Goal: Task Accomplishment & Management: Use online tool/utility

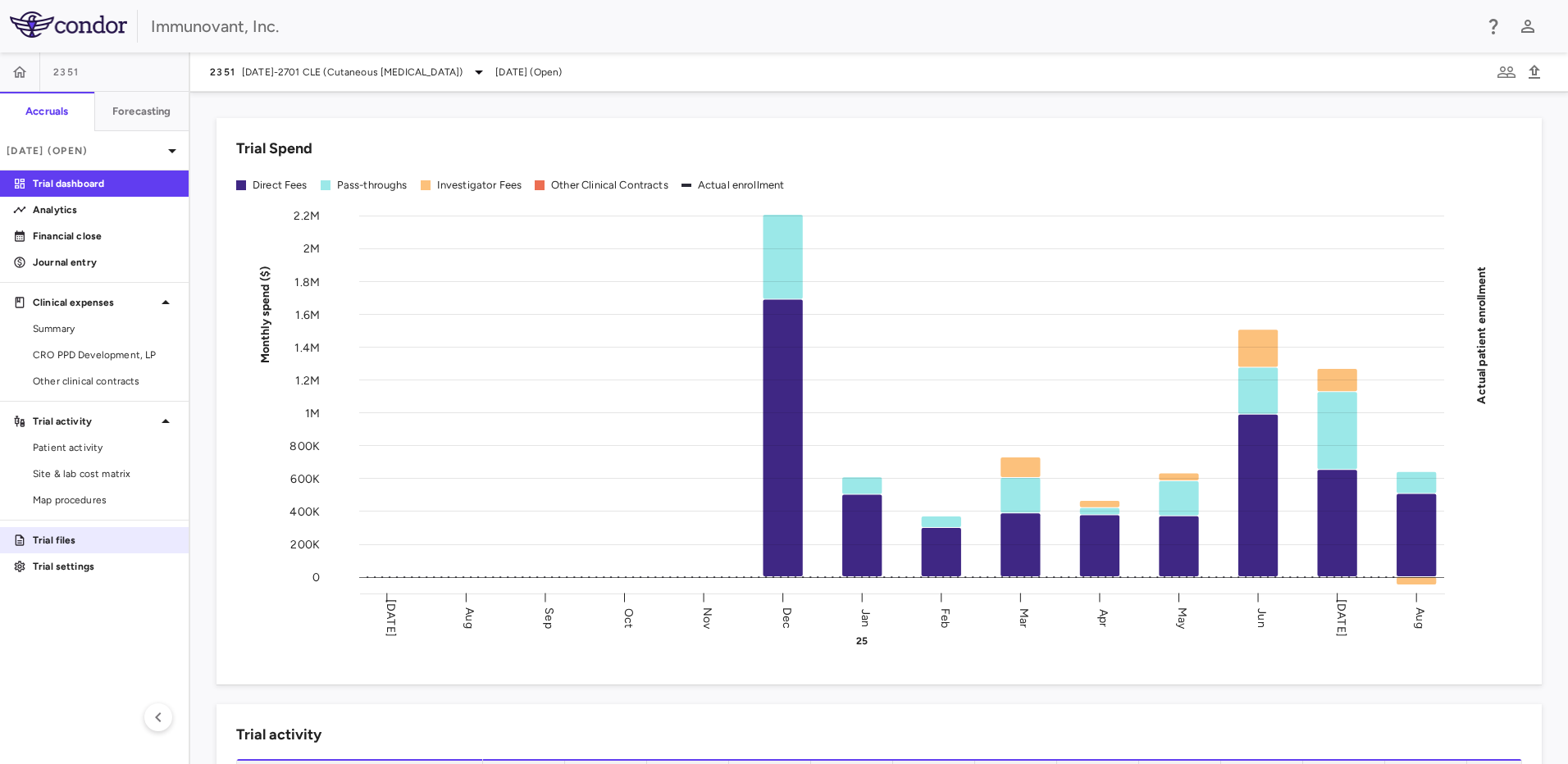
click at [90, 549] on link "Trial files" at bounding box center [94, 540] width 189 height 25
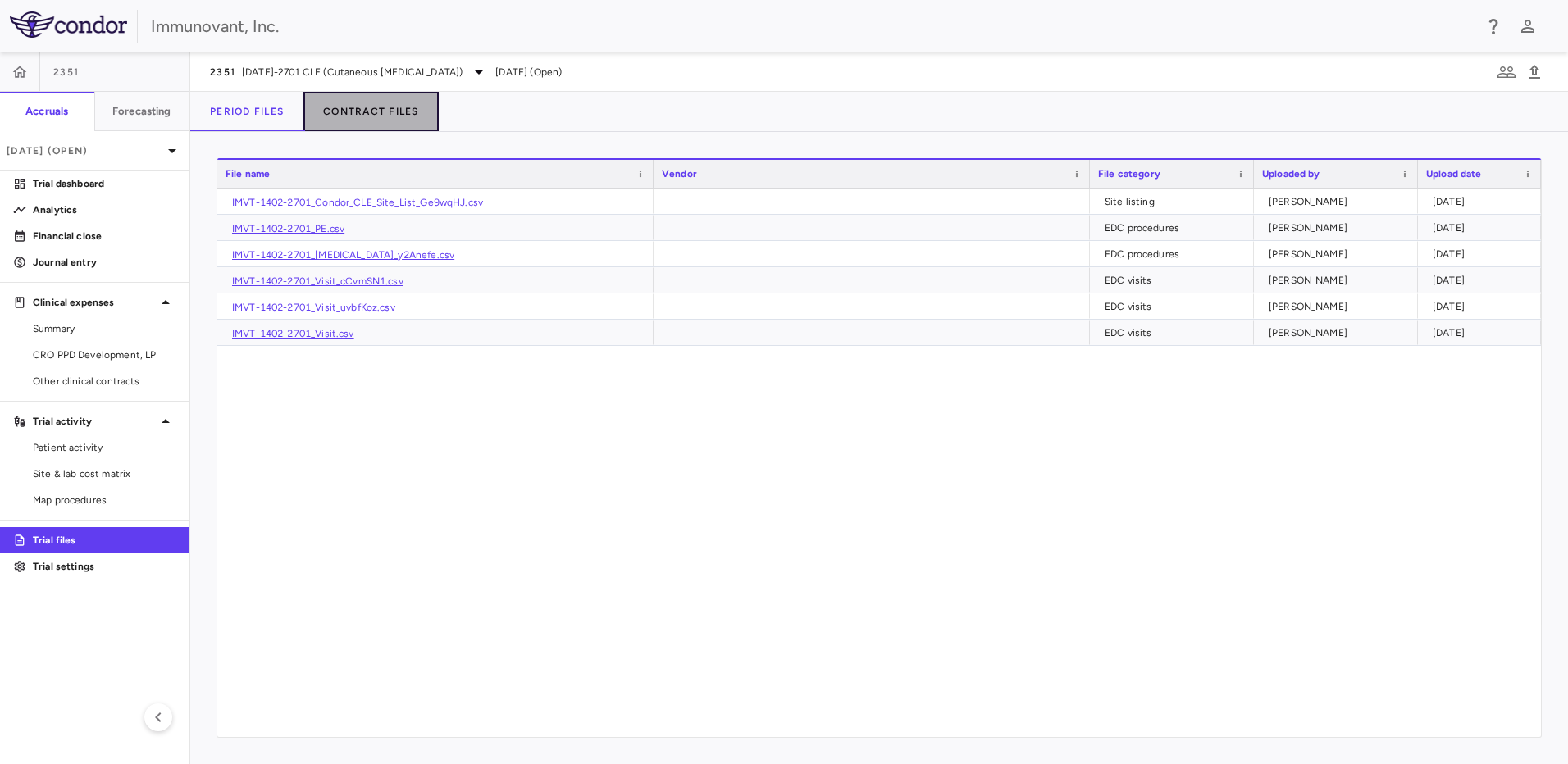
click at [368, 109] on button "Contract Files" at bounding box center [371, 111] width 135 height 39
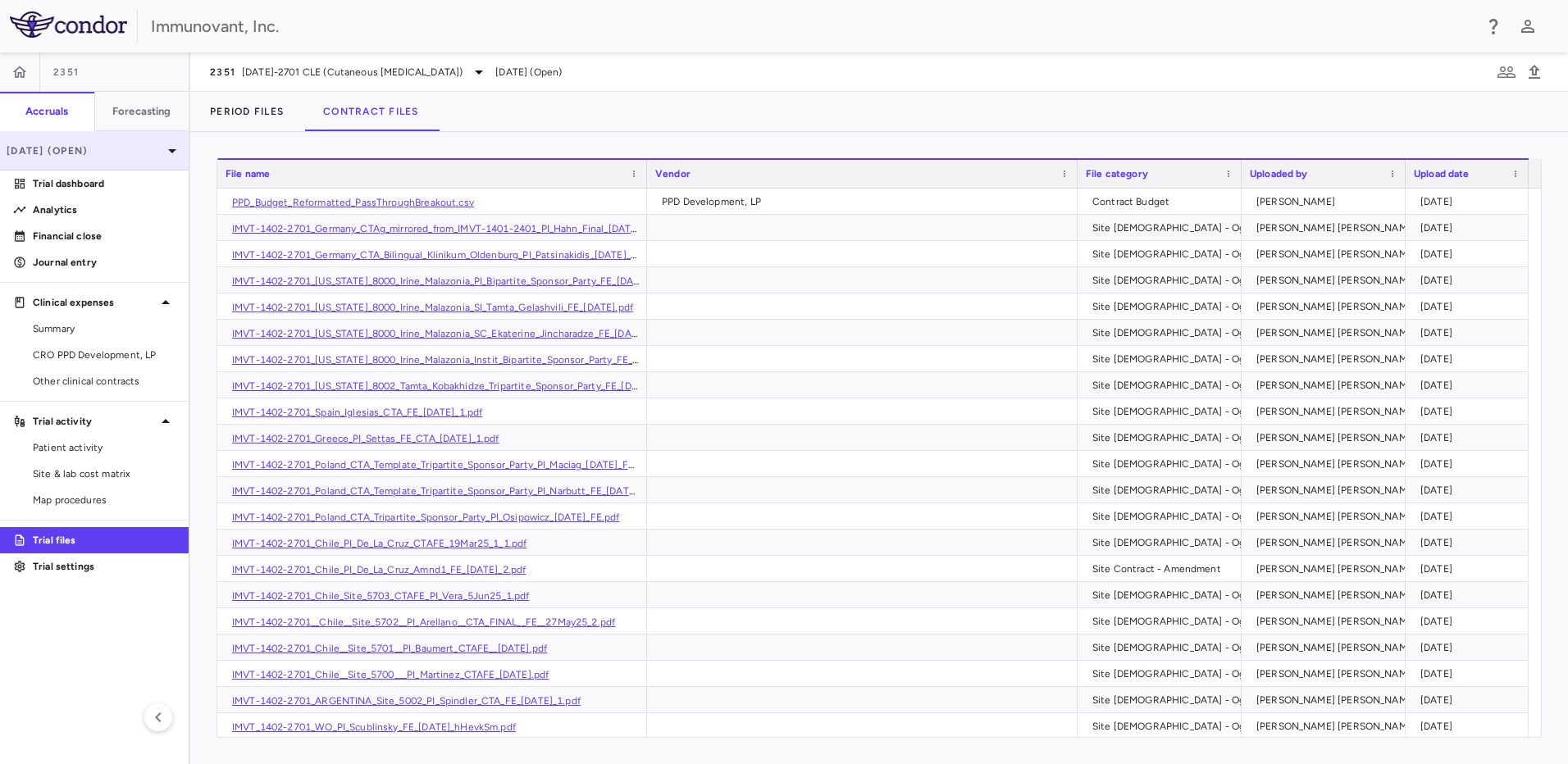
click at [146, 157] on p "[DATE] (Open)" at bounding box center [84, 150] width 156 height 15
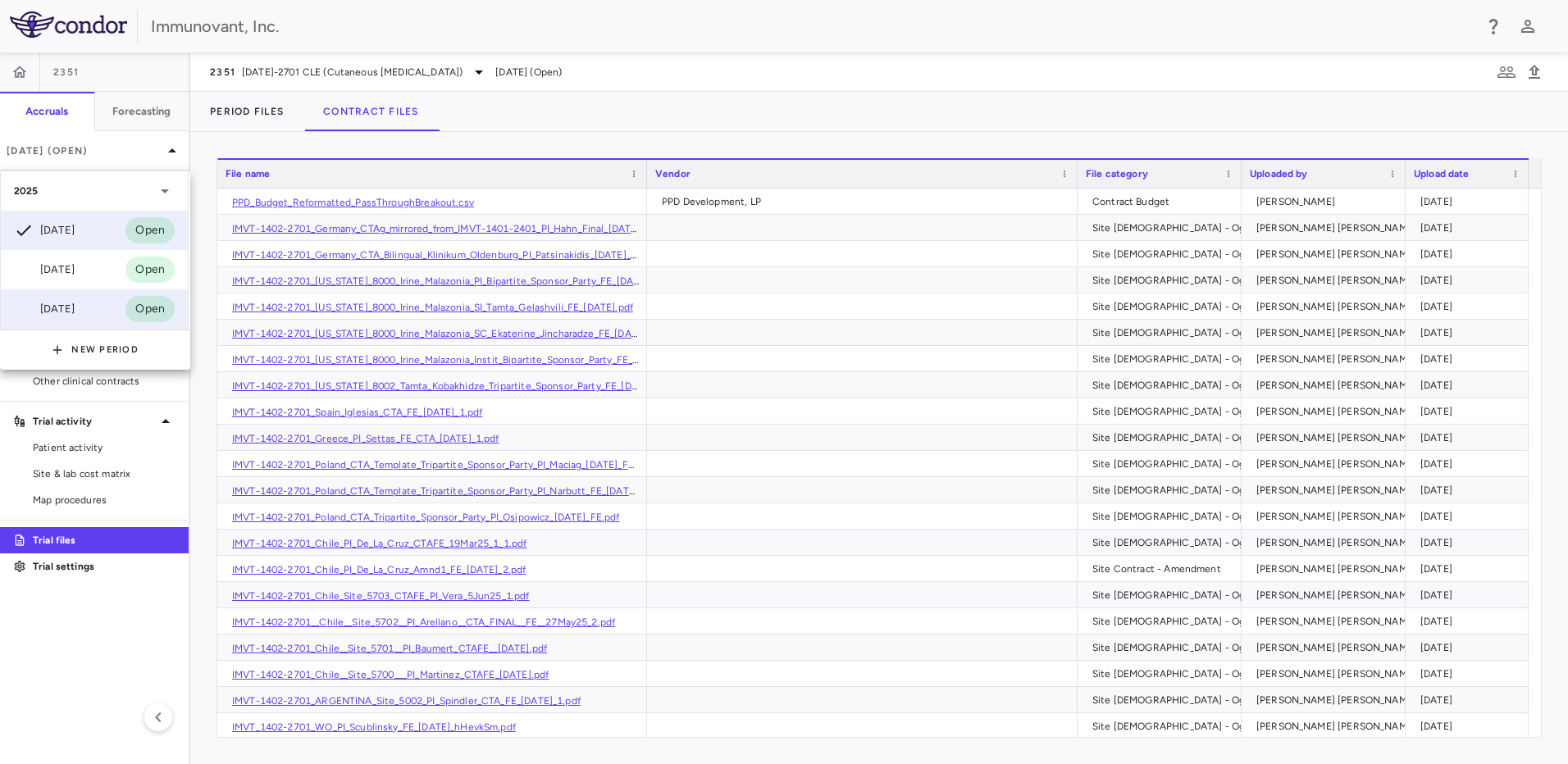
click at [75, 318] on div "Jun 2025" at bounding box center [45, 309] width 61 height 20
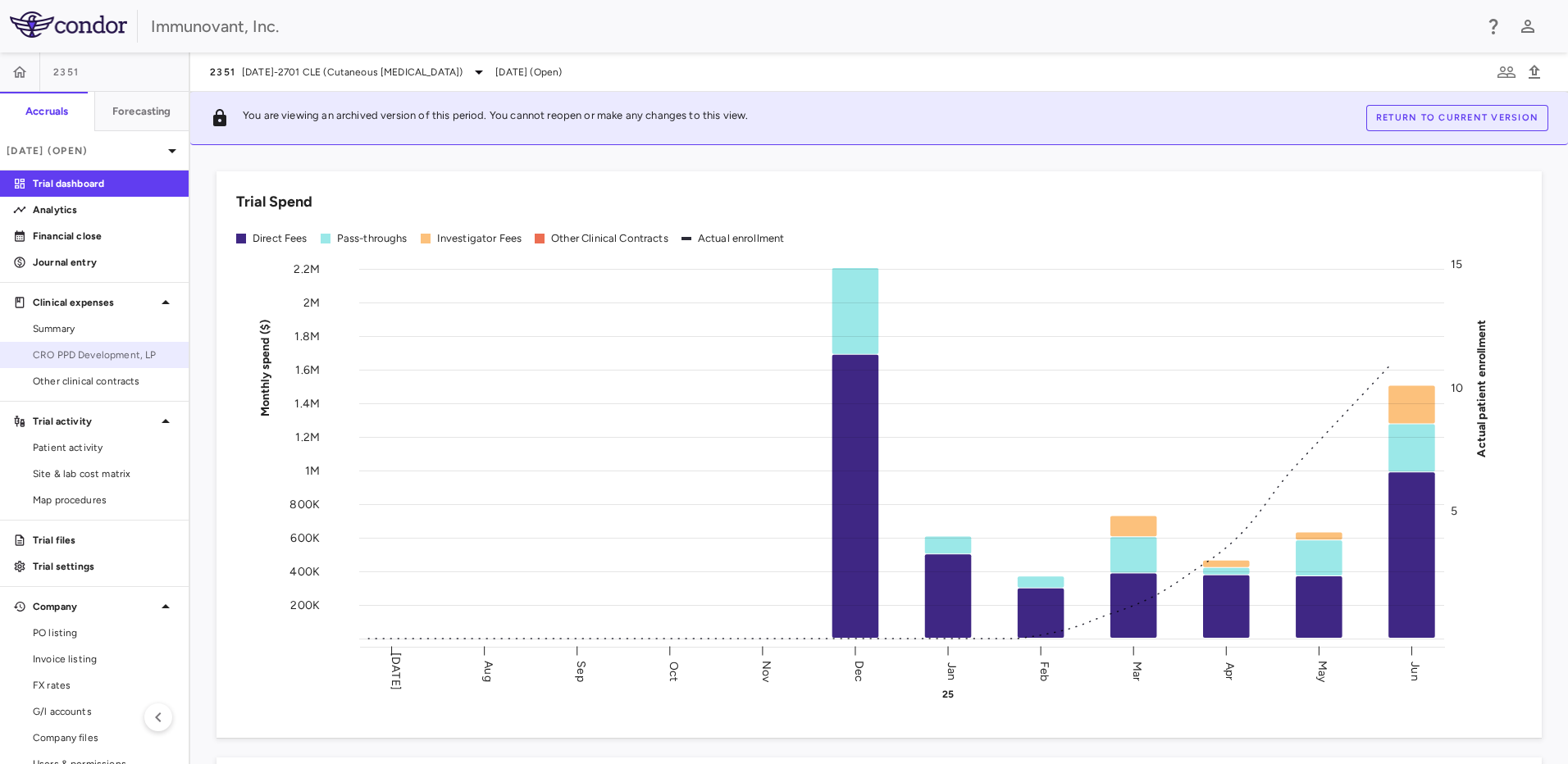
click at [102, 359] on span "CRO PPD Development, LP" at bounding box center [104, 354] width 142 height 15
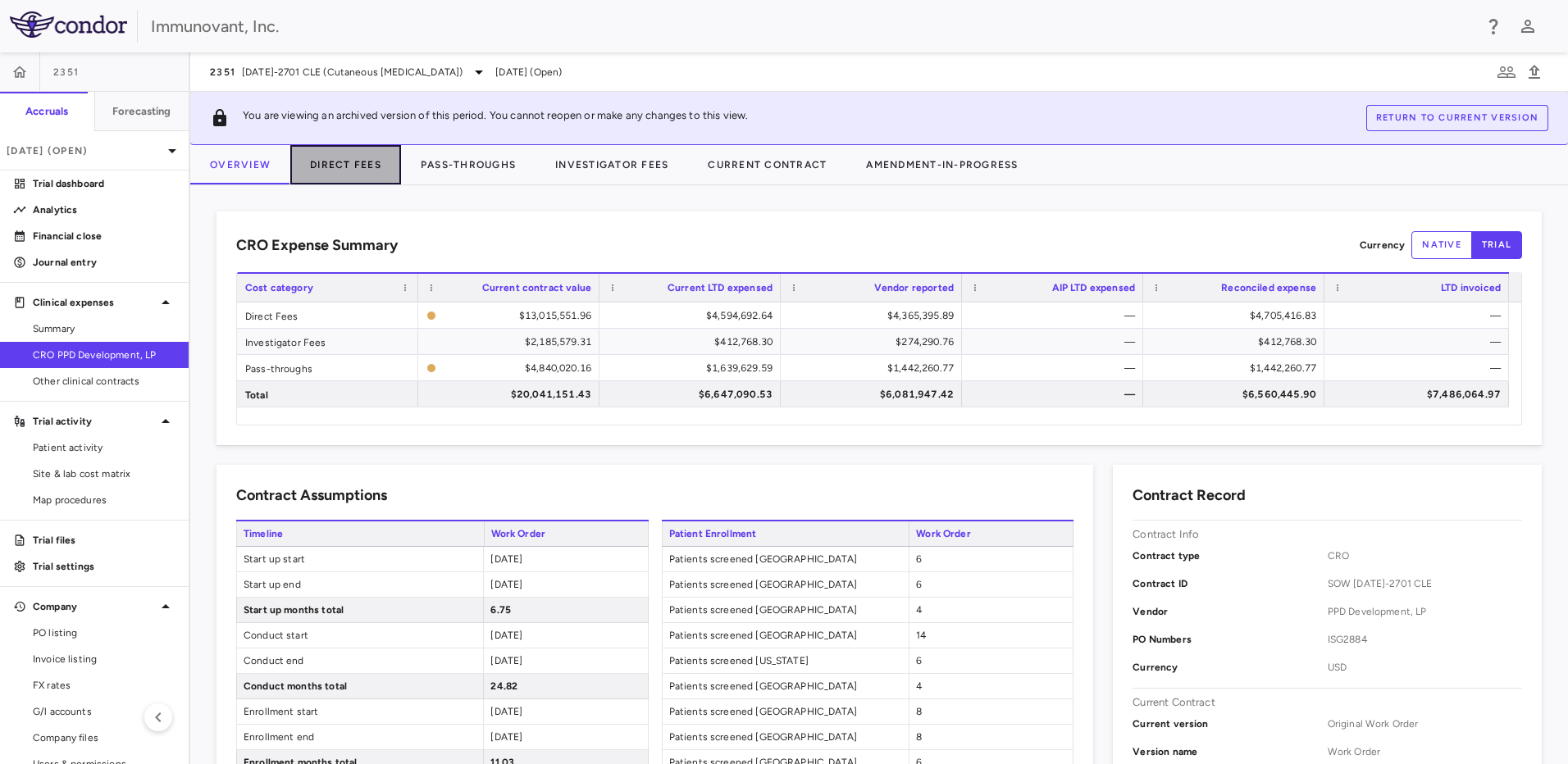
click at [363, 158] on button "Direct Fees" at bounding box center [345, 165] width 110 height 39
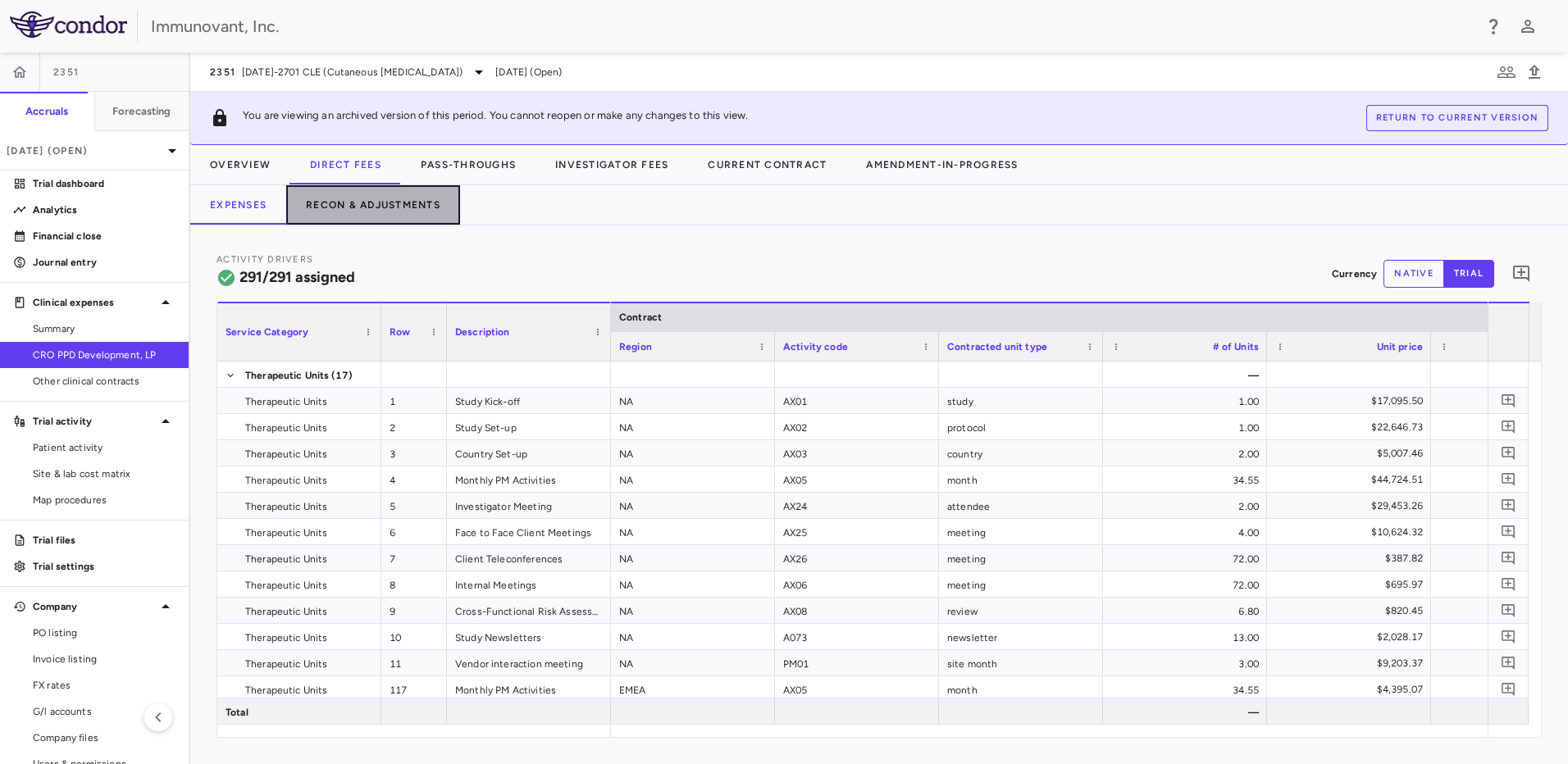
click at [426, 215] on button "Recon & Adjustments" at bounding box center [372, 205] width 174 height 39
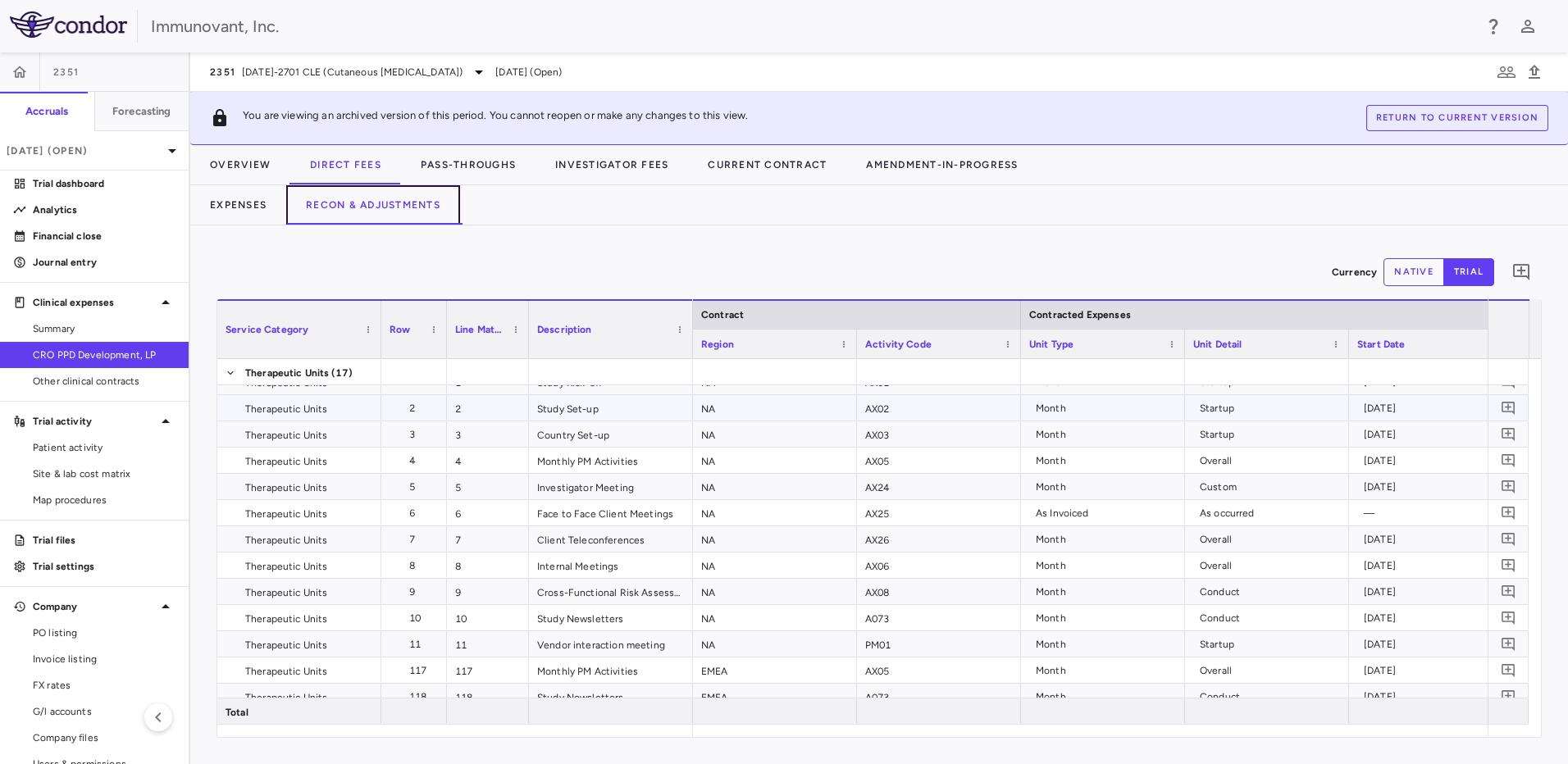
scroll to position [107, 0]
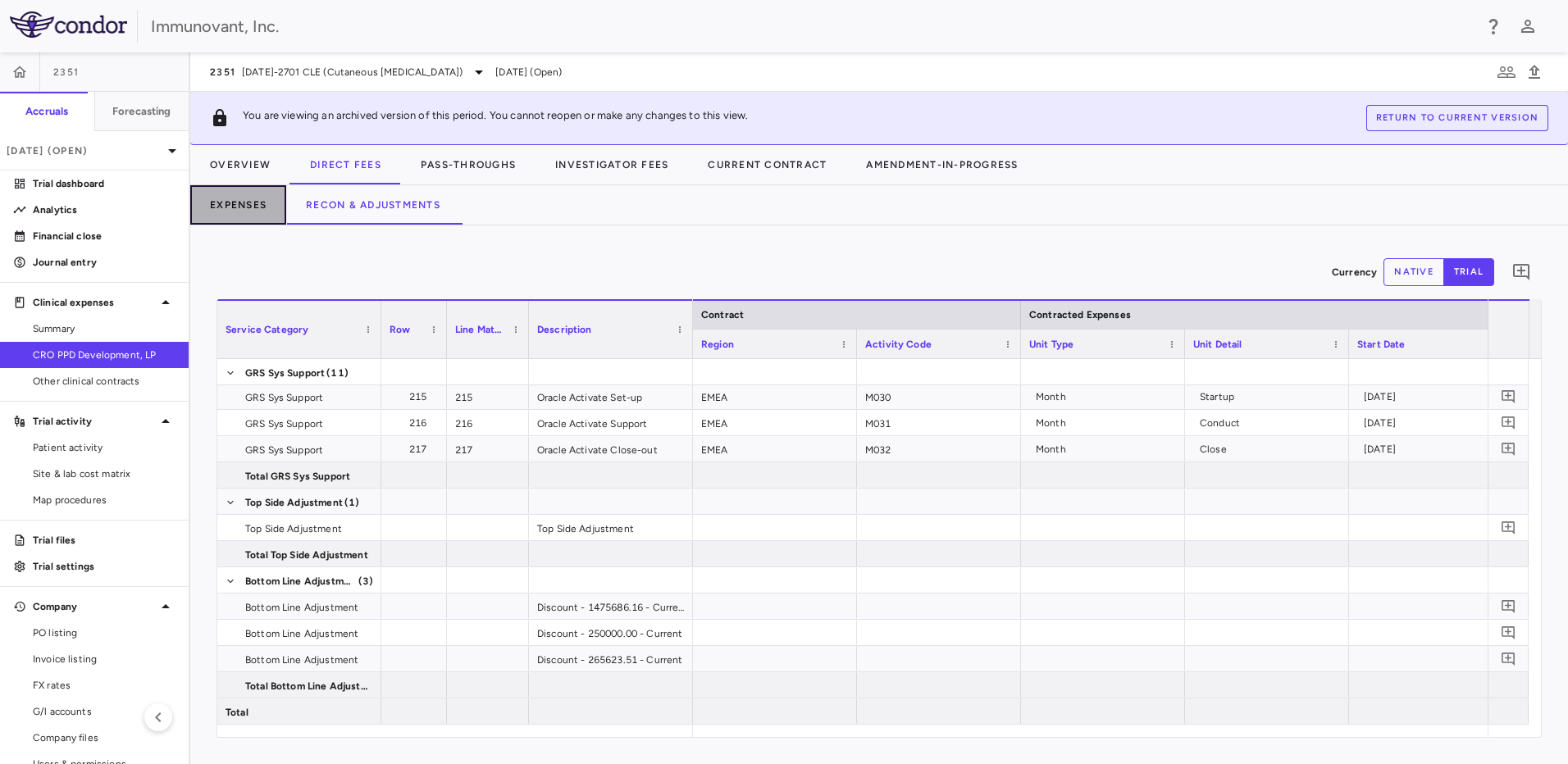
click at [254, 195] on button "Expenses" at bounding box center [239, 205] width 96 height 39
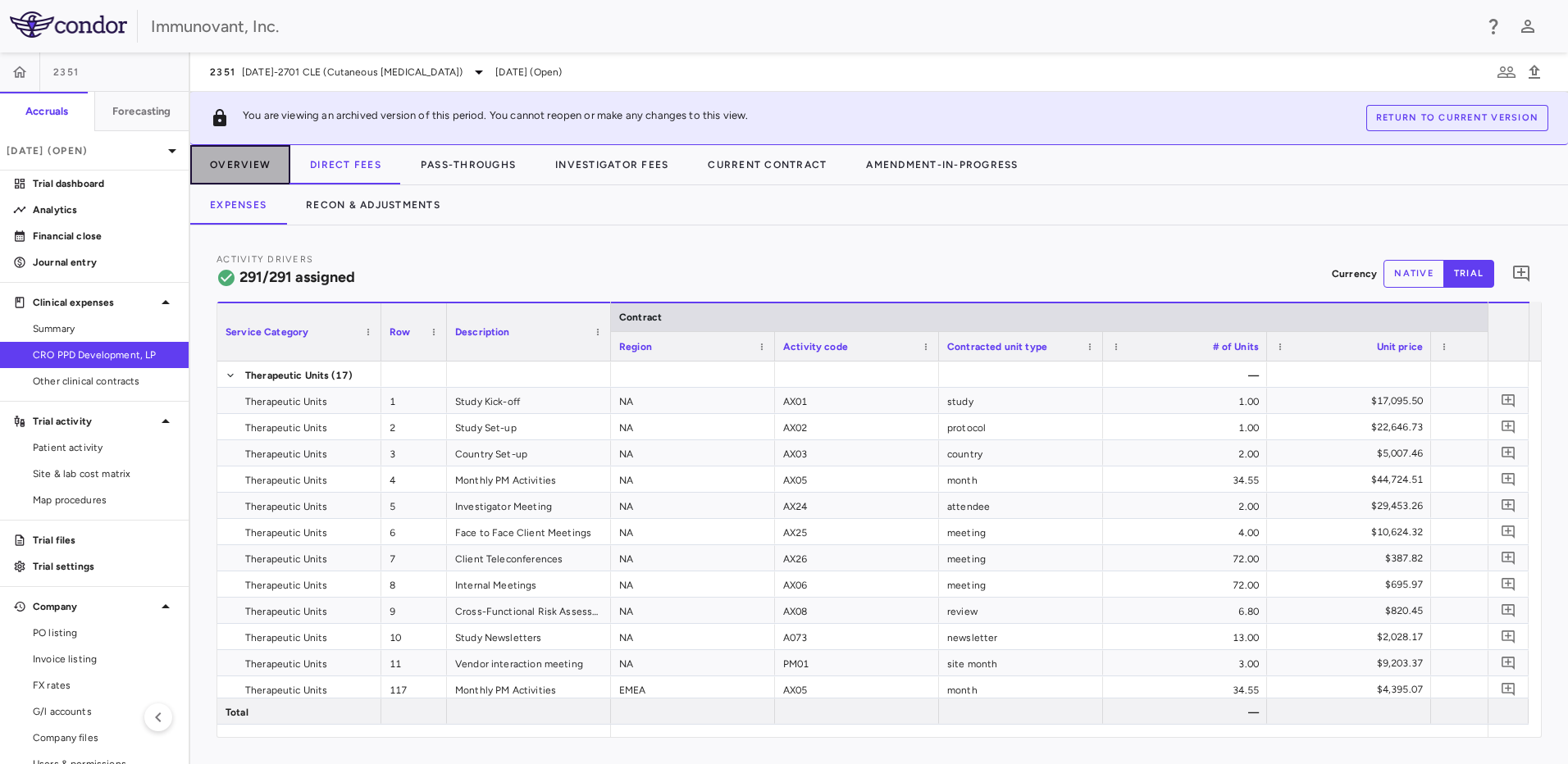
click at [256, 161] on button "Overview" at bounding box center [240, 165] width 100 height 39
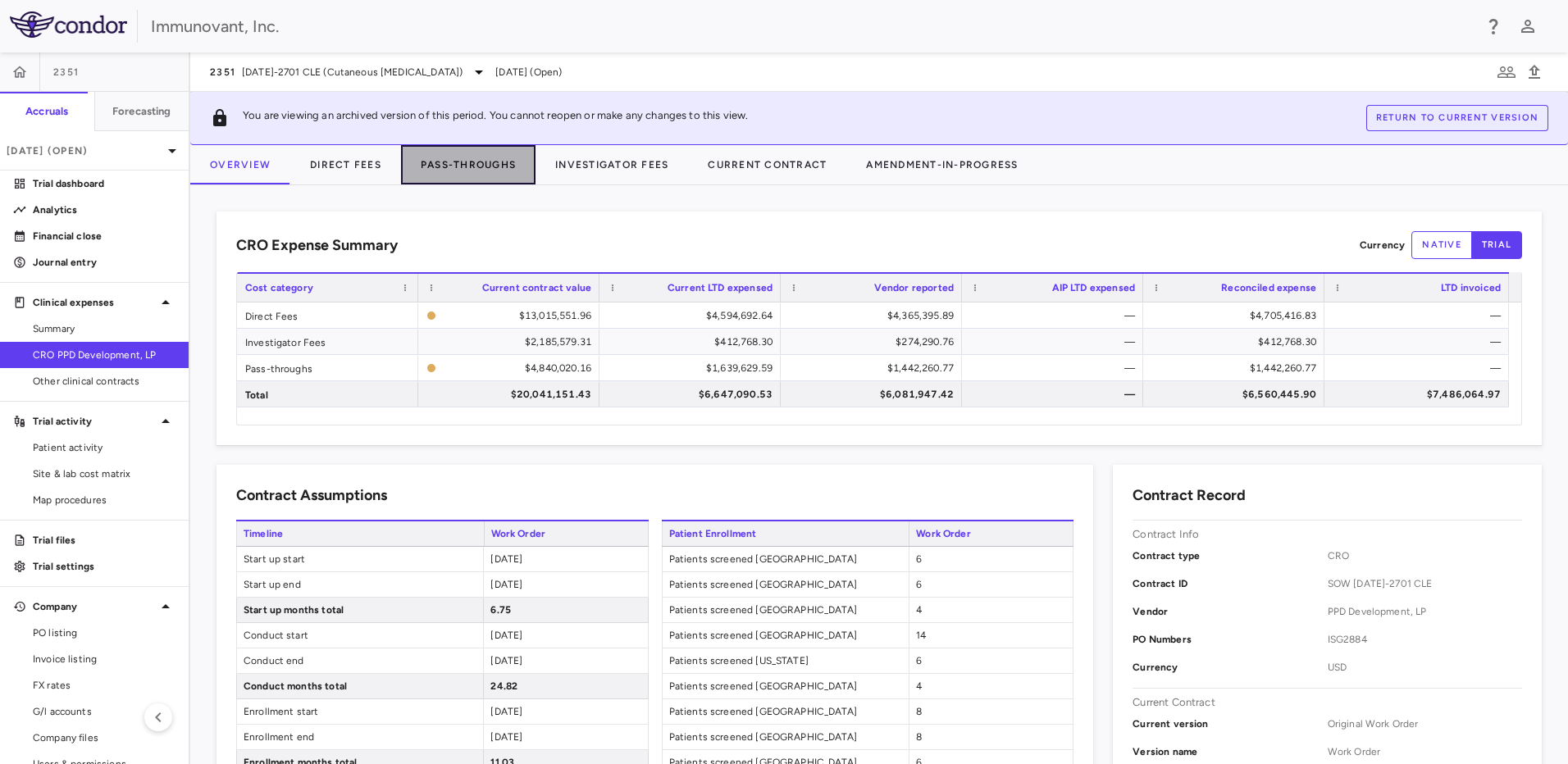
click at [449, 166] on button "Pass-Throughs" at bounding box center [467, 165] width 134 height 39
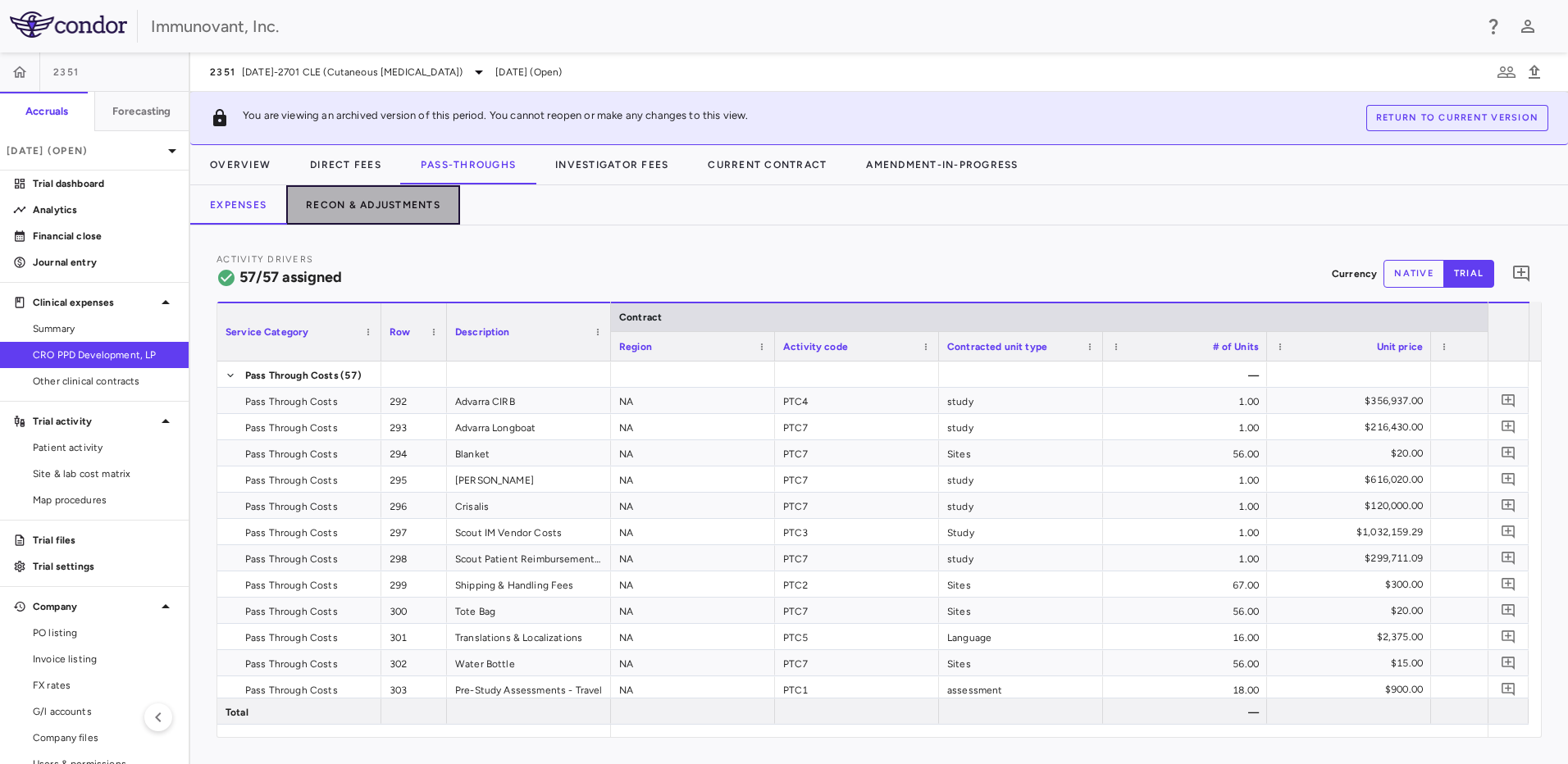
click at [440, 210] on button "Recon & Adjustments" at bounding box center [372, 205] width 174 height 39
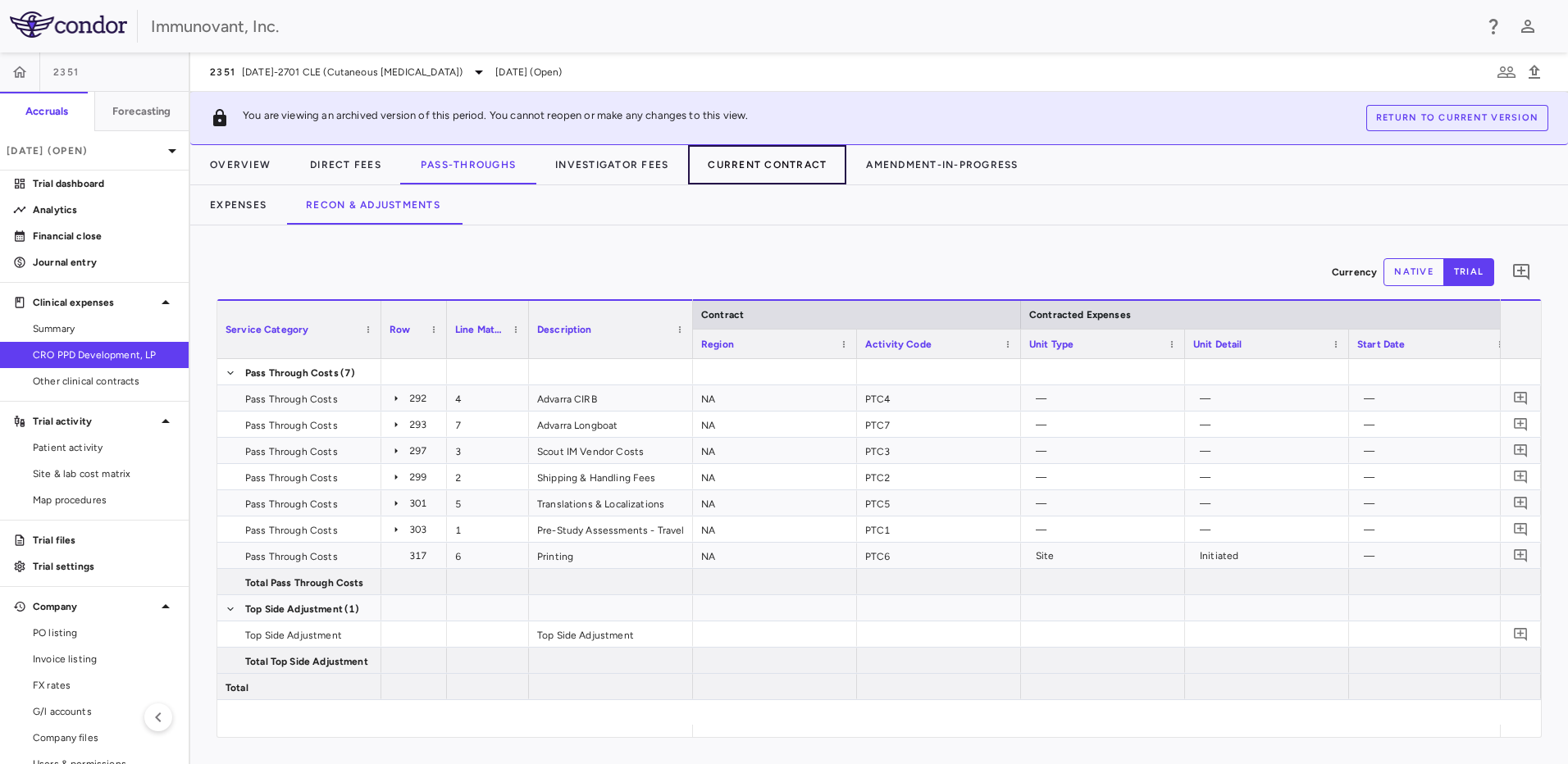
click at [779, 166] on button "Current Contract" at bounding box center [768, 165] width 158 height 39
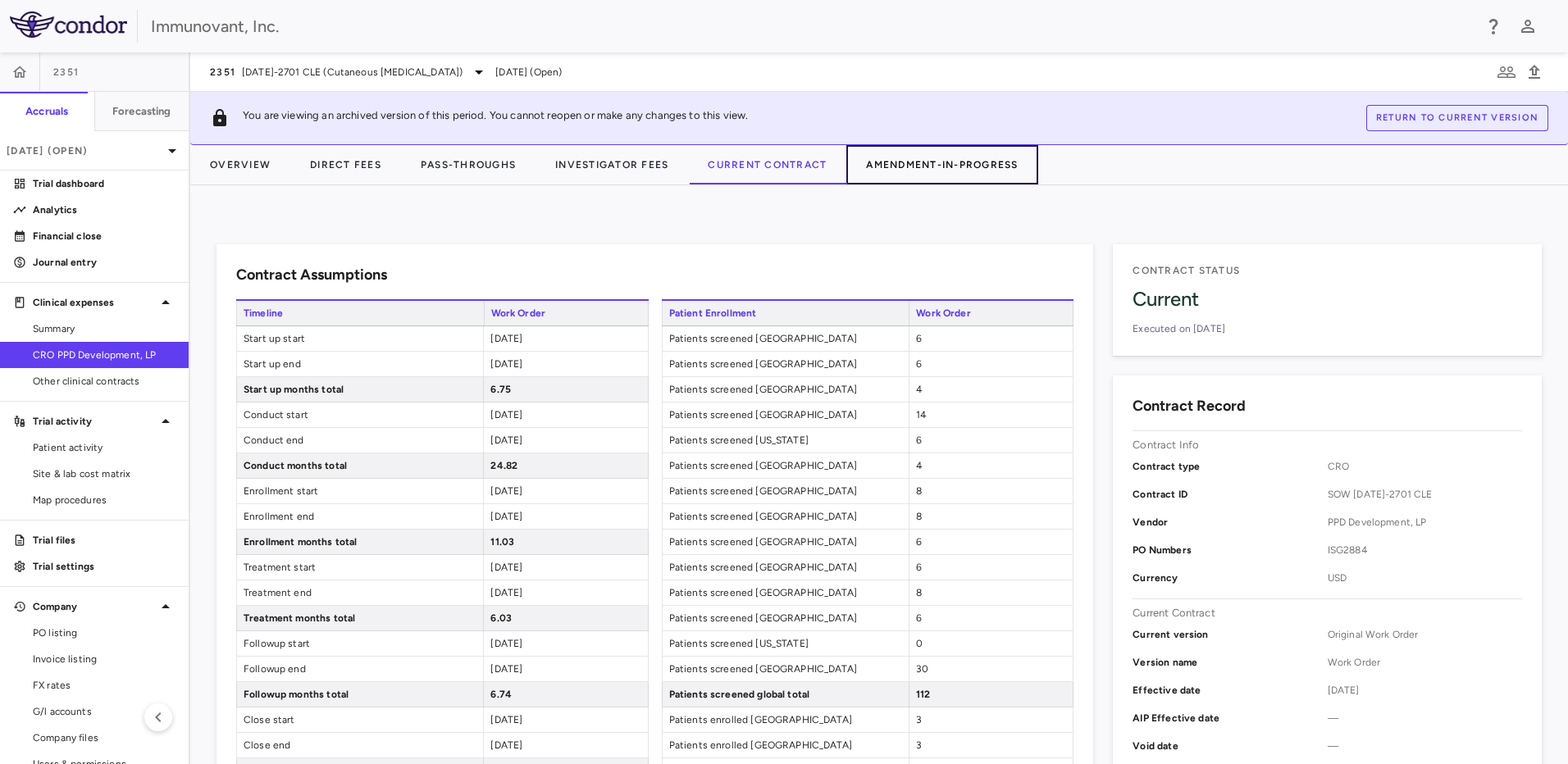
click at [962, 169] on button "Amendment-In-Progress" at bounding box center [941, 165] width 191 height 39
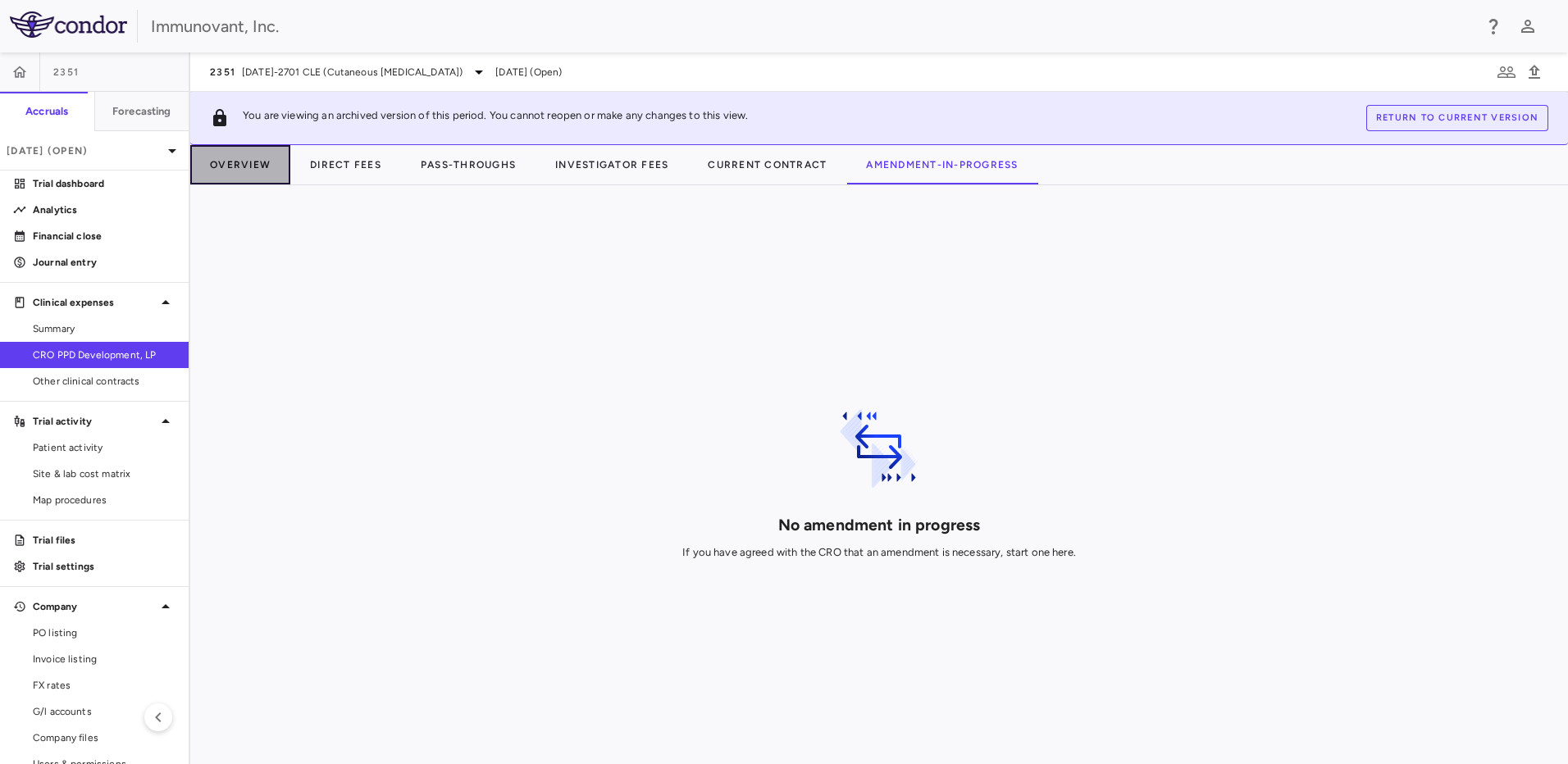
click at [251, 167] on button "Overview" at bounding box center [240, 165] width 100 height 39
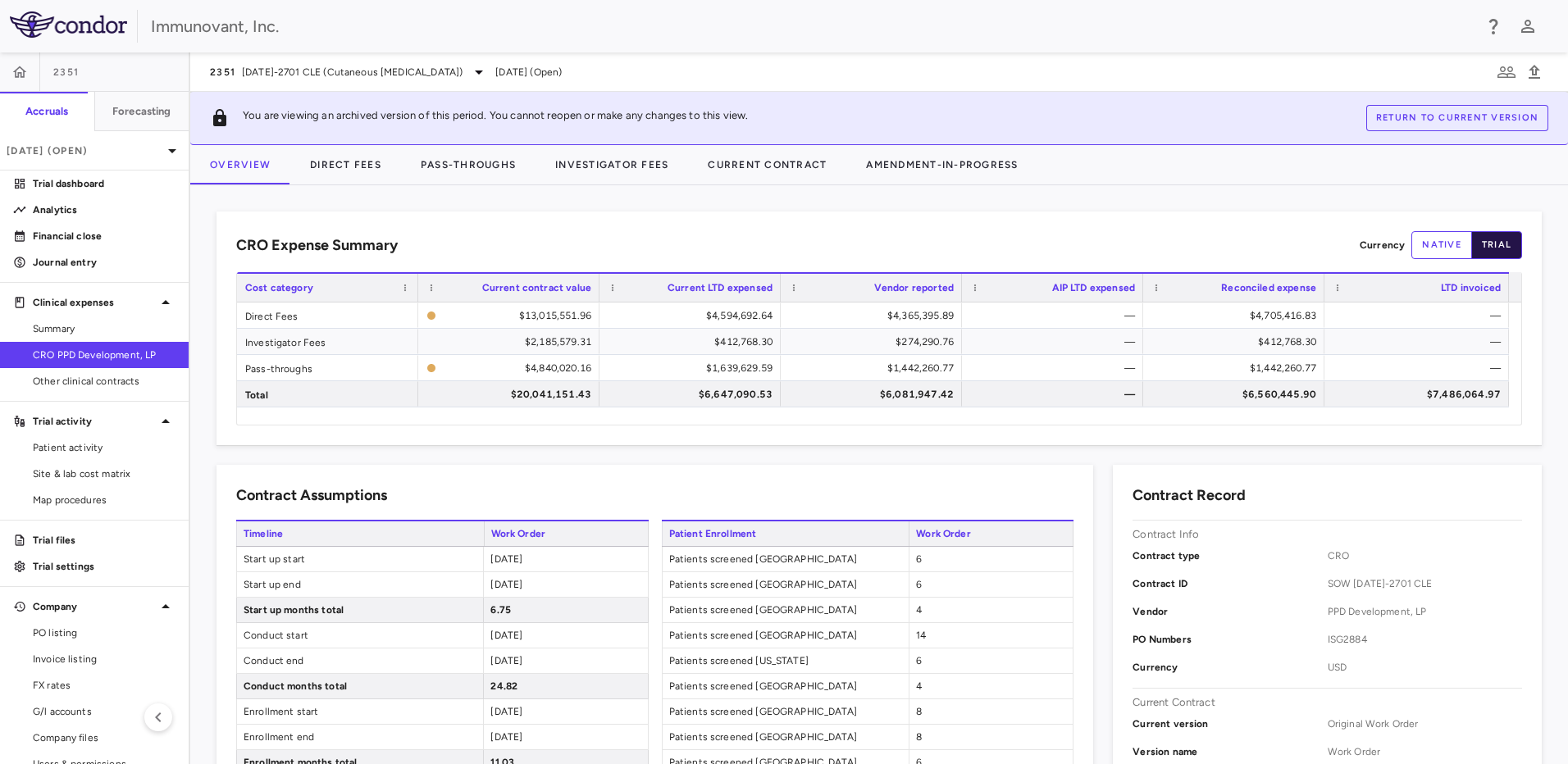
click at [1489, 240] on button "trial" at bounding box center [1496, 245] width 51 height 28
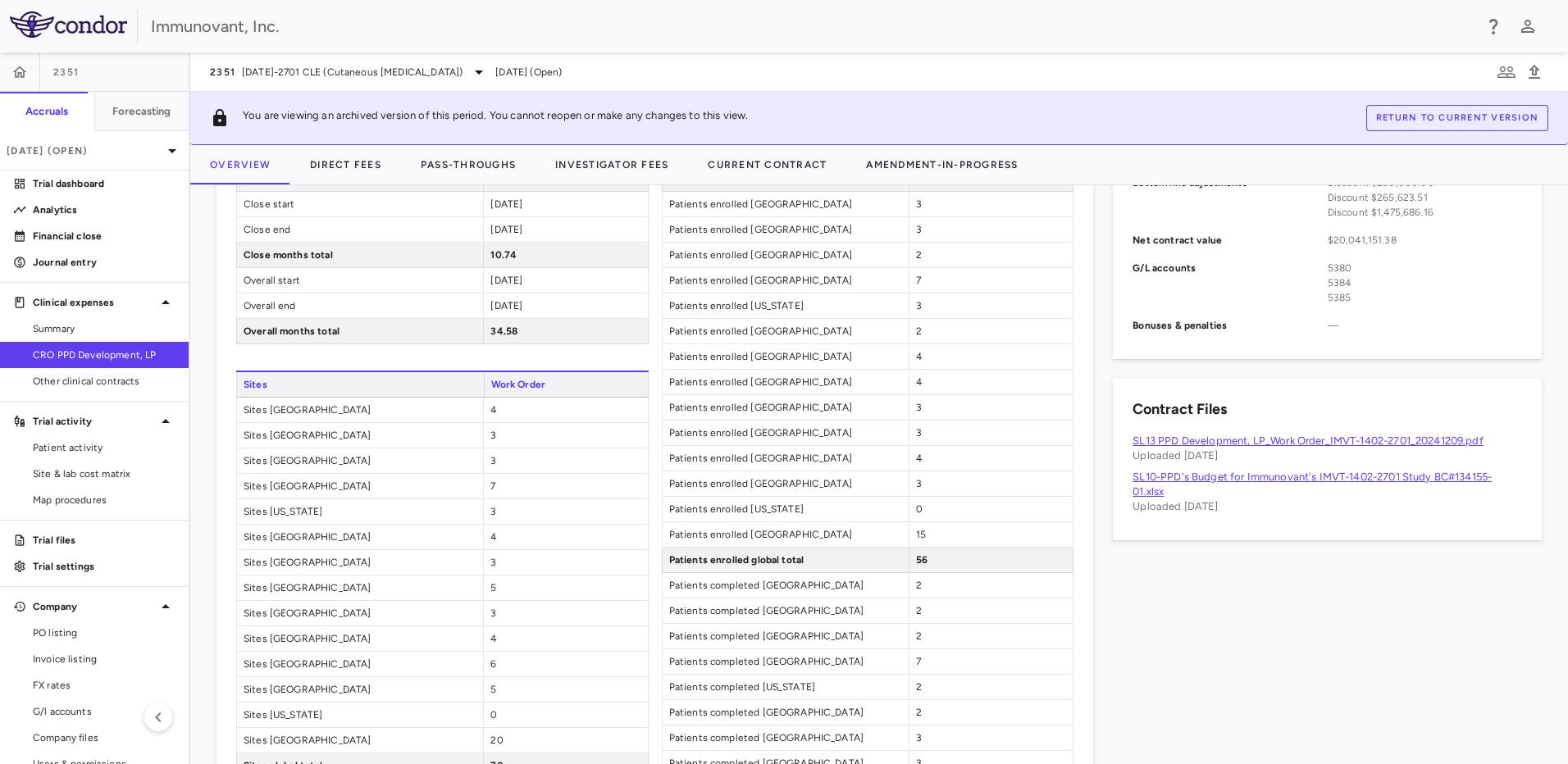
scroll to position [737, 0]
click at [341, 164] on button "Direct Fees" at bounding box center [345, 165] width 110 height 39
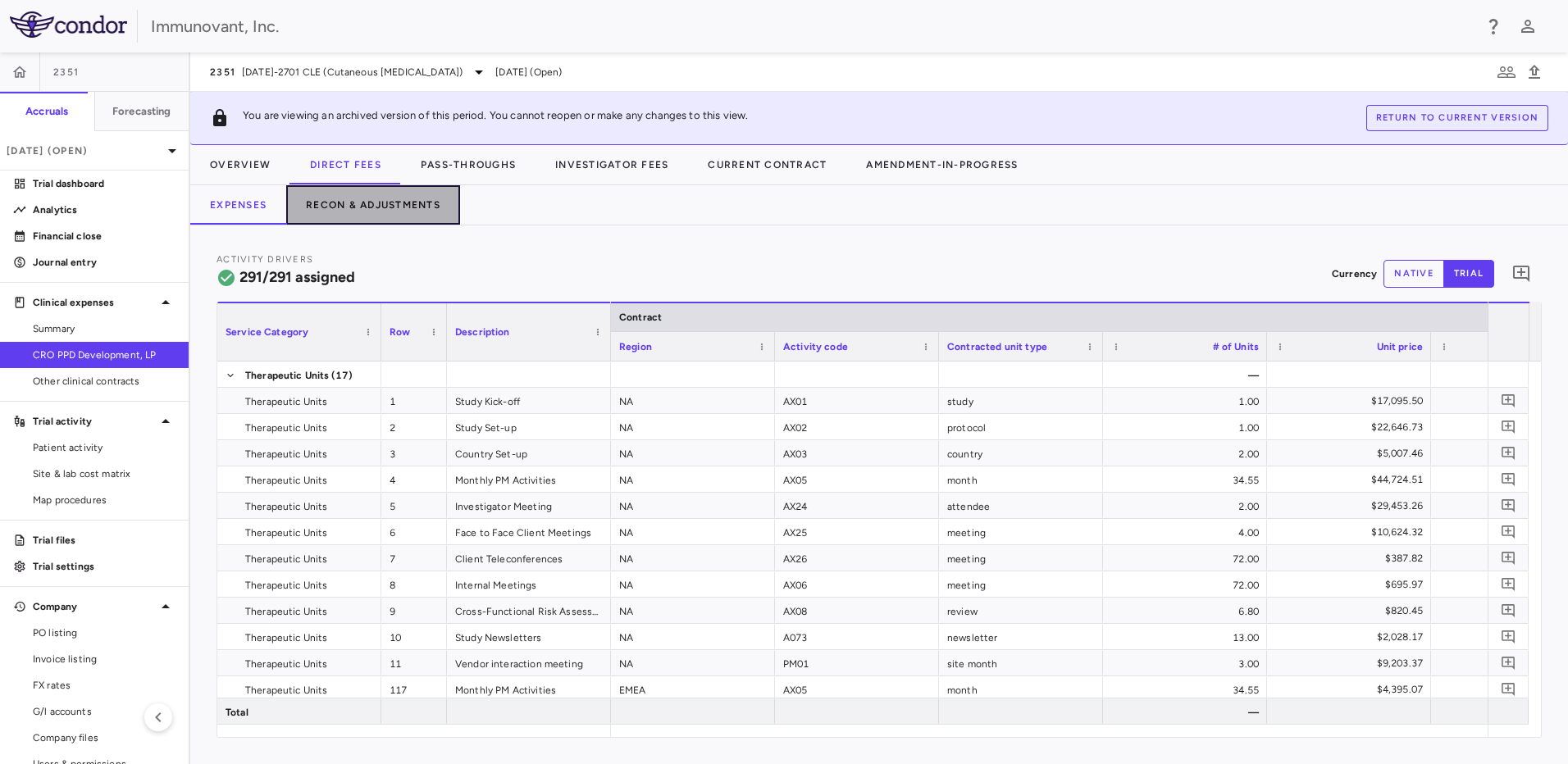
click at [399, 200] on button "Recon & Adjustments" at bounding box center [372, 205] width 174 height 39
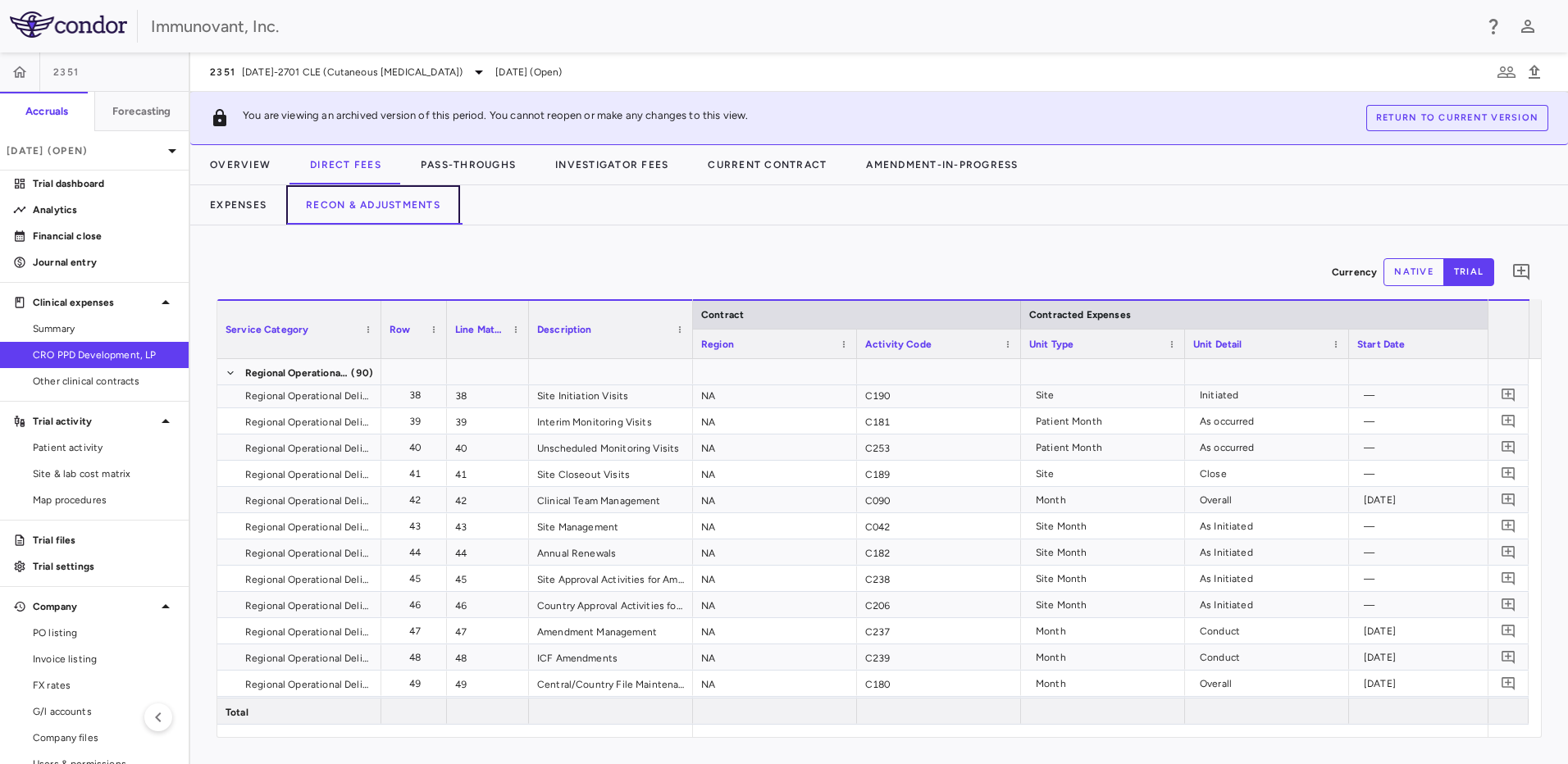
scroll to position [2610, 0]
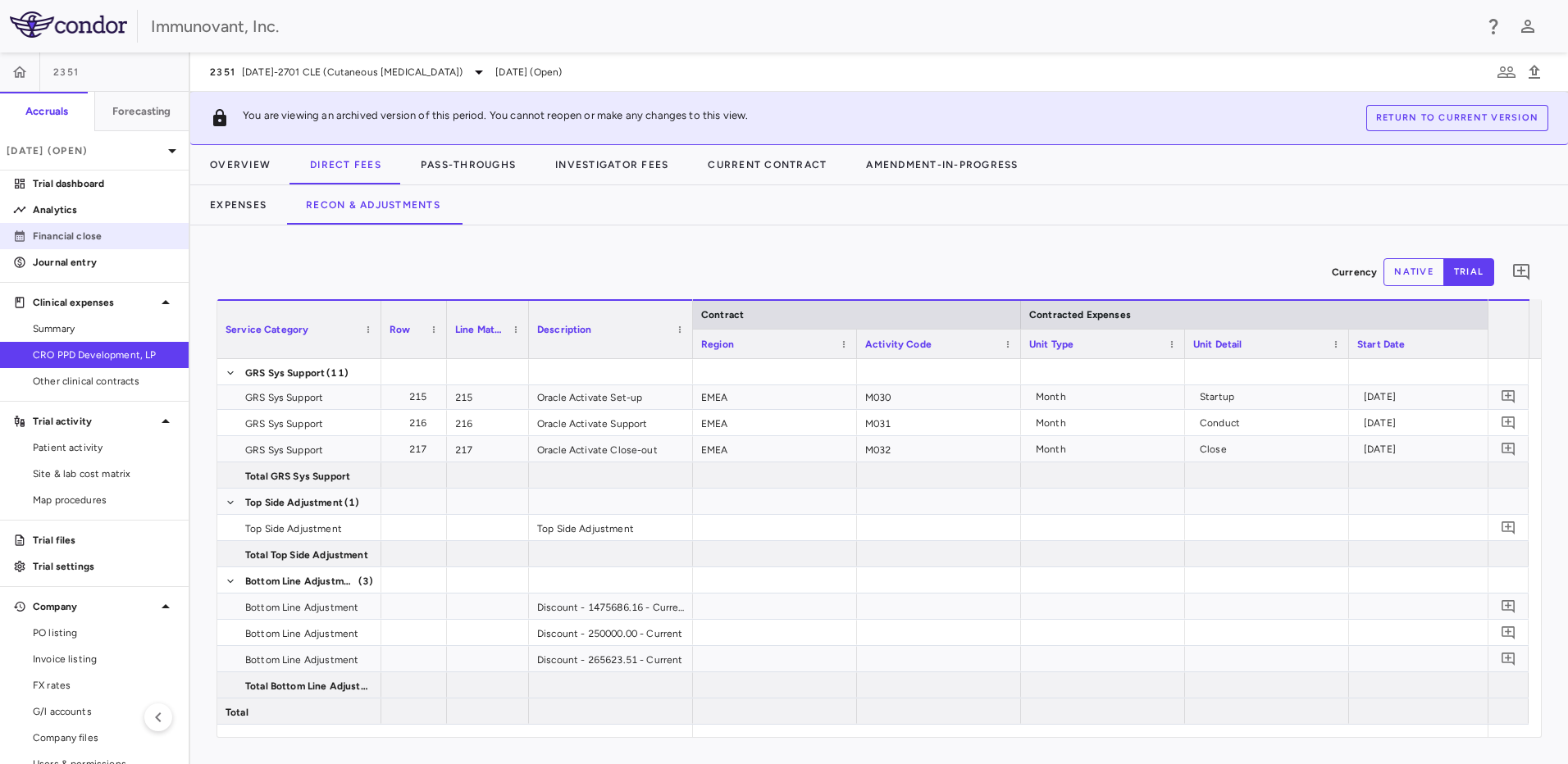
click at [106, 242] on p "Financial close" at bounding box center [104, 236] width 142 height 15
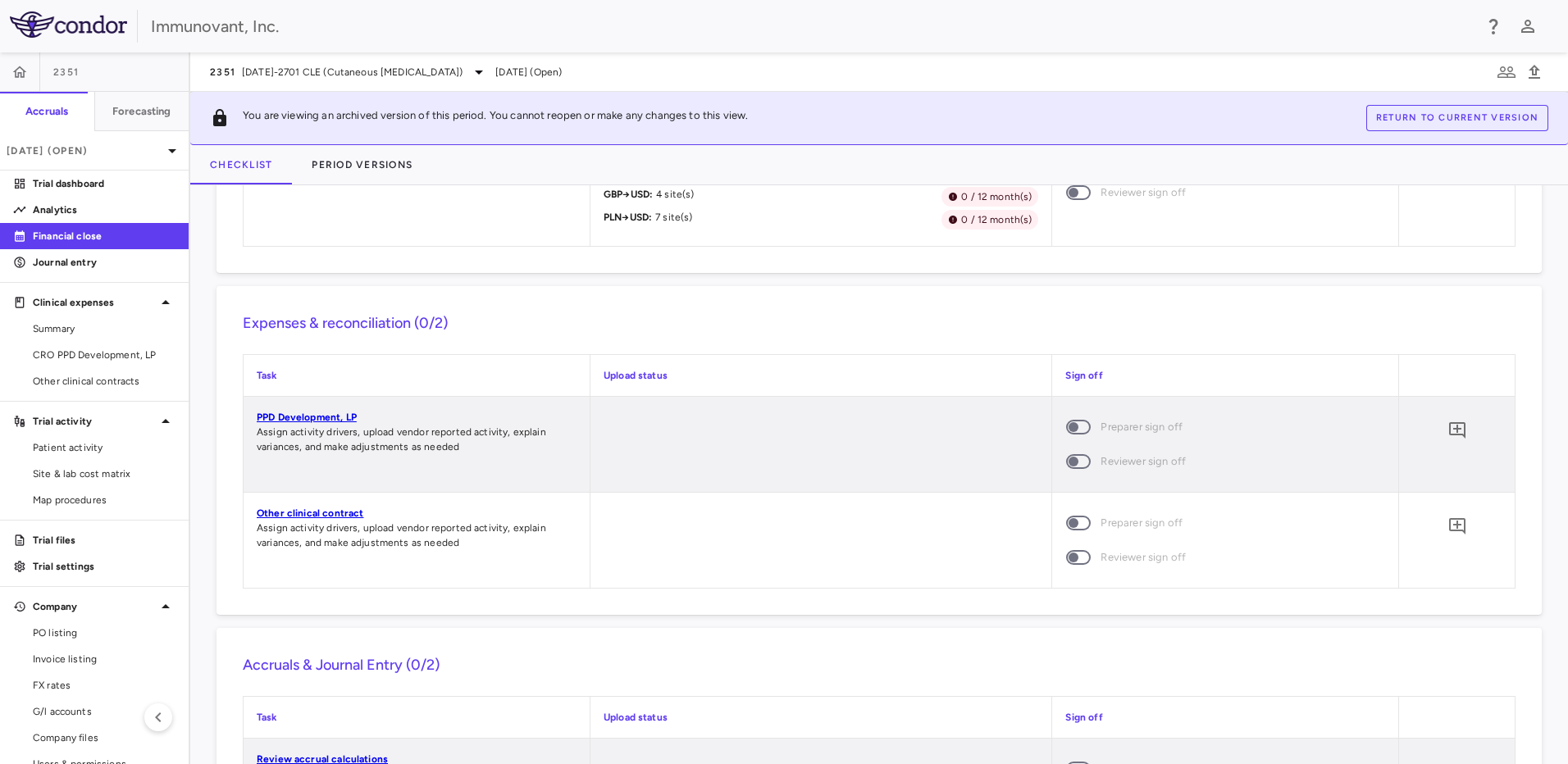
click at [329, 419] on link "PPD Development, LP" at bounding box center [306, 417] width 100 height 12
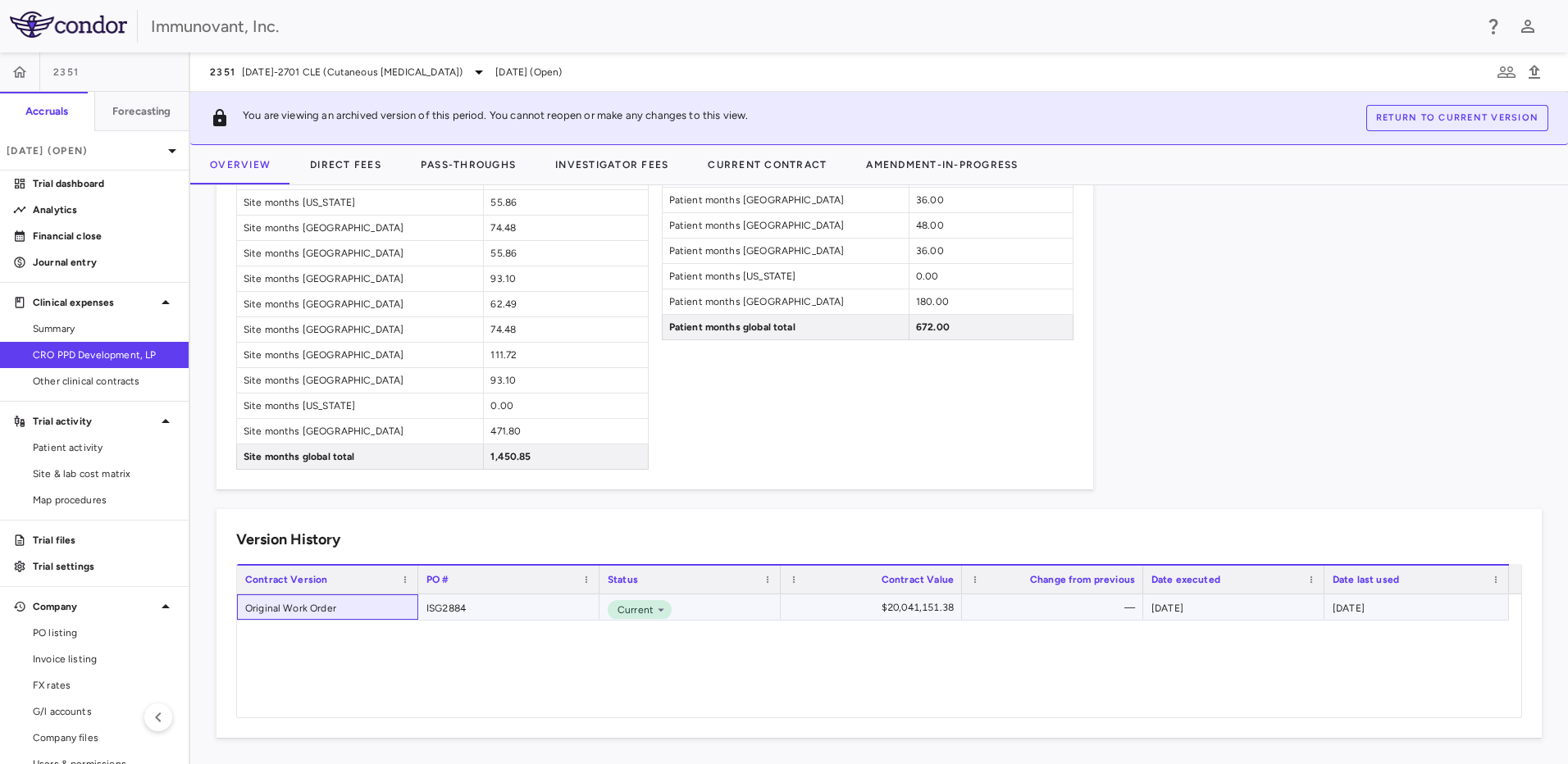
click at [283, 608] on div "Original Work Order" at bounding box center [328, 607] width 182 height 26
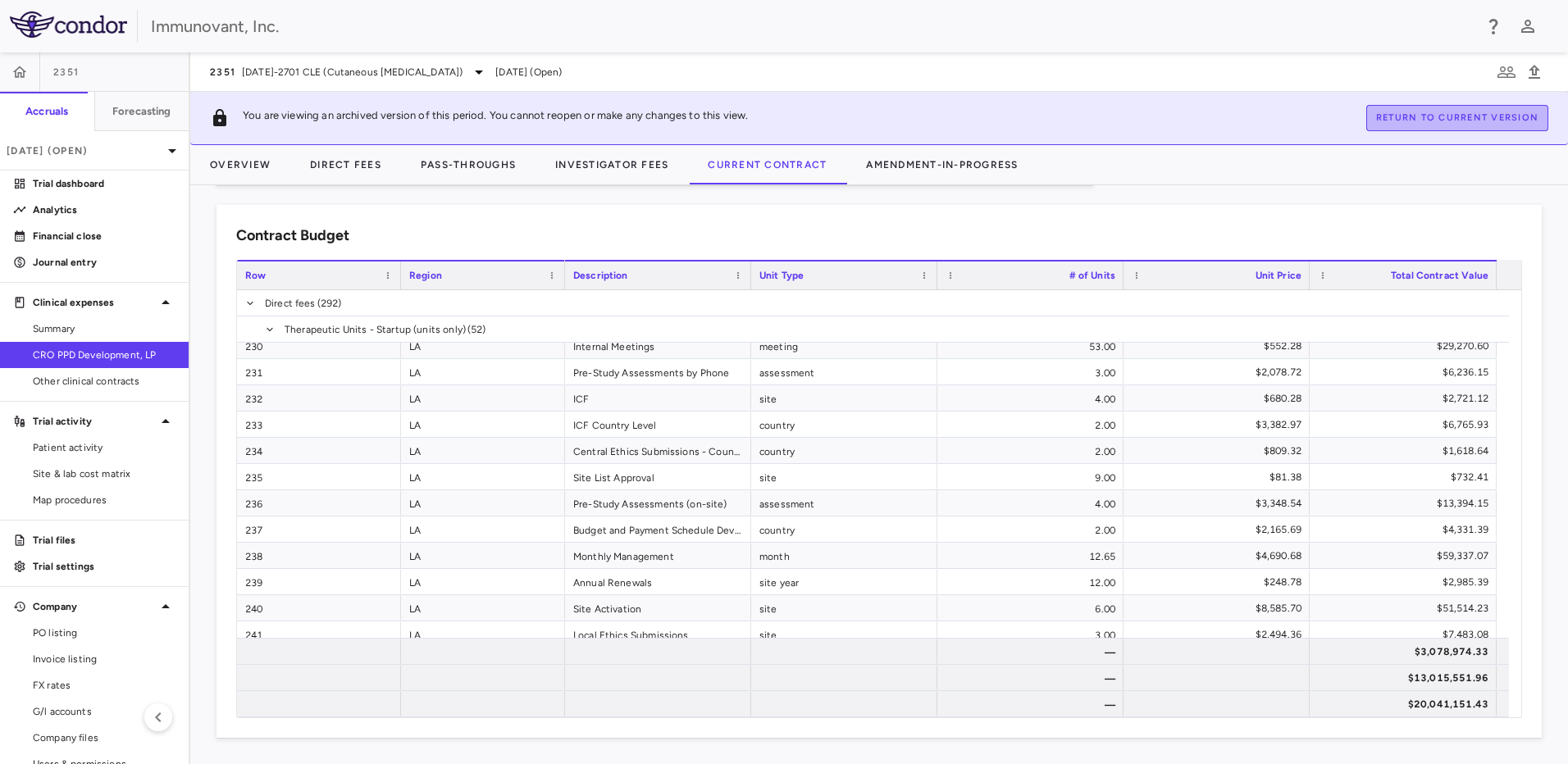
click at [1434, 108] on button "Return to current version" at bounding box center [1457, 118] width 182 height 26
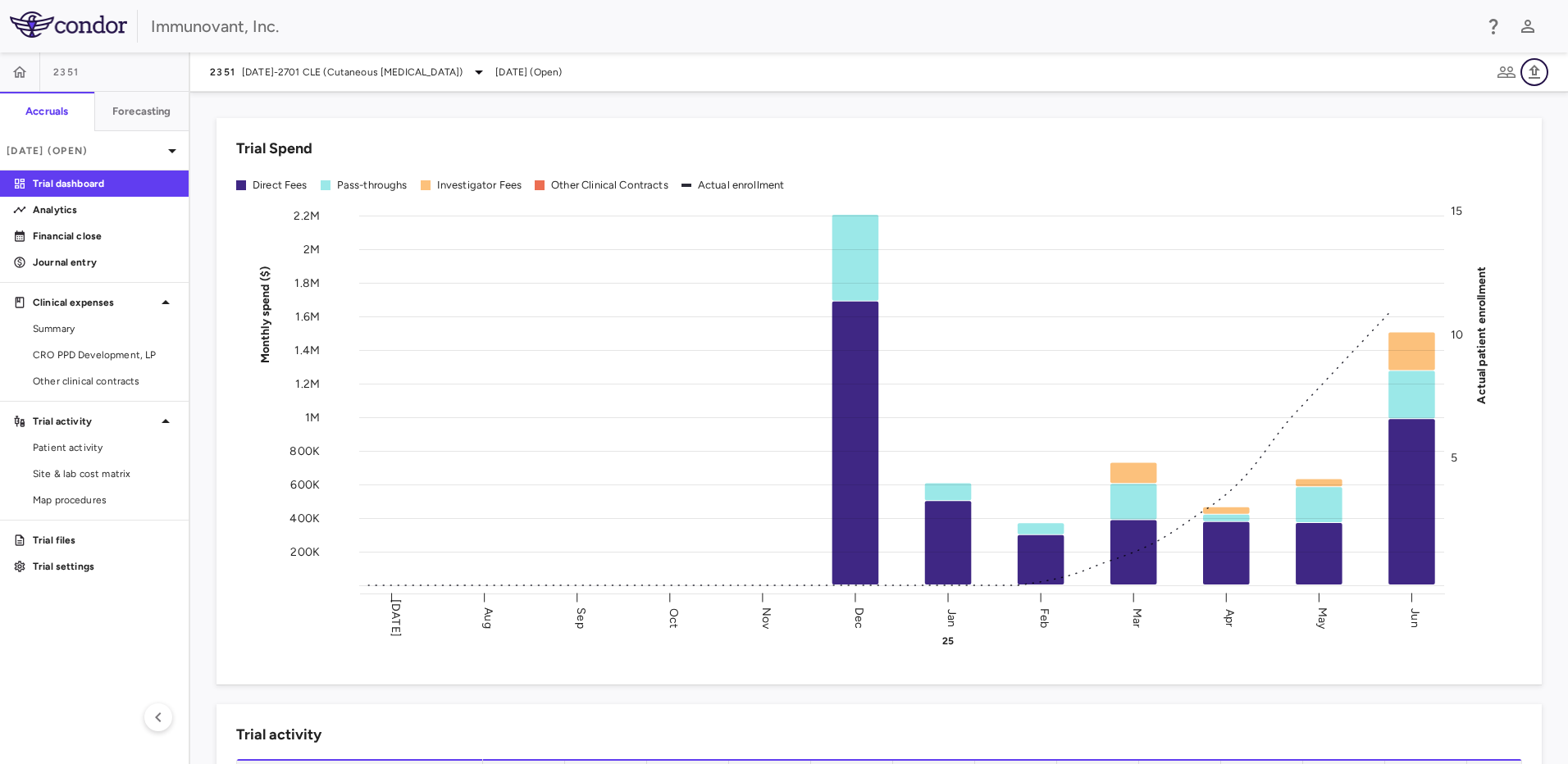
click at [1530, 70] on icon "button" at bounding box center [1534, 72] width 20 height 20
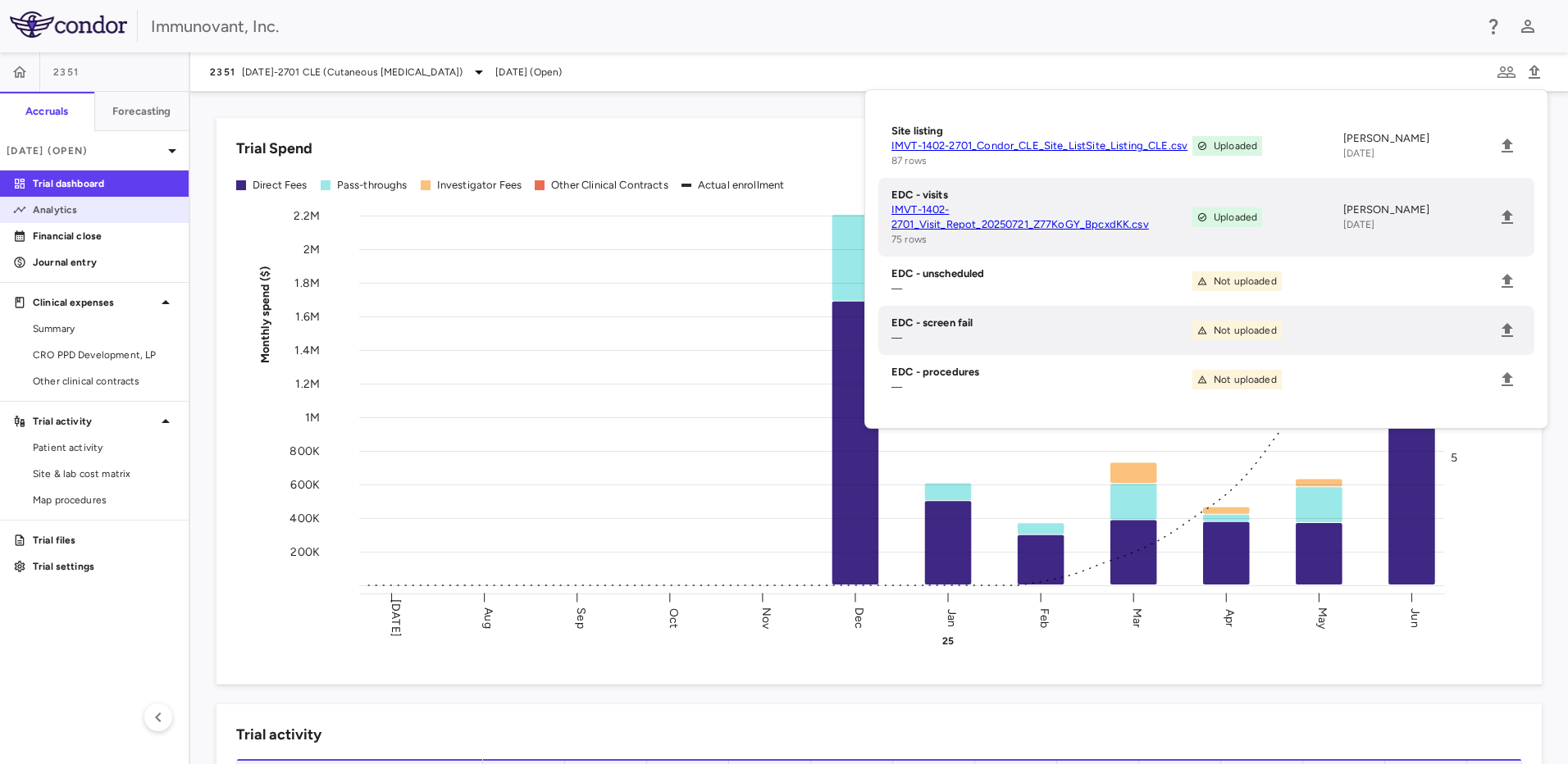
click at [85, 208] on p "Analytics" at bounding box center [104, 209] width 142 height 15
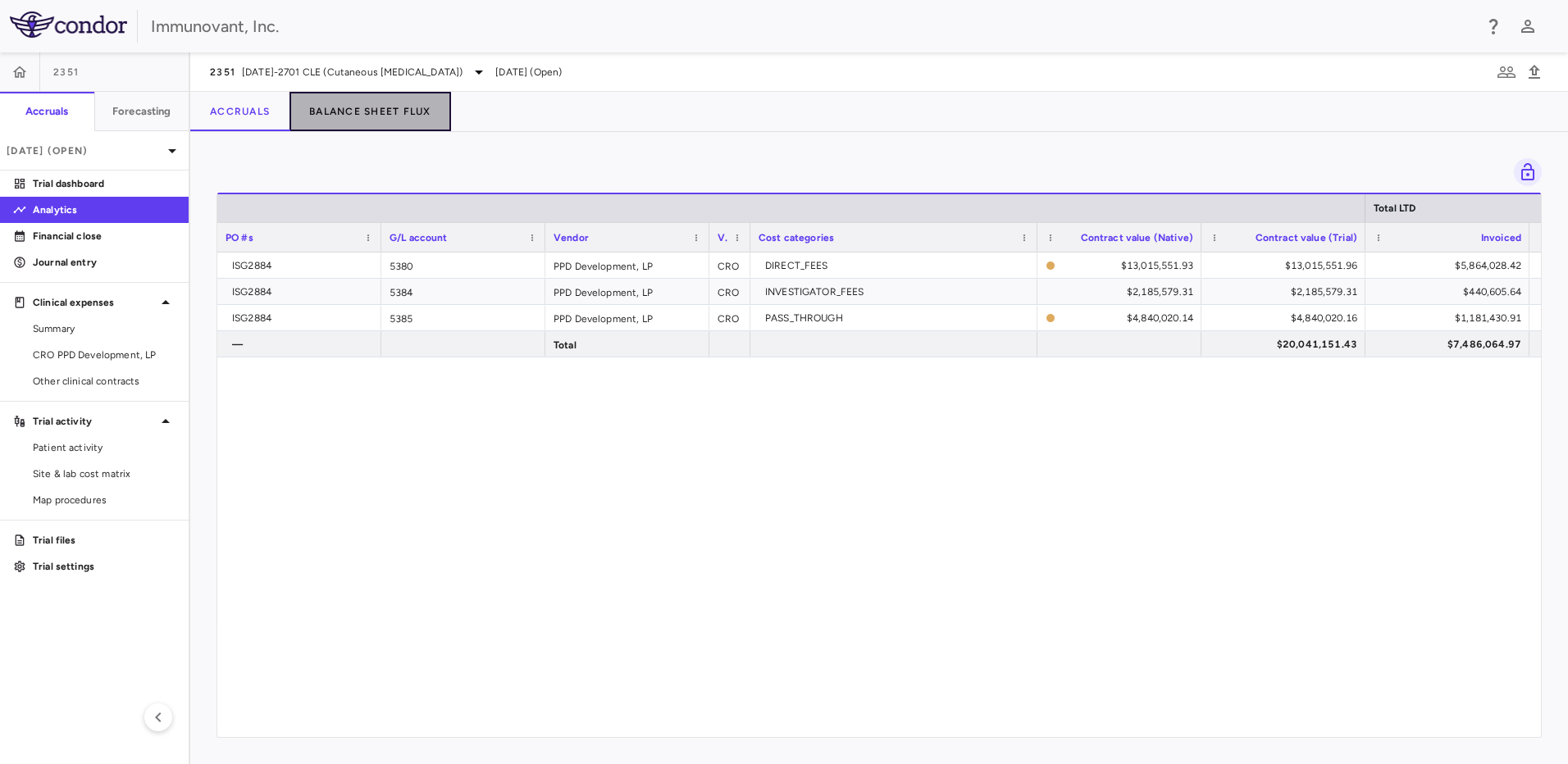
click at [381, 113] on button "Balance Sheet Flux" at bounding box center [370, 111] width 161 height 39
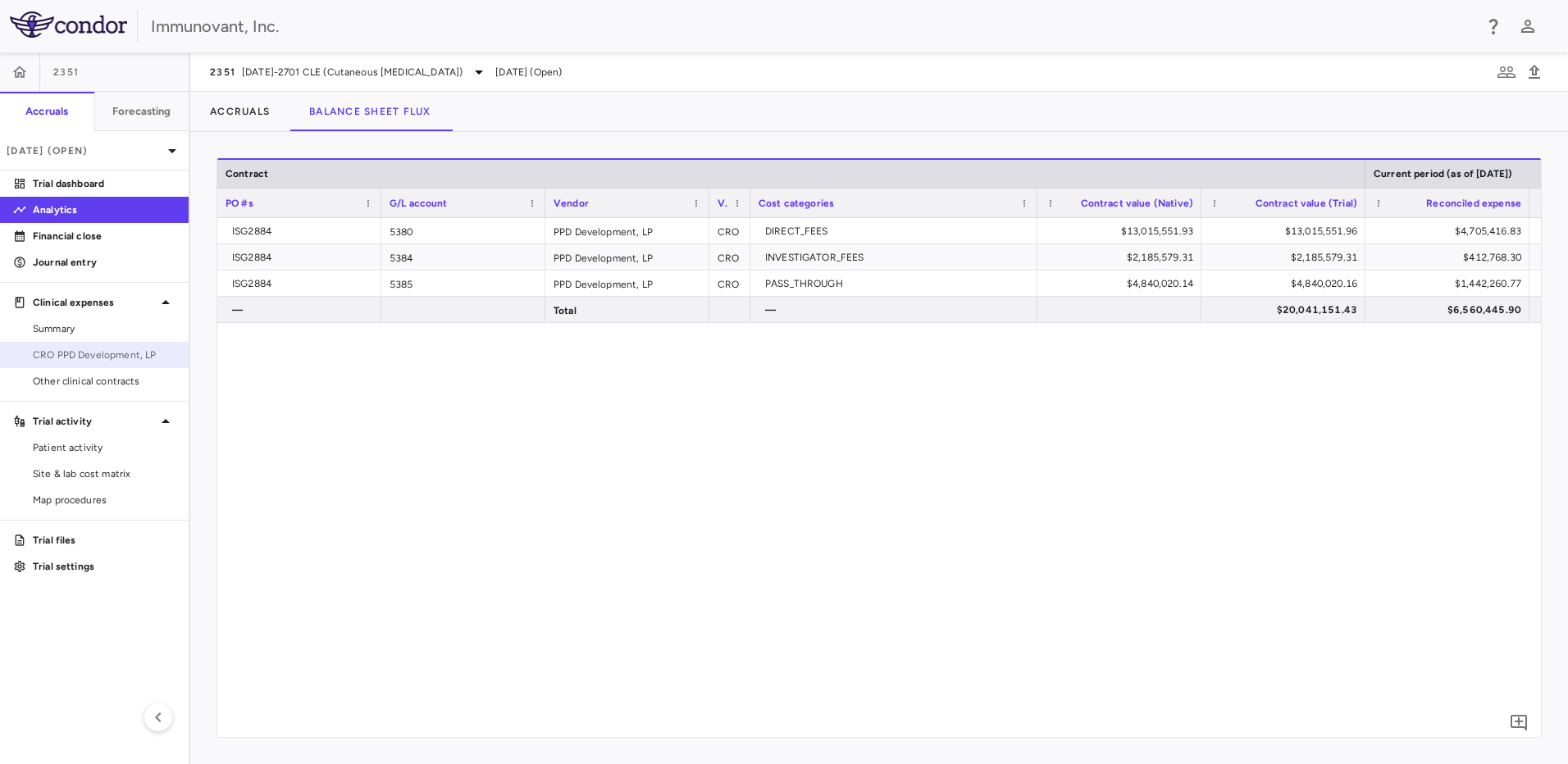
click at [96, 351] on span "CRO PPD Development, LP" at bounding box center [104, 354] width 142 height 15
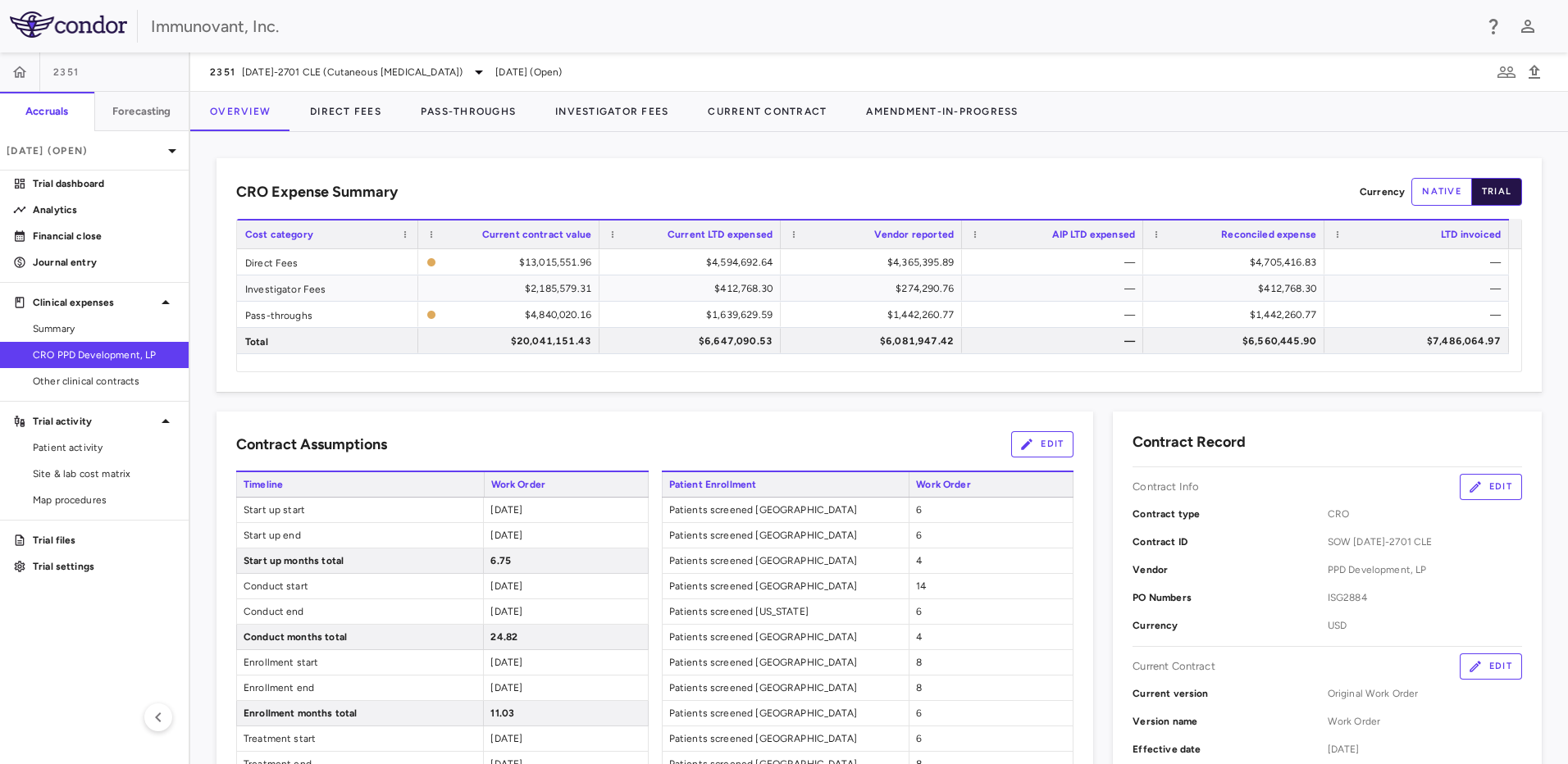
click at [1503, 195] on button "trial" at bounding box center [1496, 191] width 51 height 28
click at [361, 124] on button "Direct Fees" at bounding box center [345, 111] width 110 height 39
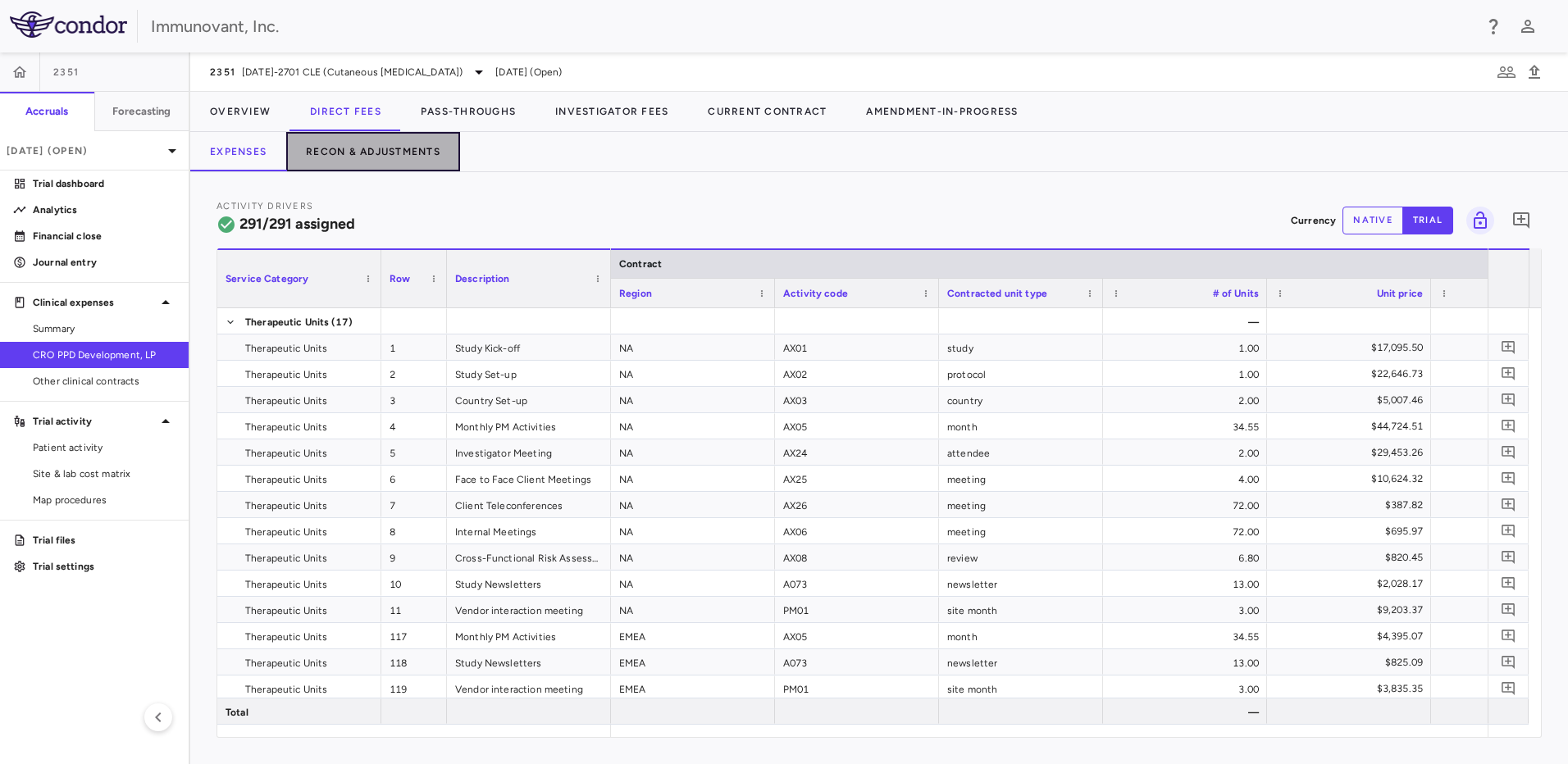
click at [366, 150] on button "Recon & Adjustments" at bounding box center [372, 151] width 174 height 39
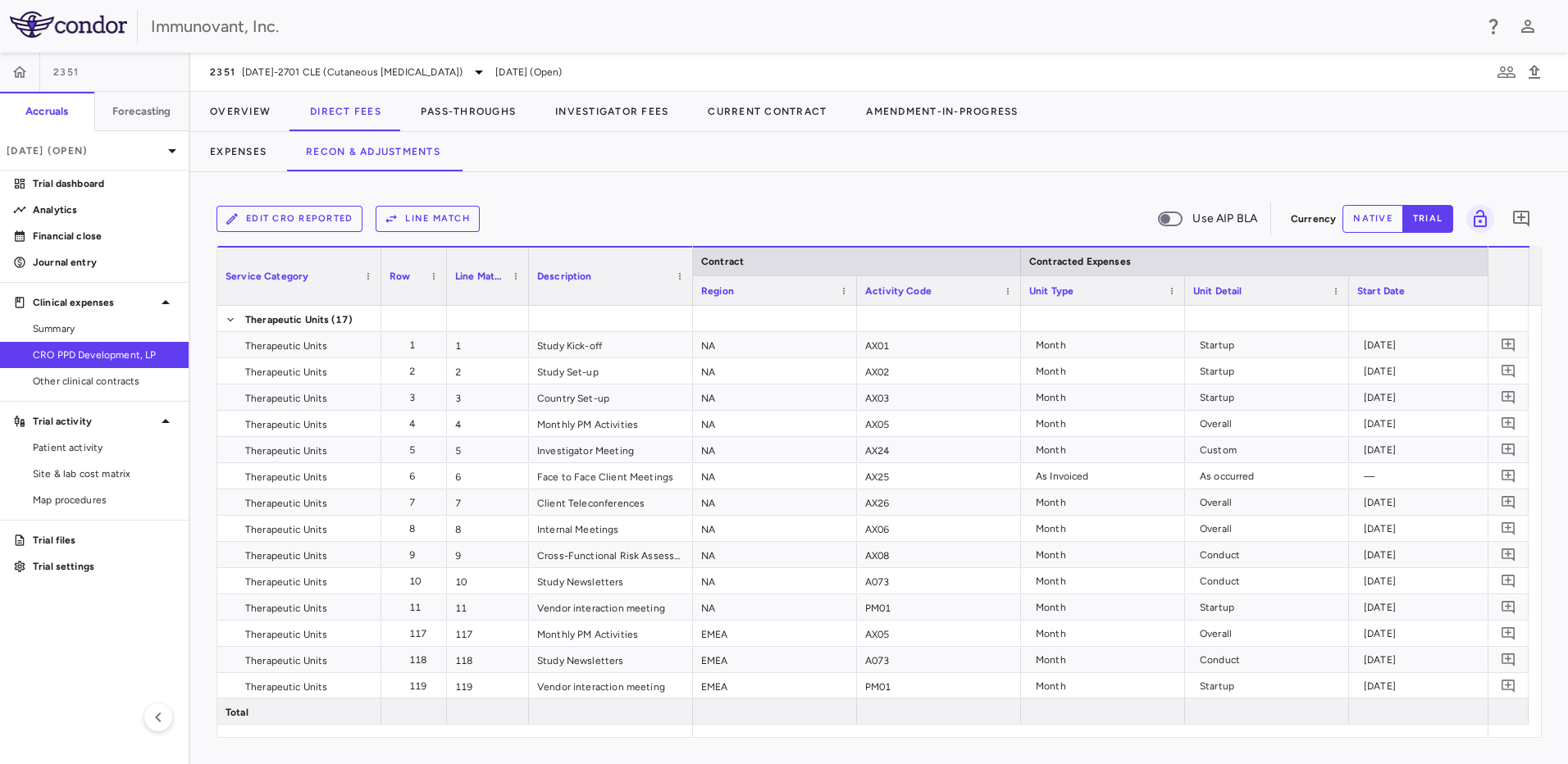
click at [325, 221] on button "Edit CRO reported" at bounding box center [289, 218] width 146 height 26
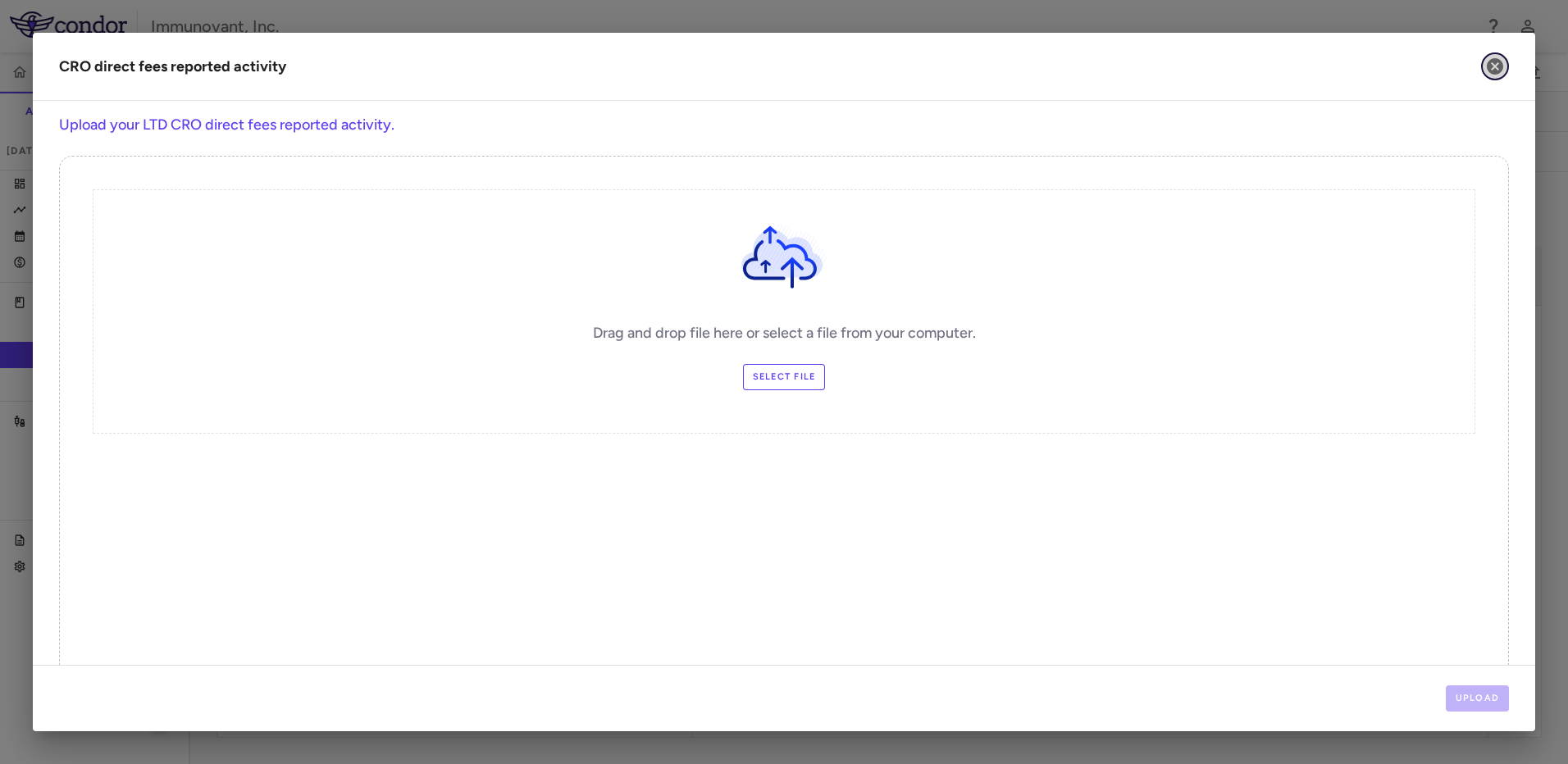
click at [1502, 76] on icon "button" at bounding box center [1495, 67] width 20 height 20
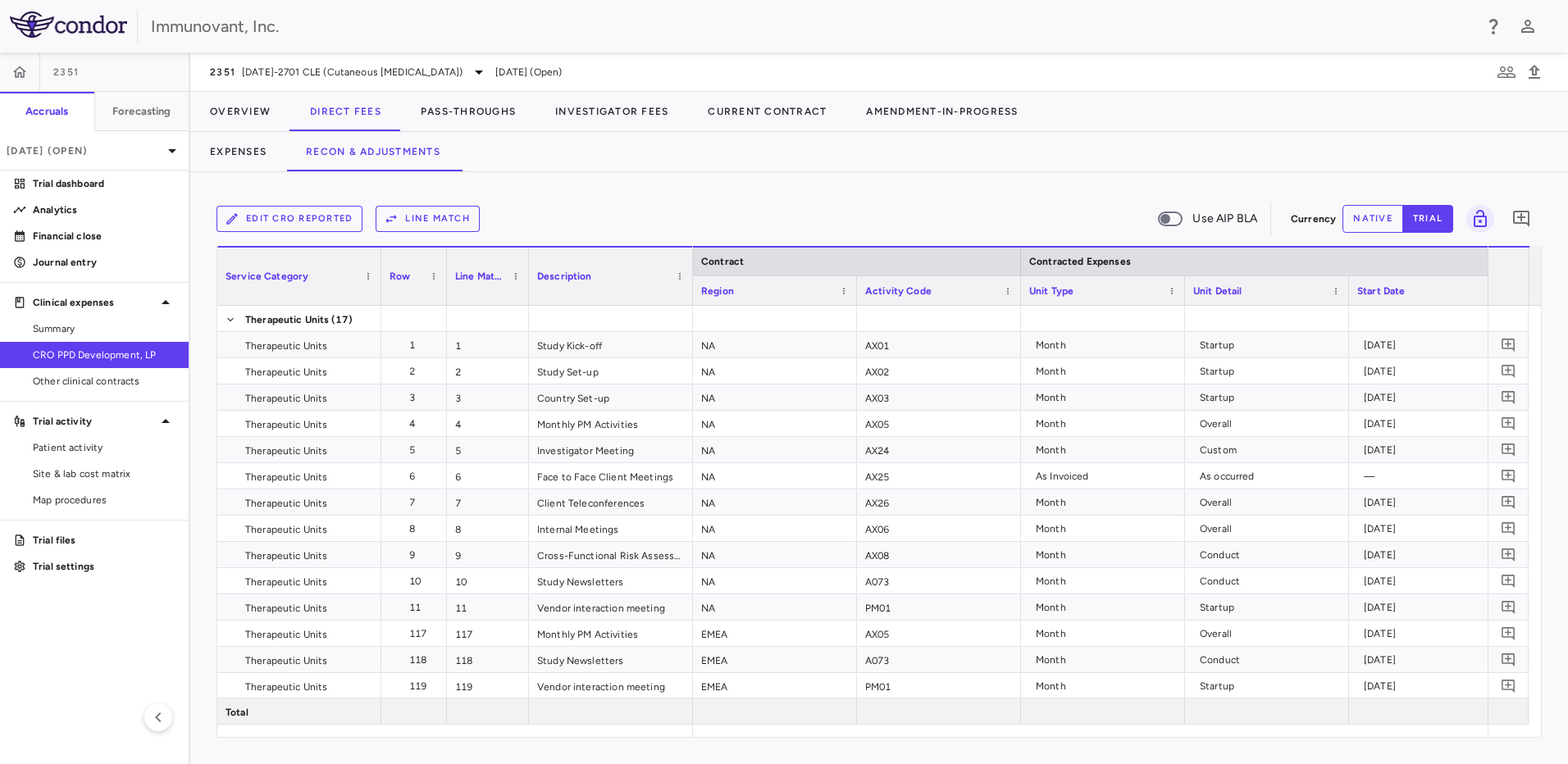
click at [453, 228] on button "Line Match" at bounding box center [427, 218] width 104 height 26
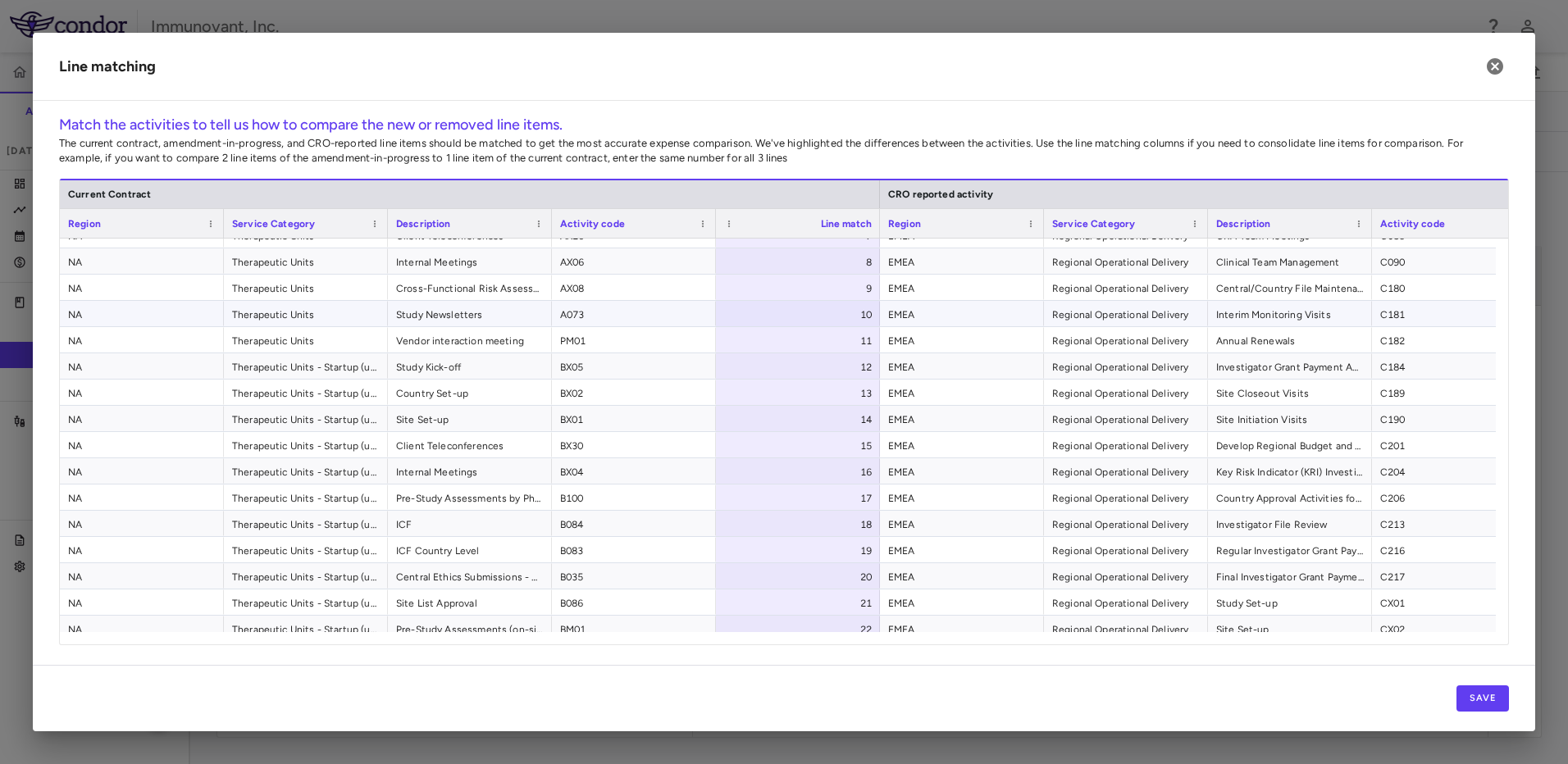
scroll to position [65, 0]
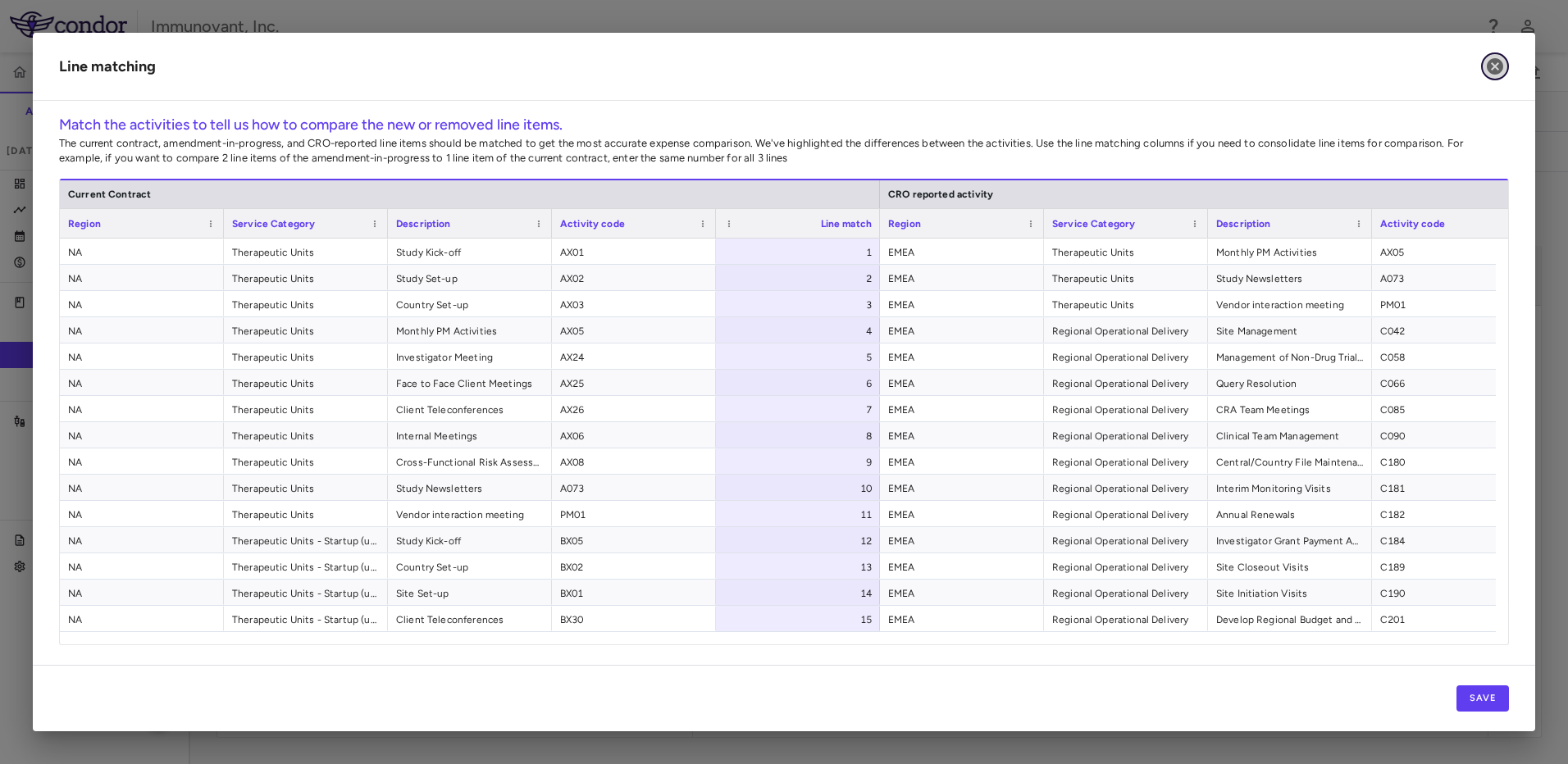
click at [1495, 64] on icon "button" at bounding box center [1495, 66] width 16 height 16
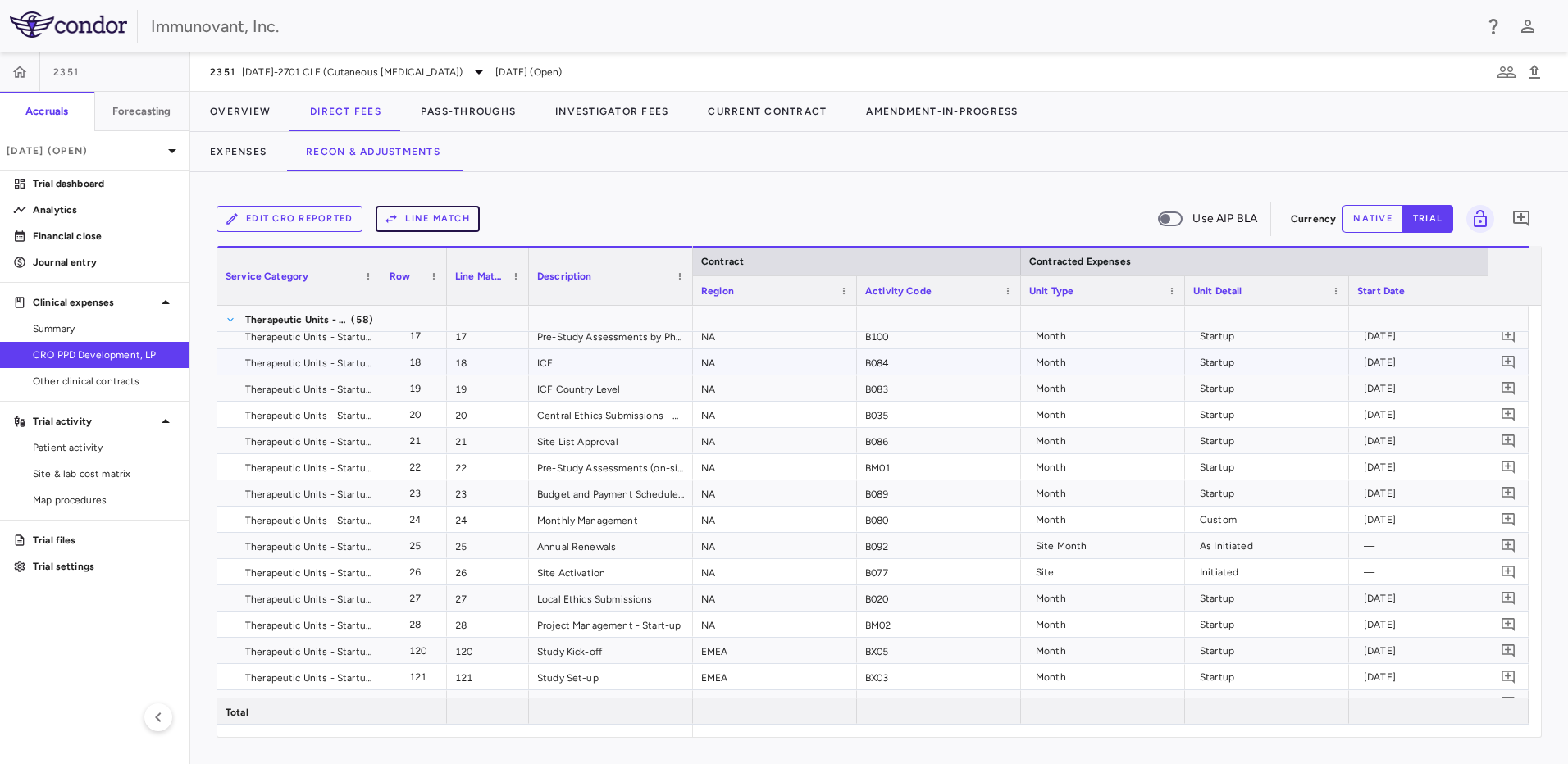
scroll to position [640, 0]
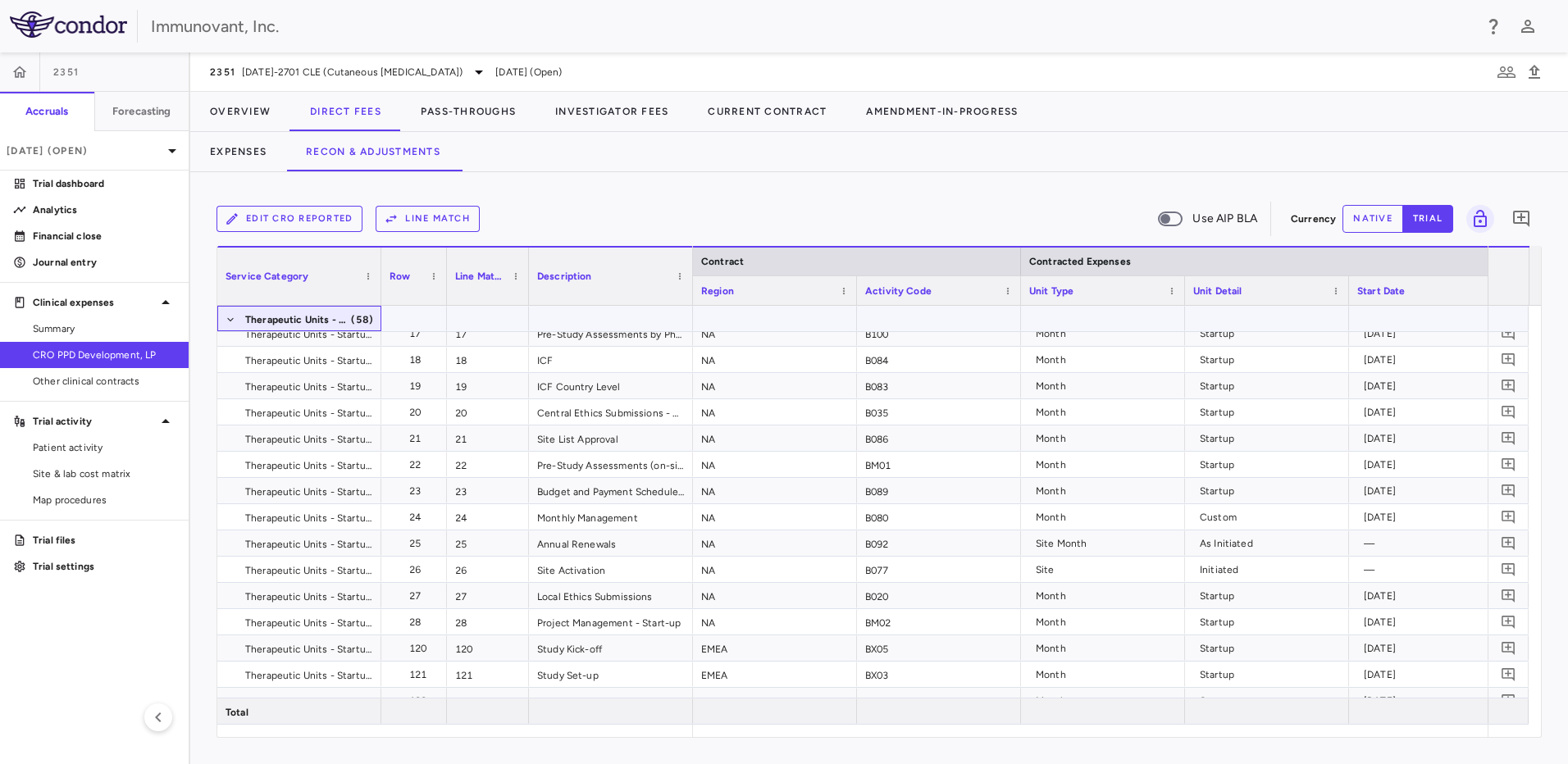
click at [227, 314] on span at bounding box center [230, 319] width 10 height 26
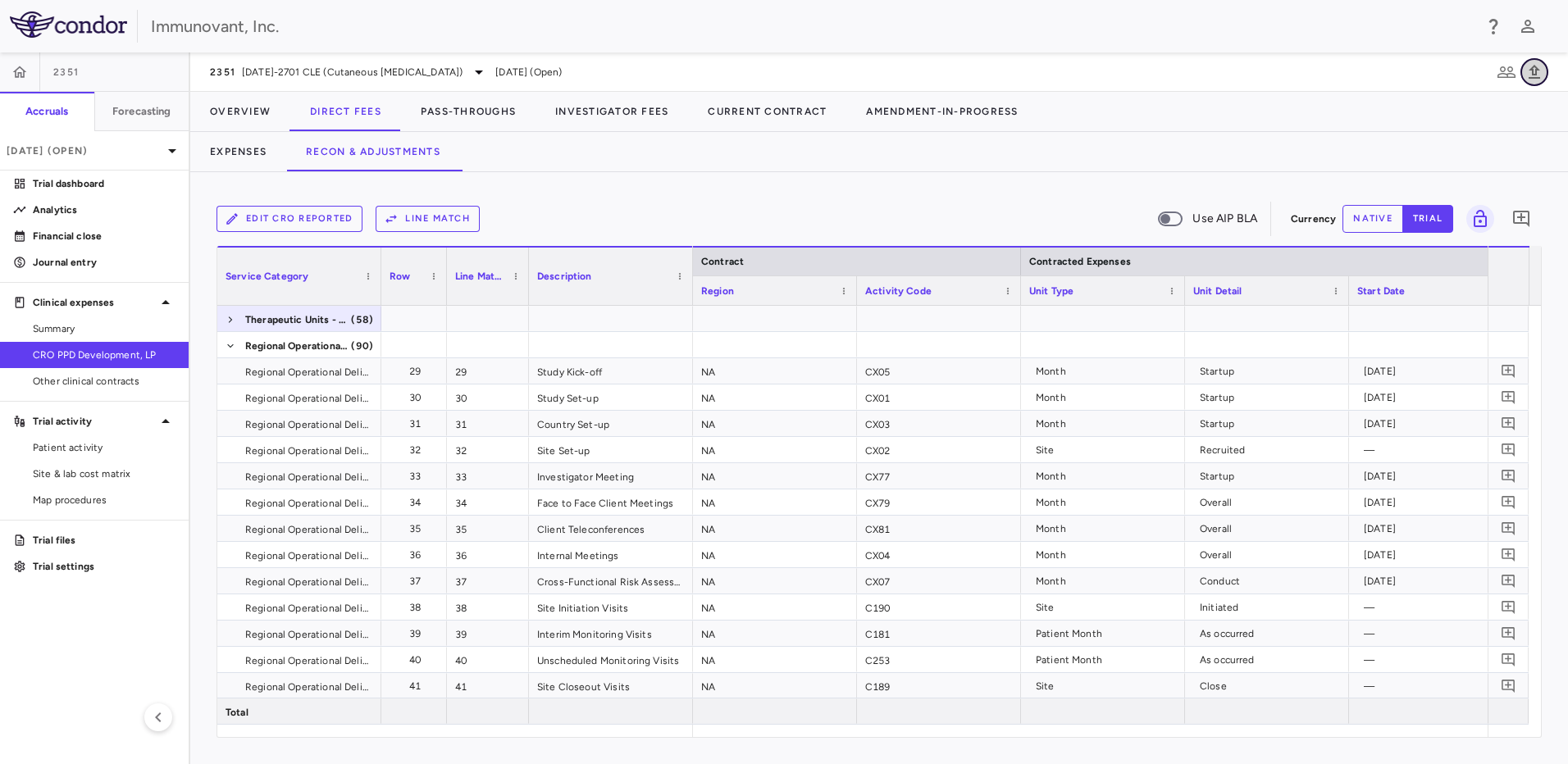
click at [1539, 63] on icon "button" at bounding box center [1534, 72] width 20 height 20
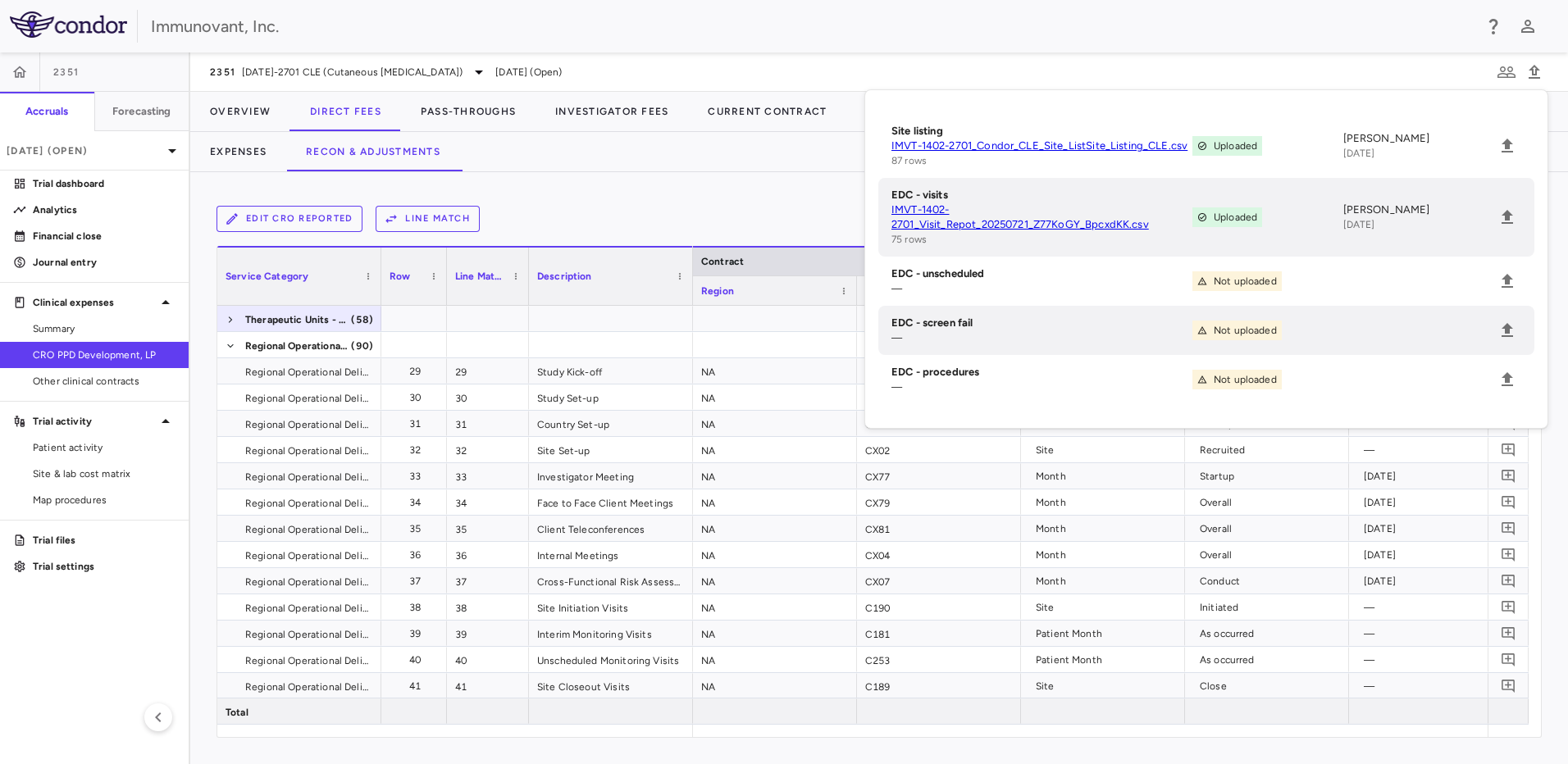
click at [581, 195] on div "Edit CRO reported Line Match Use AIP BLA Currency native trial 0 Service Catego…" at bounding box center [879, 467] width 1377 height 592
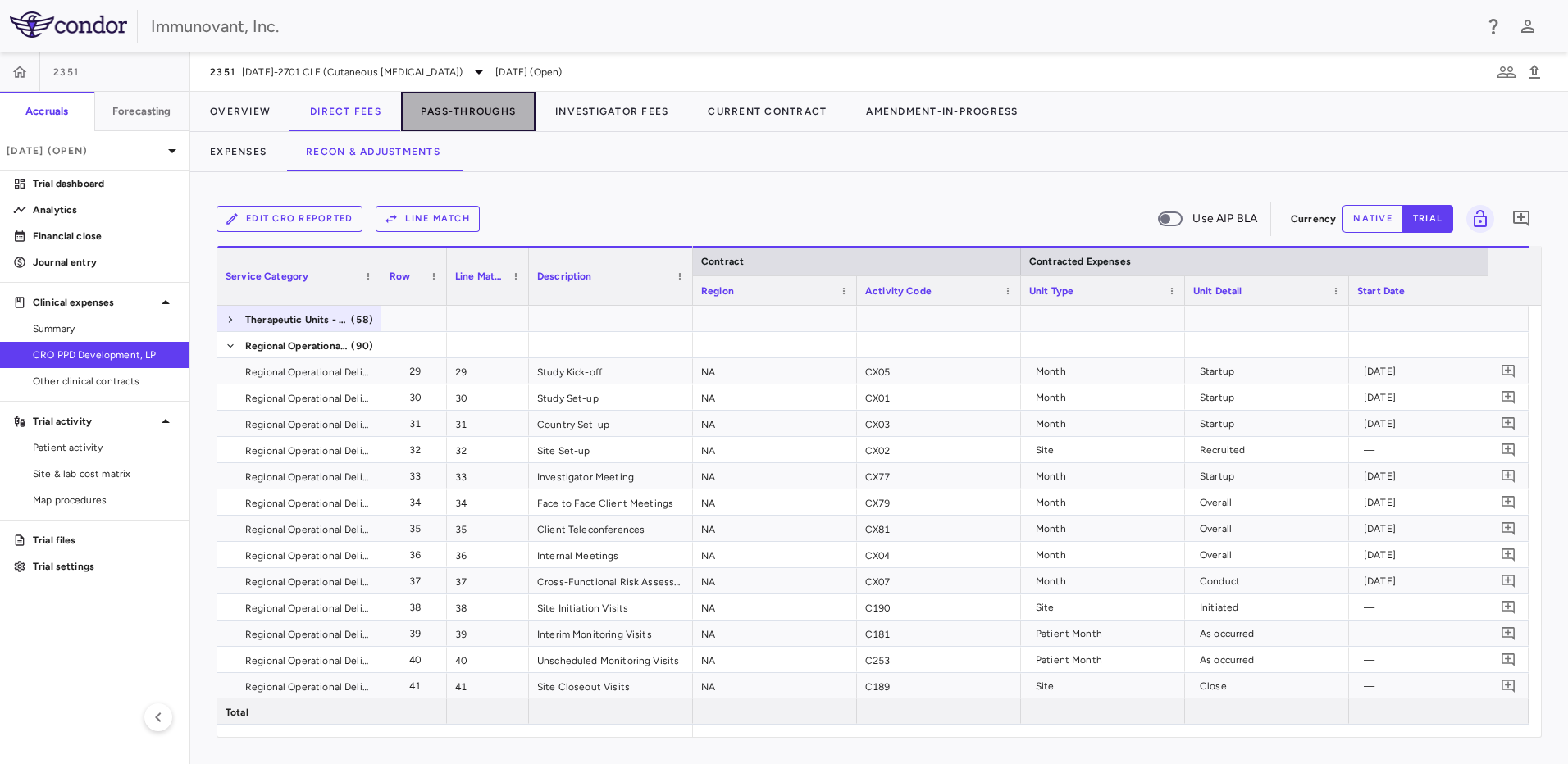
click at [441, 119] on button "Pass-Throughs" at bounding box center [467, 111] width 134 height 39
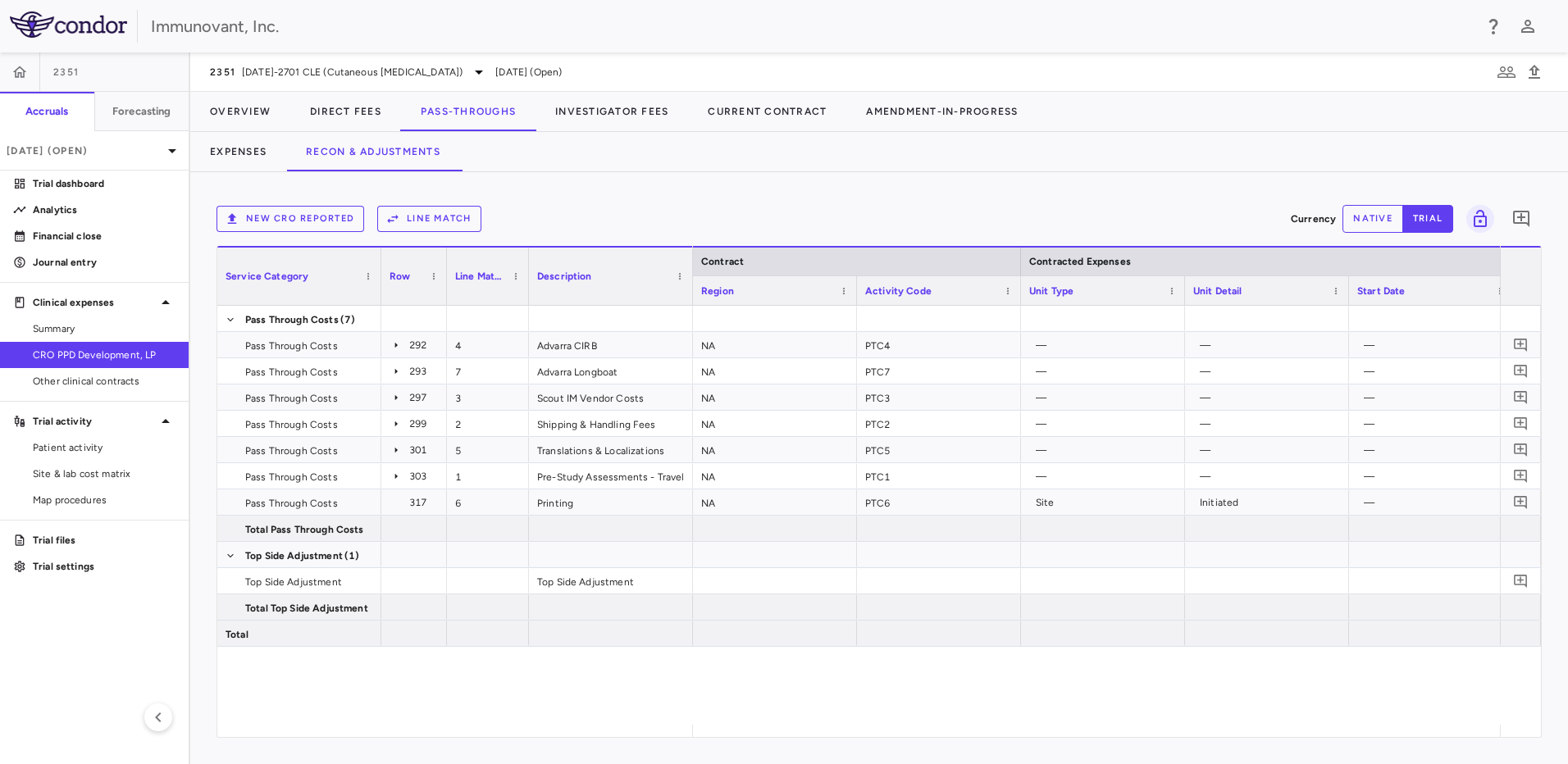
click at [421, 226] on button "Line Match" at bounding box center [429, 218] width 104 height 26
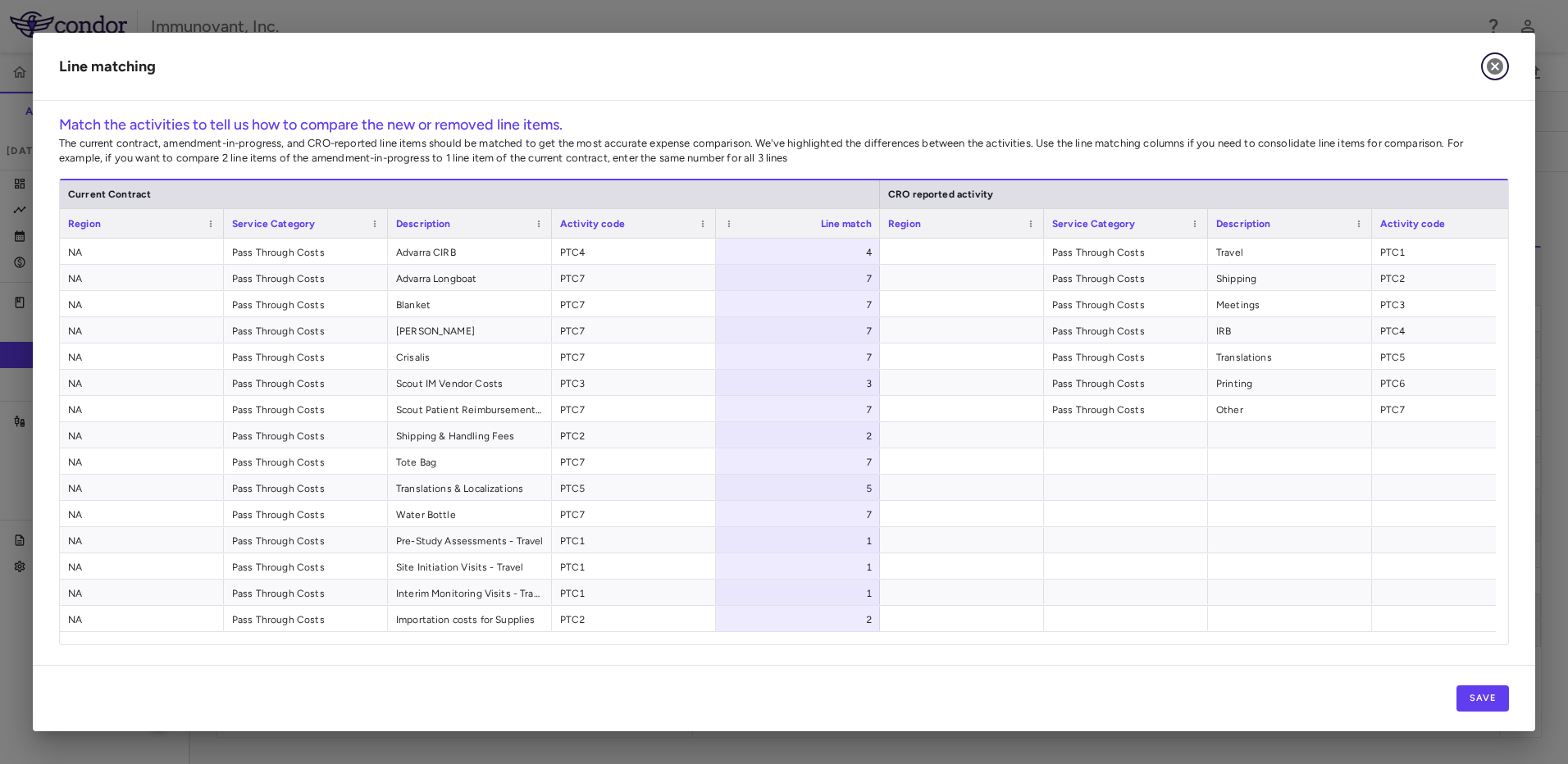
click at [1497, 68] on icon "button" at bounding box center [1495, 67] width 20 height 20
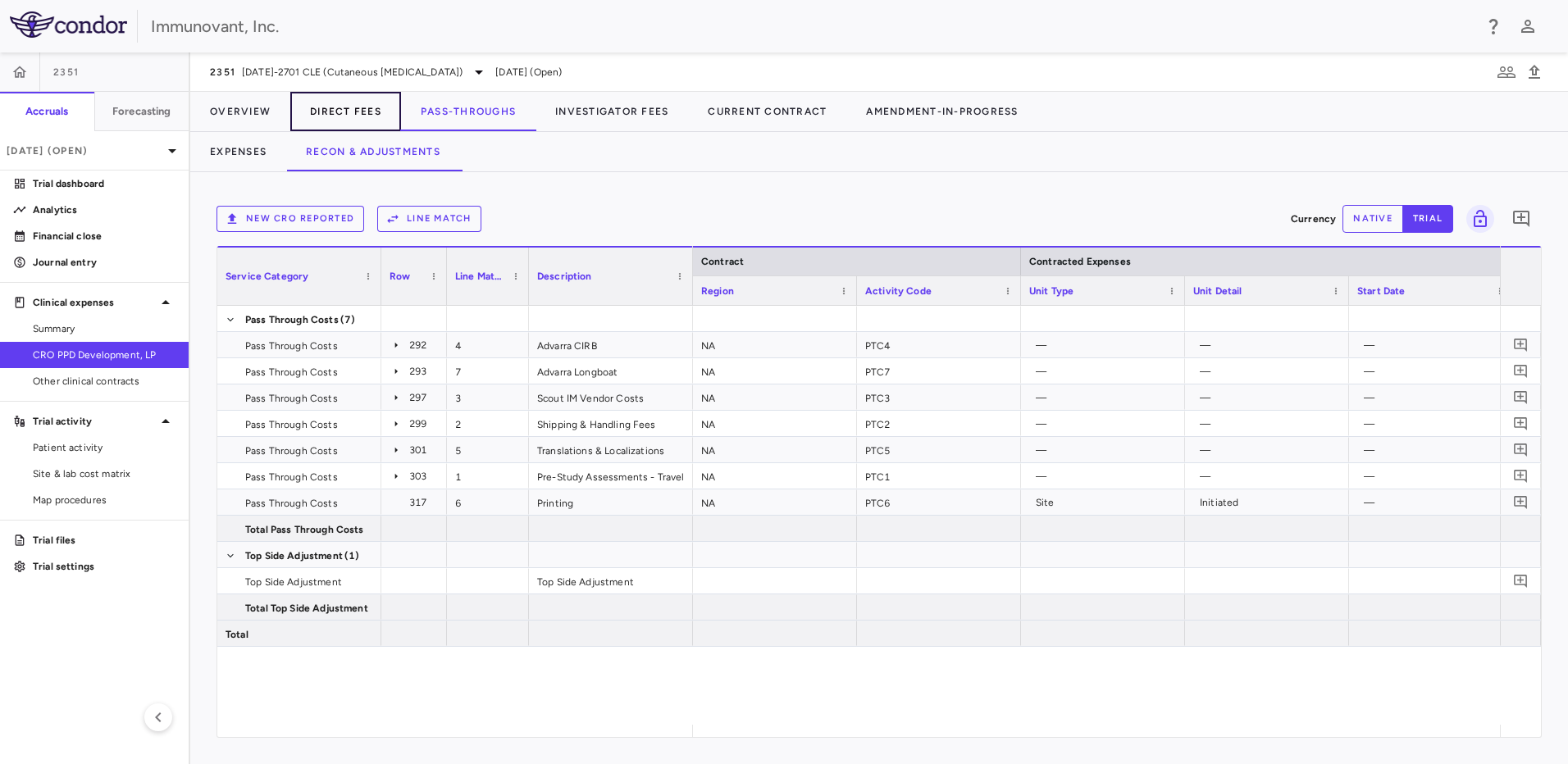
click at [340, 118] on button "Direct Fees" at bounding box center [345, 111] width 110 height 39
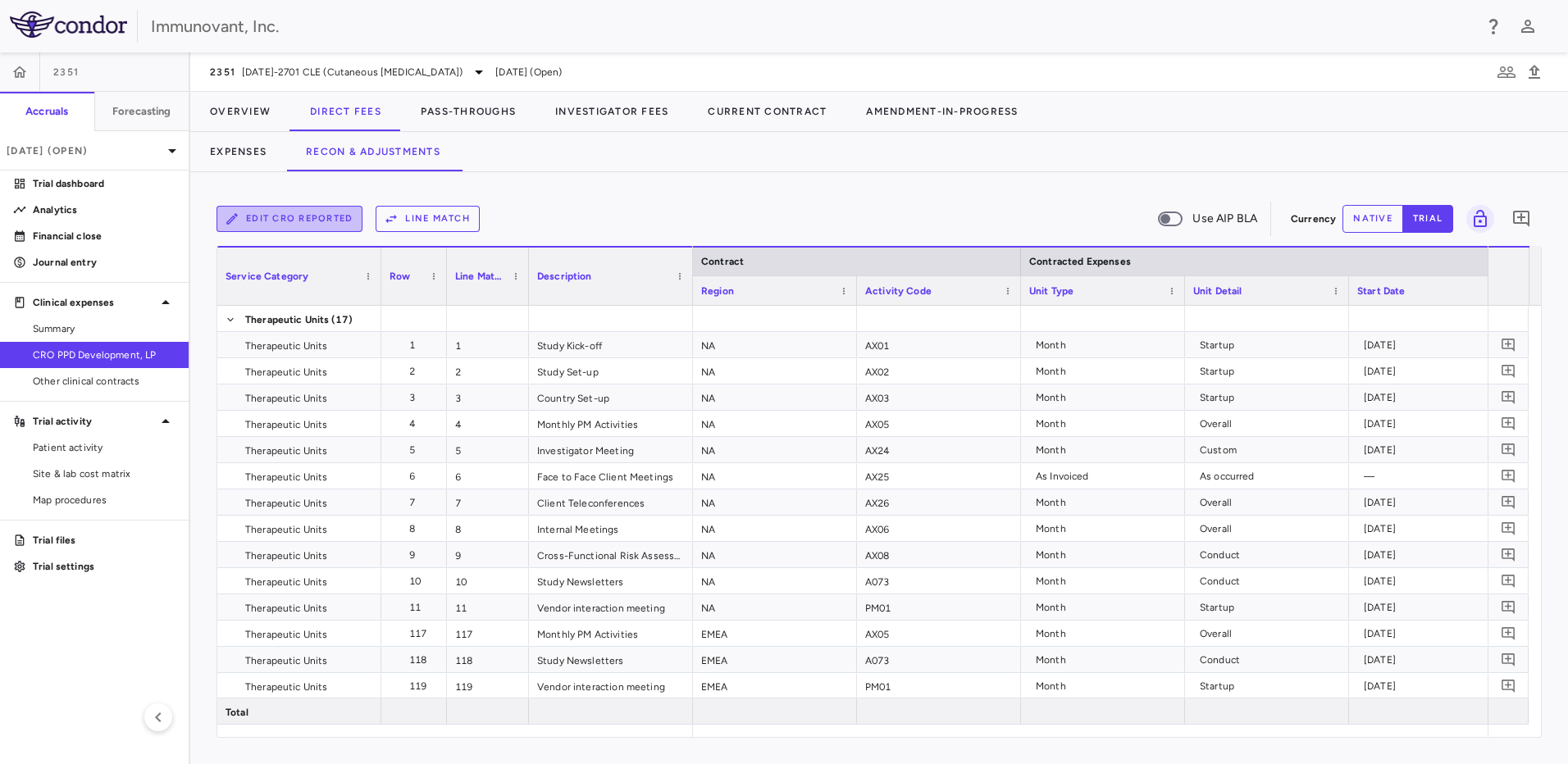
click at [328, 213] on button "Edit CRO reported" at bounding box center [289, 218] width 146 height 26
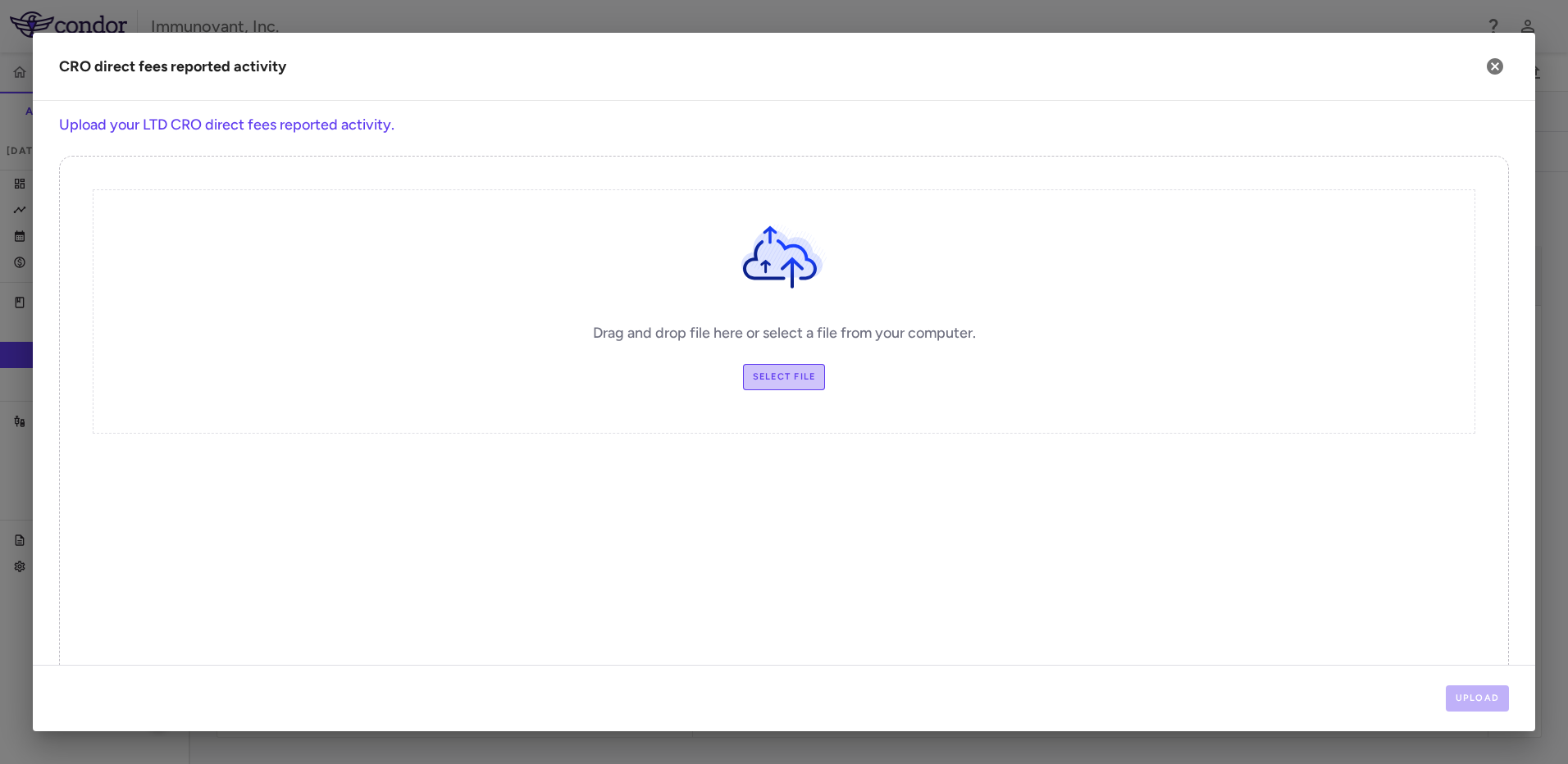
click at [774, 374] on label "Select file" at bounding box center [784, 377] width 83 height 26
click at [0, 0] on input "Select file" at bounding box center [0, 0] width 0 height 0
click at [1497, 74] on icon "button" at bounding box center [1495, 66] width 16 height 16
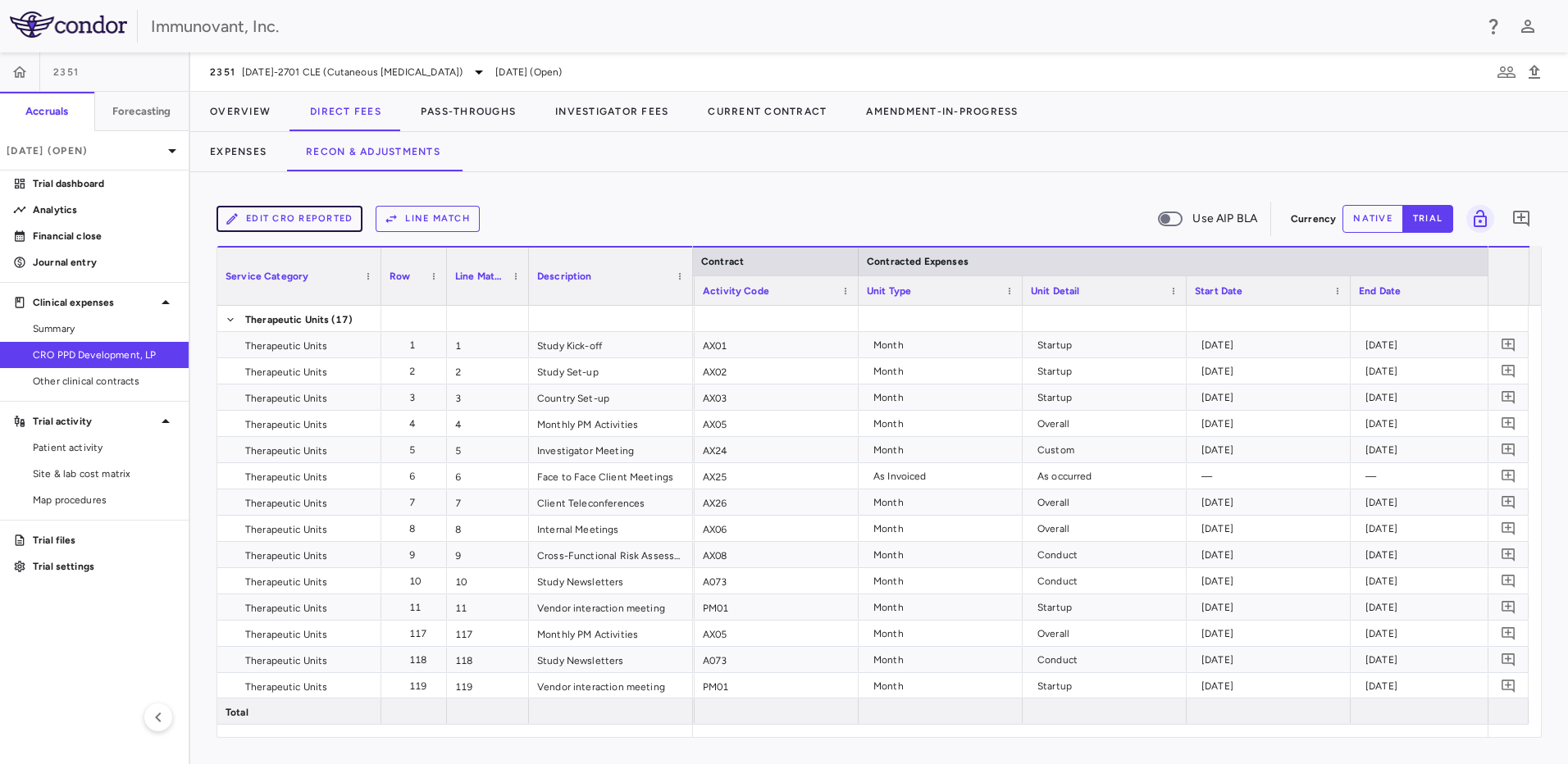
scroll to position [0, 189]
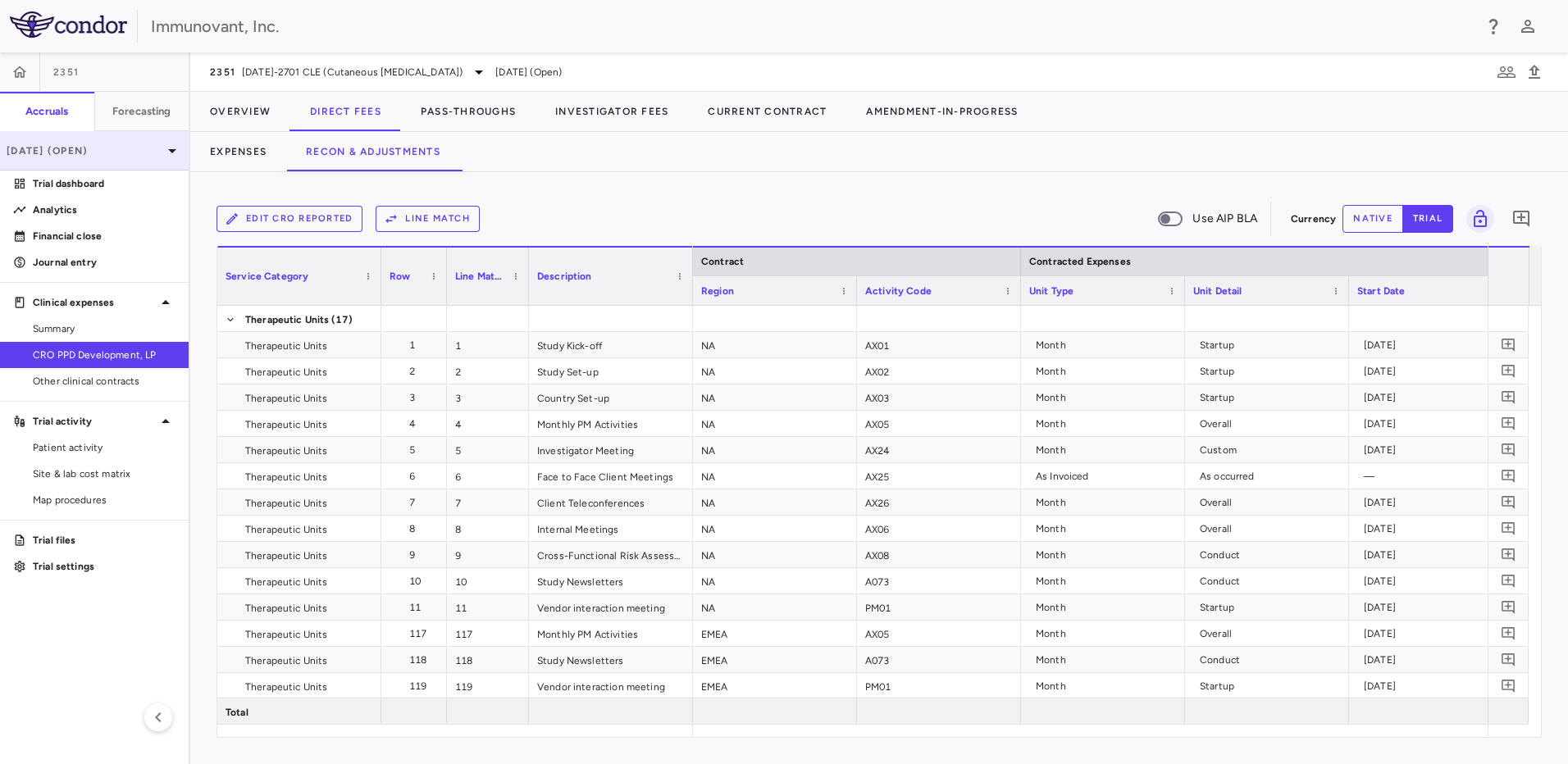
click at [104, 153] on p "Jun 2025 (Open)" at bounding box center [84, 150] width 156 height 15
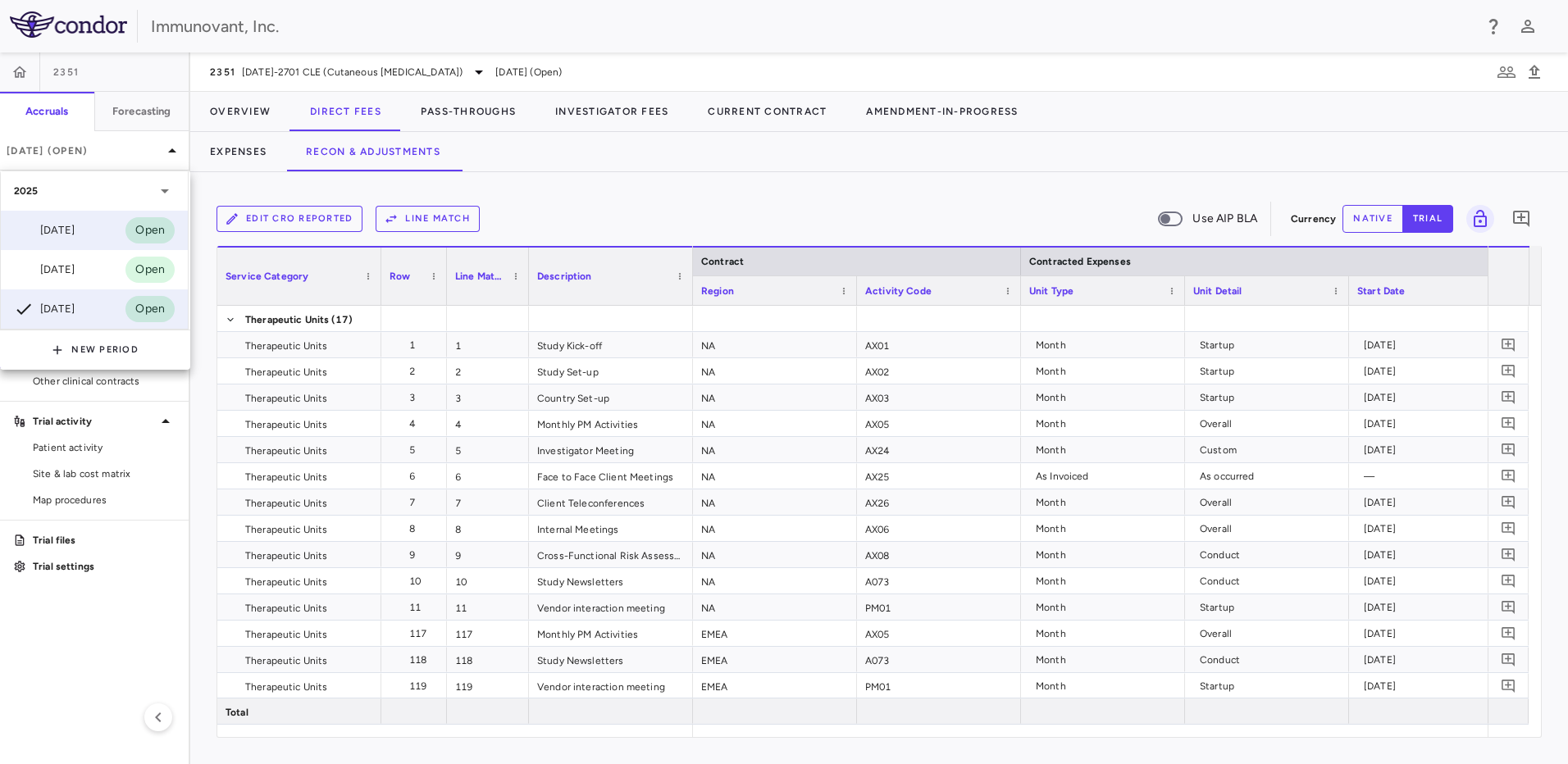
click at [96, 216] on div "Aug 2025 Open" at bounding box center [94, 231] width 187 height 39
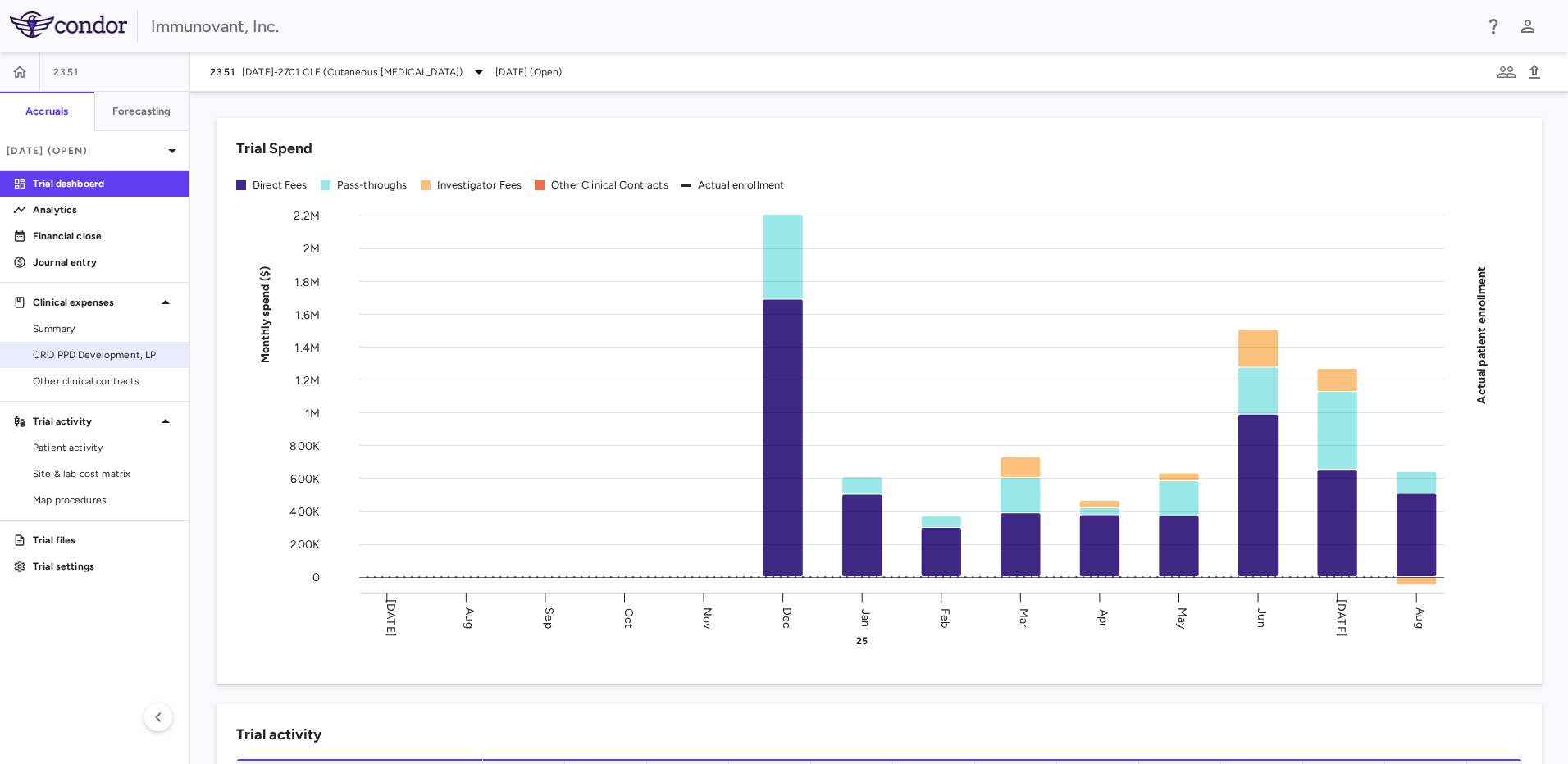
click at [36, 359] on span "CRO PPD Development, LP" at bounding box center [104, 354] width 142 height 15
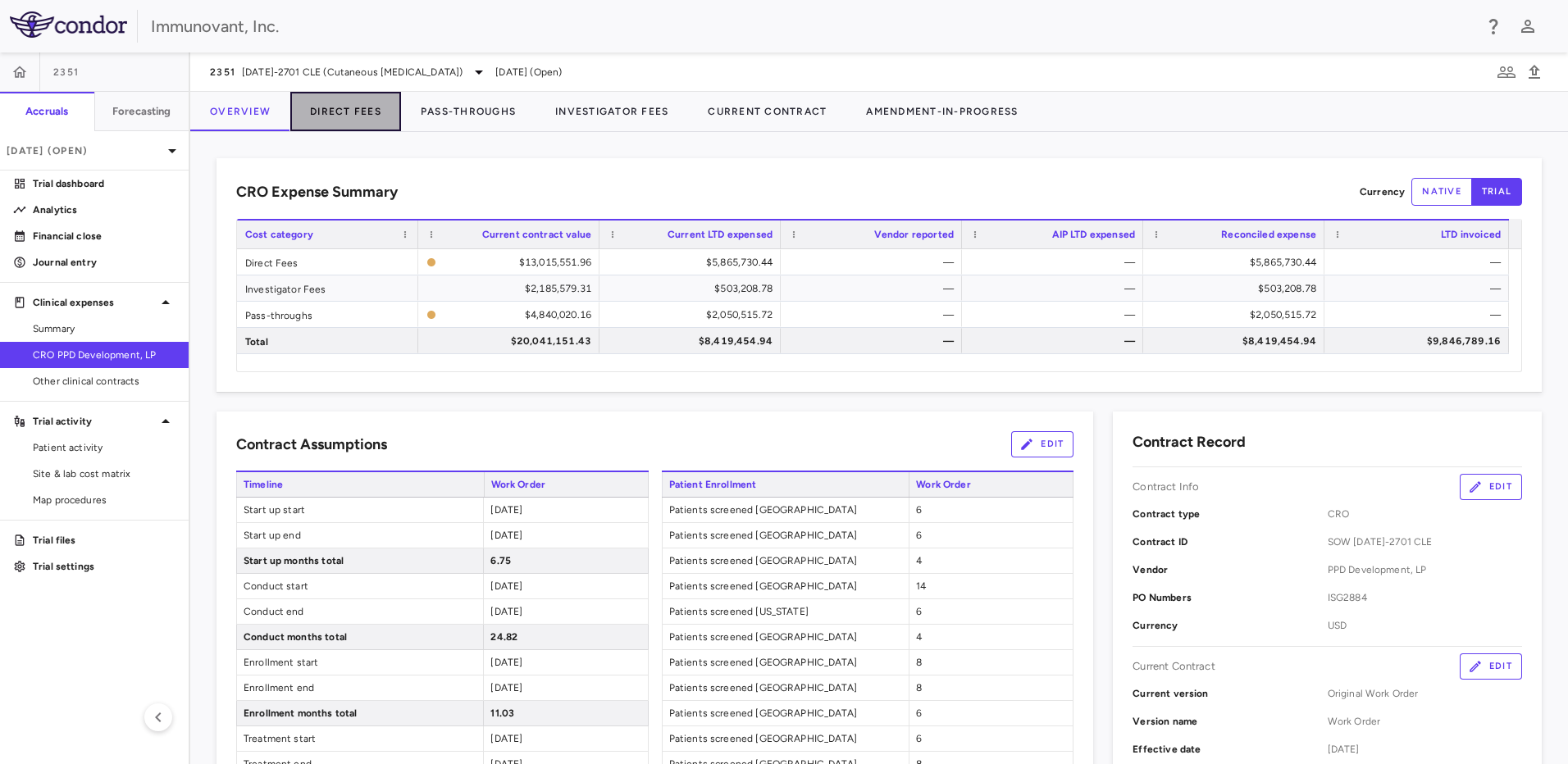
click at [322, 107] on button "Direct Fees" at bounding box center [345, 111] width 110 height 39
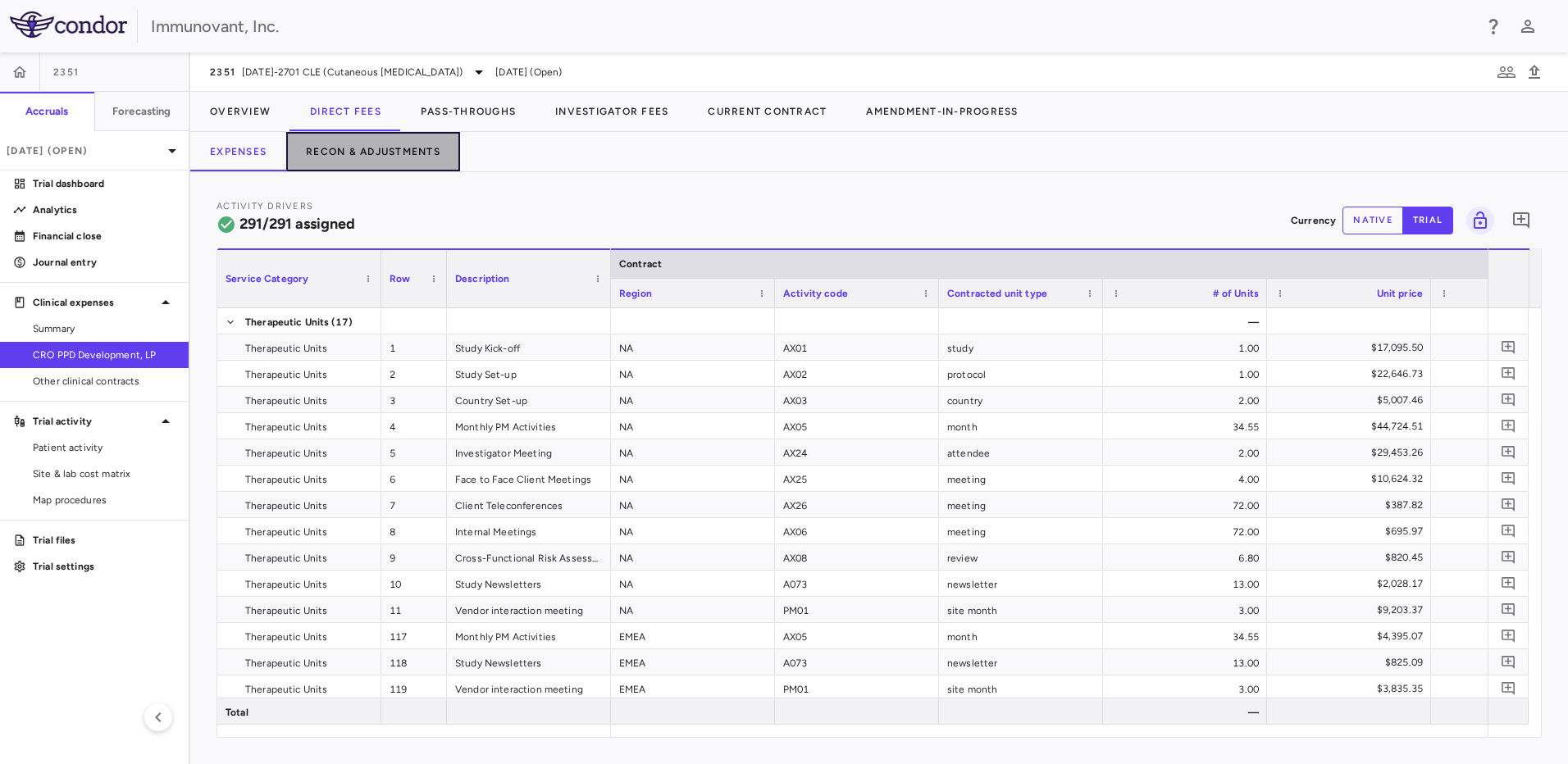
click at [393, 150] on button "Recon & Adjustments" at bounding box center [372, 151] width 174 height 39
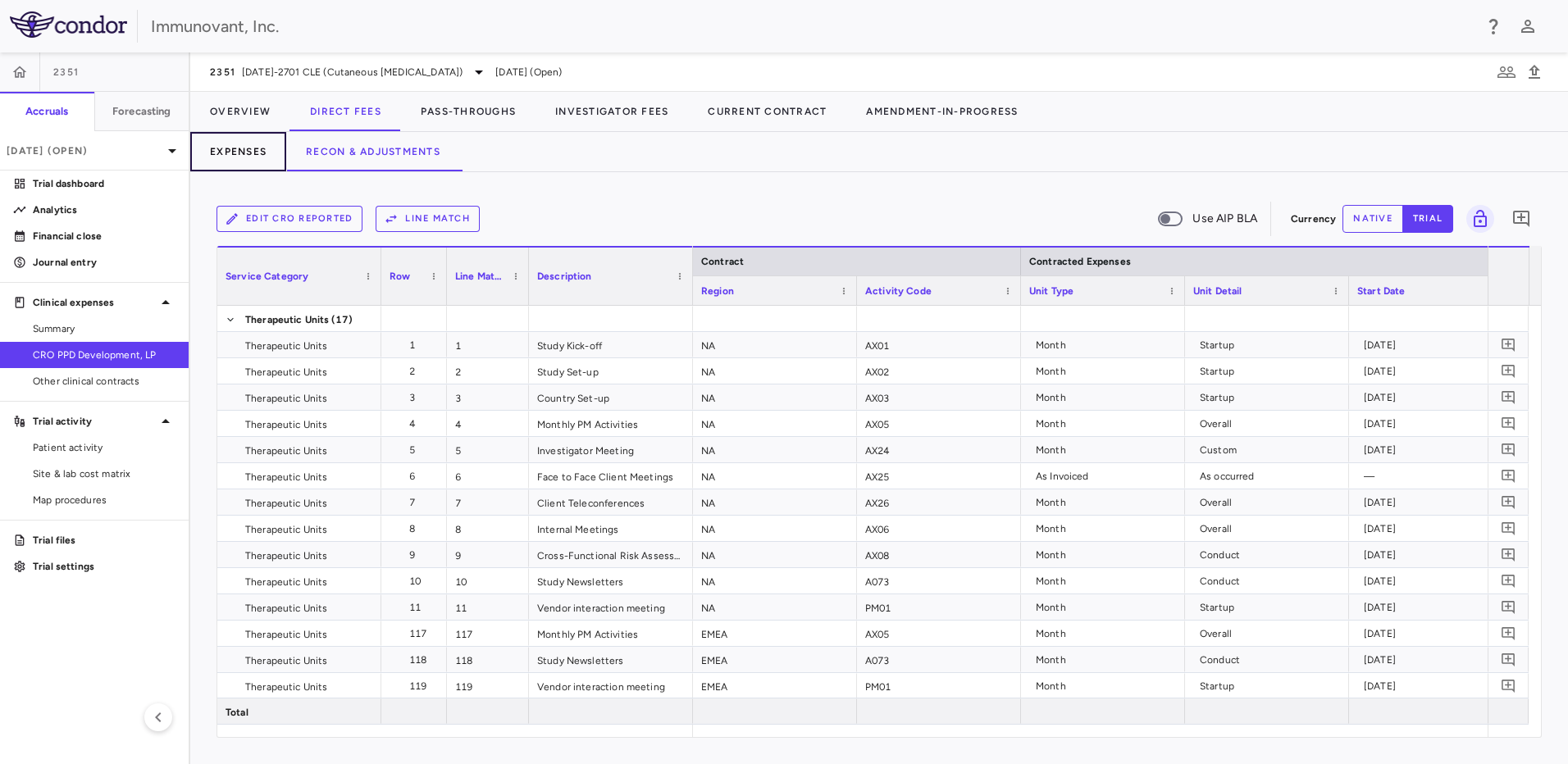
click at [248, 141] on button "Expenses" at bounding box center [239, 151] width 96 height 39
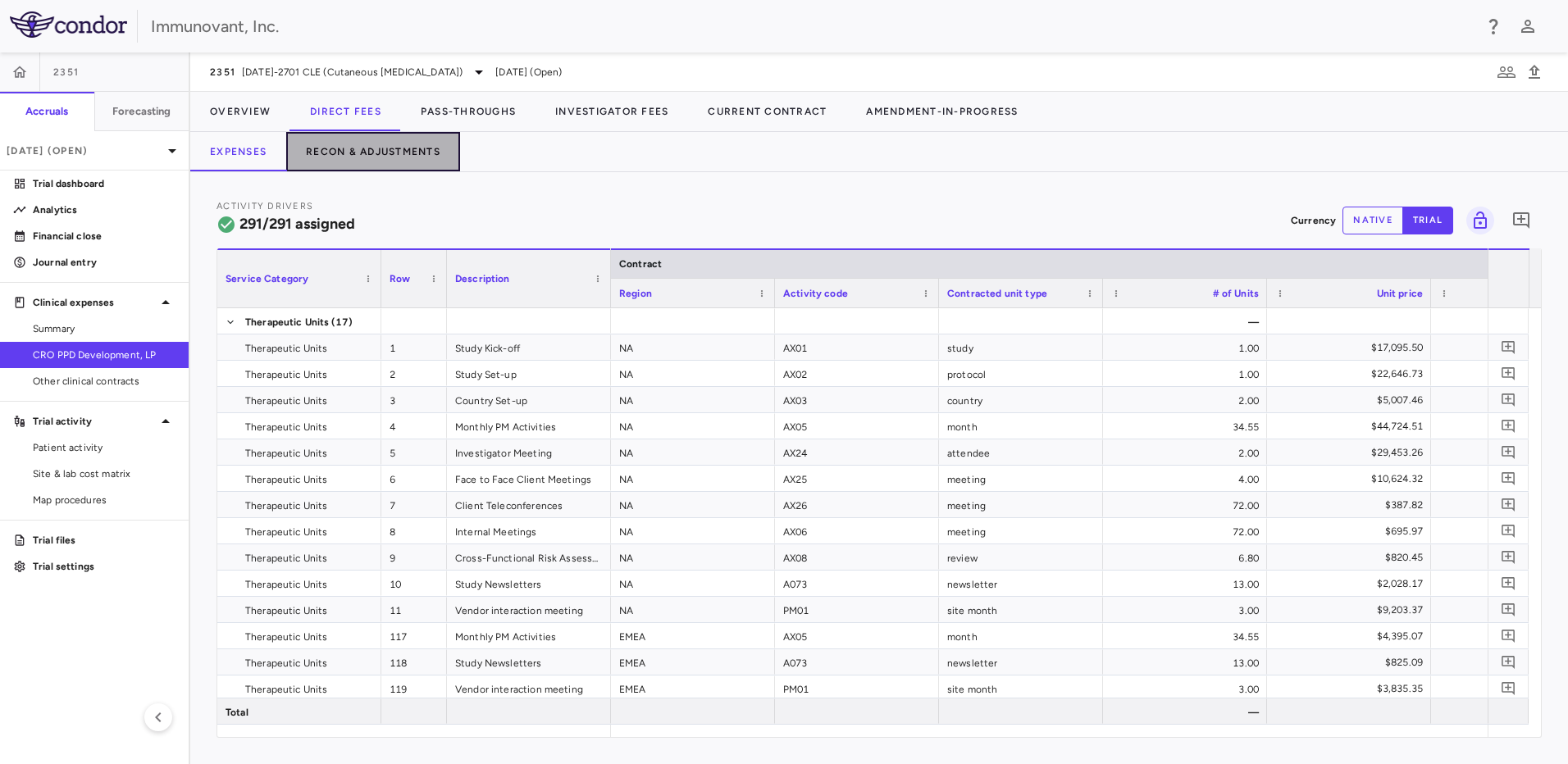
click at [361, 149] on button "Recon & Adjustments" at bounding box center [372, 151] width 174 height 39
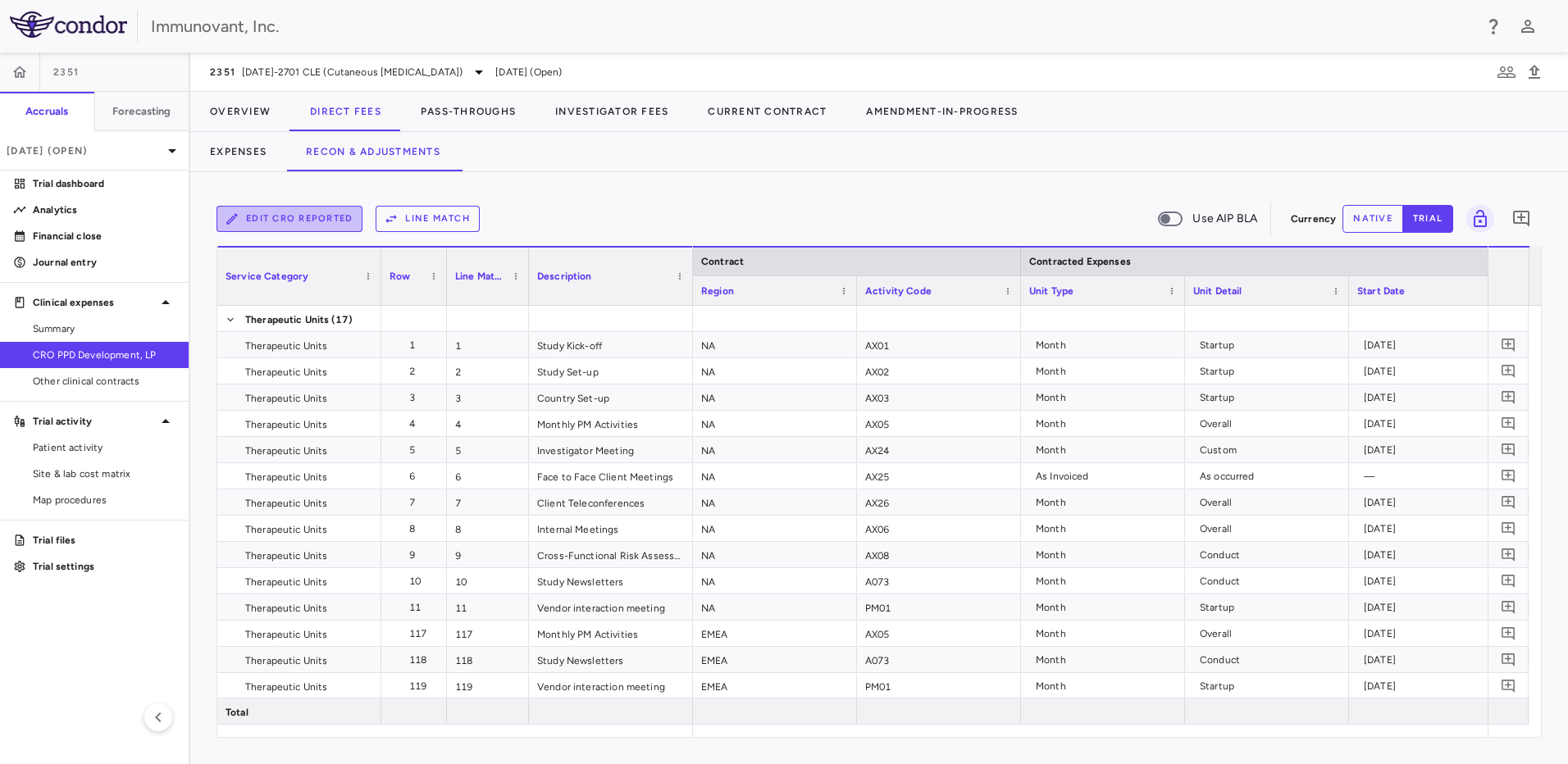
click at [322, 220] on button "Edit CRO reported" at bounding box center [289, 218] width 146 height 26
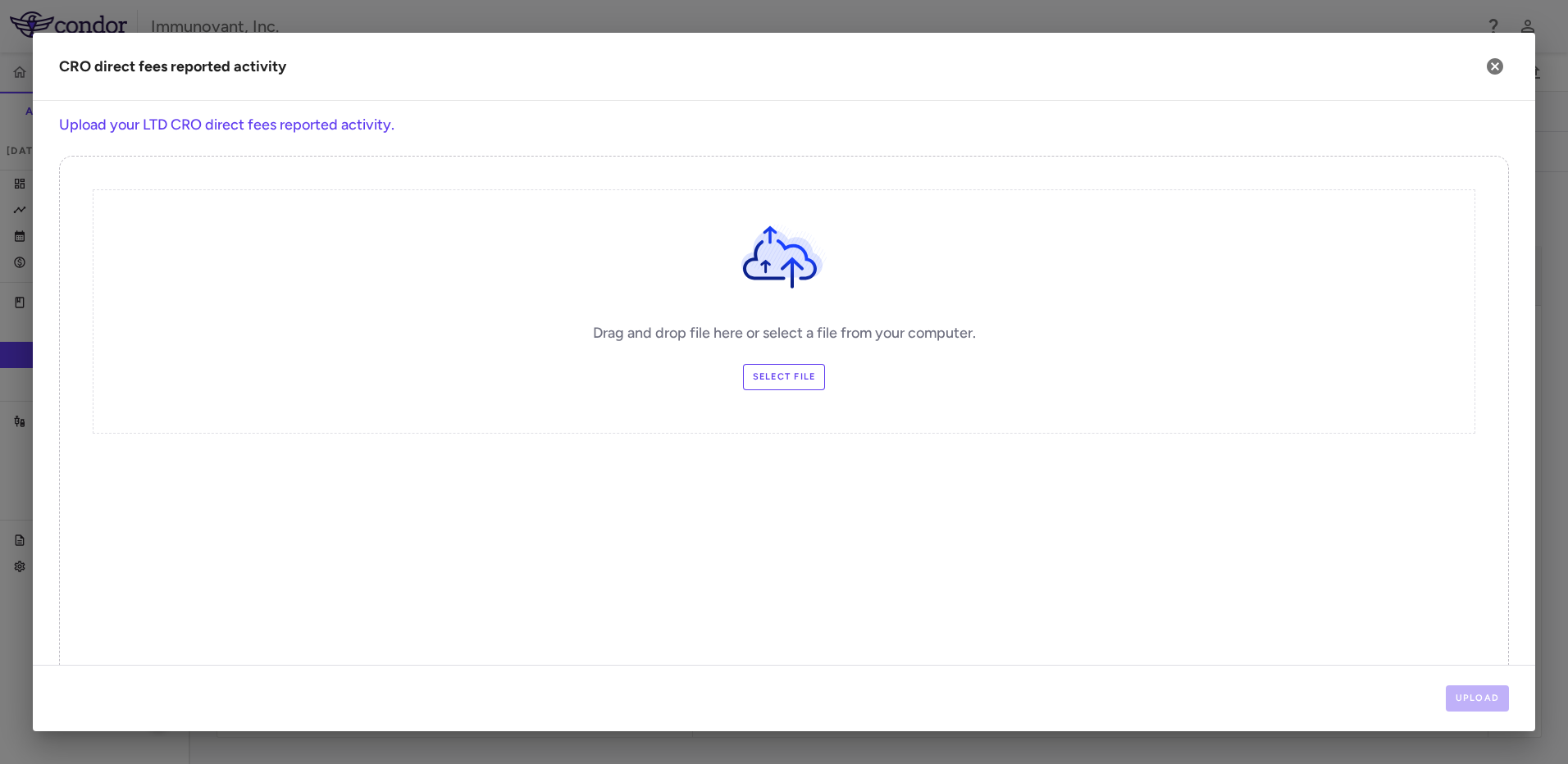
click at [790, 370] on label "Select file" at bounding box center [784, 377] width 83 height 26
click at [0, 0] on input "Select file" at bounding box center [0, 0] width 0 height 0
click at [1498, 705] on button "Upload" at bounding box center [1477, 698] width 64 height 26
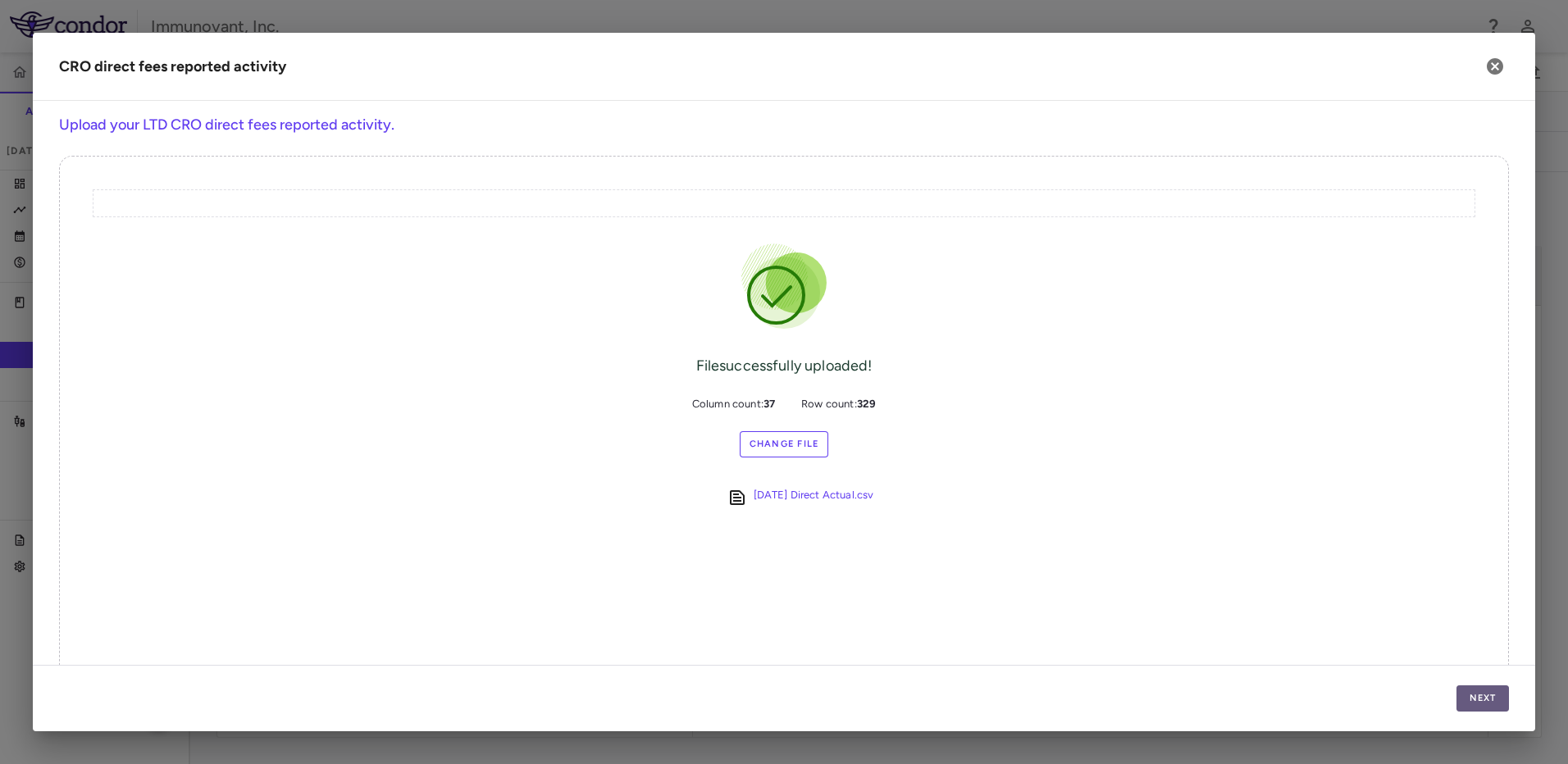
click at [1480, 695] on button "Next" at bounding box center [1482, 698] width 53 height 26
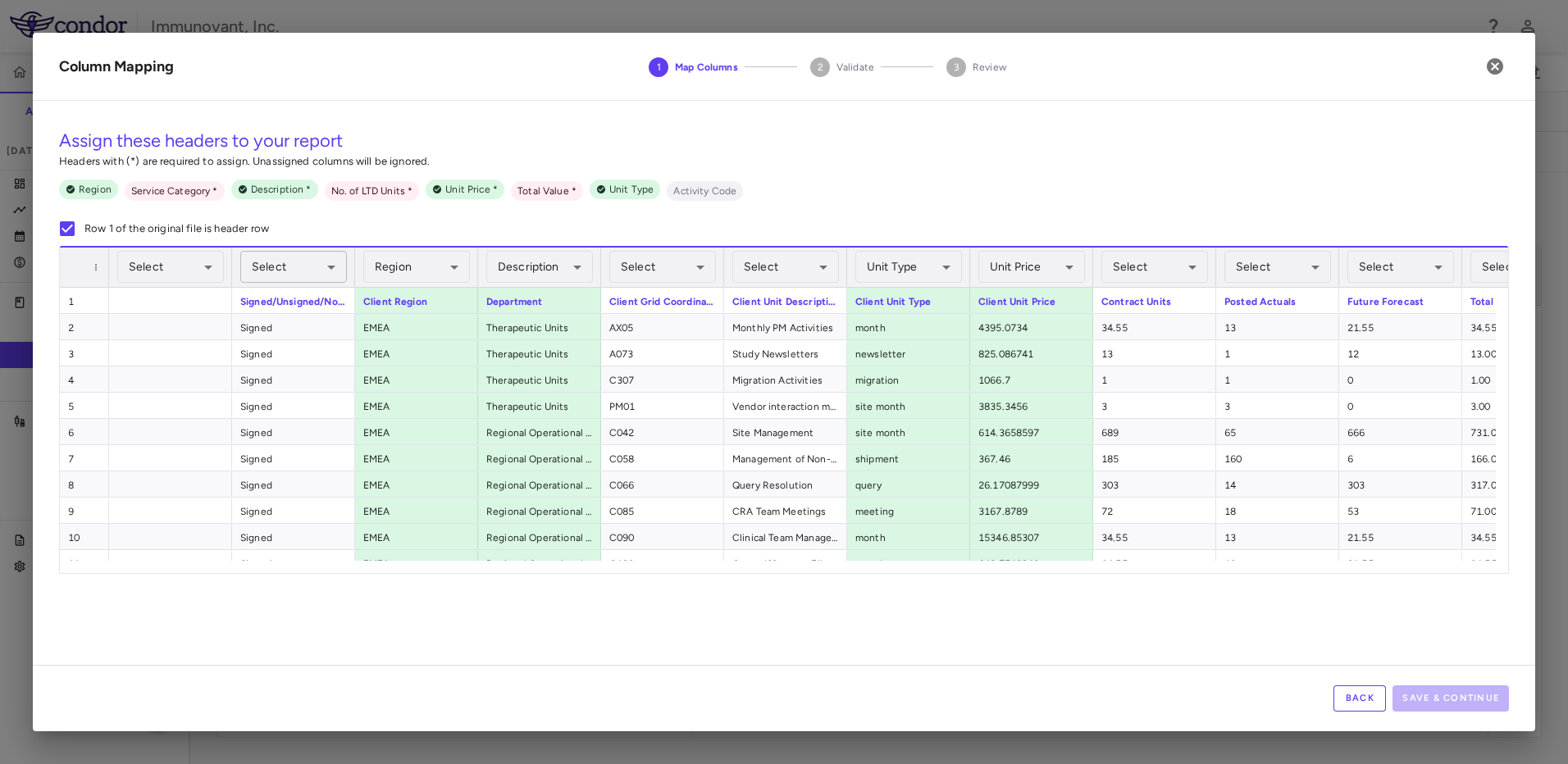
click at [321, 272] on body "Skip to sidebar Skip to main content Immunovant, Inc. 2351 Accruals Forecasting…" at bounding box center [784, 382] width 1568 height 764
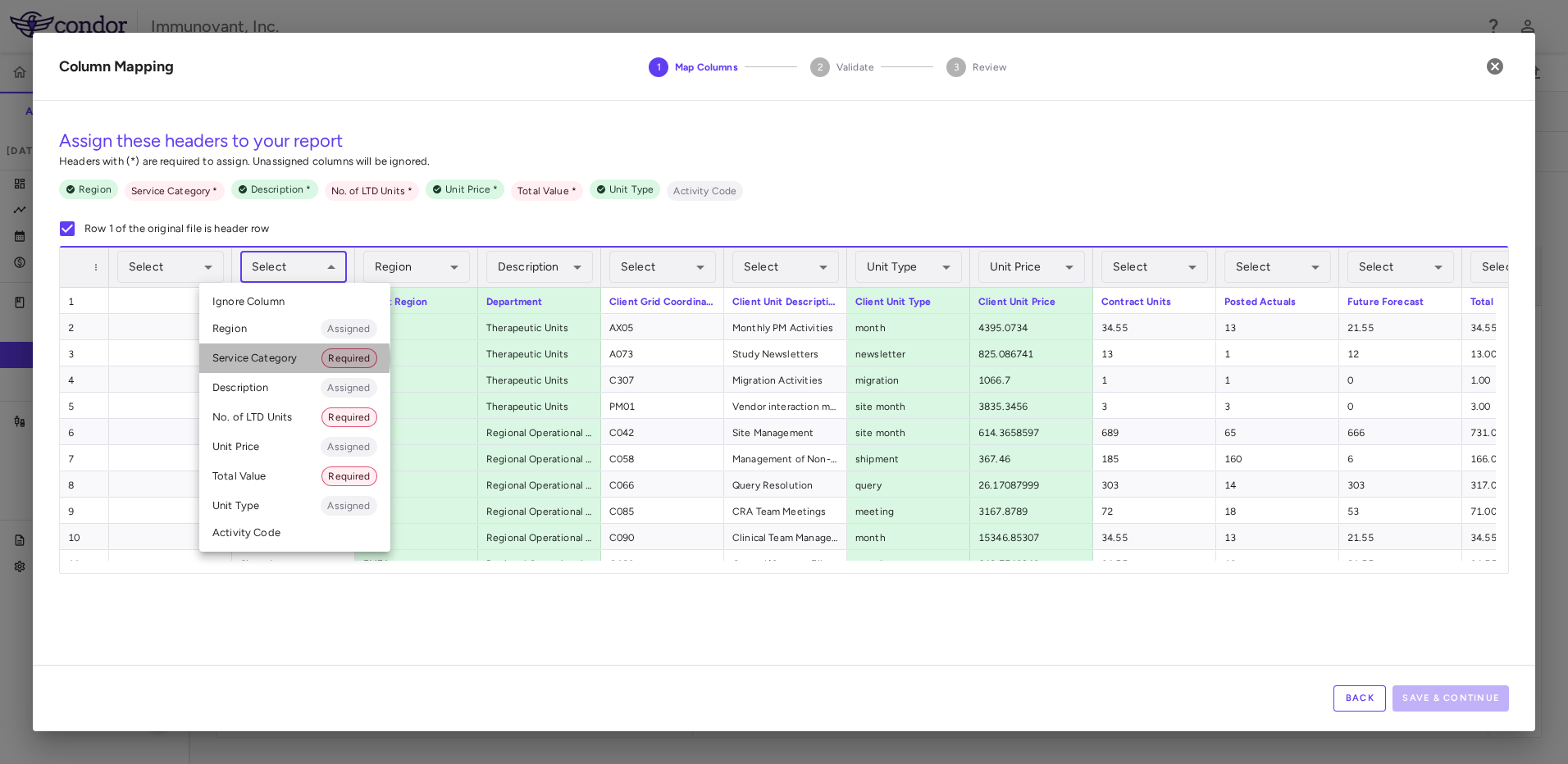
click at [272, 358] on li "Service Category Required" at bounding box center [295, 358] width 191 height 29
click at [325, 266] on body "Skip to sidebar Skip to main content Immunovant, Inc. 2351 Accruals Forecasting…" at bounding box center [784, 382] width 1568 height 764
click at [279, 357] on li "Service Category Assigned" at bounding box center [294, 358] width 191 height 29
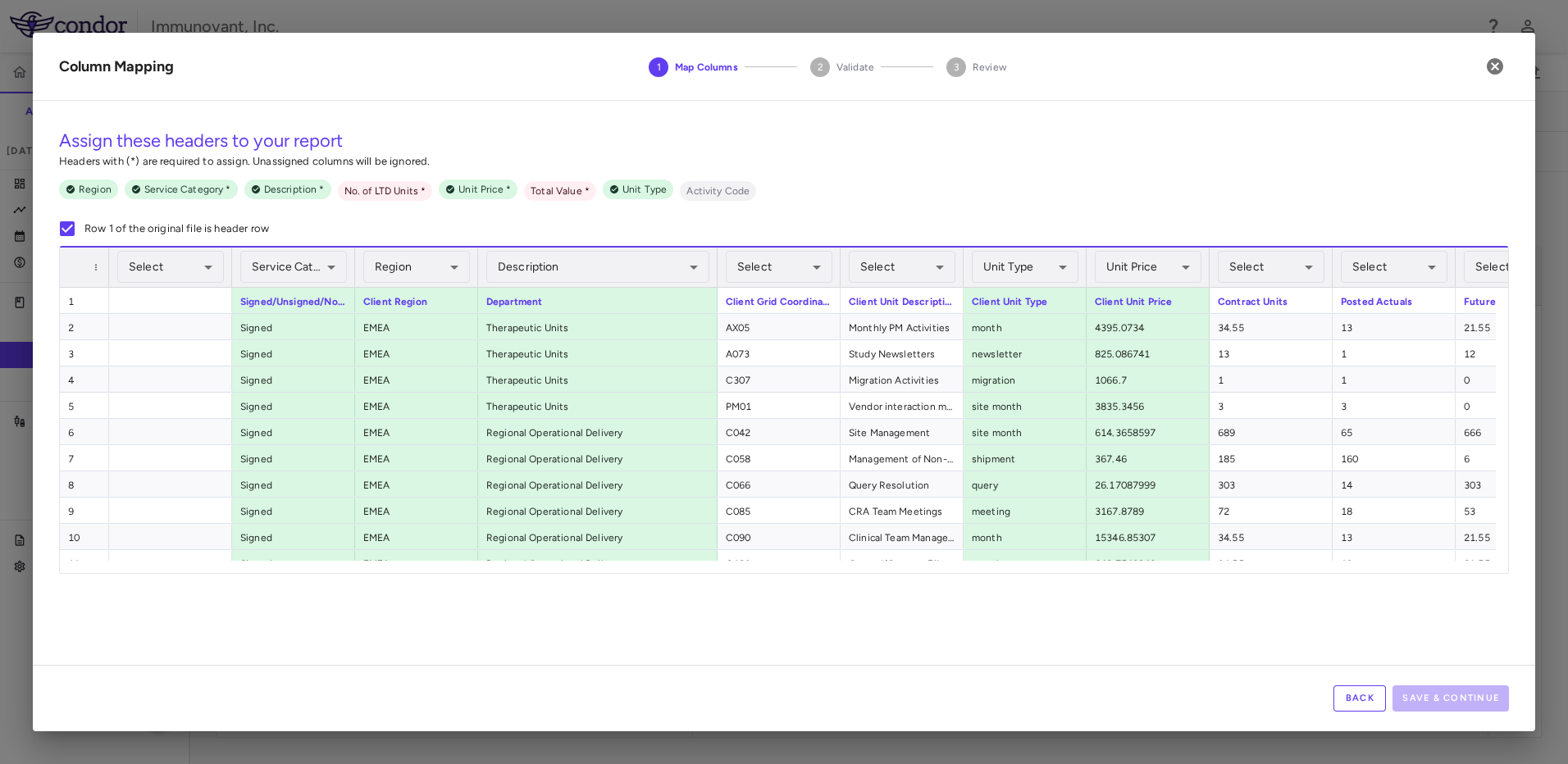
drag, startPoint x: 597, startPoint y: 264, endPoint x: 713, endPoint y: 270, distance: 116.2
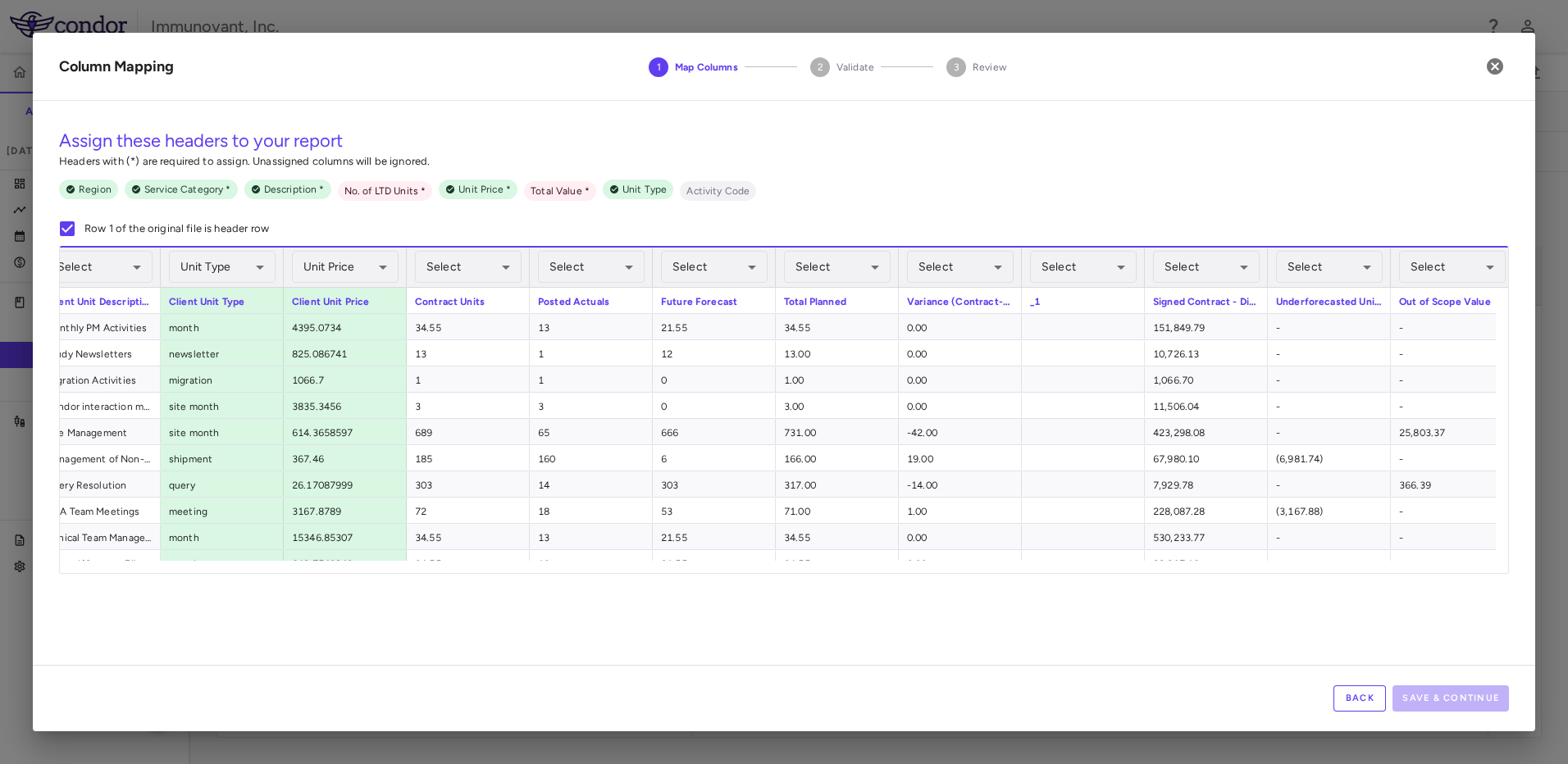
scroll to position [0, 816]
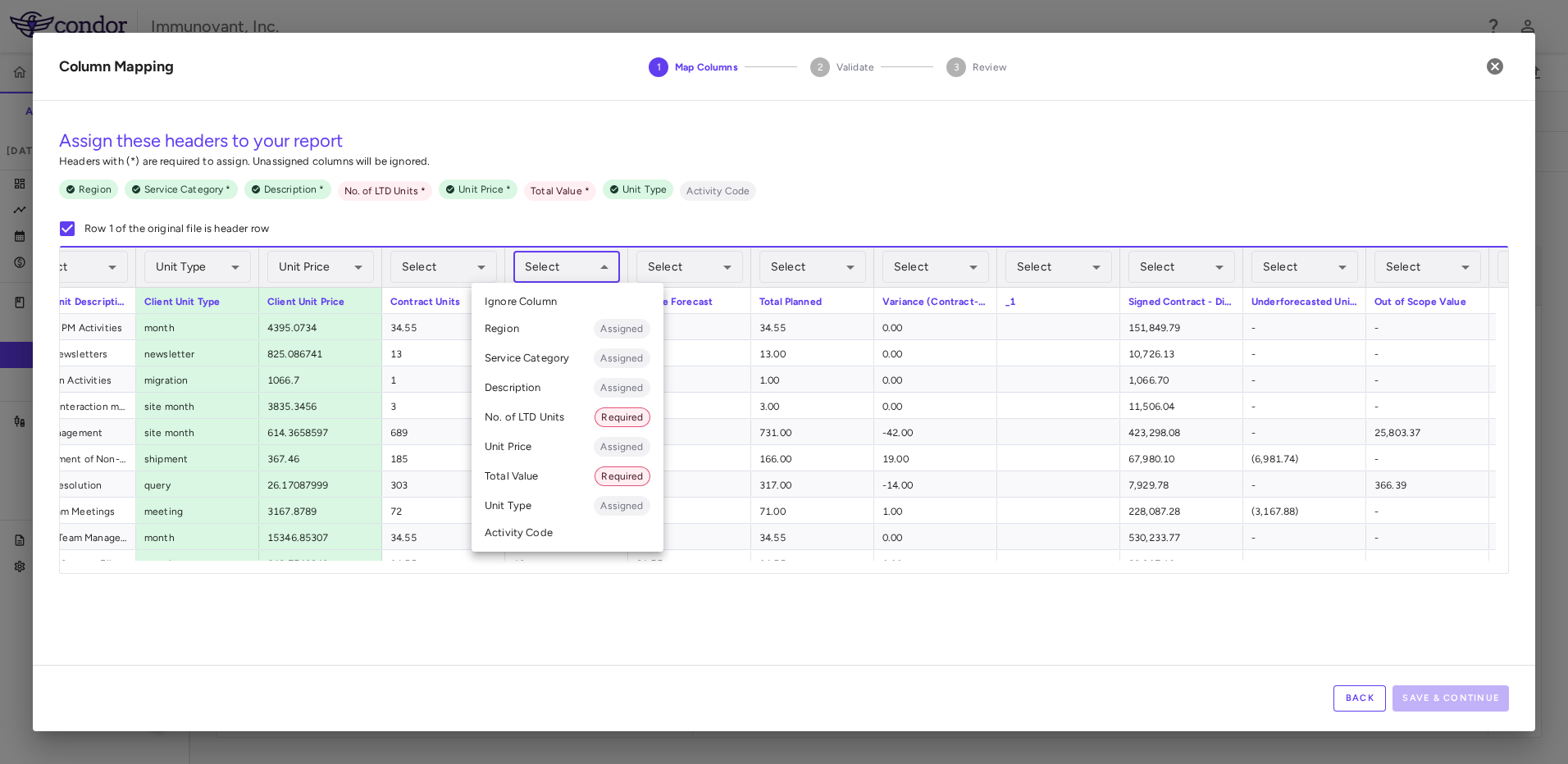
click at [589, 265] on body "Skip to sidebar Skip to main content Immunovant, Inc. 2351 Accruals Forecasting…" at bounding box center [784, 382] width 1568 height 764
click at [609, 417] on span "Required" at bounding box center [622, 417] width 53 height 15
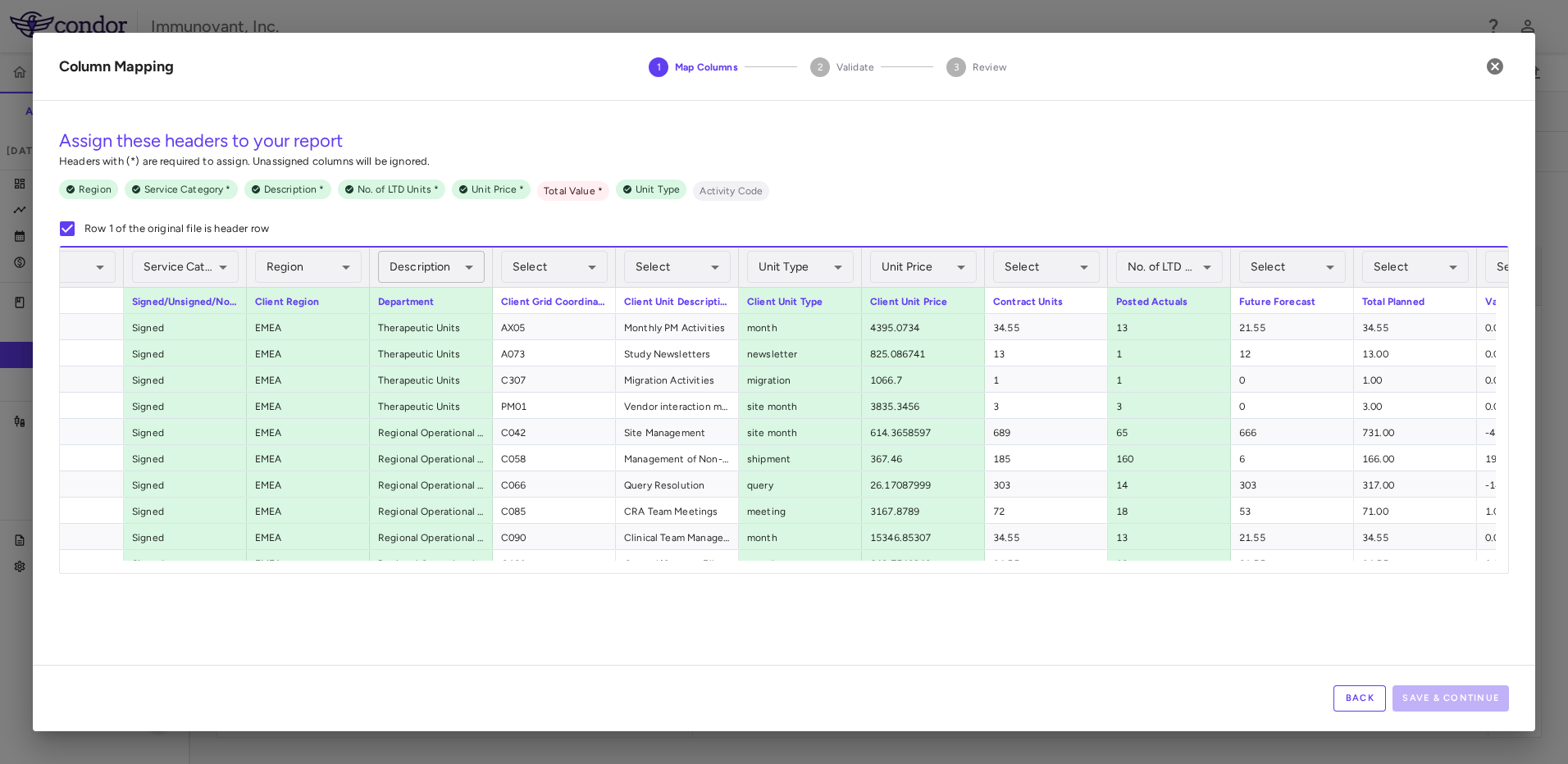
click at [473, 264] on body "Skip to sidebar Skip to main content Immunovant, Inc. 2351 Accruals Forecasting…" at bounding box center [784, 382] width 1568 height 764
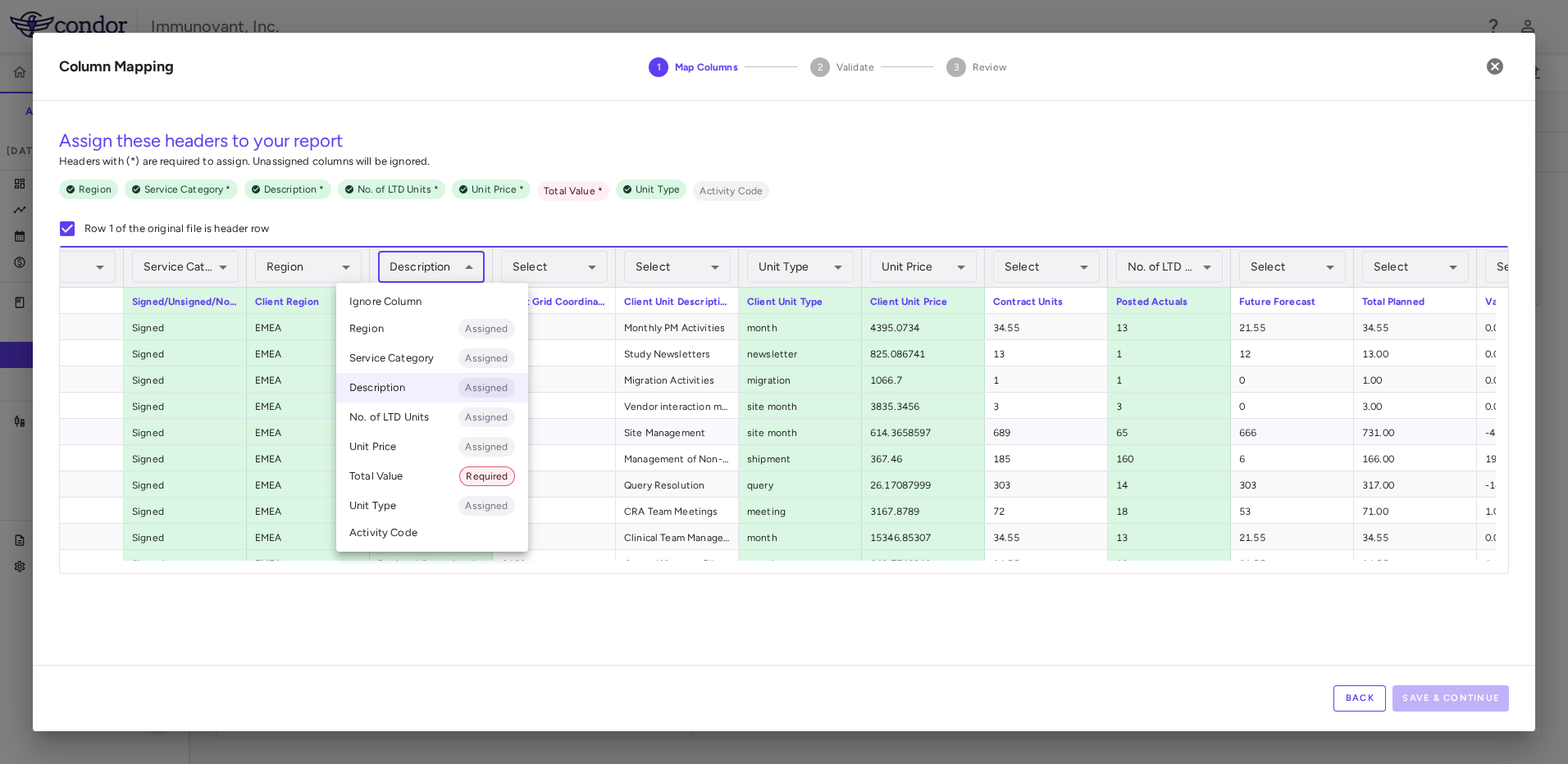
click at [417, 360] on li "Service Category Assigned" at bounding box center [432, 358] width 191 height 29
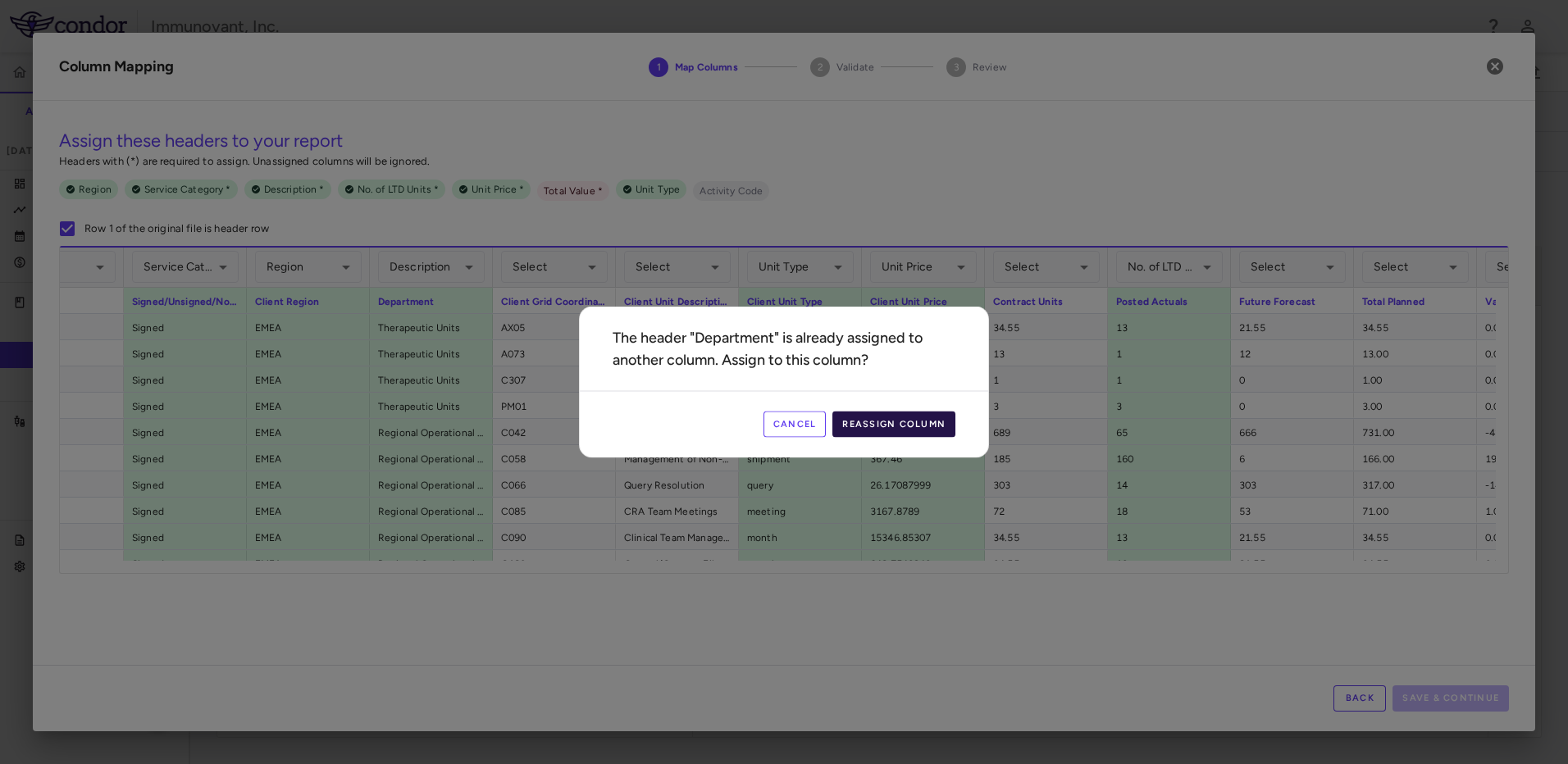
click at [932, 427] on button "Reassign Column" at bounding box center [894, 424] width 123 height 26
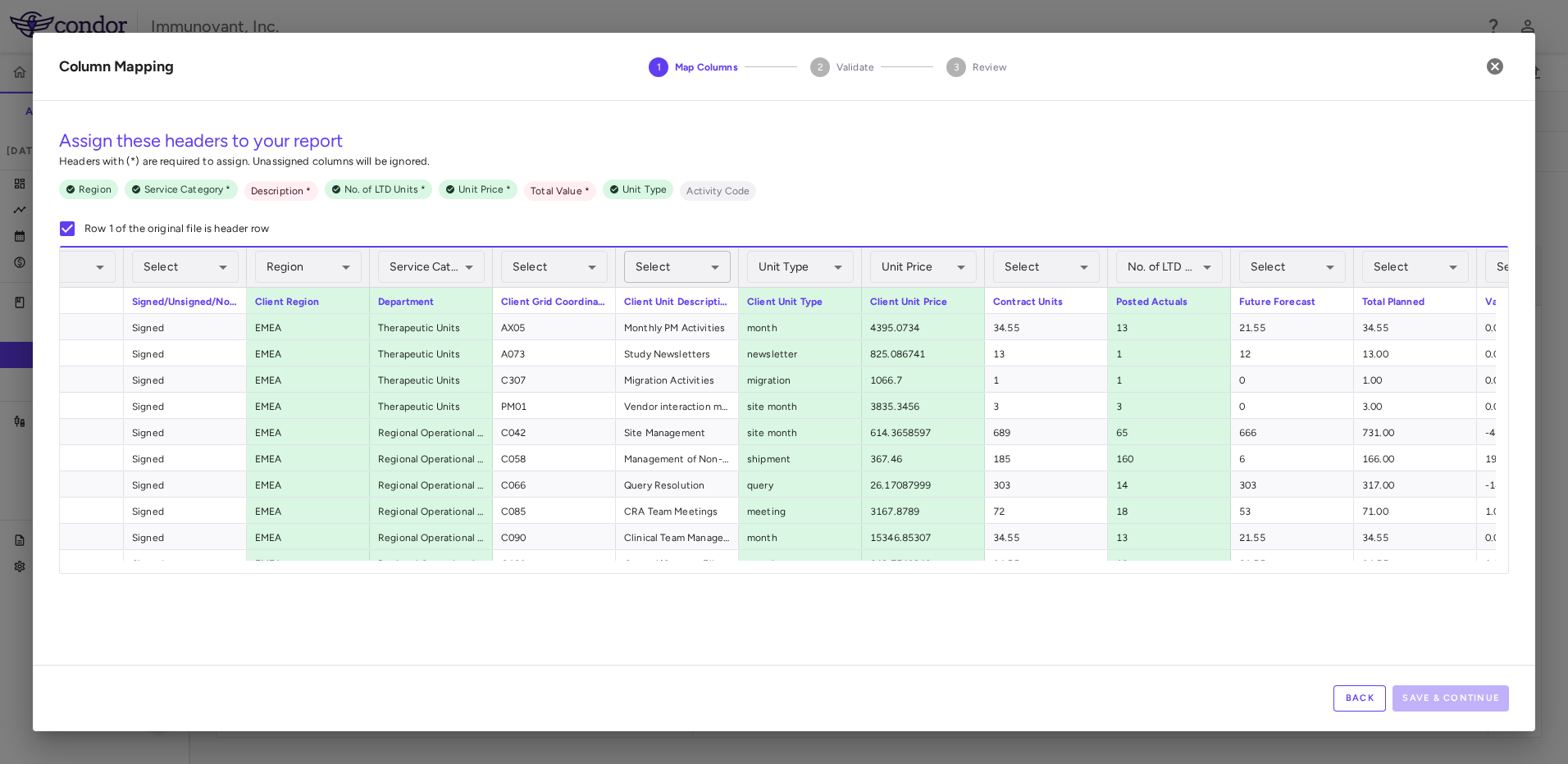
click at [716, 274] on body "Skip to sidebar Skip to main content Immunovant, Inc. 2351 Accruals Forecasting…" at bounding box center [784, 382] width 1568 height 764
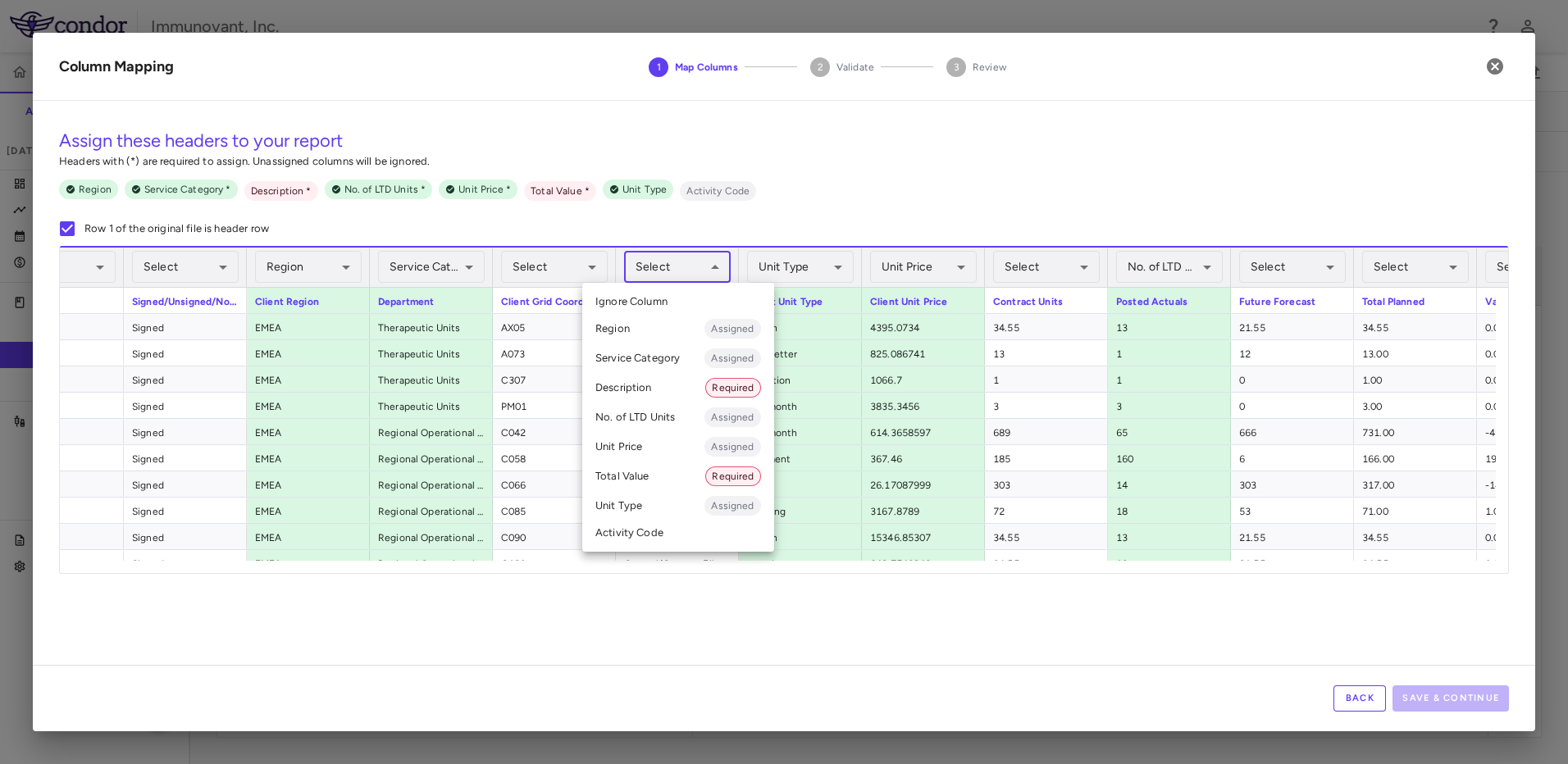
click at [678, 385] on li "Description Required" at bounding box center [678, 387] width 191 height 29
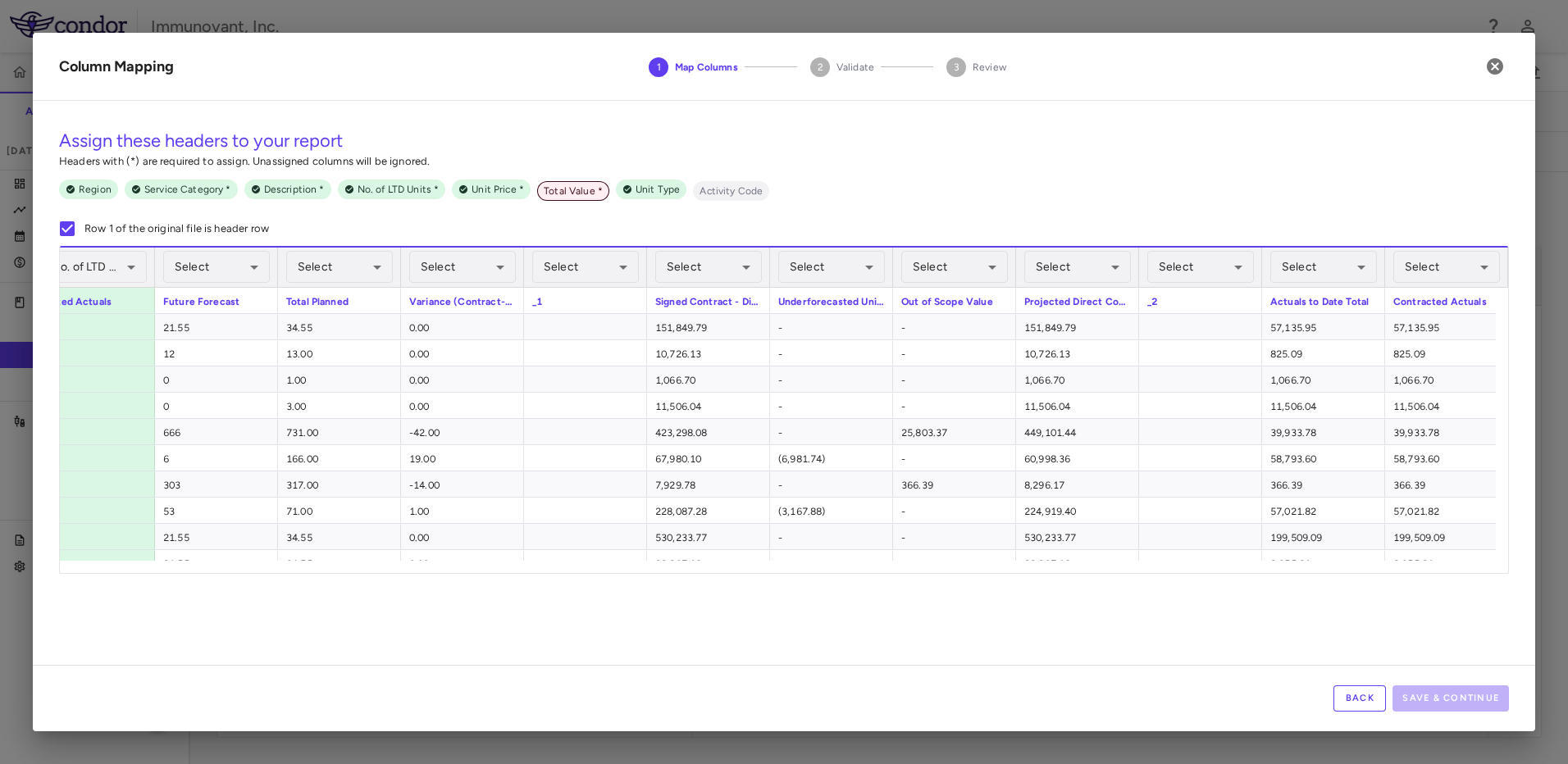
click at [588, 191] on span "Total Value *" at bounding box center [573, 191] width 72 height 15
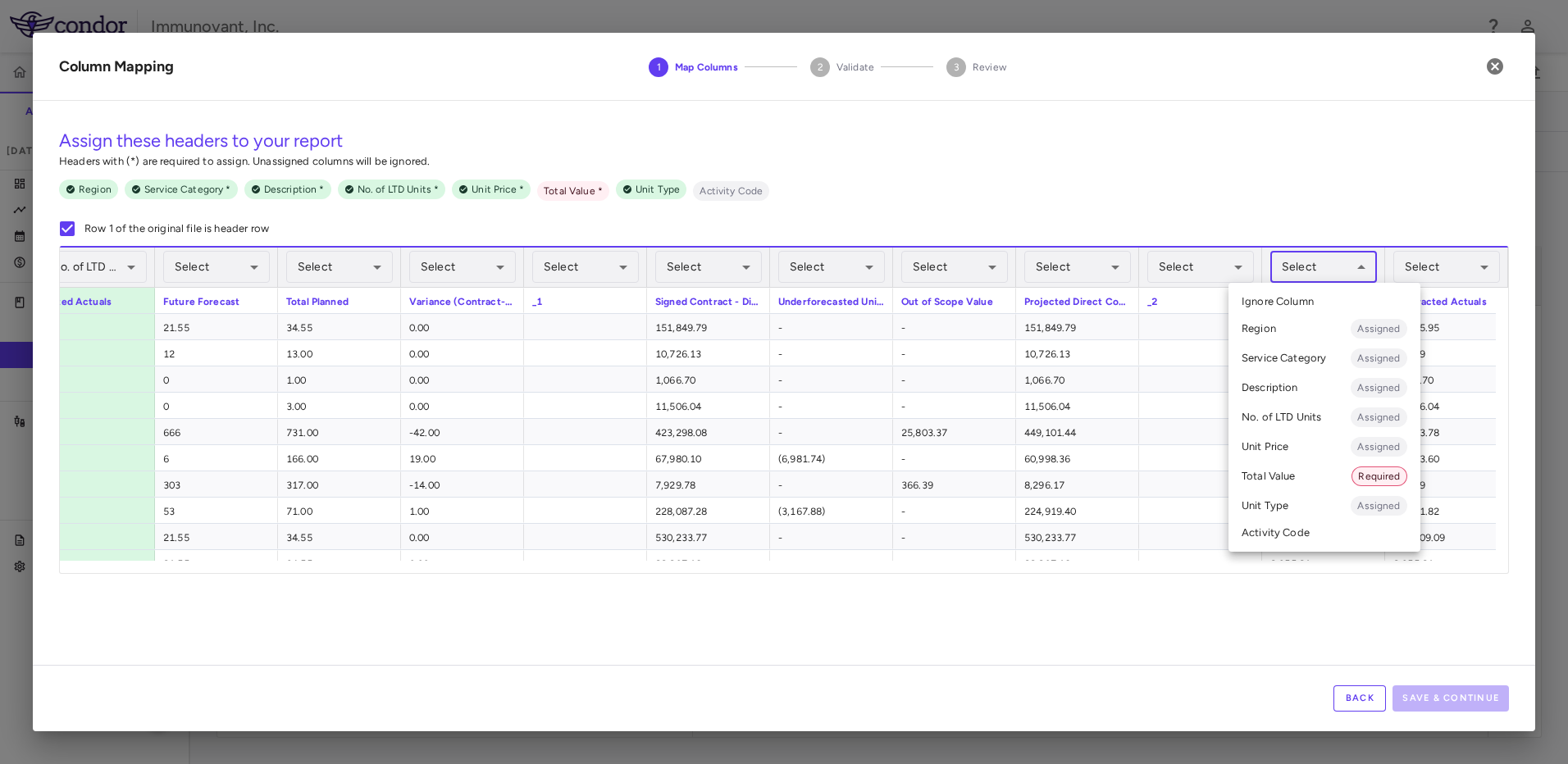
click at [1365, 264] on body "Skip to sidebar Skip to main content Immunovant, Inc. 2351 Accruals Forecasting…" at bounding box center [784, 382] width 1568 height 764
click at [1279, 481] on li "Total Value Required" at bounding box center [1323, 475] width 191 height 29
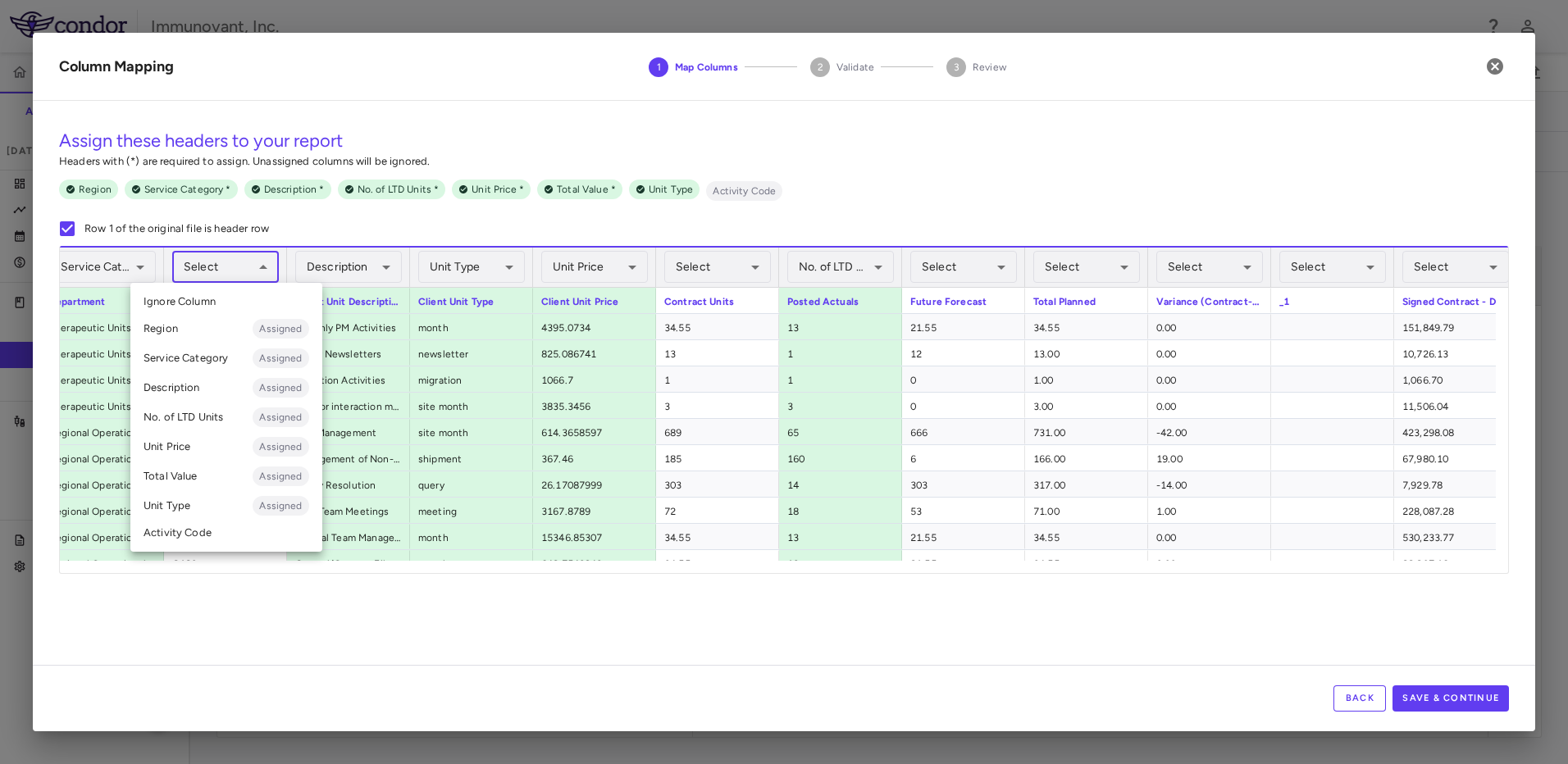
click at [248, 263] on body "Skip to sidebar Skip to main content Immunovant, Inc. 2351 Accruals Forecasting…" at bounding box center [784, 382] width 1568 height 764
click at [194, 532] on li "Activity Code" at bounding box center [225, 533] width 191 height 25
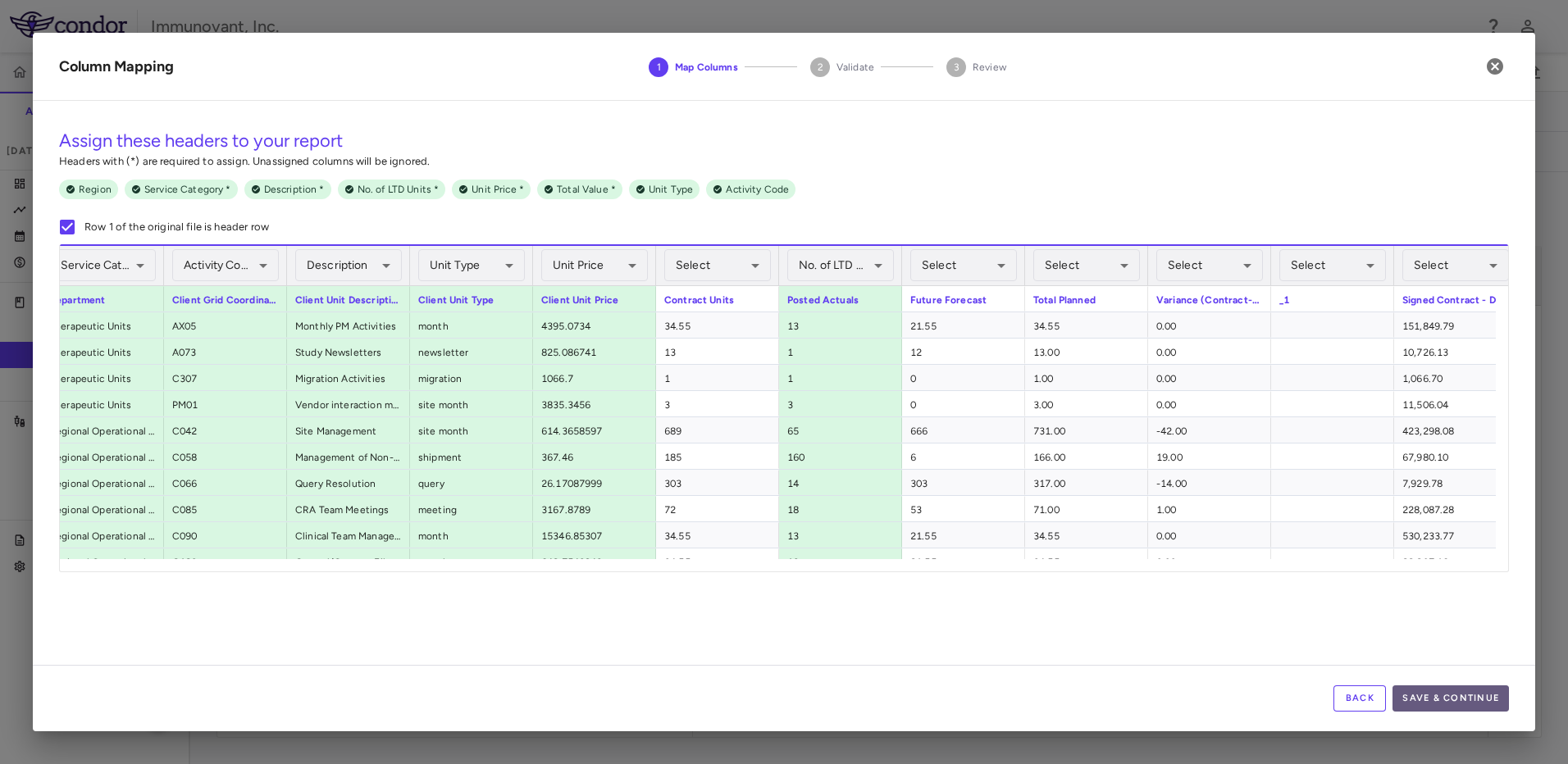
click at [1482, 700] on button "Save & Continue" at bounding box center [1450, 698] width 117 height 26
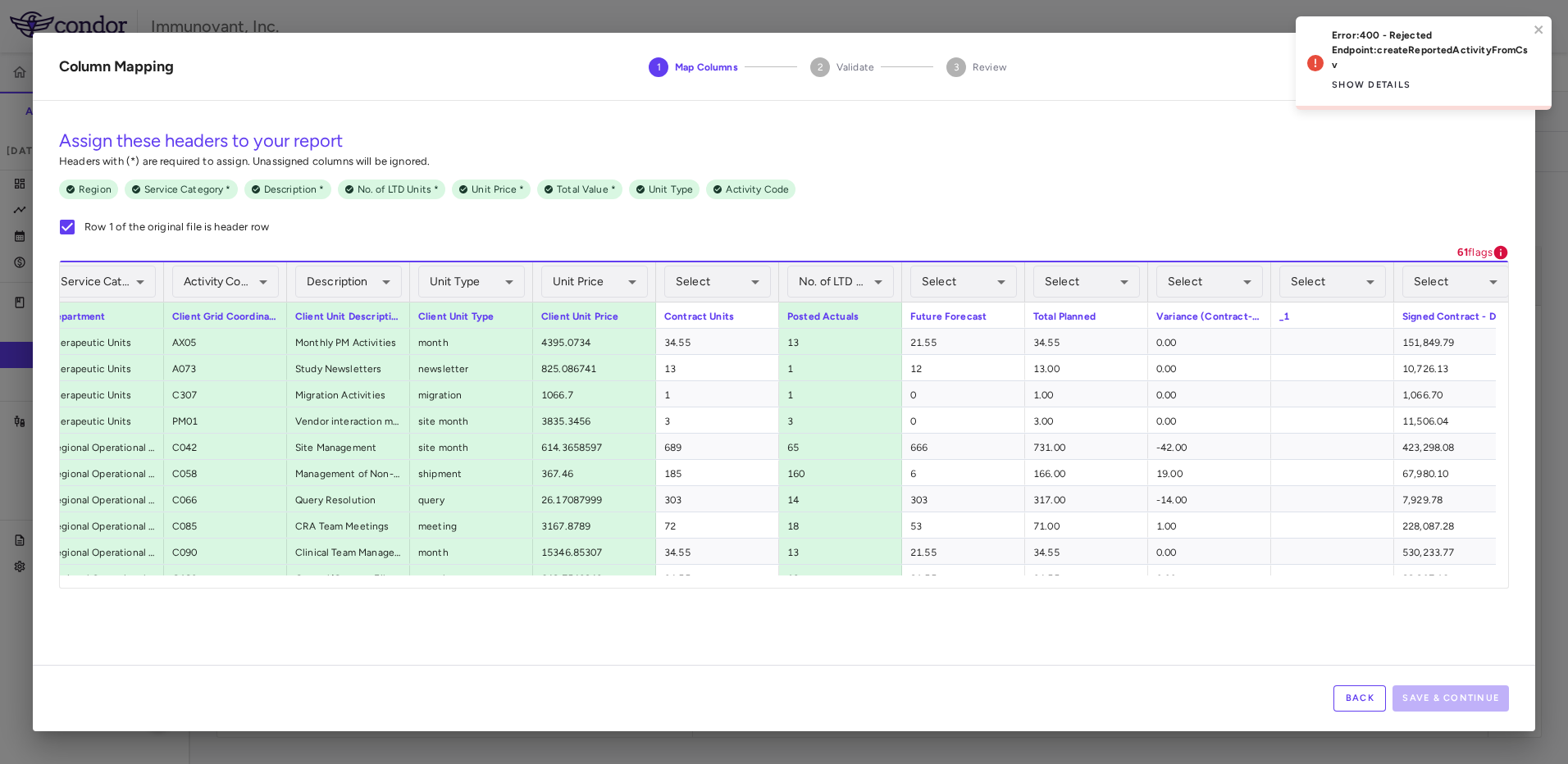
click at [1367, 61] on p "Endpoint: createReportedActivityFromCsv" at bounding box center [1429, 57] width 197 height 29
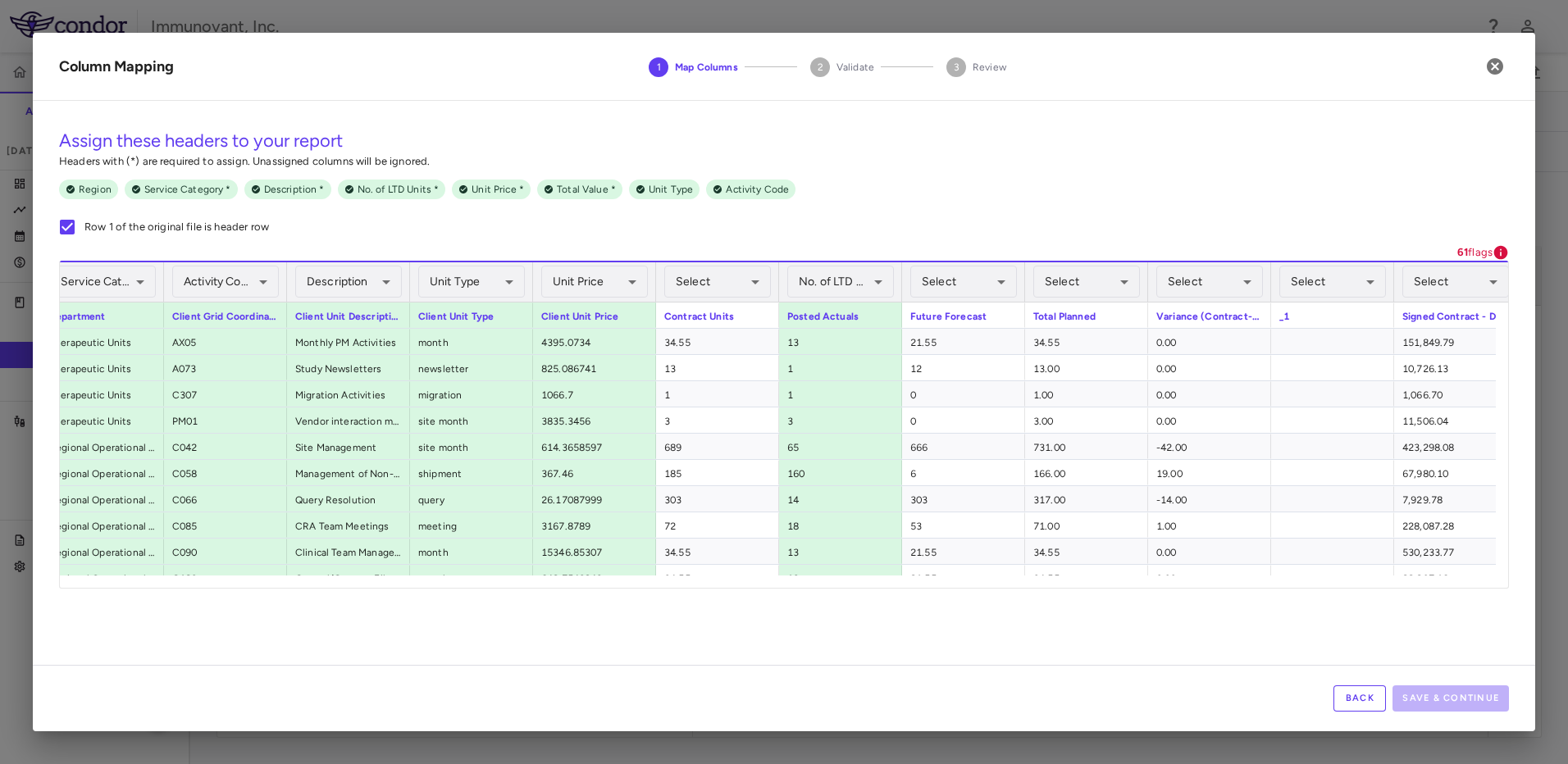
click at [1491, 254] on p "61 flags" at bounding box center [1475, 252] width 36 height 15
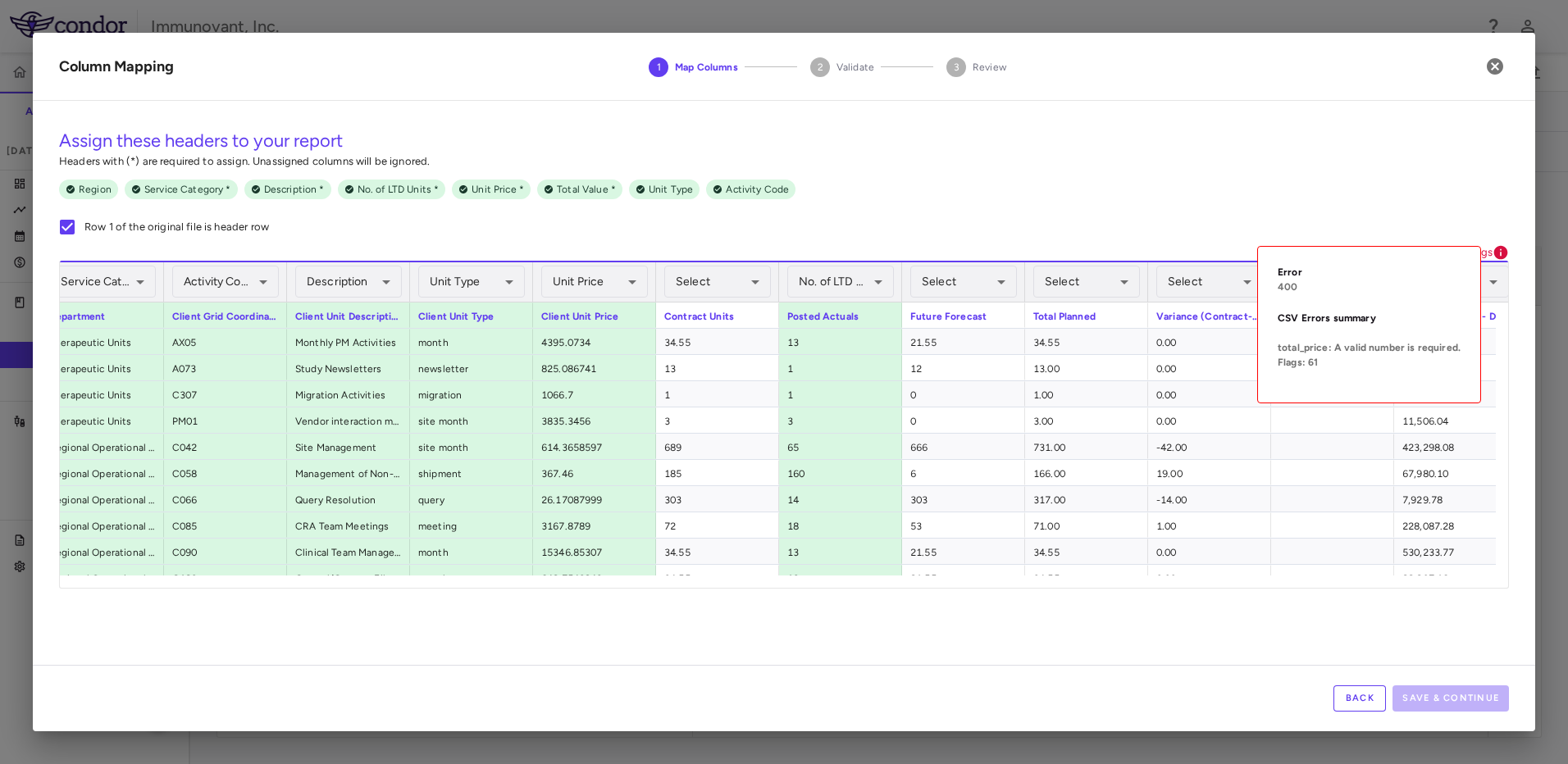
click at [1503, 248] on icon at bounding box center [1501, 253] width 14 height 14
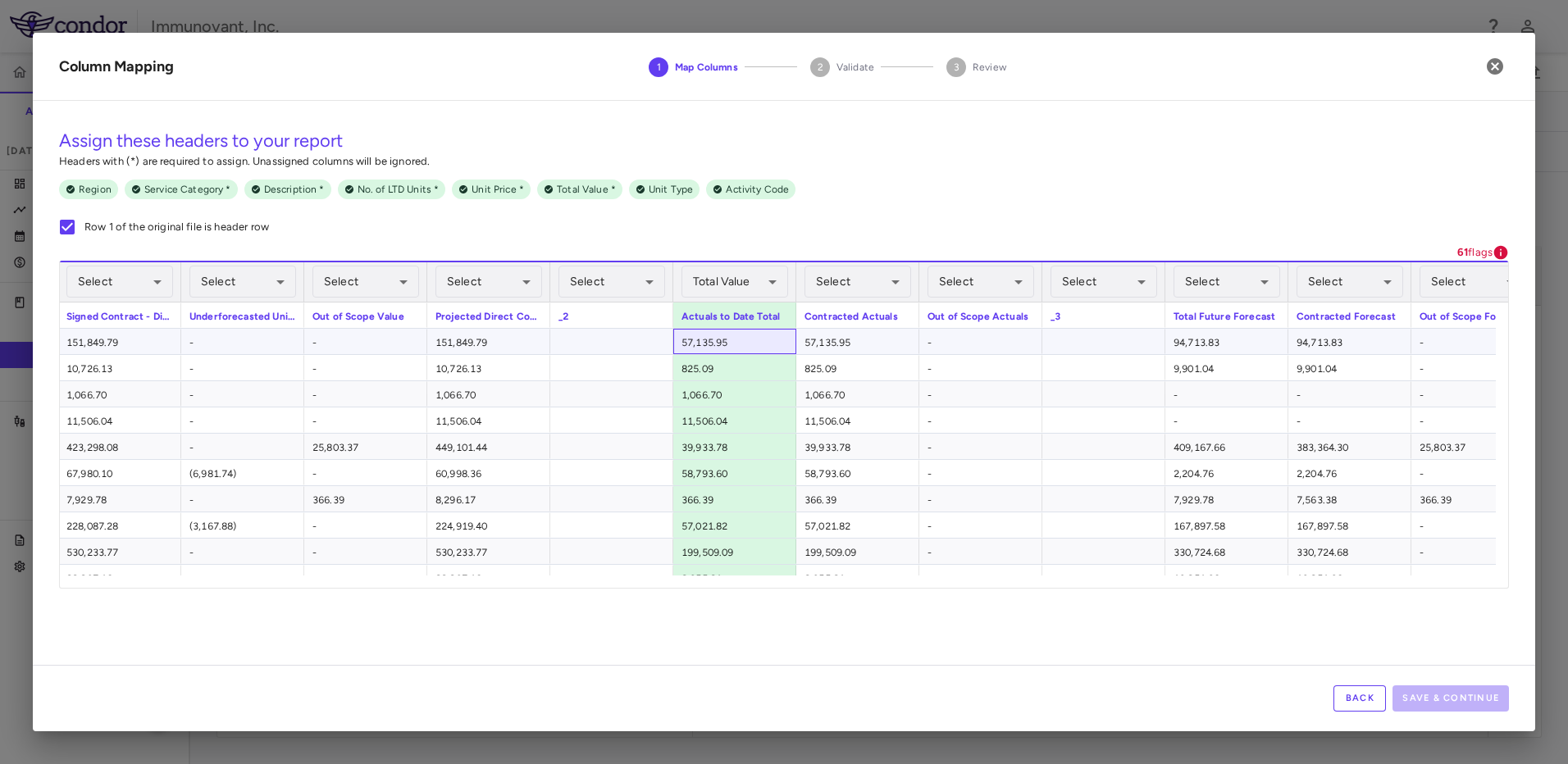
click at [737, 345] on div "57,135.95" at bounding box center [735, 341] width 123 height 26
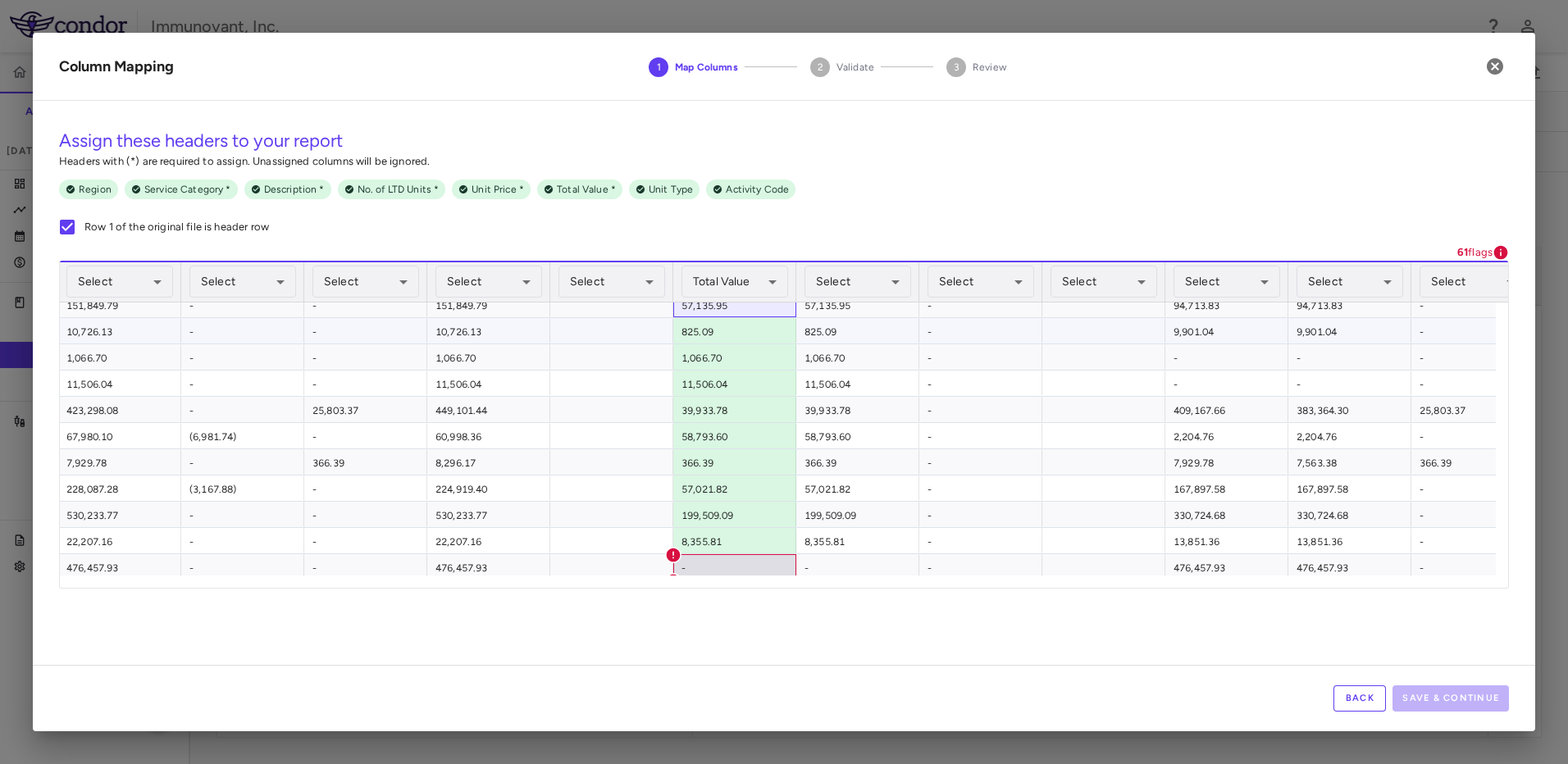
scroll to position [61, 0]
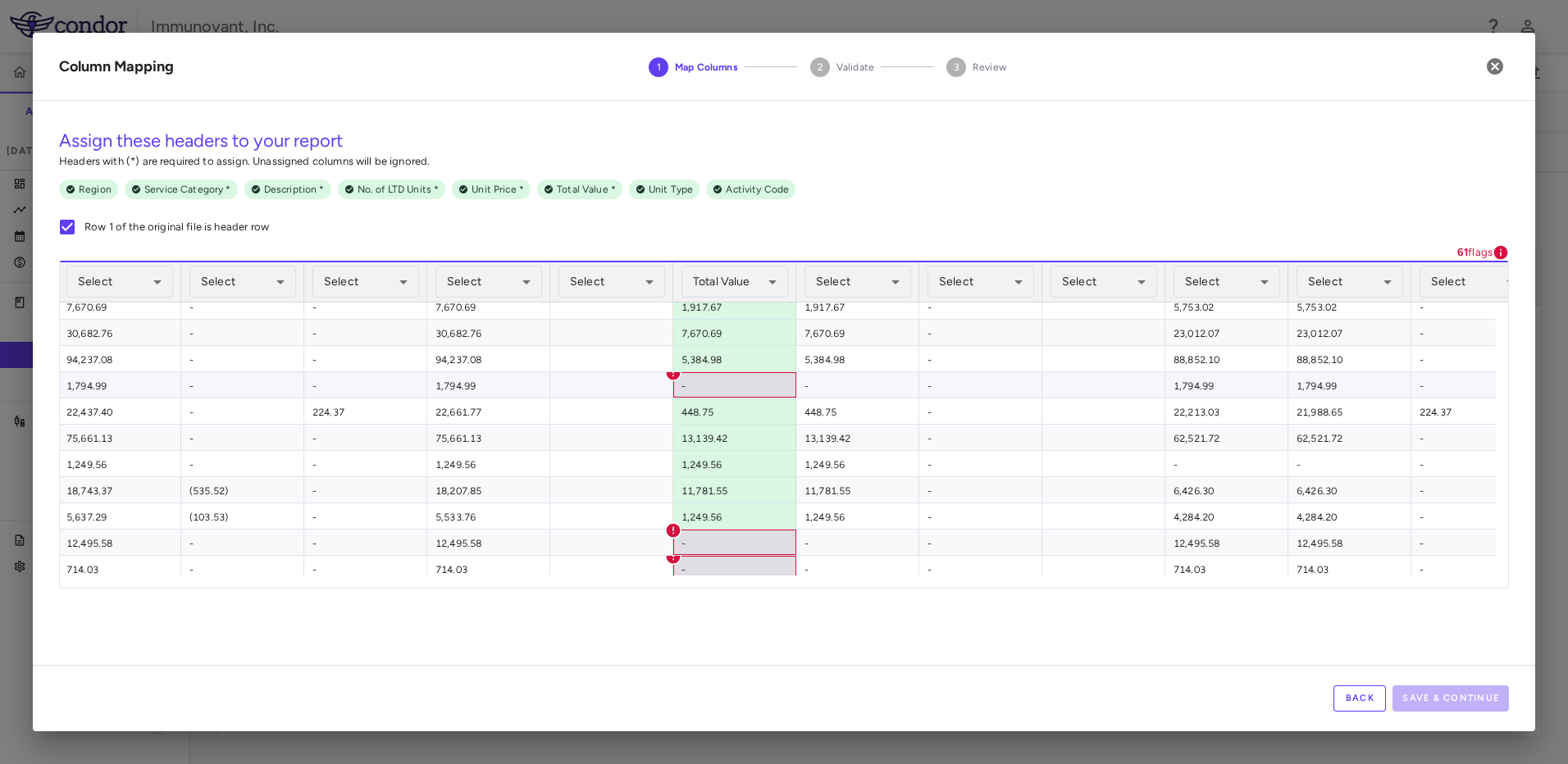
click at [741, 378] on div "-" at bounding box center [735, 385] width 123 height 26
click at [1368, 689] on button "Back" at bounding box center [1359, 698] width 53 height 26
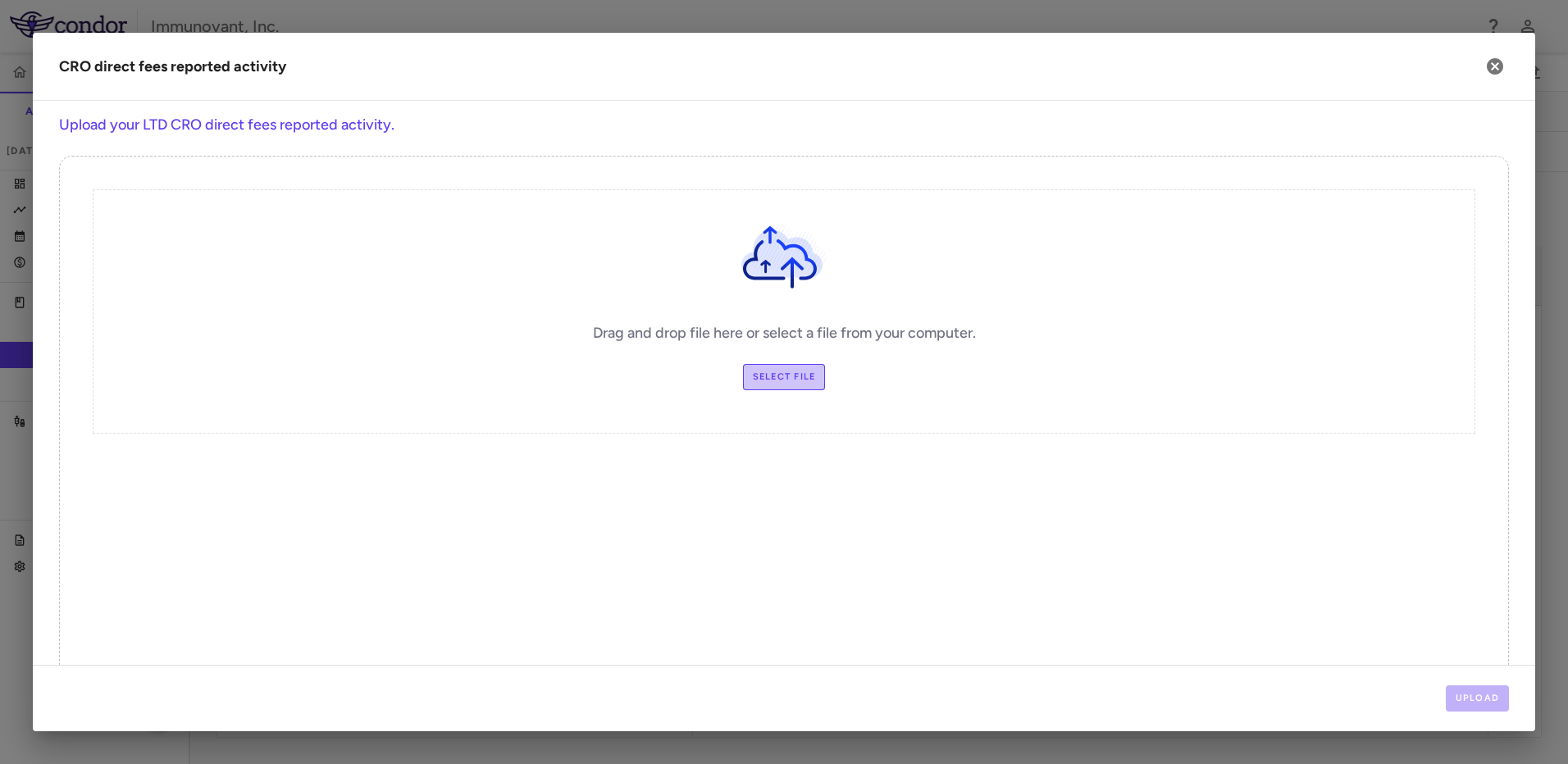
click at [776, 381] on label "Select file" at bounding box center [784, 377] width 83 height 26
click at [0, 0] on input "Select file" at bounding box center [0, 0] width 0 height 0
click at [1477, 689] on button "Upload" at bounding box center [1477, 698] width 64 height 26
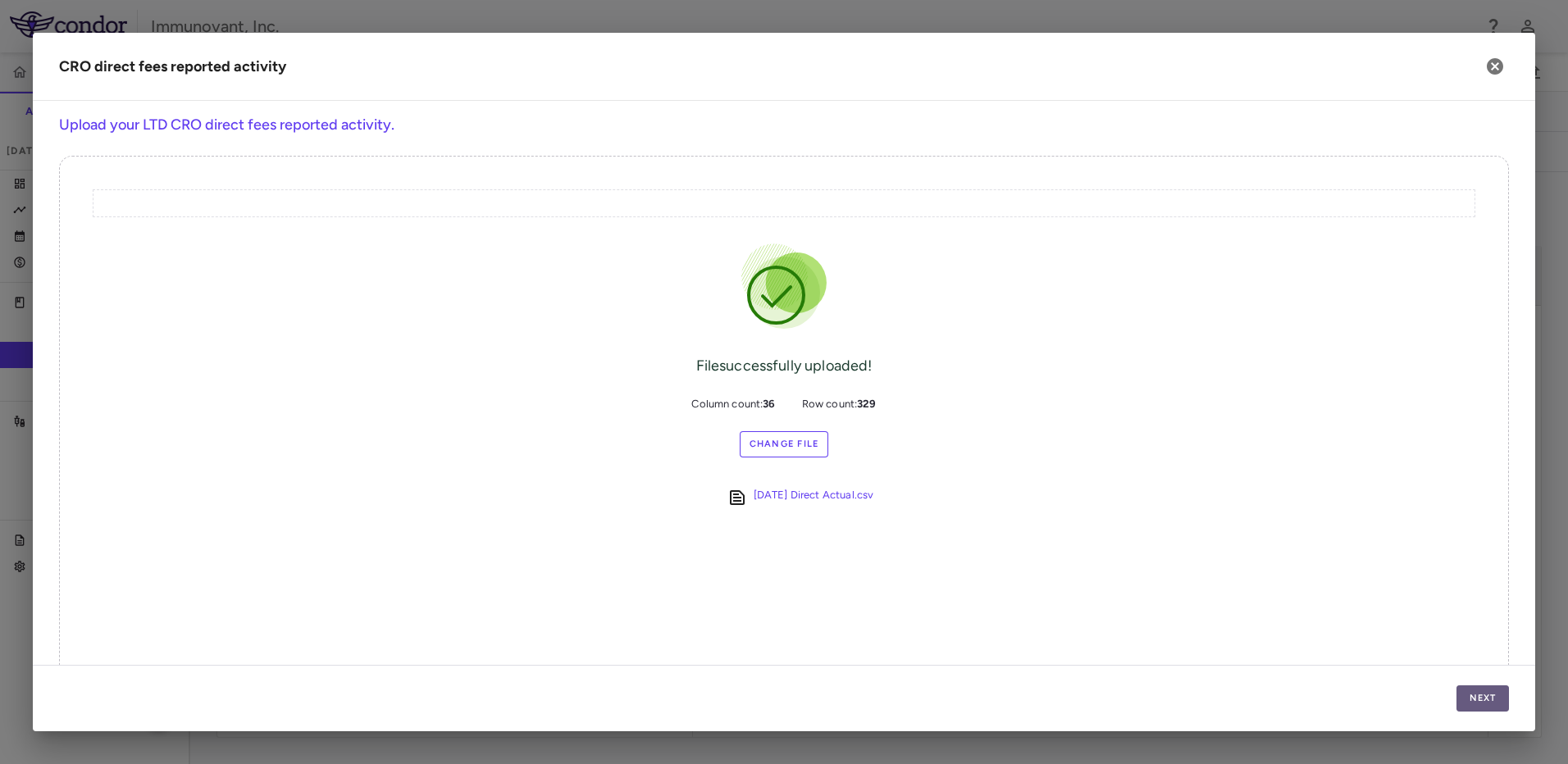
click at [1494, 696] on button "Next" at bounding box center [1482, 698] width 53 height 26
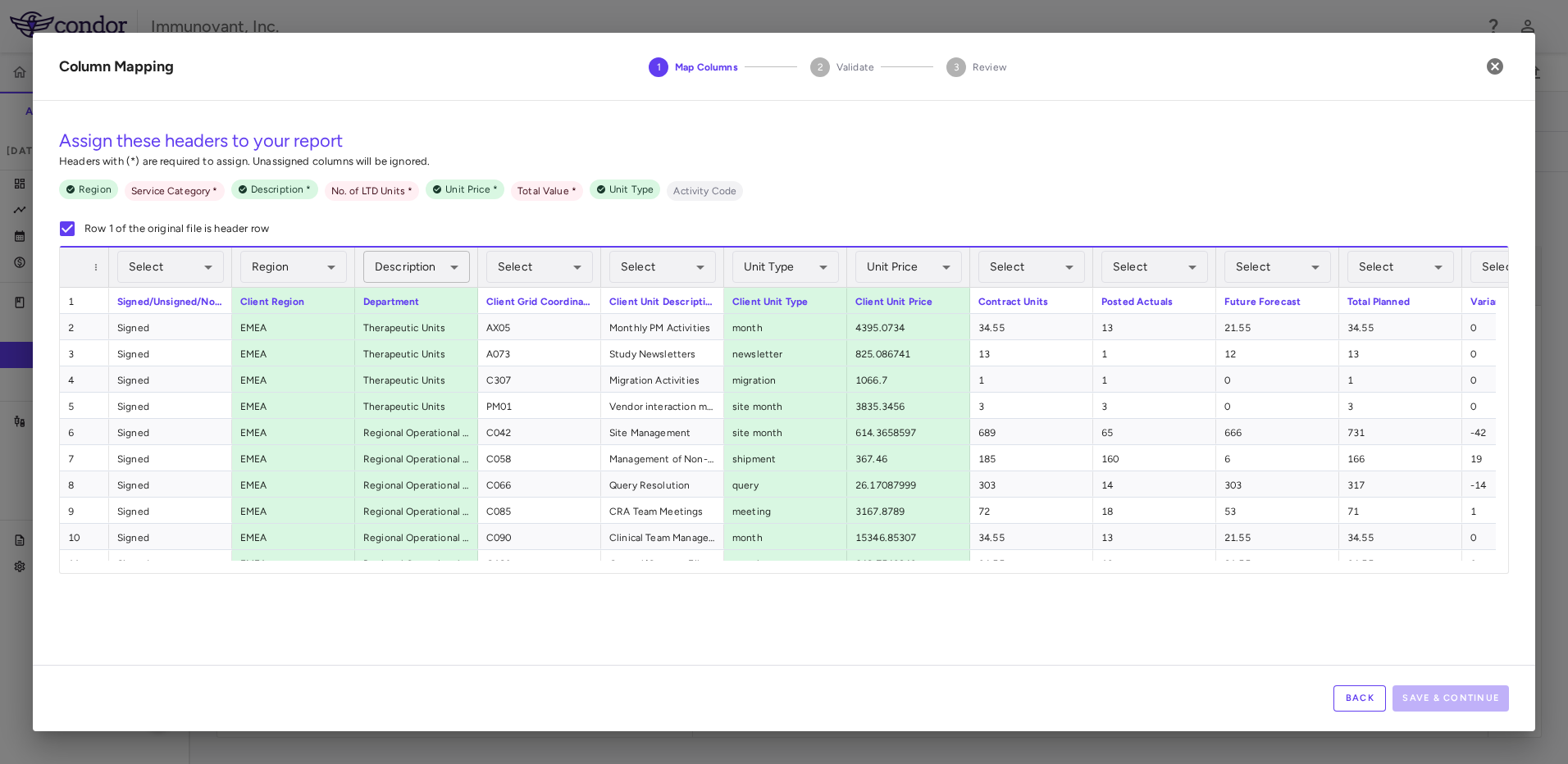
click at [446, 272] on body "Skip to sidebar Skip to main content Immunovant, Inc. 2351 Accruals Forecasting…" at bounding box center [784, 382] width 1568 height 764
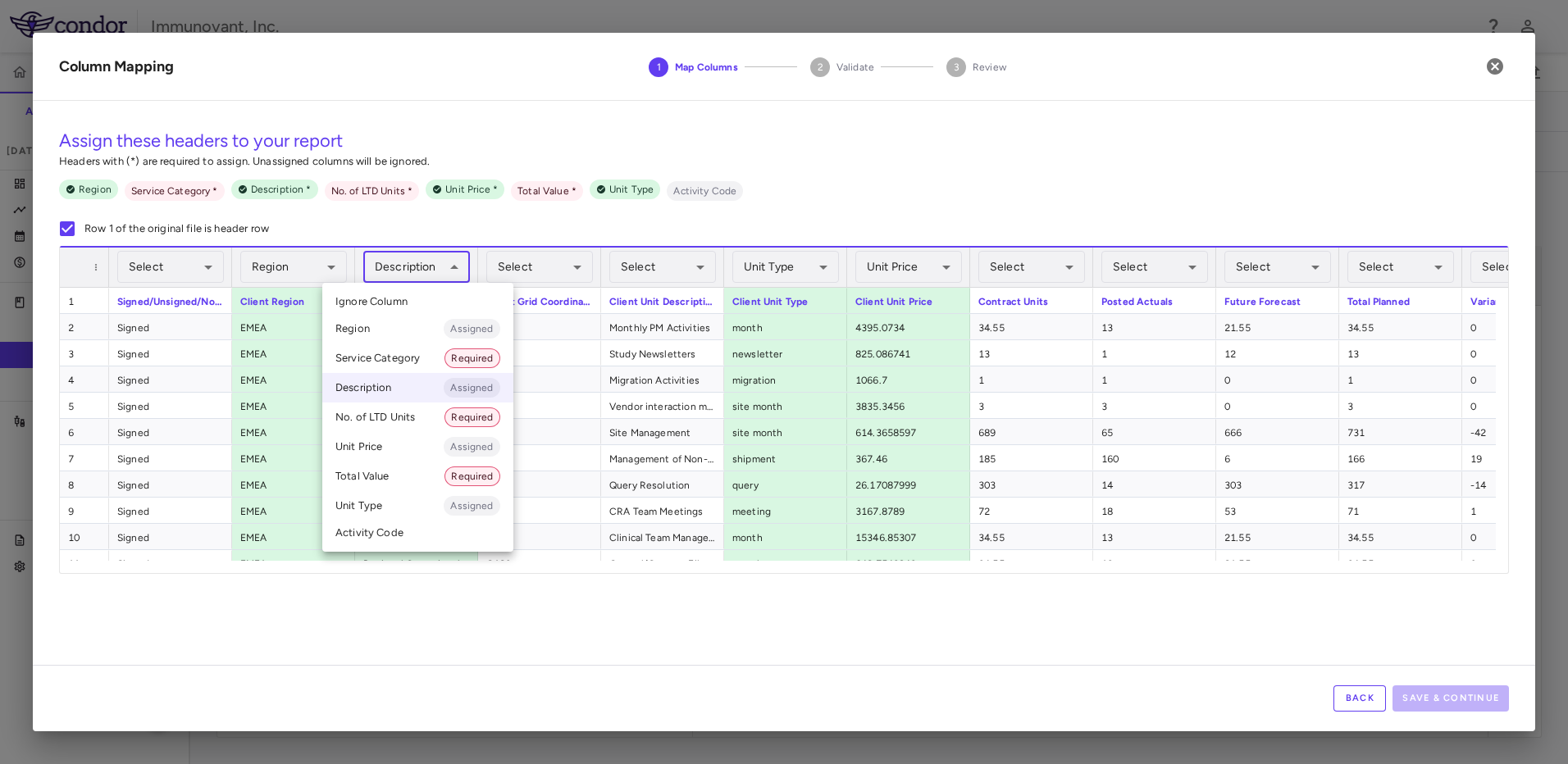
click at [387, 359] on li "Service Category Required" at bounding box center [418, 358] width 191 height 29
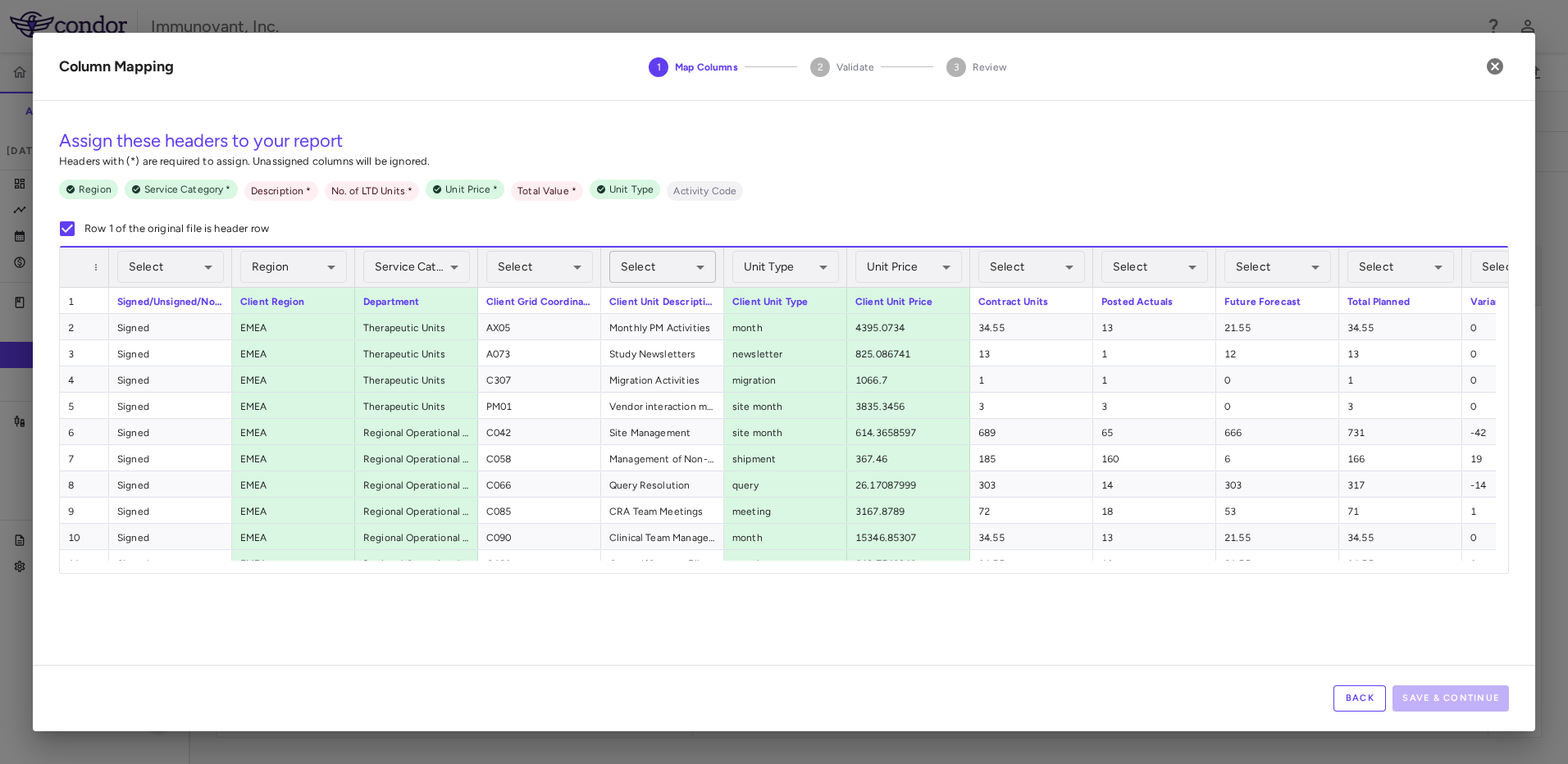
click at [673, 272] on body "Skip to sidebar Skip to main content Immunovant, Inc. 2351 Accruals Forecasting…" at bounding box center [784, 382] width 1568 height 764
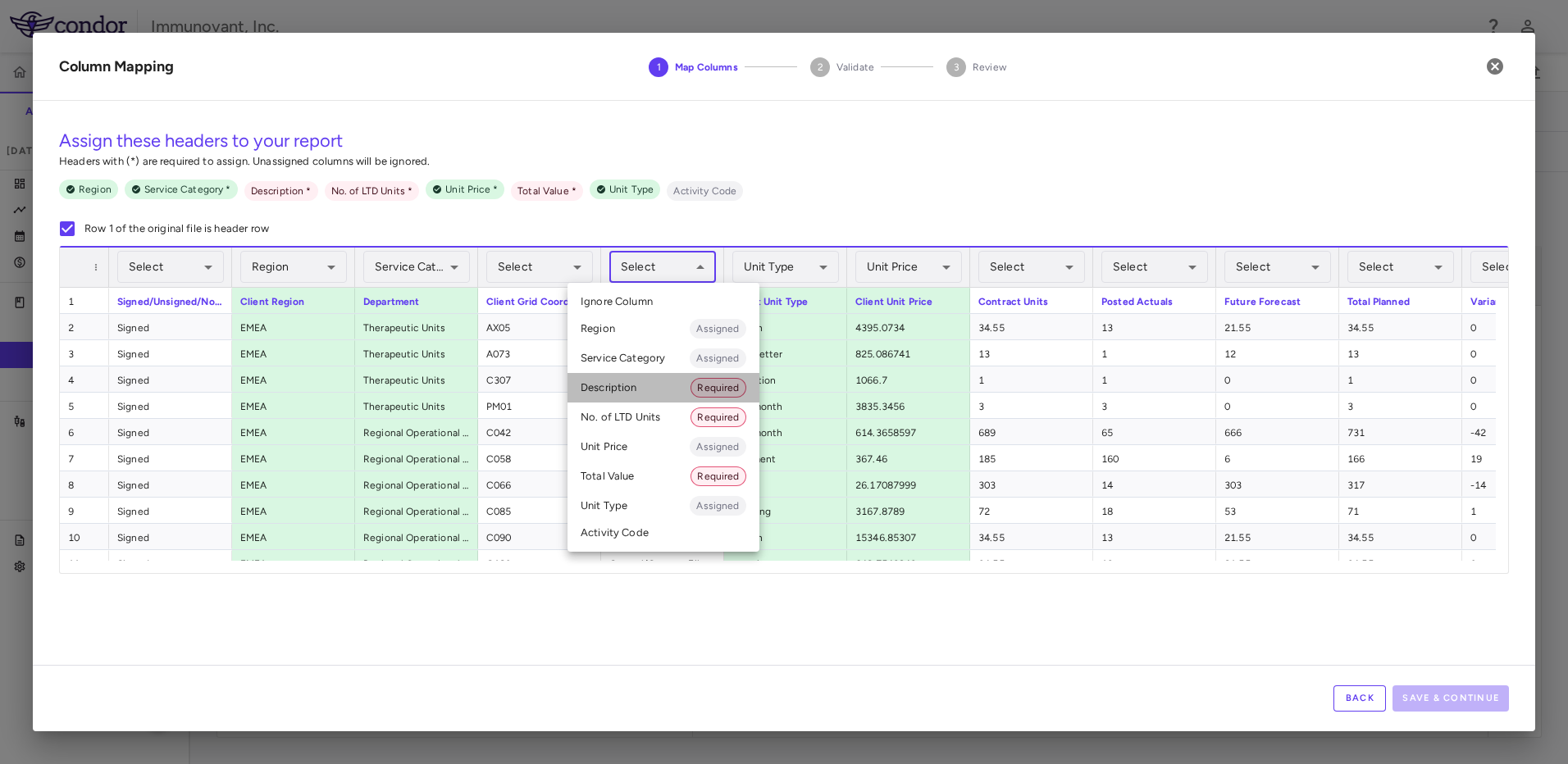
click at [682, 392] on li "Description Required" at bounding box center [662, 387] width 191 height 29
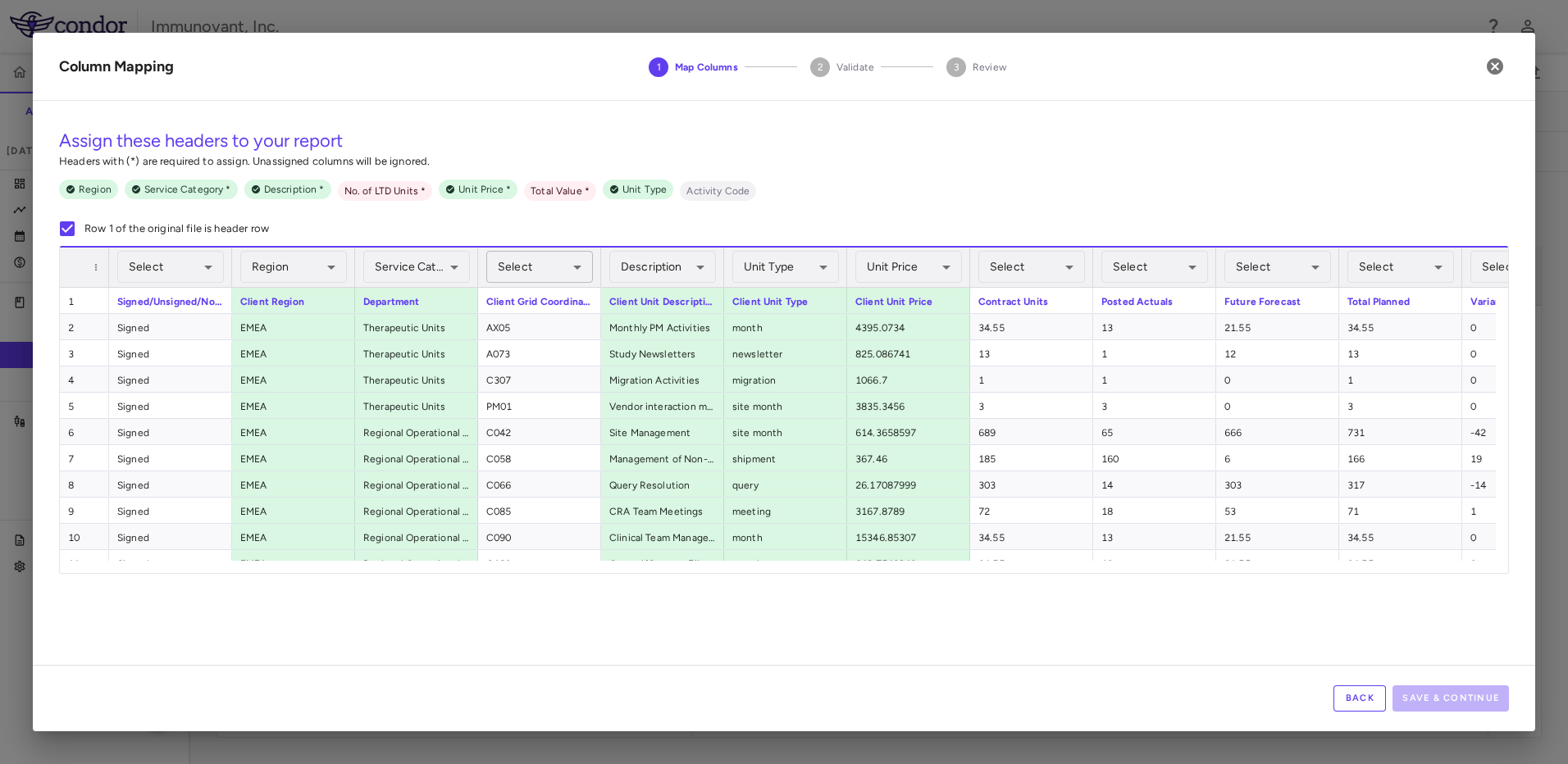
click at [562, 261] on body "Skip to sidebar Skip to main content Immunovant, Inc. 2351 Accruals Forecasting…" at bounding box center [784, 382] width 1568 height 764
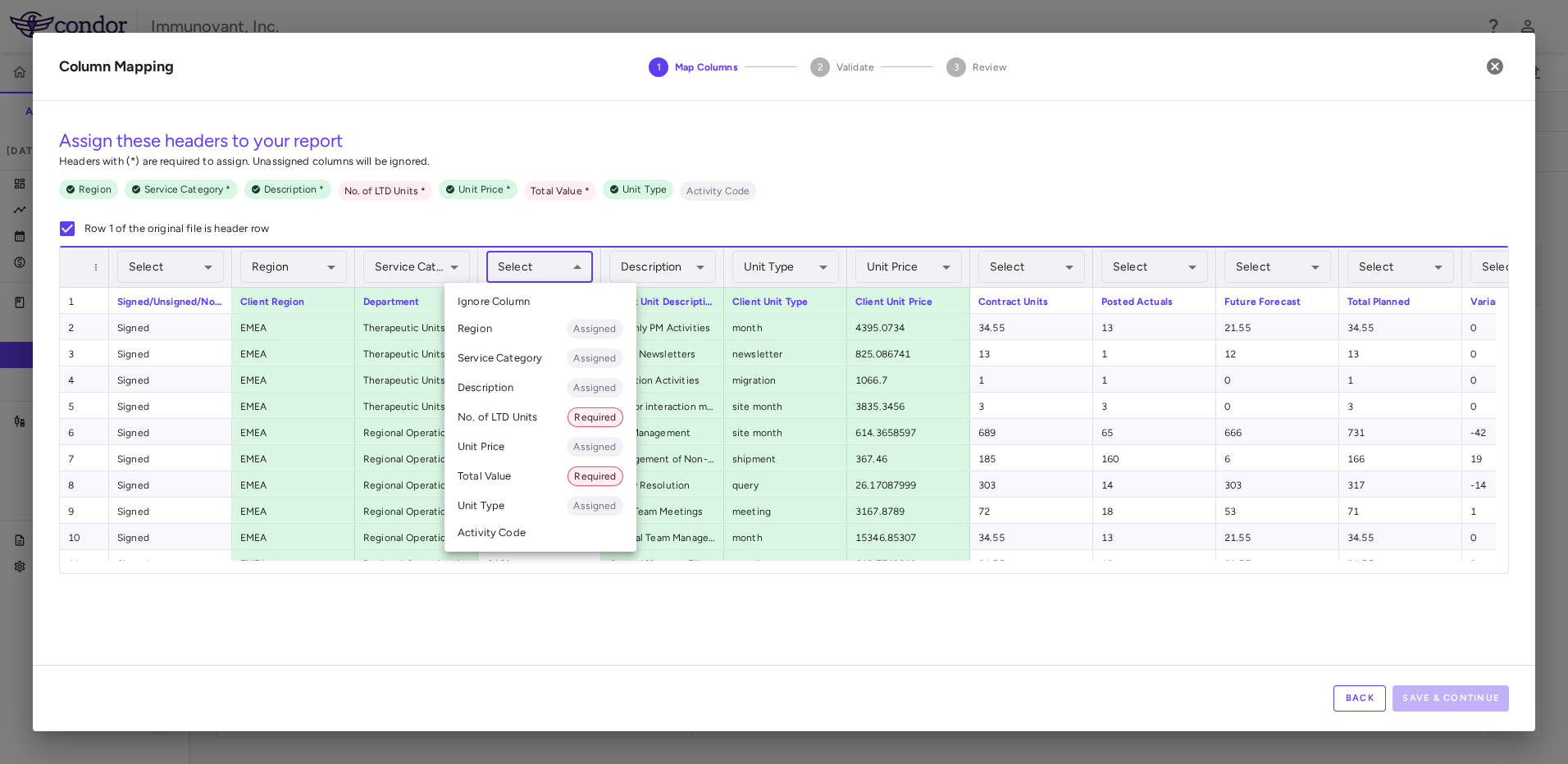
click at [543, 535] on li "Activity Code" at bounding box center [540, 533] width 191 height 25
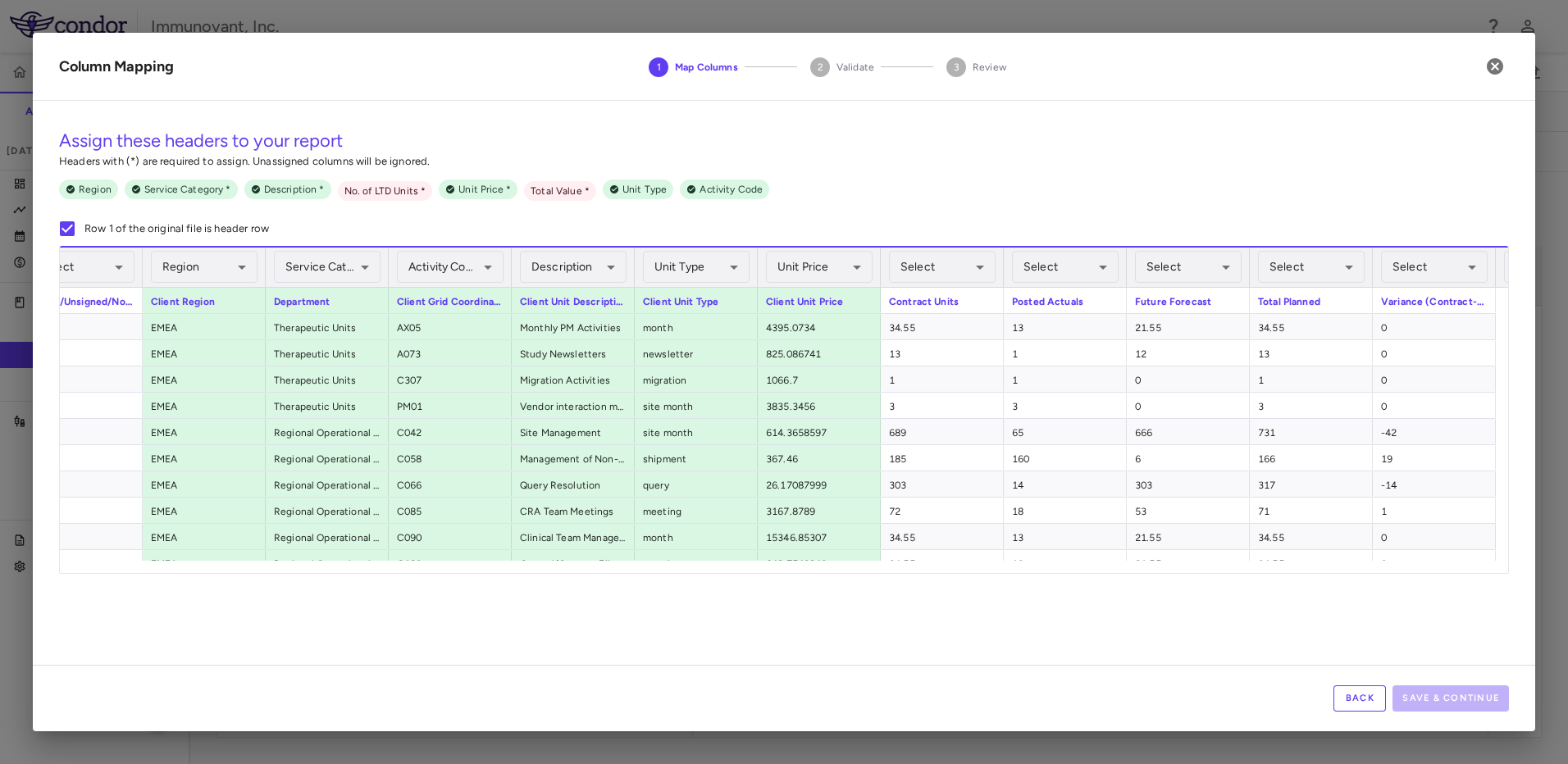
scroll to position [0, 123]
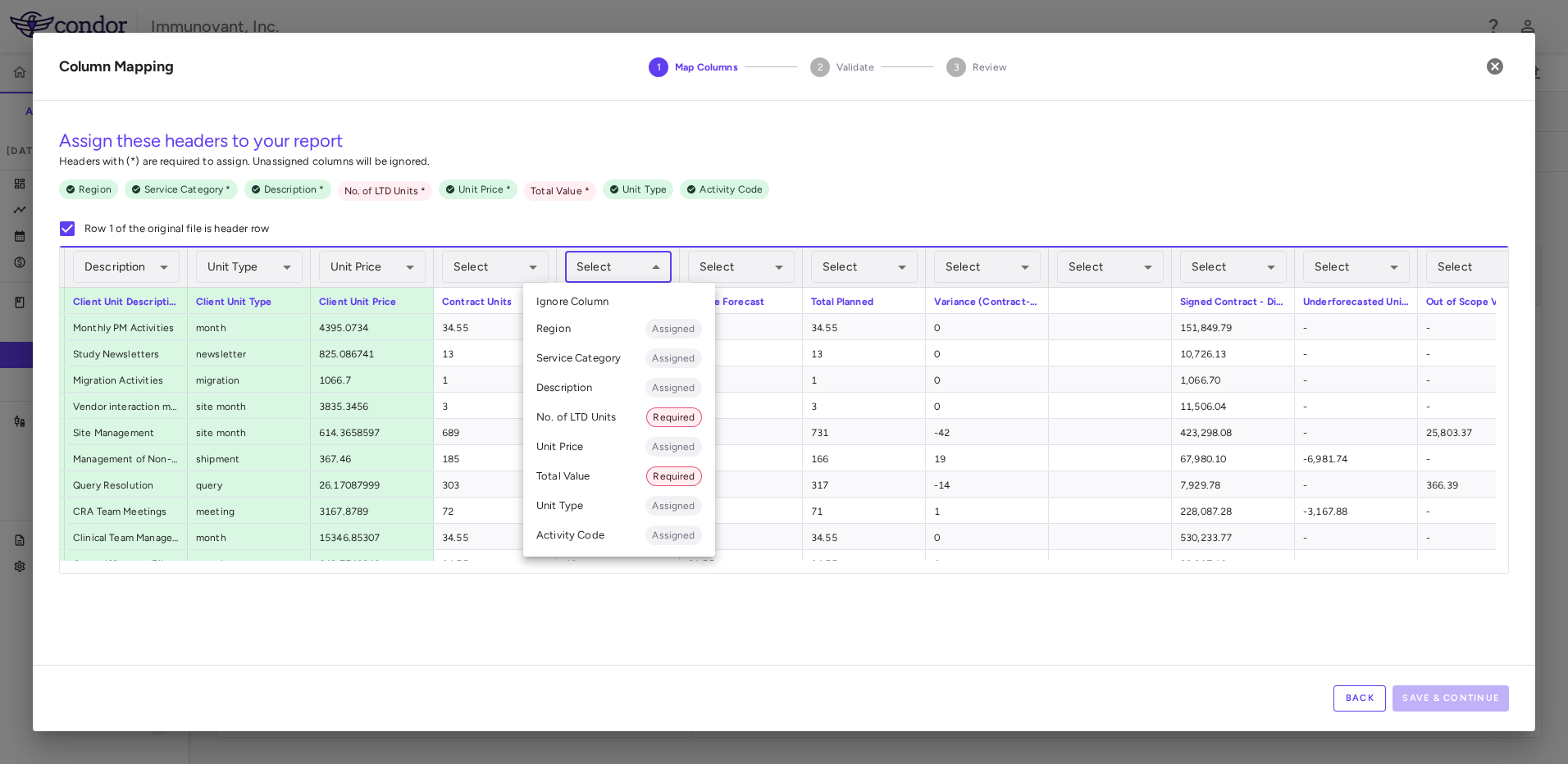
click at [633, 273] on body "Skip to sidebar Skip to main content Immunovant, Inc. 2351 Accruals Forecasting…" at bounding box center [784, 382] width 1568 height 764
click at [619, 424] on li "No. of LTD Units Required" at bounding box center [619, 417] width 191 height 29
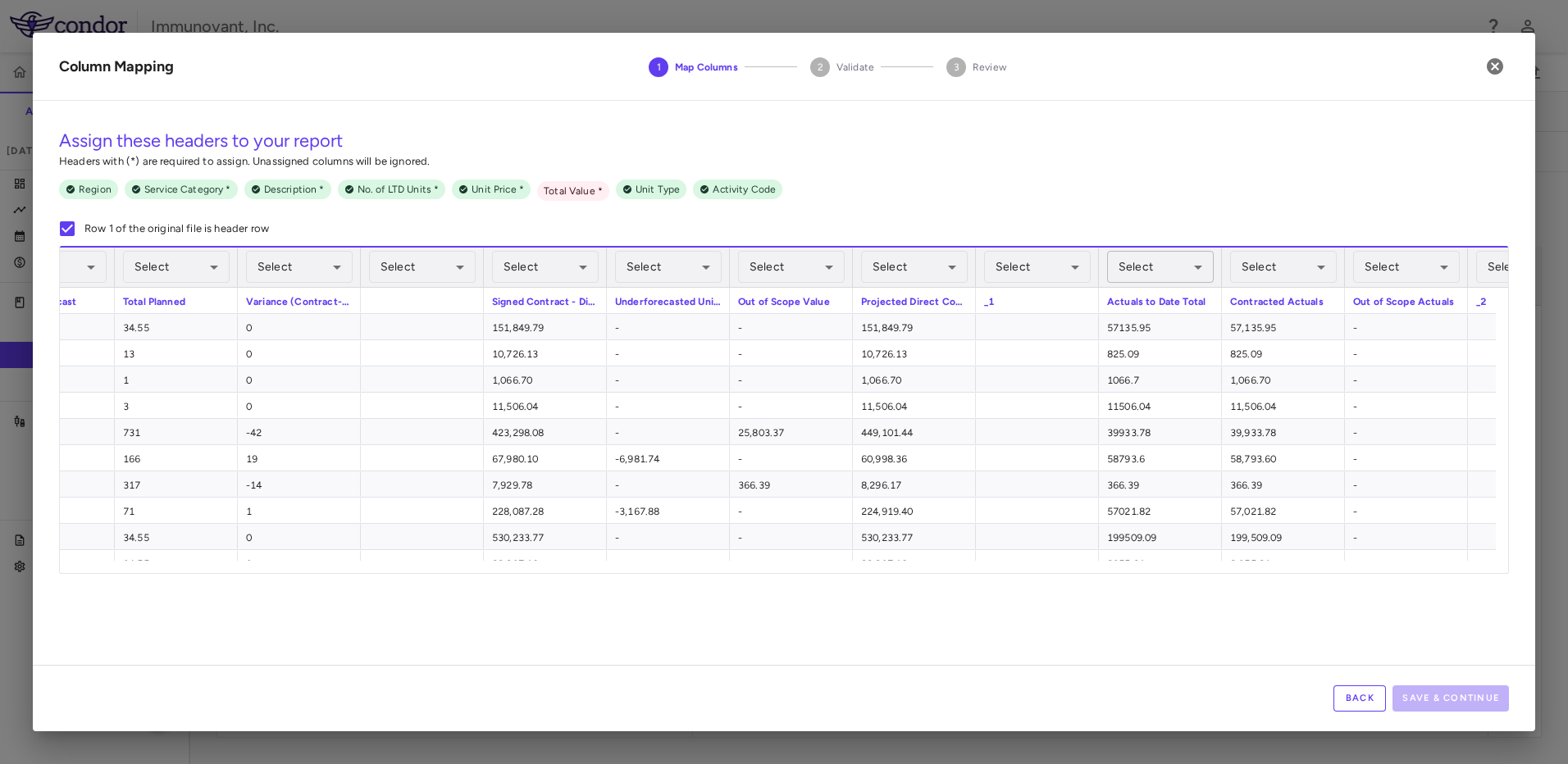
click at [1177, 266] on body "Skip to sidebar Skip to main content Immunovant, Inc. 2351 Accruals Forecasting…" at bounding box center [784, 382] width 1568 height 764
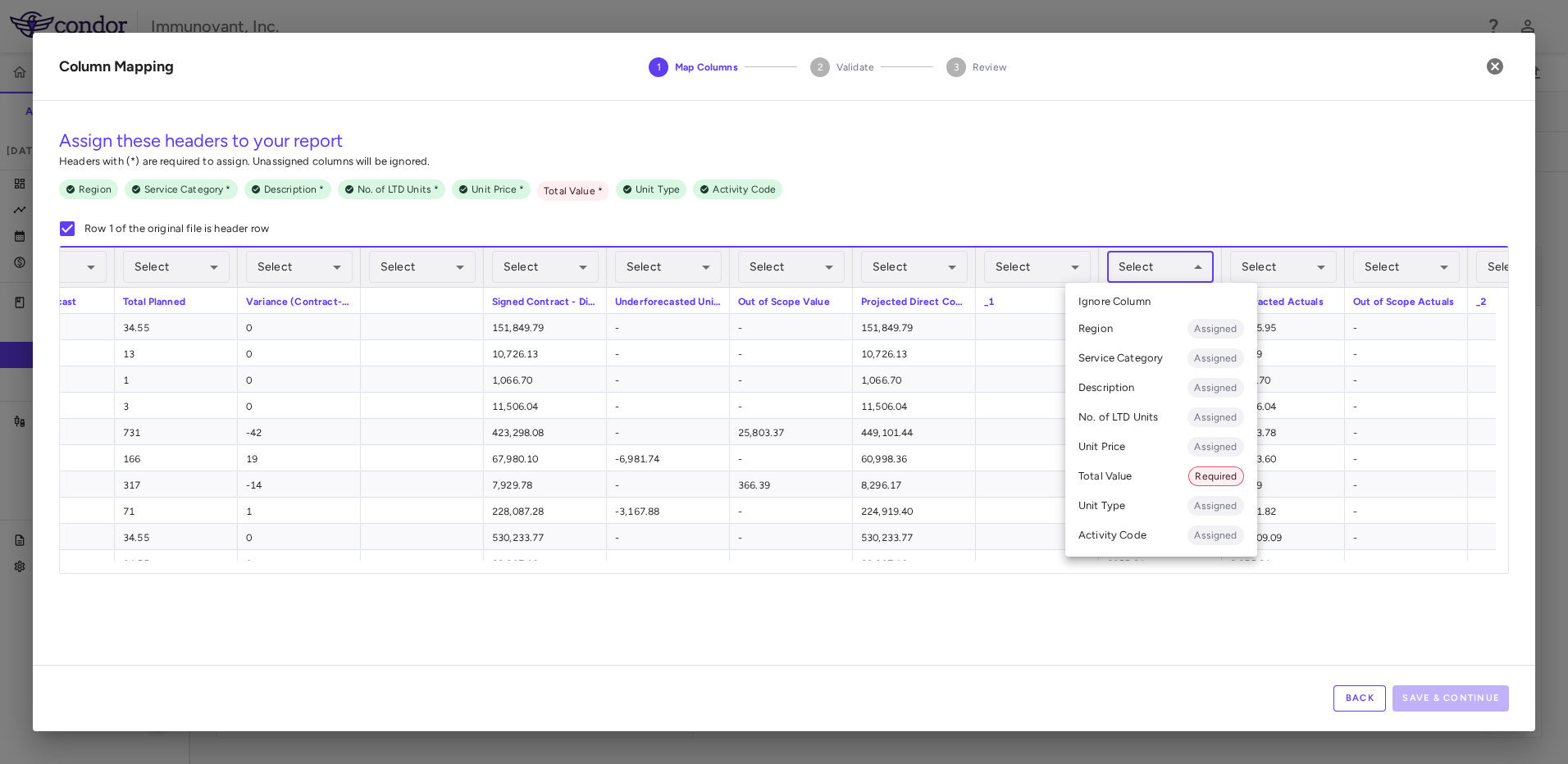
click at [1163, 474] on li "Total Value Required" at bounding box center [1160, 475] width 191 height 29
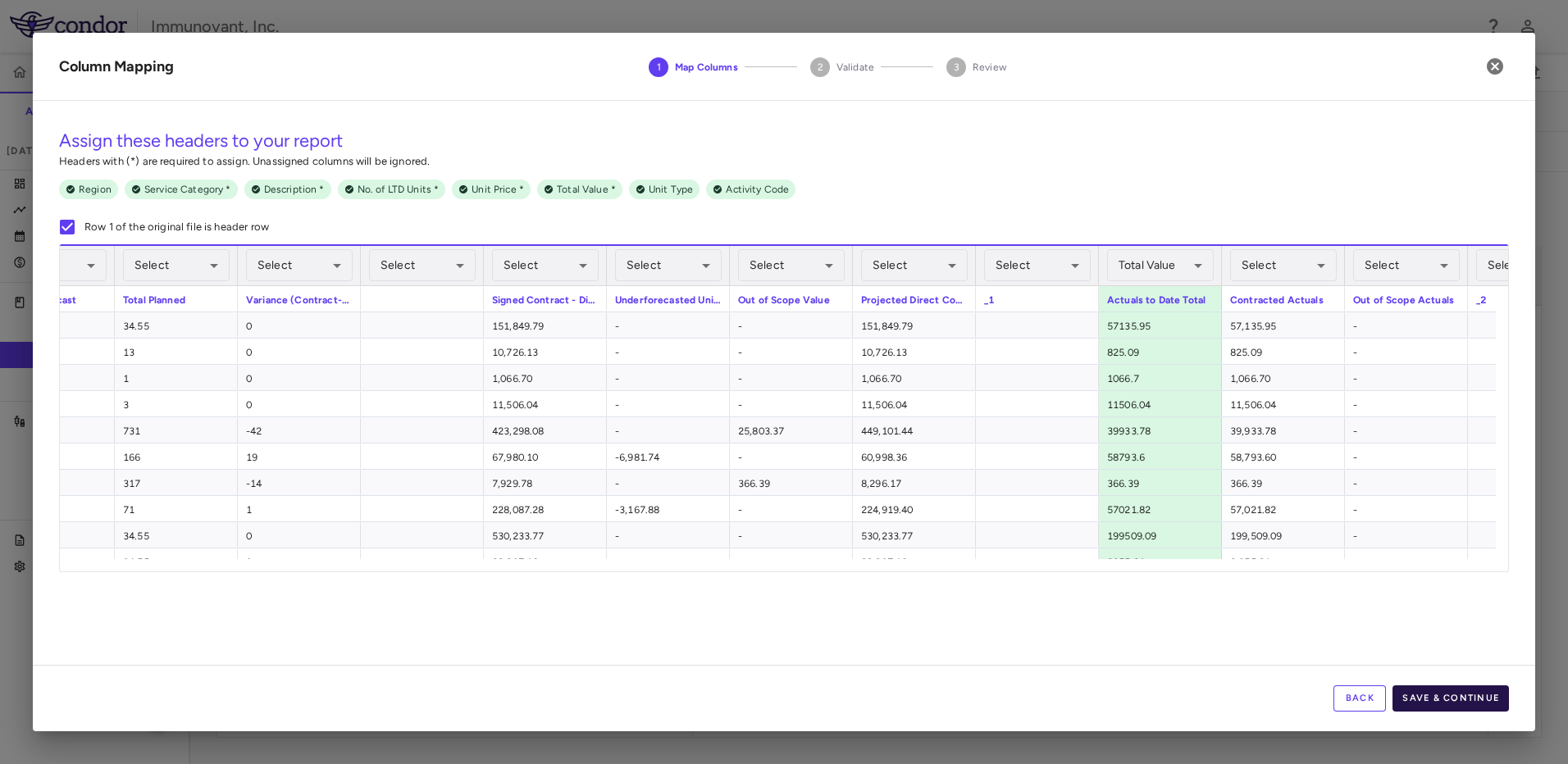
click at [1449, 695] on button "Save & Continue" at bounding box center [1450, 698] width 117 height 26
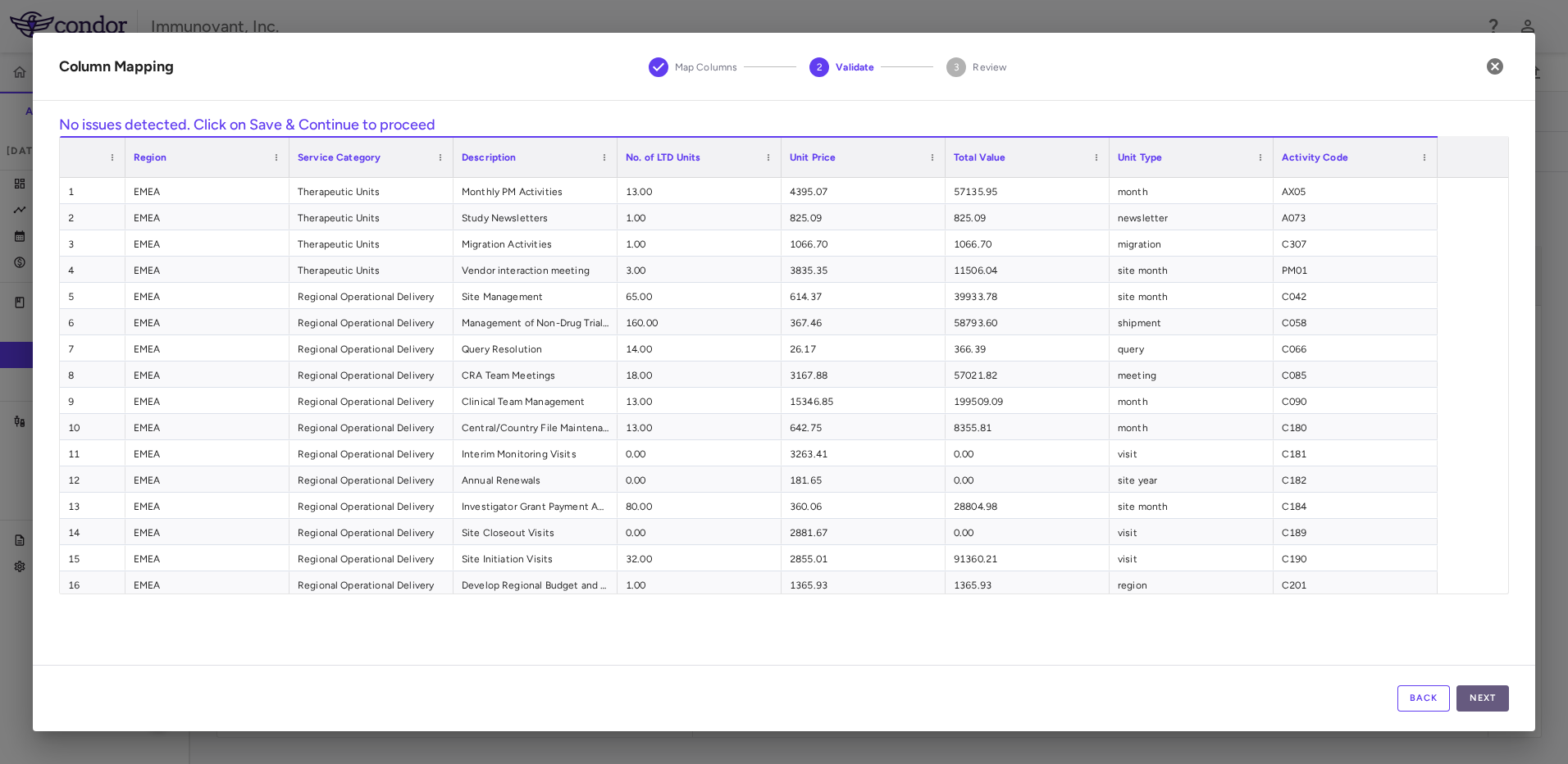
click at [1499, 693] on button "Next" at bounding box center [1482, 698] width 53 height 26
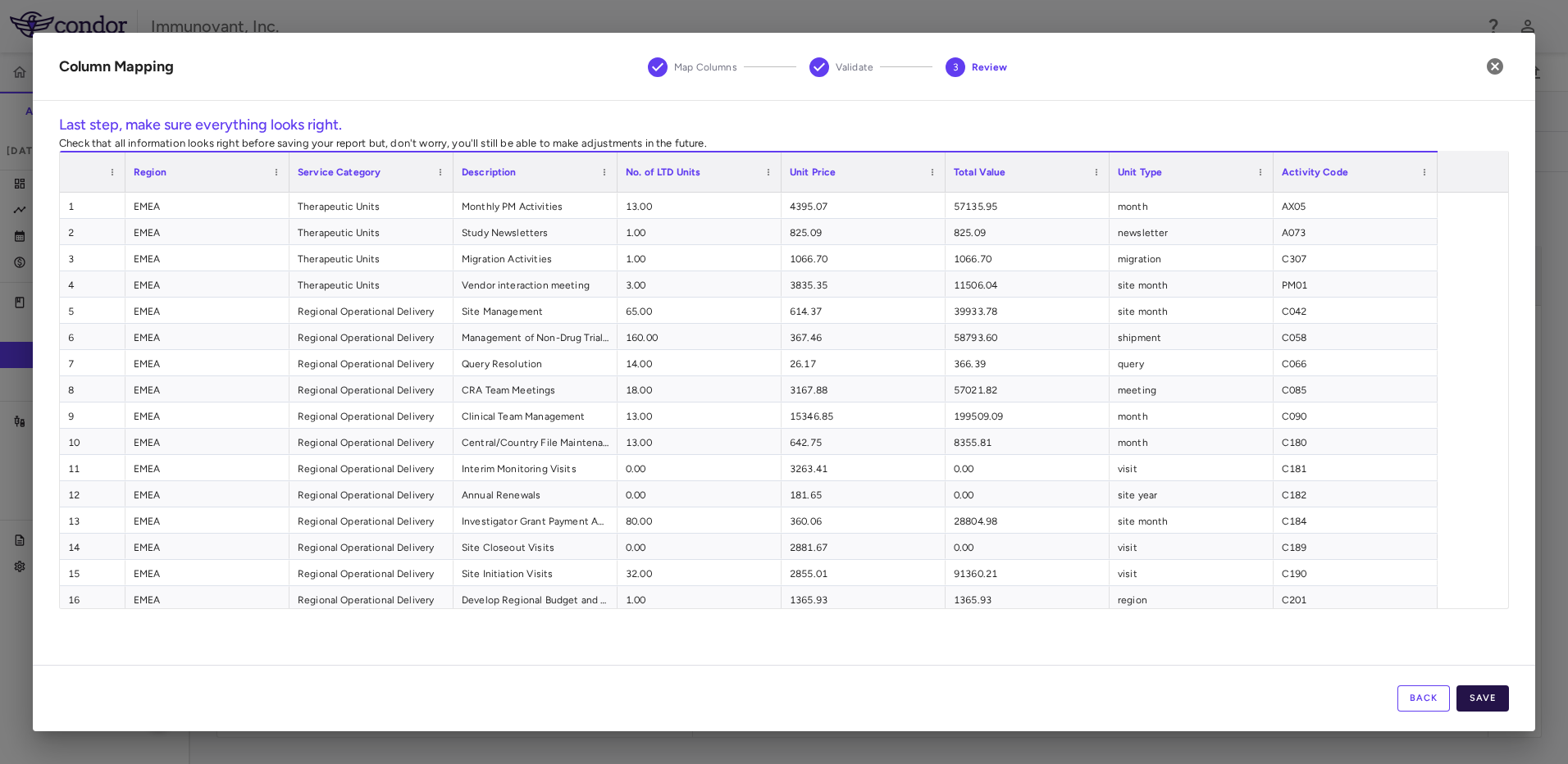
click at [1473, 696] on button "Save" at bounding box center [1482, 698] width 53 height 26
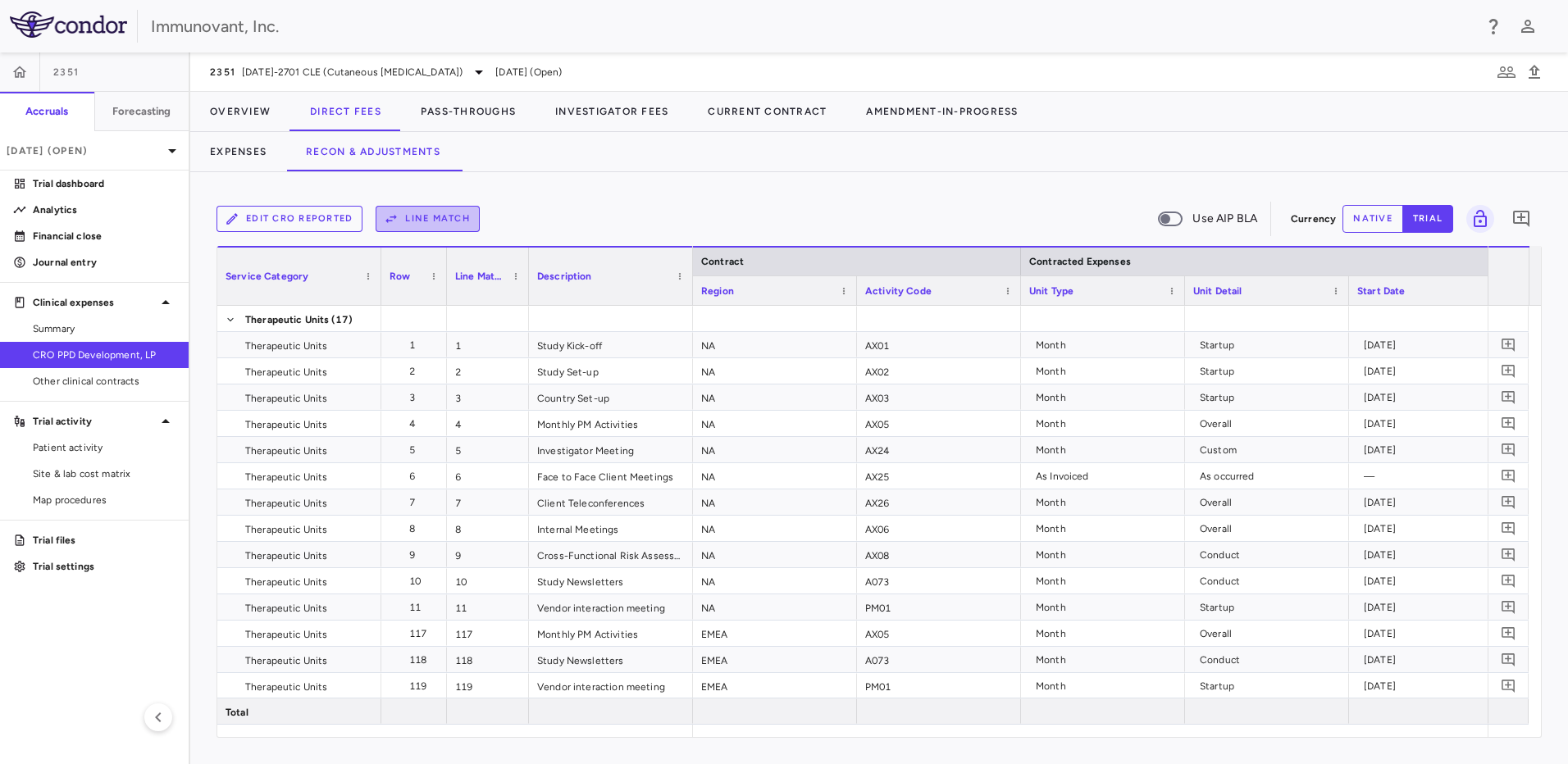
click at [419, 223] on button "Line Match" at bounding box center [427, 218] width 104 height 26
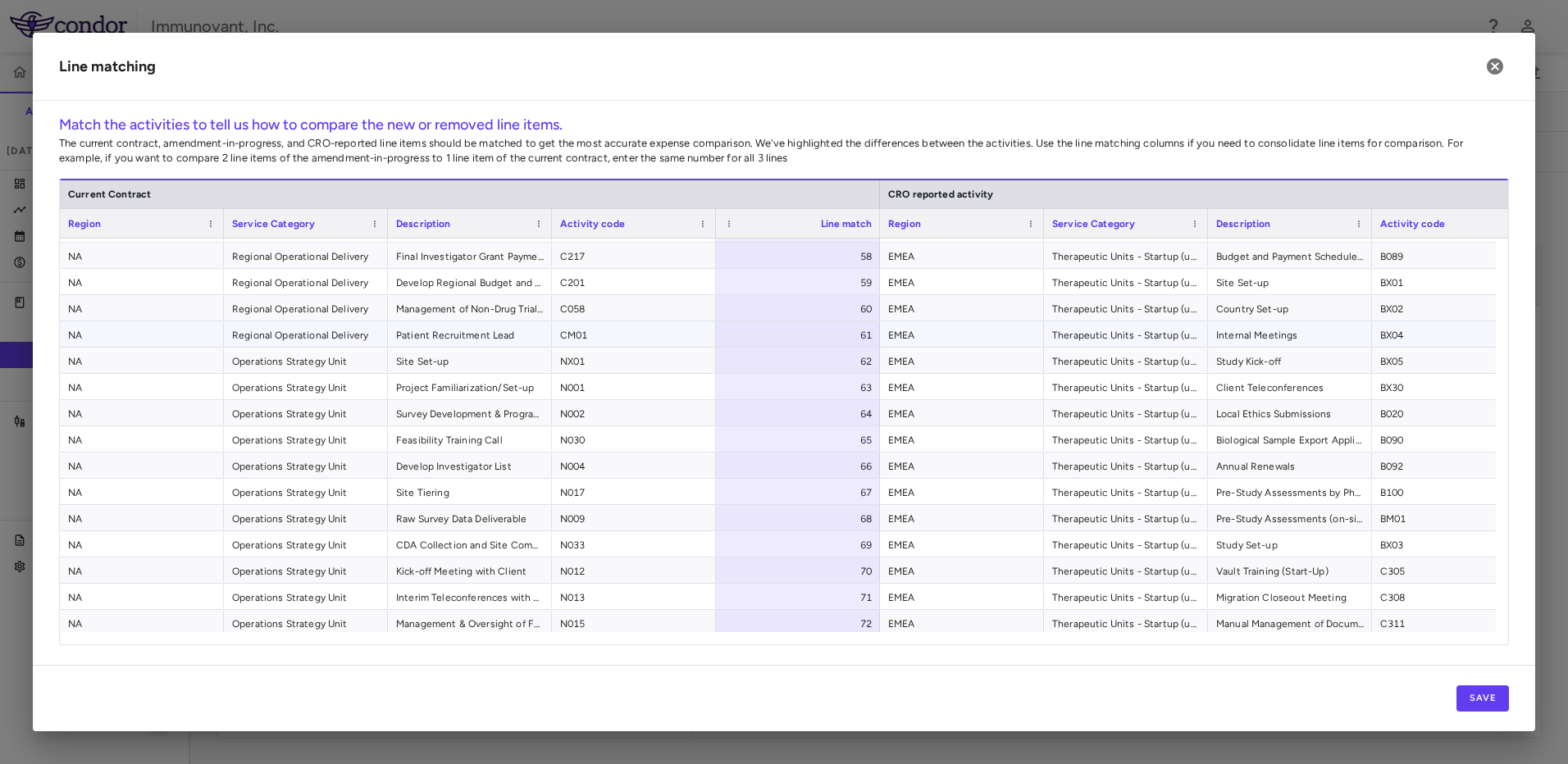
scroll to position [1868, 0]
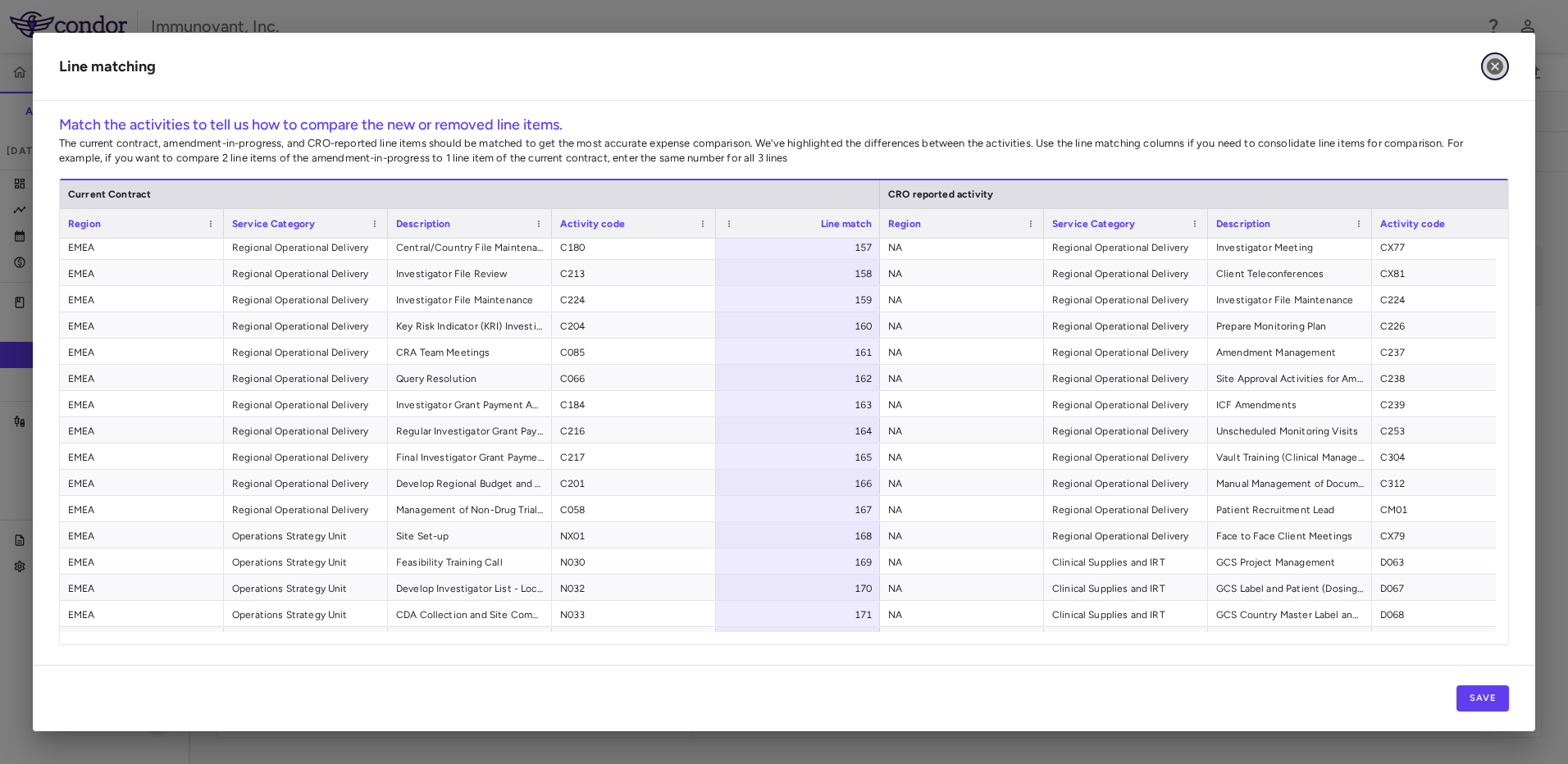
click at [1486, 72] on icon "button" at bounding box center [1495, 67] width 20 height 20
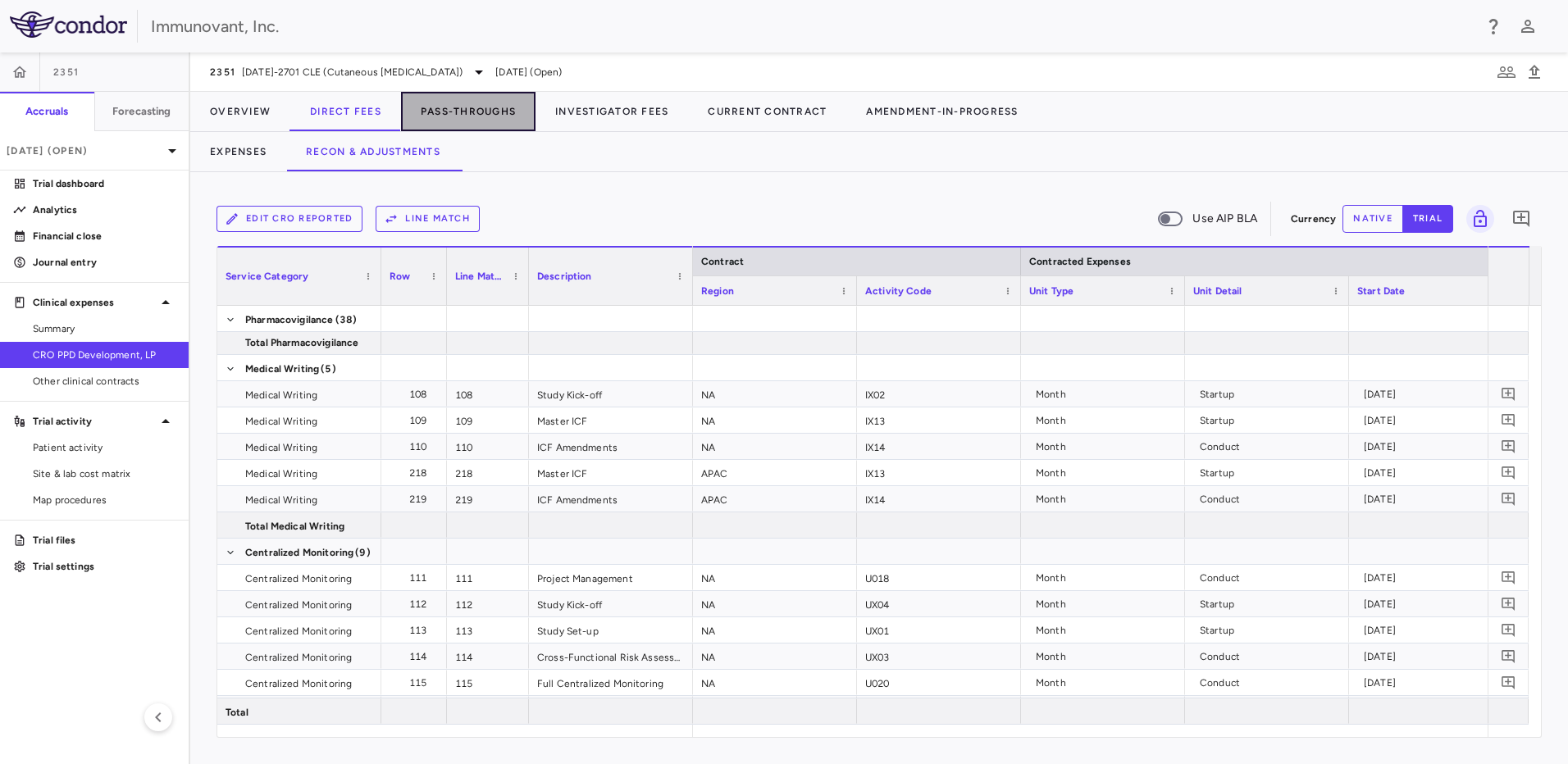
click at [467, 110] on button "Pass-Throughs" at bounding box center [467, 111] width 134 height 39
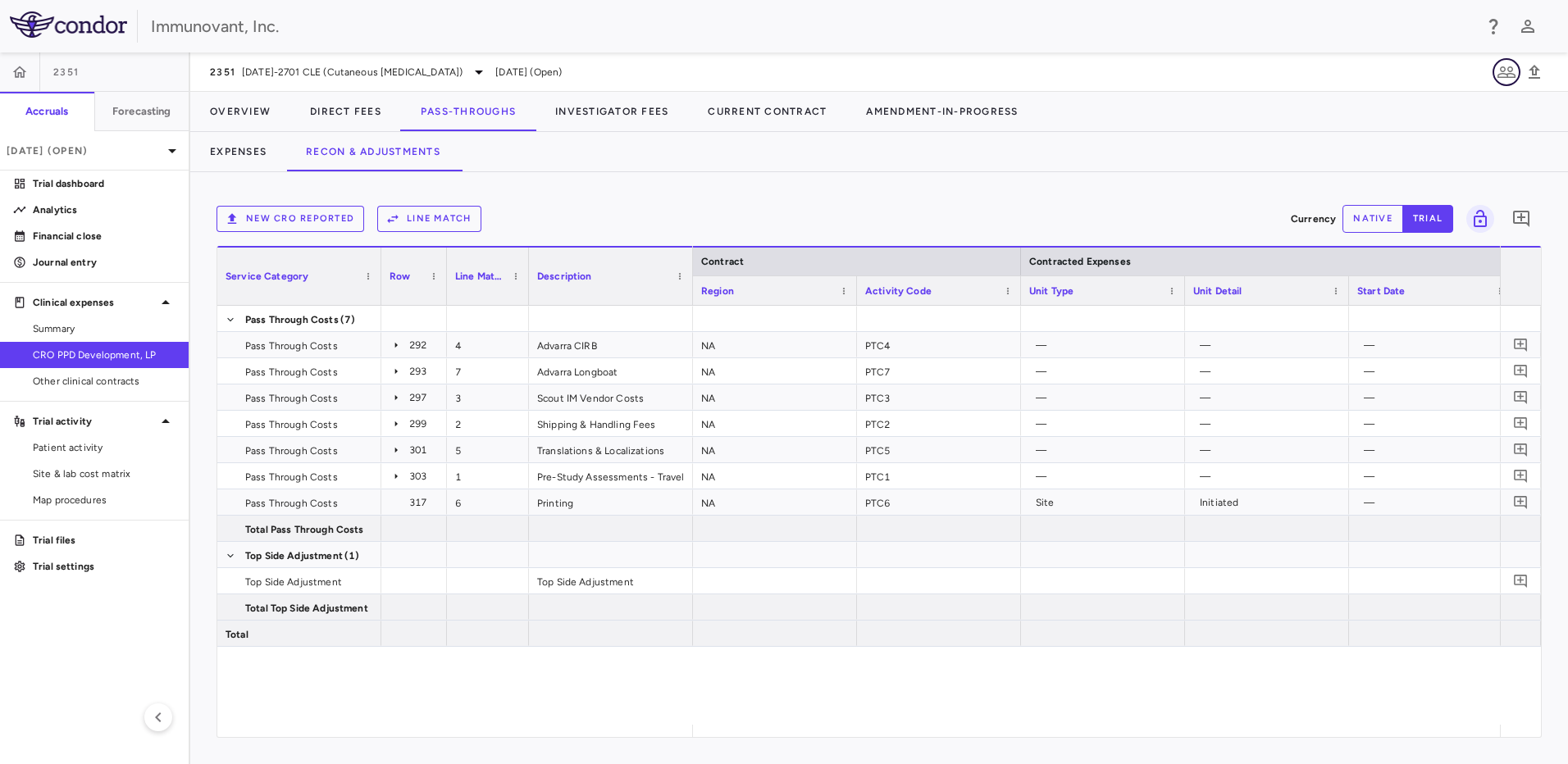
click at [1513, 77] on icon "button" at bounding box center [1506, 72] width 18 height 12
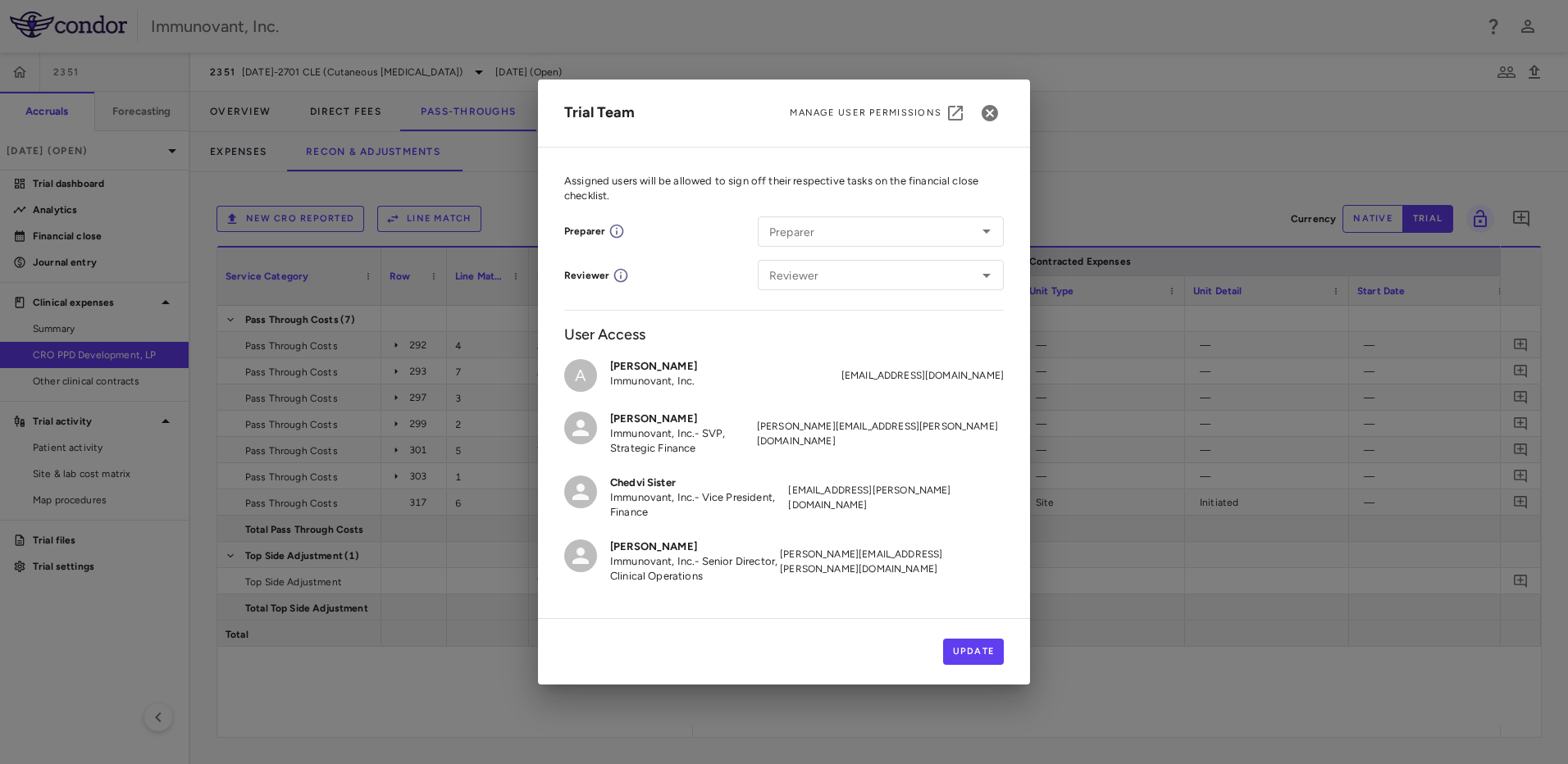
click at [838, 115] on span "Manage User Permissions" at bounding box center [865, 113] width 151 height 13
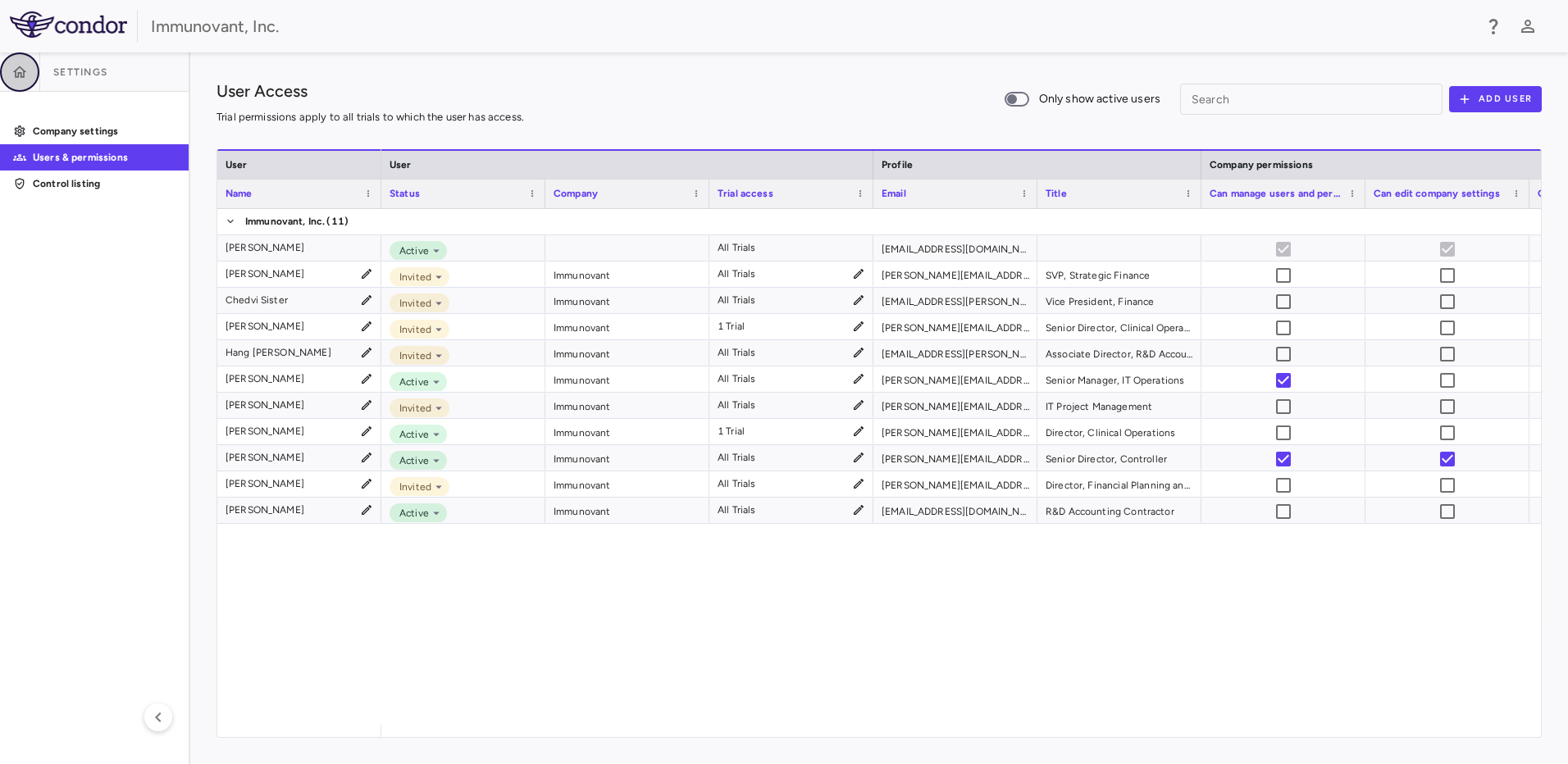
click at [26, 64] on icon "button" at bounding box center [20, 72] width 16 height 16
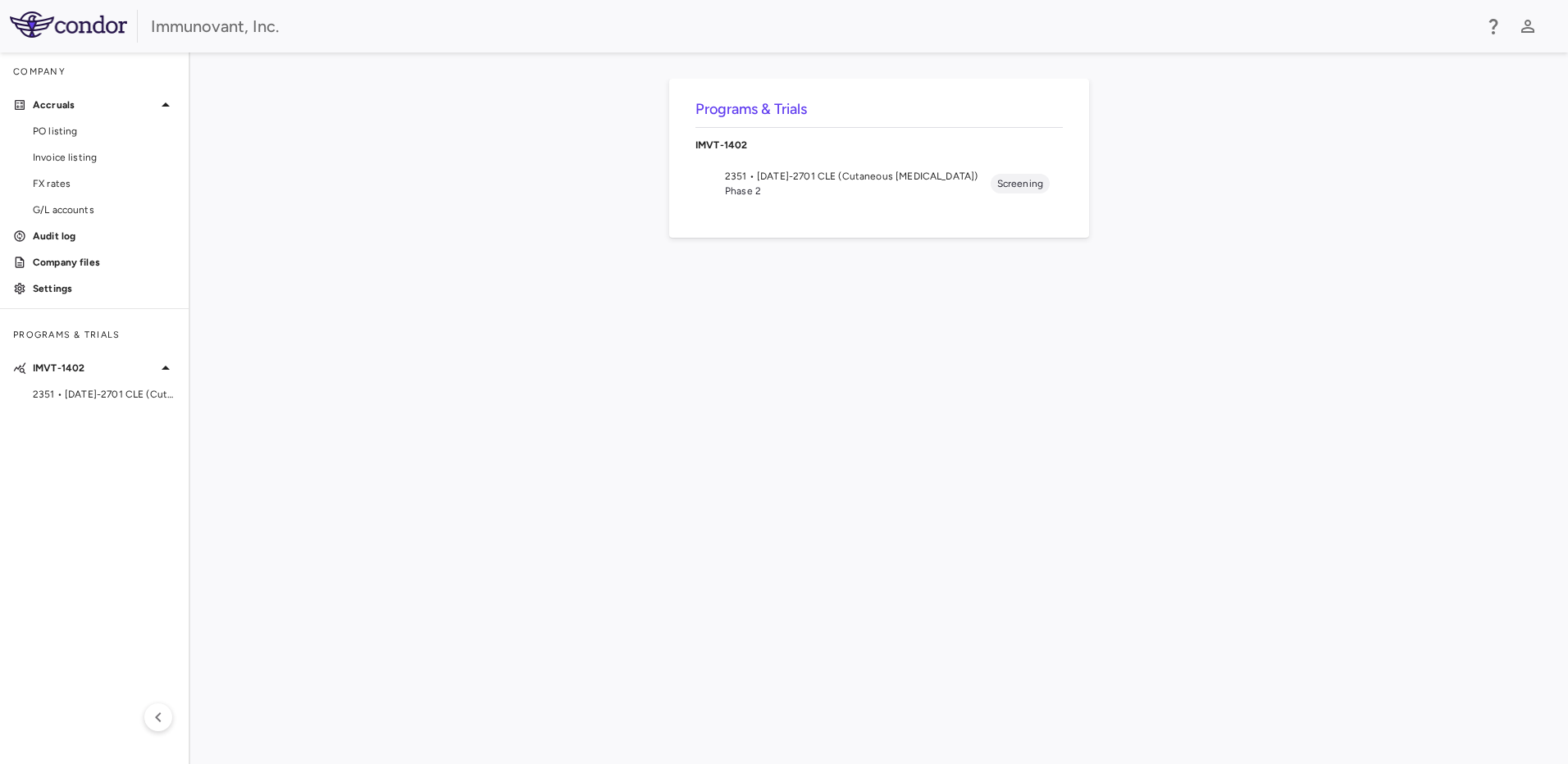
click at [60, 5] on div "Immunovant, Inc." at bounding box center [784, 26] width 1568 height 53
click at [61, 26] on img at bounding box center [69, 24] width 118 height 26
click at [856, 186] on span "Phase 2" at bounding box center [857, 191] width 265 height 15
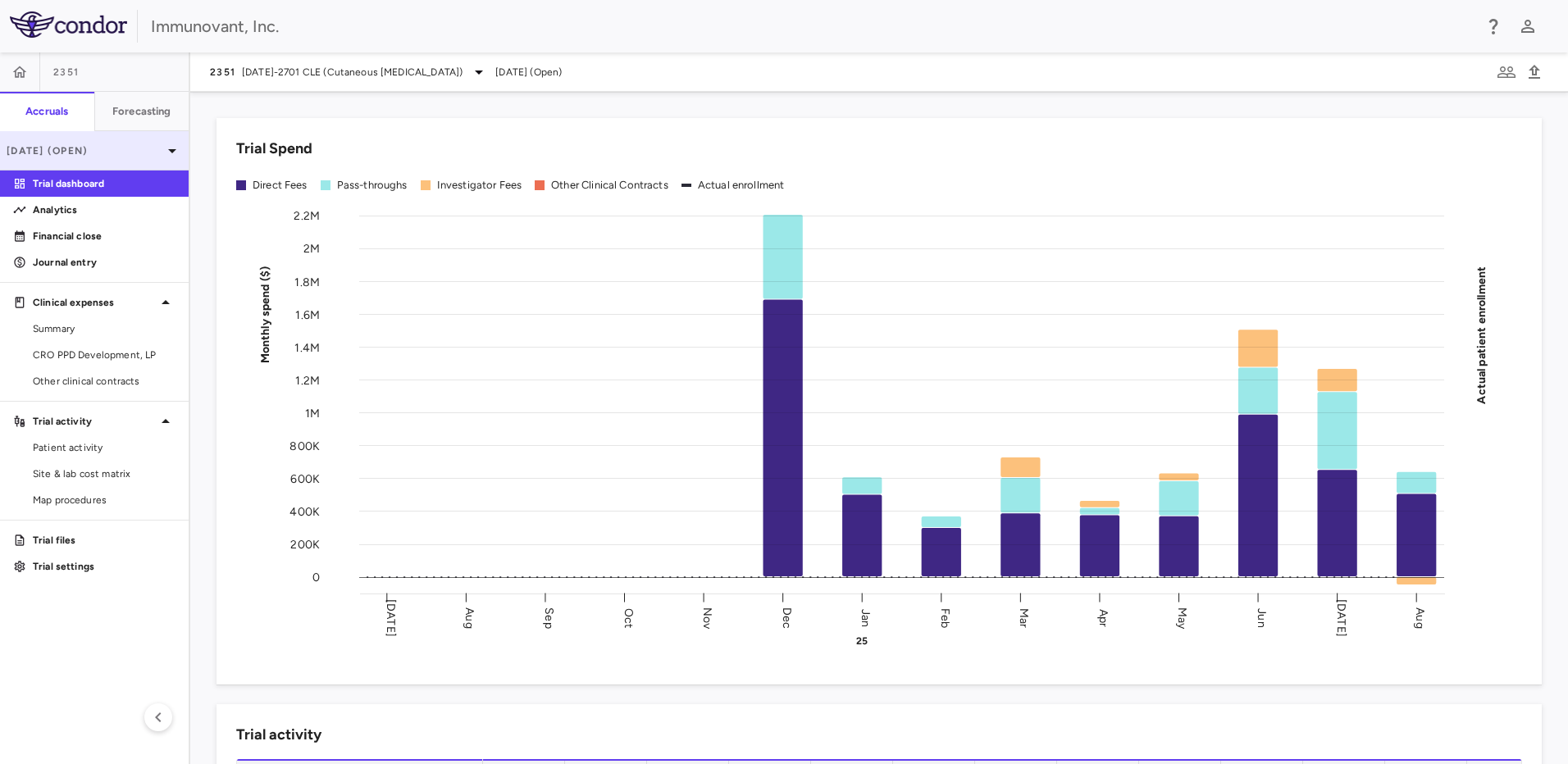
click at [149, 160] on div "[DATE] (Open)" at bounding box center [94, 150] width 189 height 39
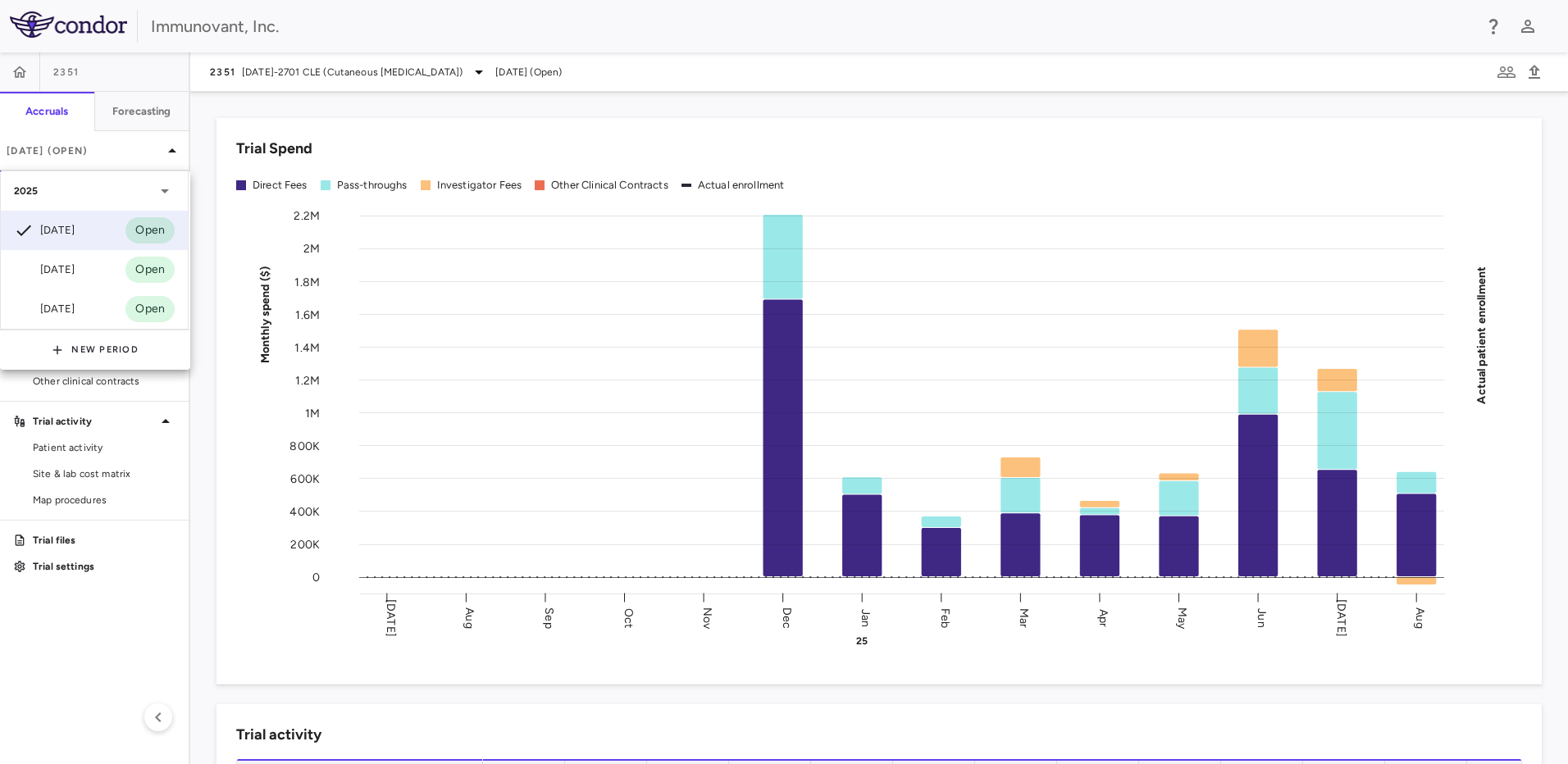
click at [362, 109] on div at bounding box center [784, 382] width 1568 height 764
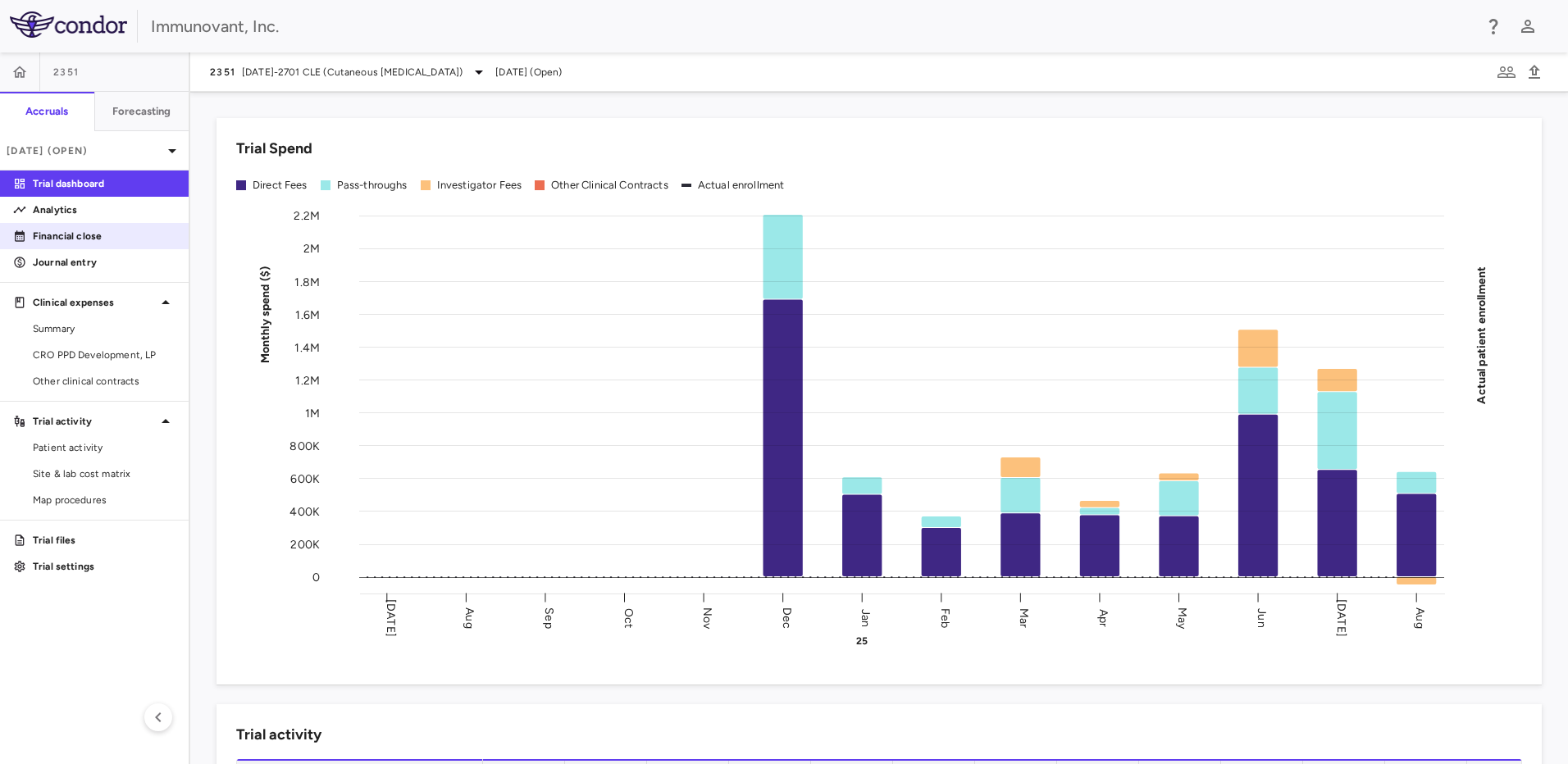
click at [100, 240] on p "Financial close" at bounding box center [104, 236] width 142 height 15
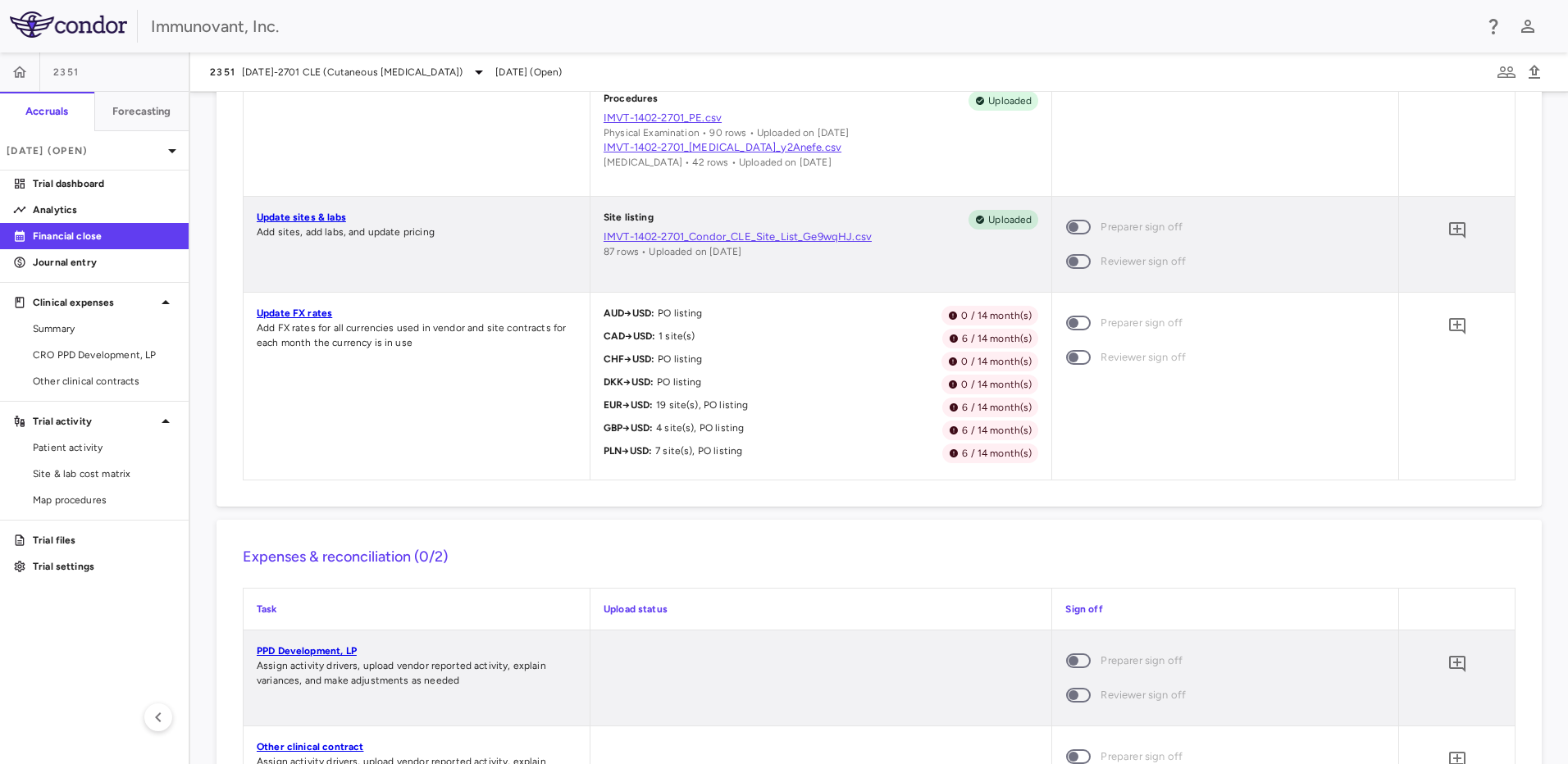
scroll to position [1476, 0]
click at [317, 314] on link "Update FX rates" at bounding box center [294, 314] width 76 height 12
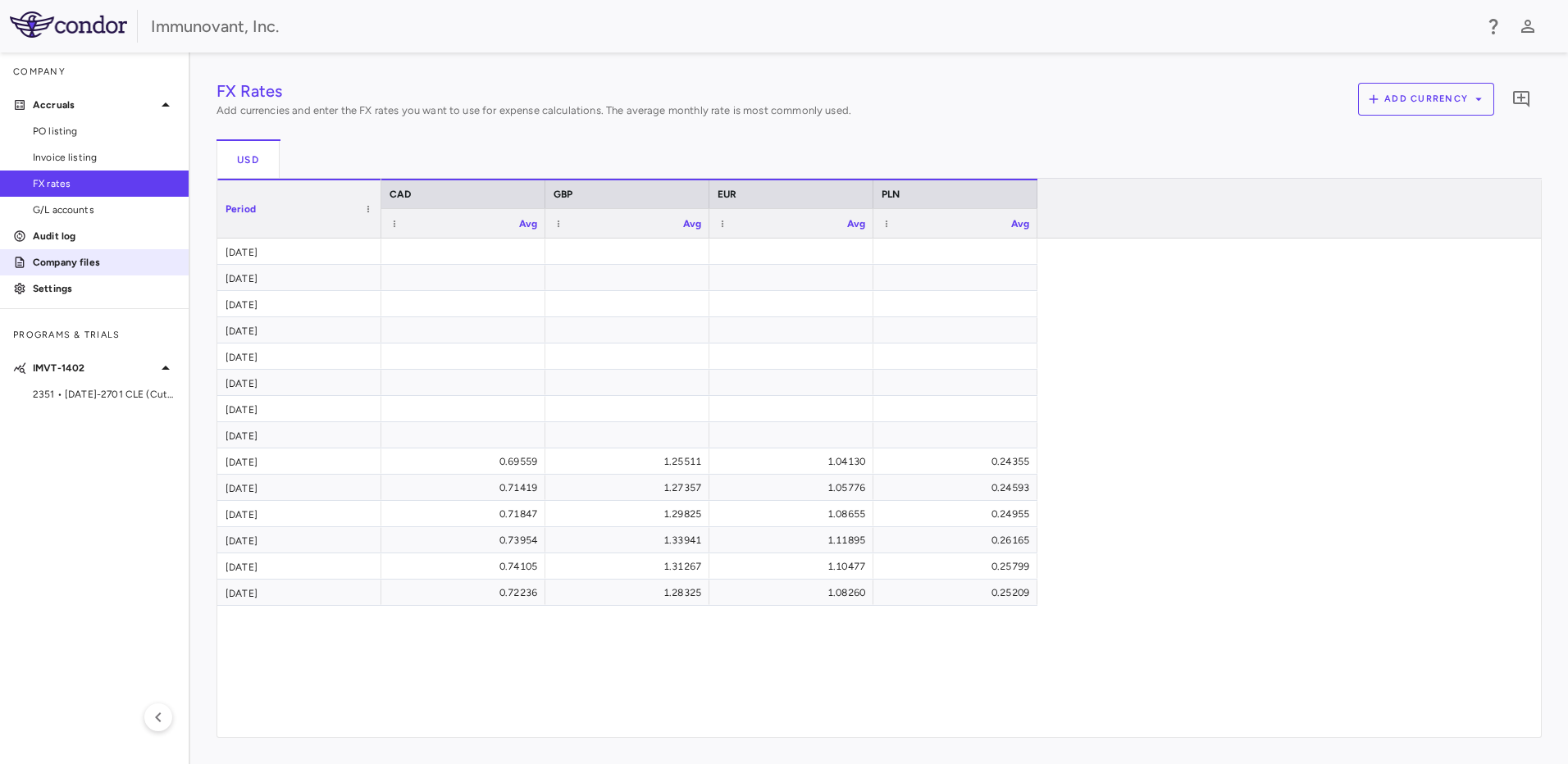
click at [94, 267] on p "Company files" at bounding box center [104, 262] width 142 height 15
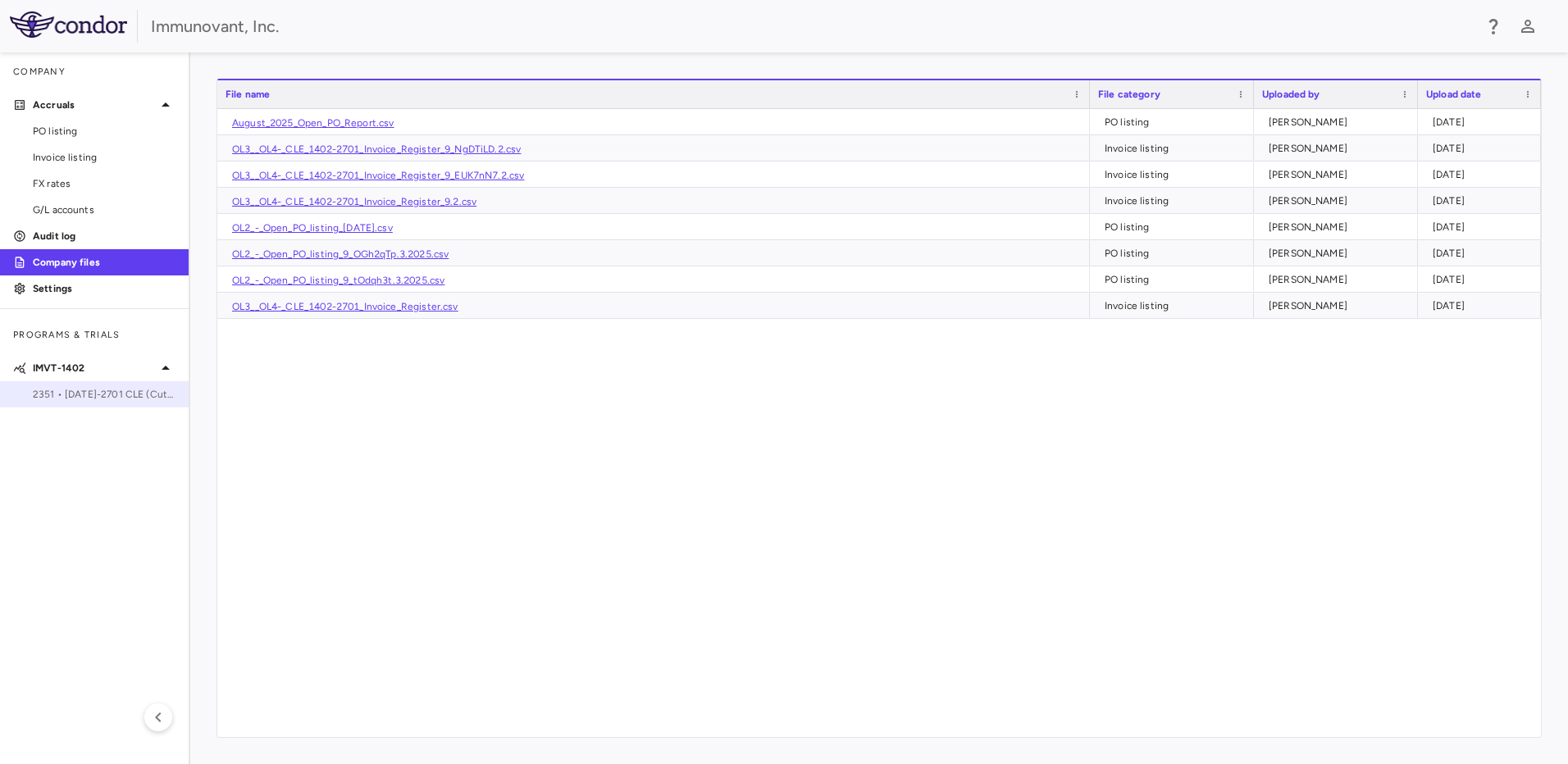
click at [56, 393] on span "2351 • 1402-2701 CLE (Cutaneous Lupus Erythematosus)" at bounding box center [104, 394] width 142 height 15
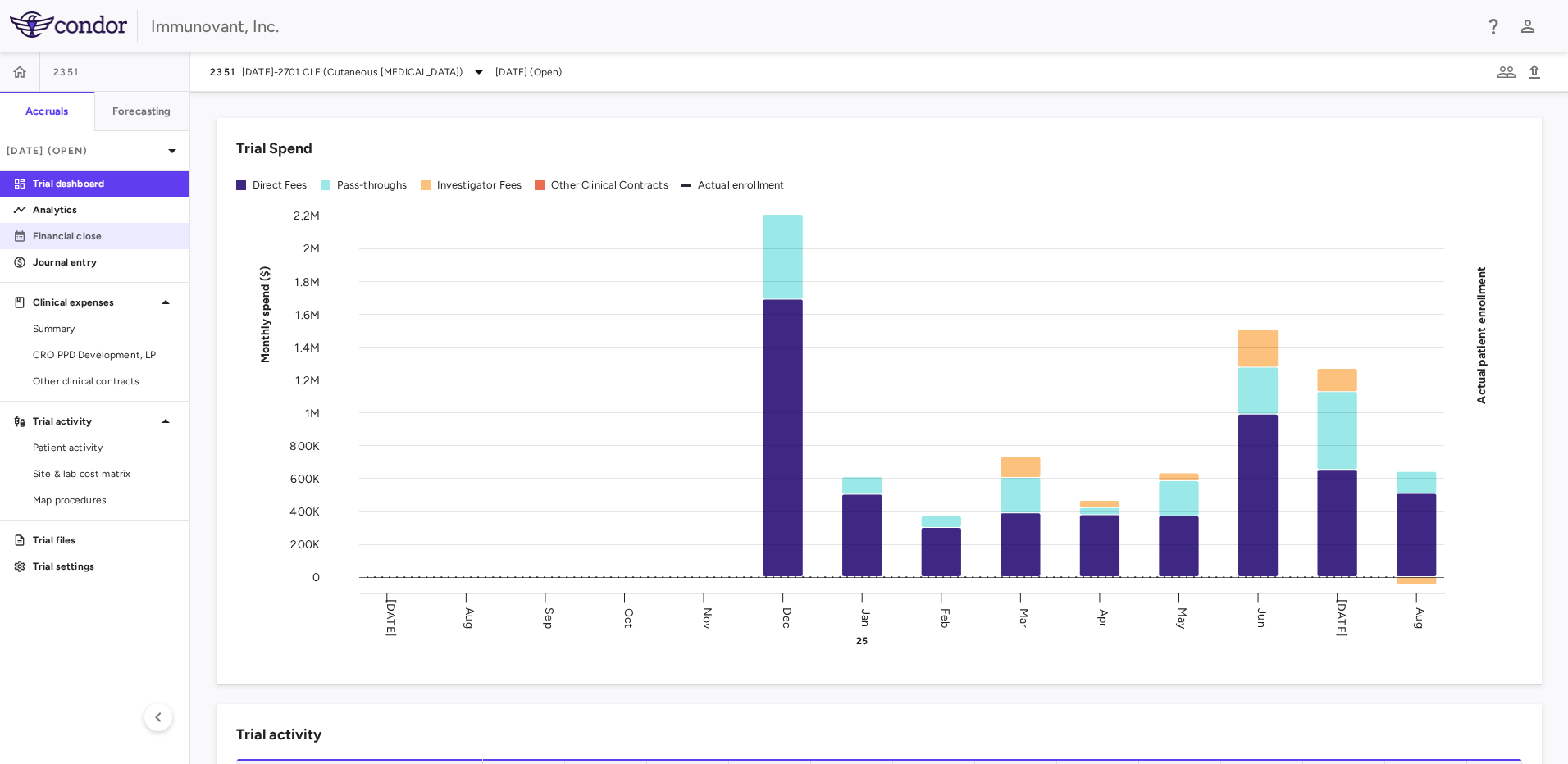
click at [106, 242] on p "Financial close" at bounding box center [104, 236] width 142 height 15
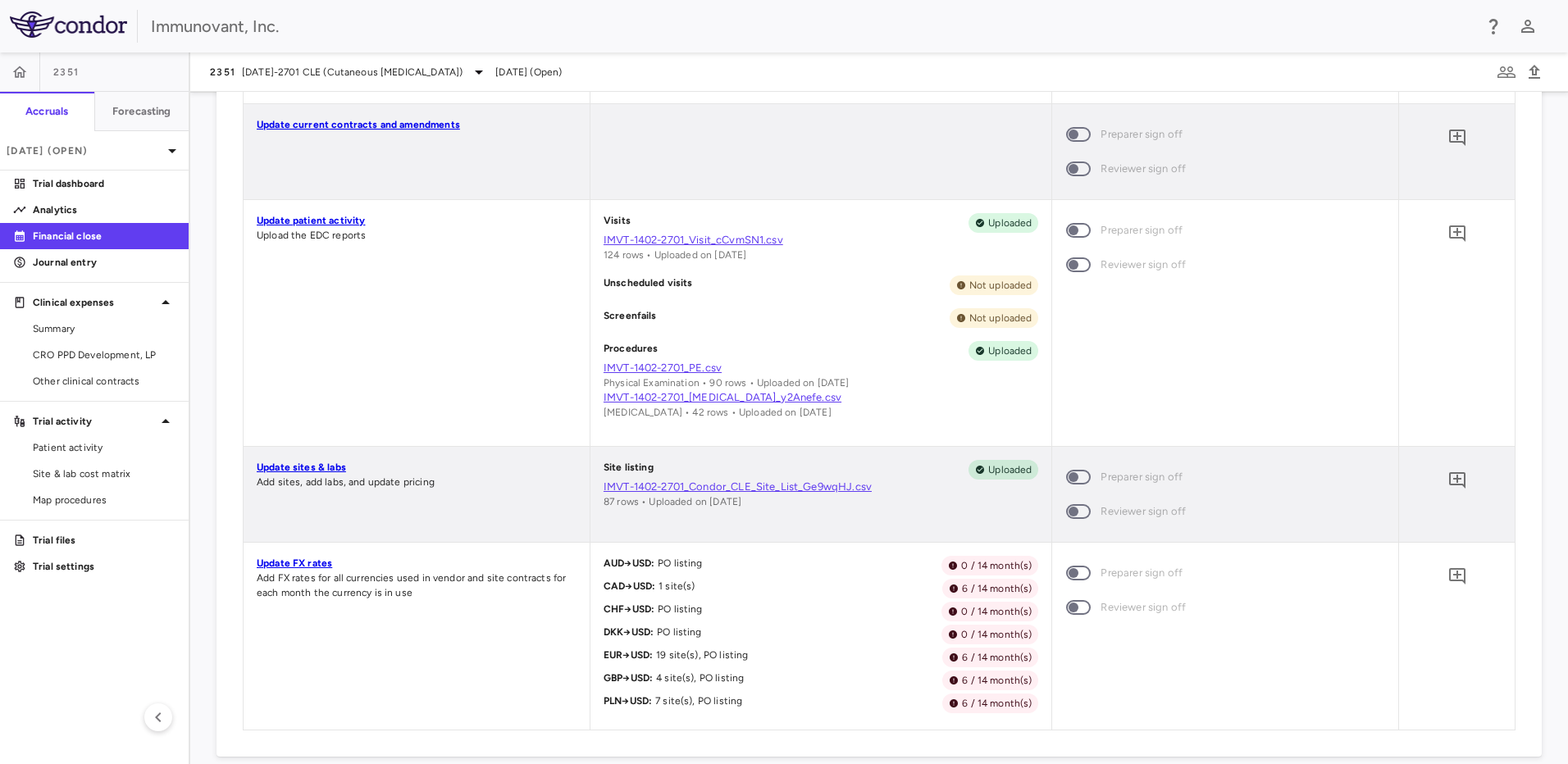
scroll to position [1228, 0]
click at [293, 463] on link "Update sites & labs" at bounding box center [301, 467] width 89 height 12
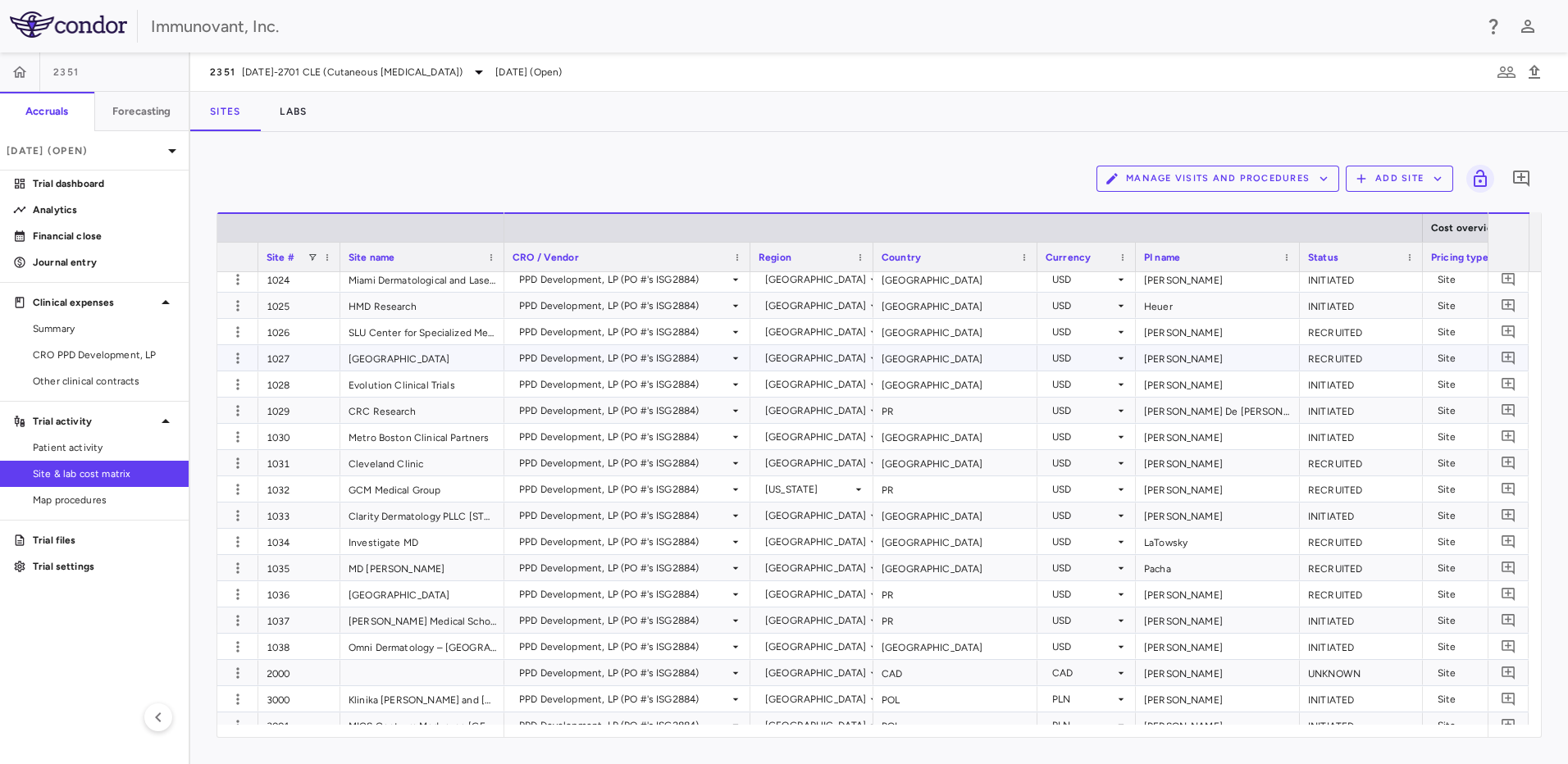
scroll to position [662, 0]
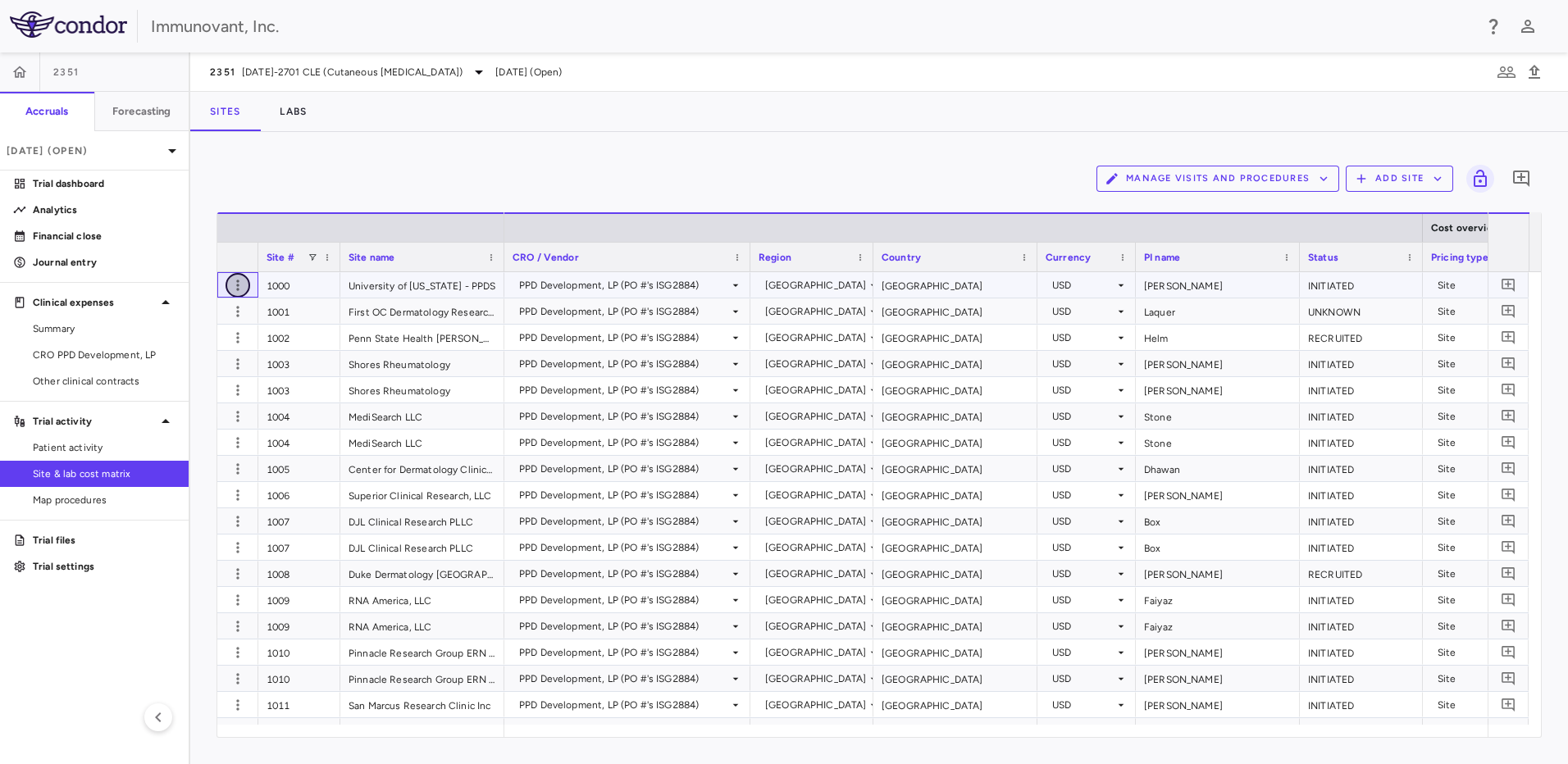
click at [239, 285] on icon "button" at bounding box center [237, 285] width 3 height 11
click at [329, 288] on div at bounding box center [784, 382] width 1568 height 764
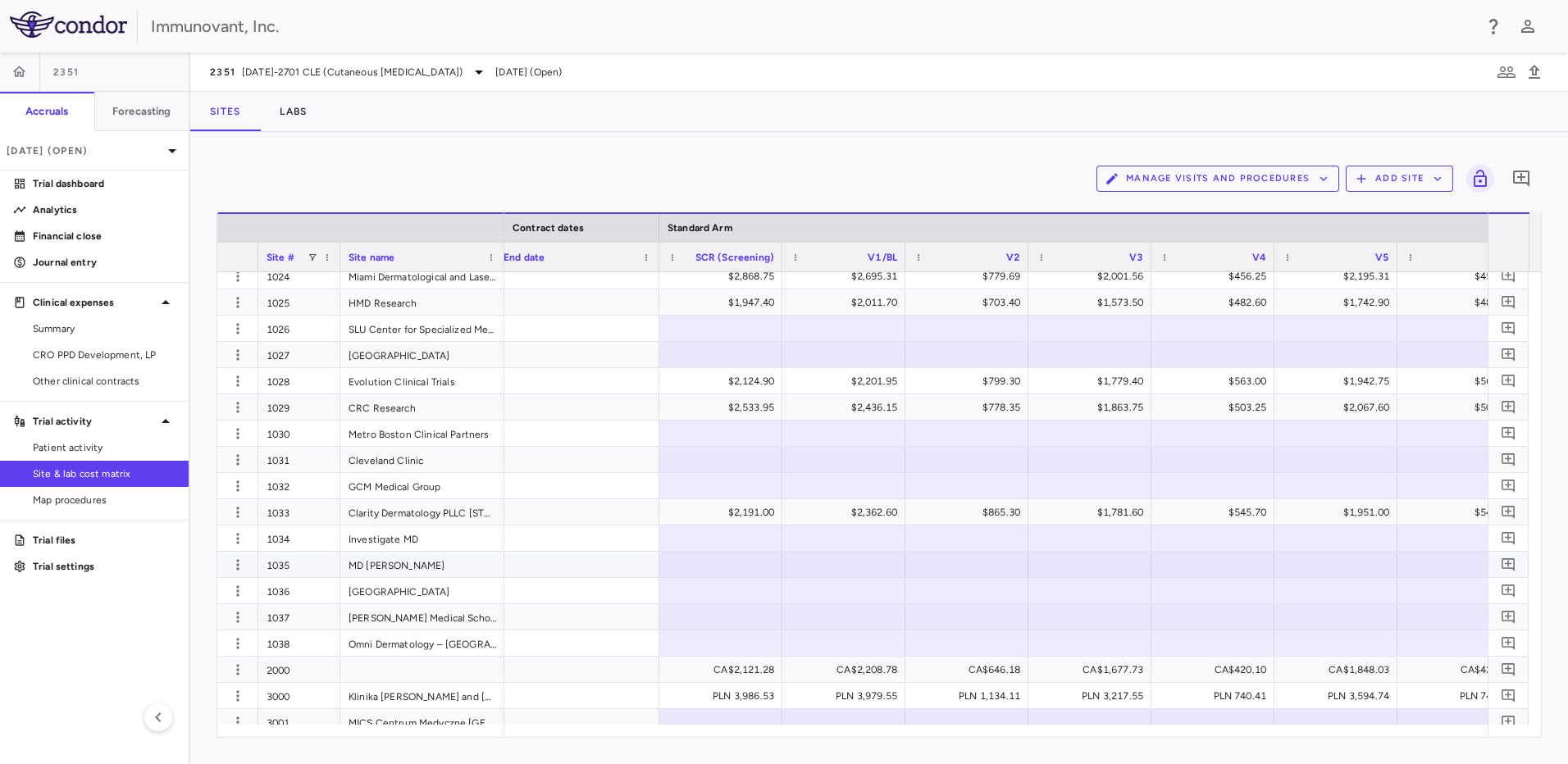
scroll to position [820, 0]
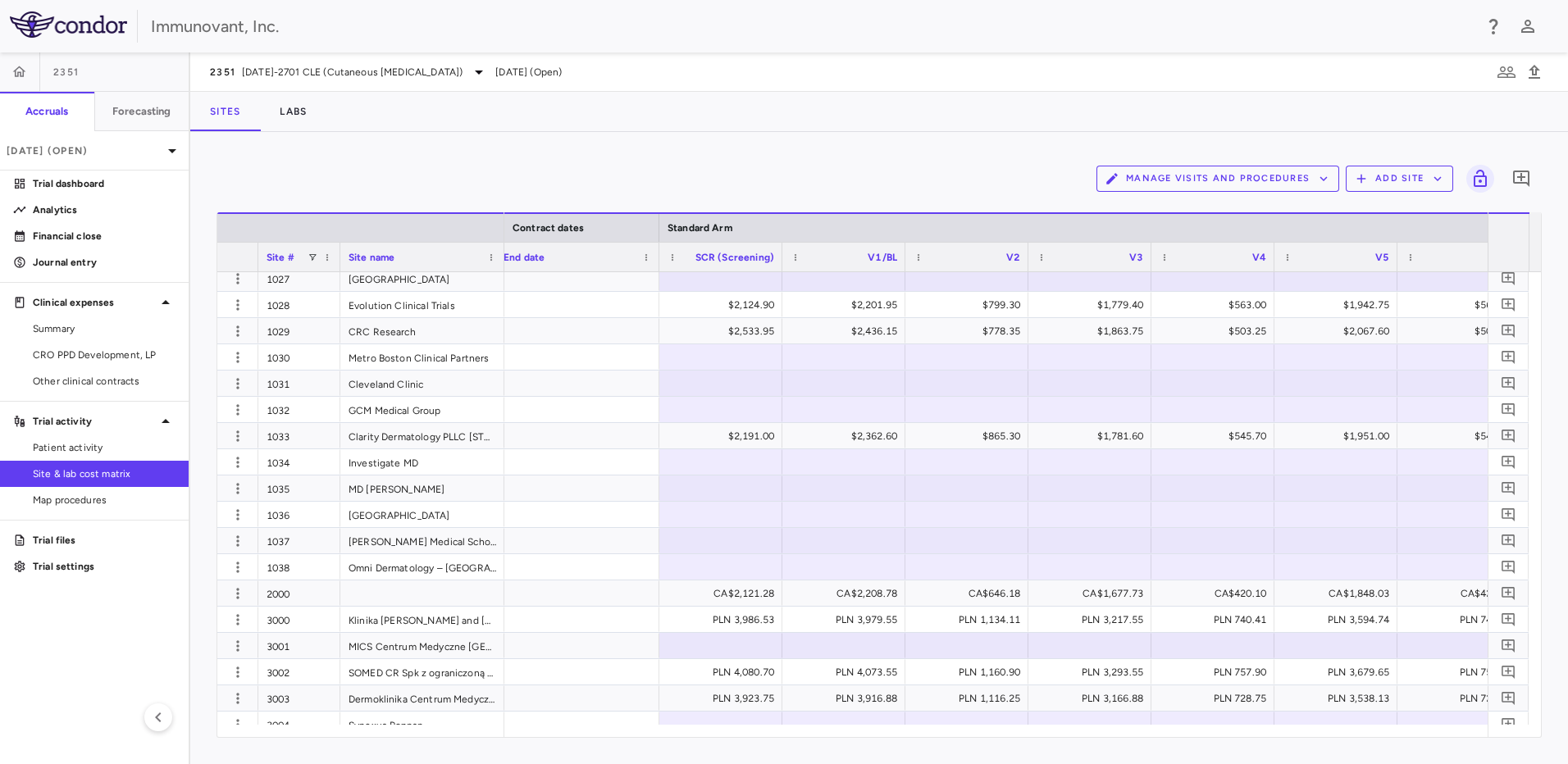
click at [1041, 174] on div "Manage Visits and Procedures Add Site 0" at bounding box center [879, 179] width 1325 height 41
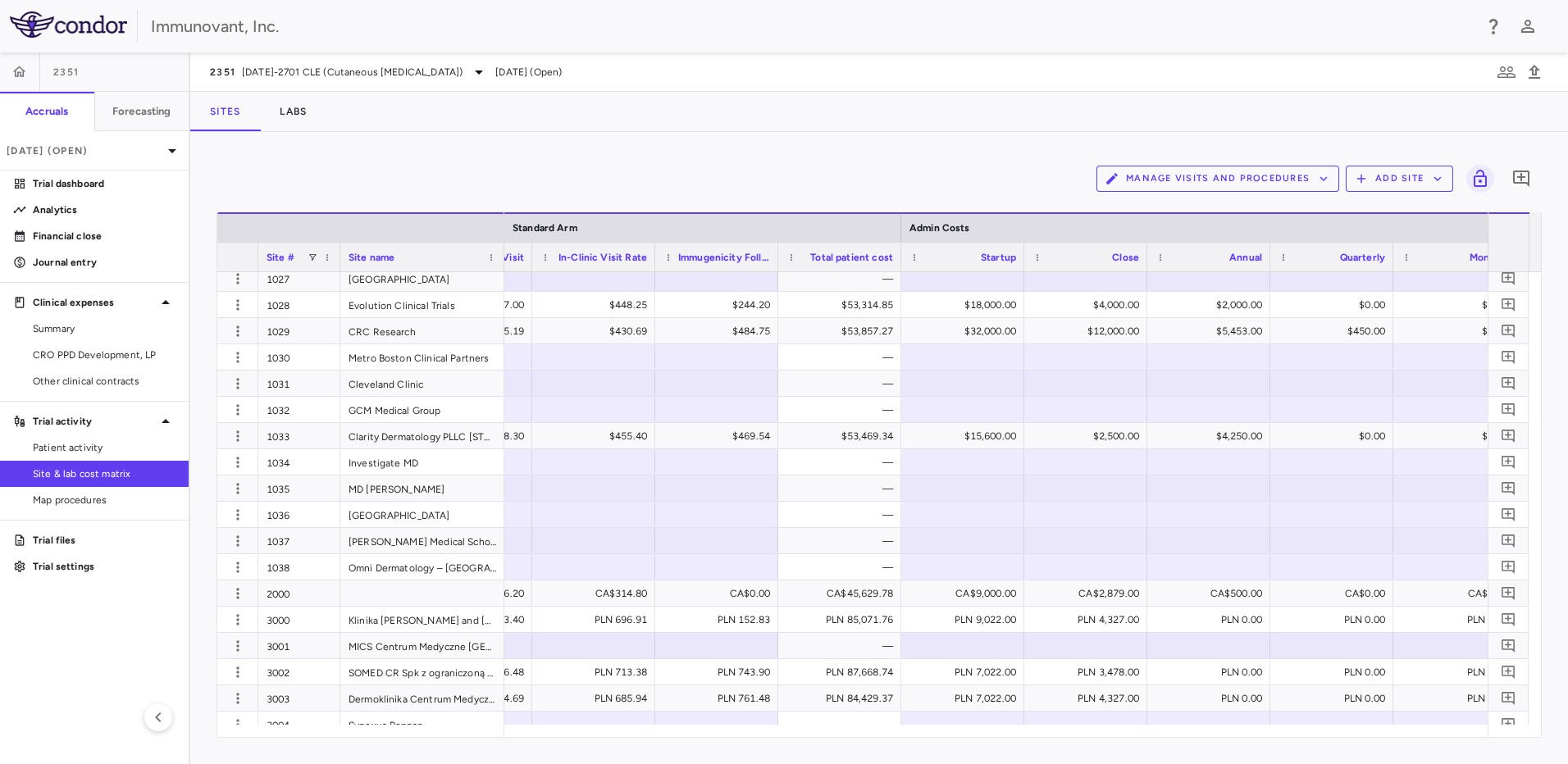
scroll to position [0, 8637]
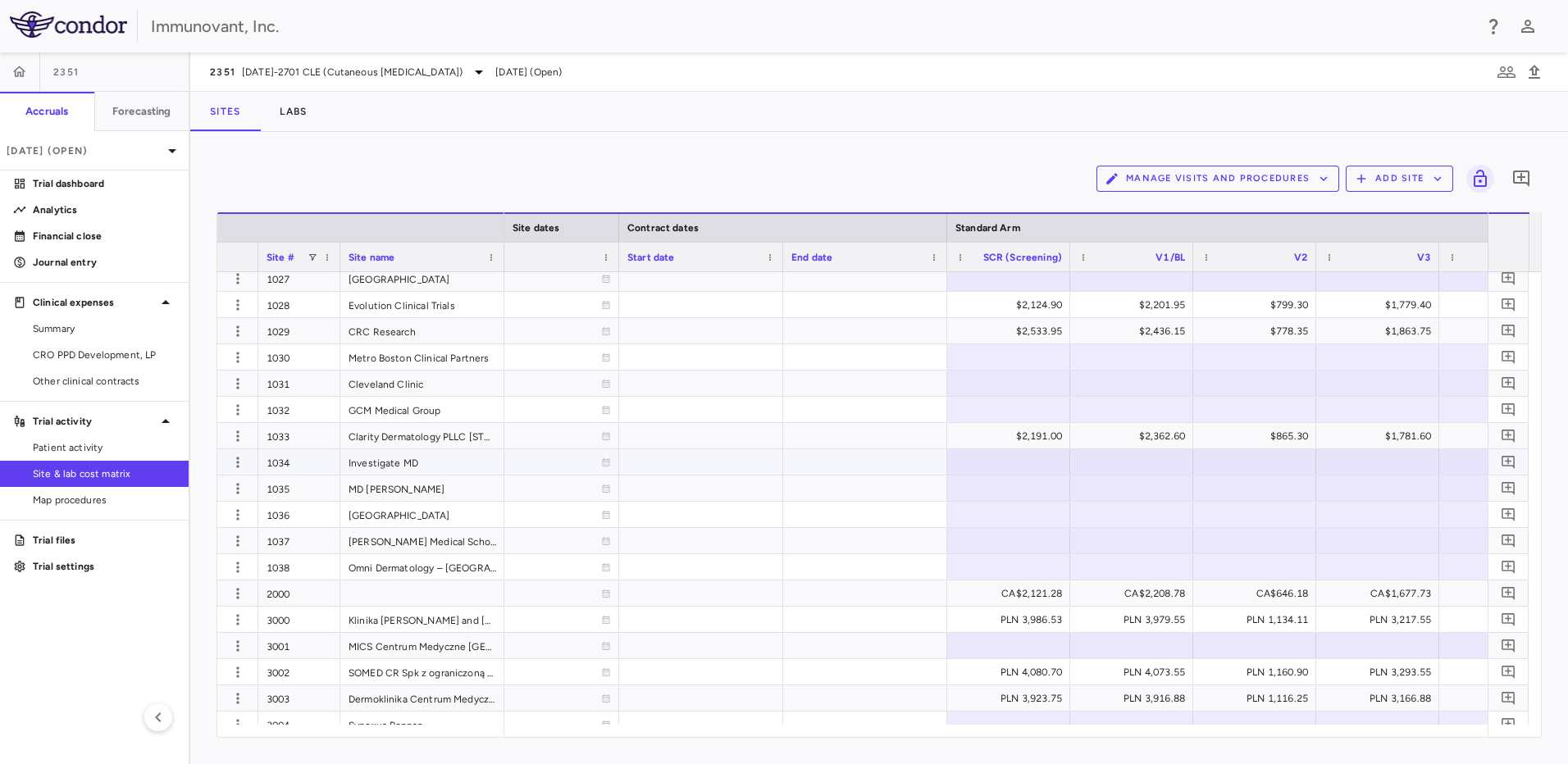
click at [1031, 461] on div at bounding box center [1009, 462] width 107 height 24
type input "*"
click at [1056, 463] on div at bounding box center [1009, 460] width 107 height 24
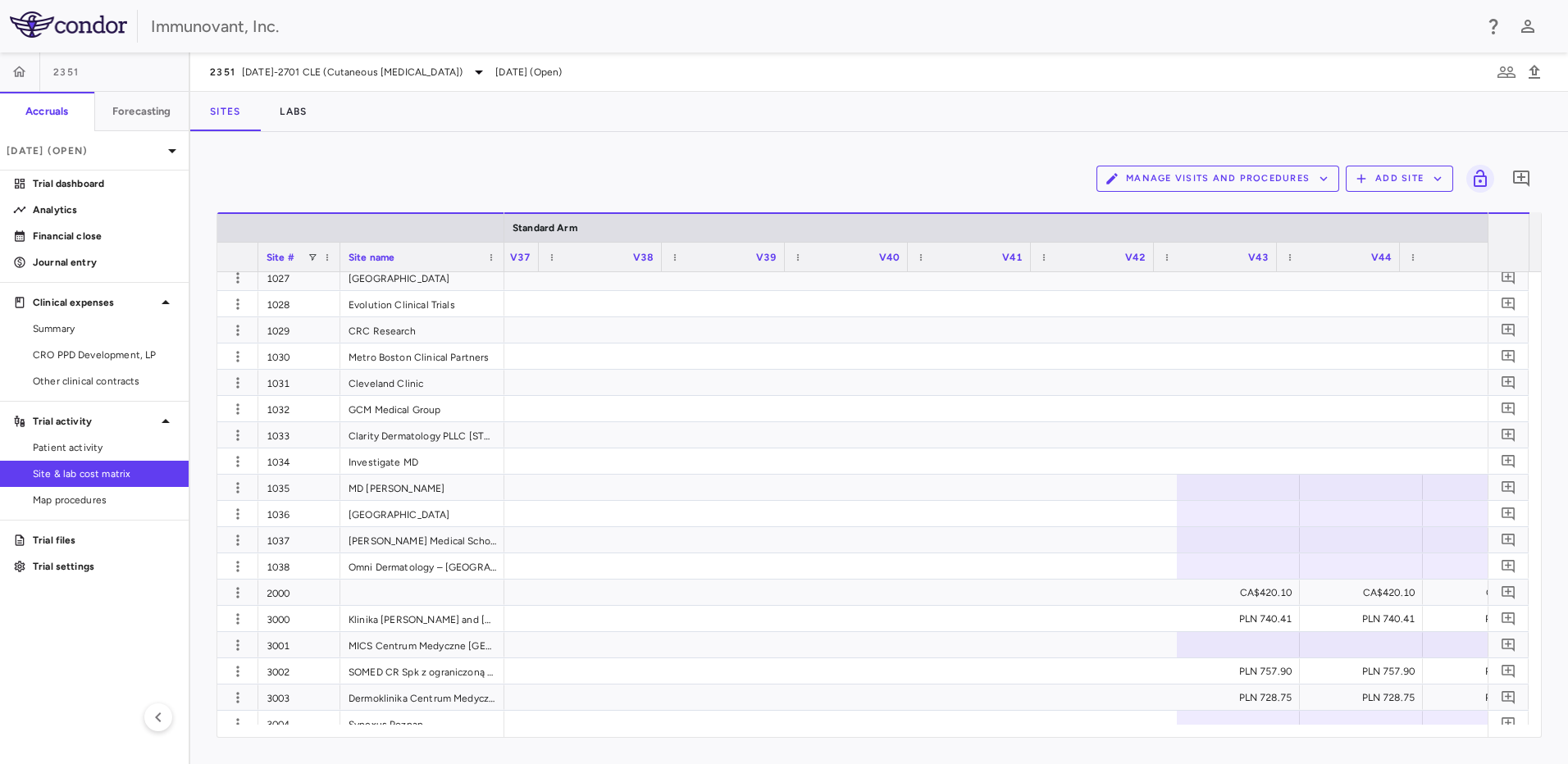
scroll to position [0, 6501]
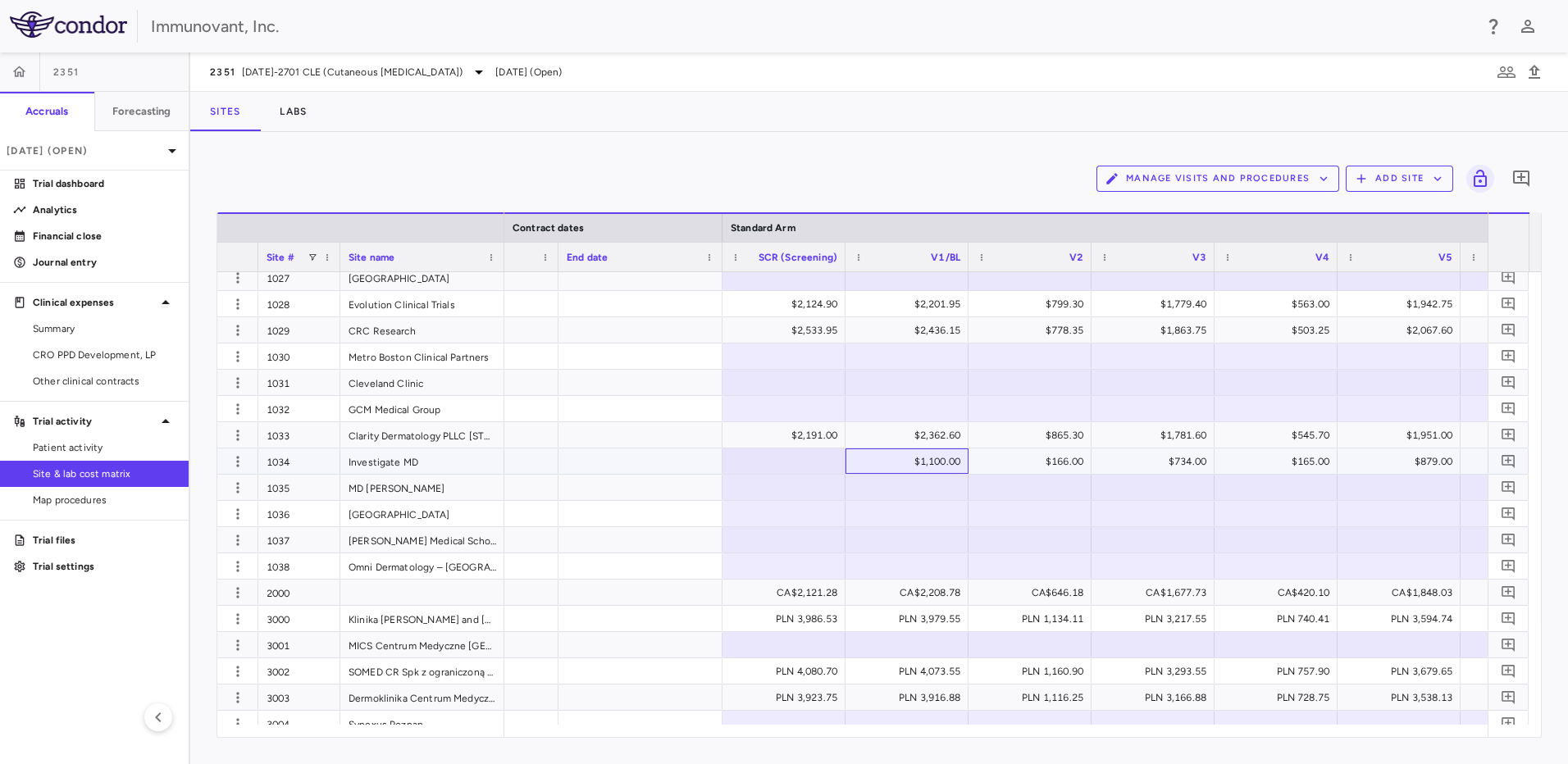
click at [886, 462] on div "$1,100.00" at bounding box center [910, 461] width 100 height 26
click at [805, 435] on div "$2,191.00" at bounding box center [787, 435] width 100 height 26
click at [805, 460] on div at bounding box center [784, 461] width 107 height 24
paste input "********"
type input "********"
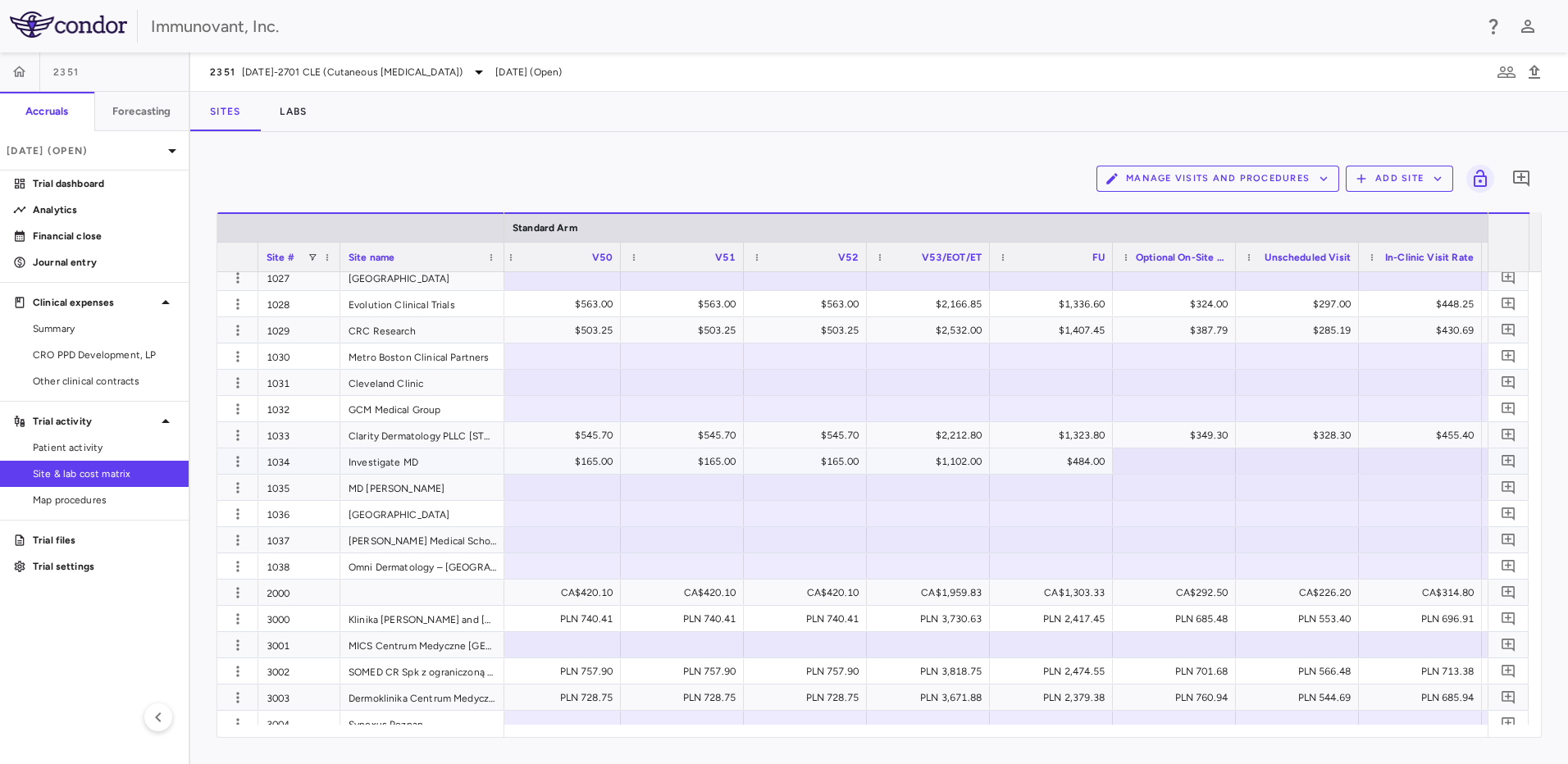
drag, startPoint x: 1197, startPoint y: 463, endPoint x: 1289, endPoint y: 737, distance: 289.0
click at [1197, 463] on div at bounding box center [1174, 461] width 107 height 24
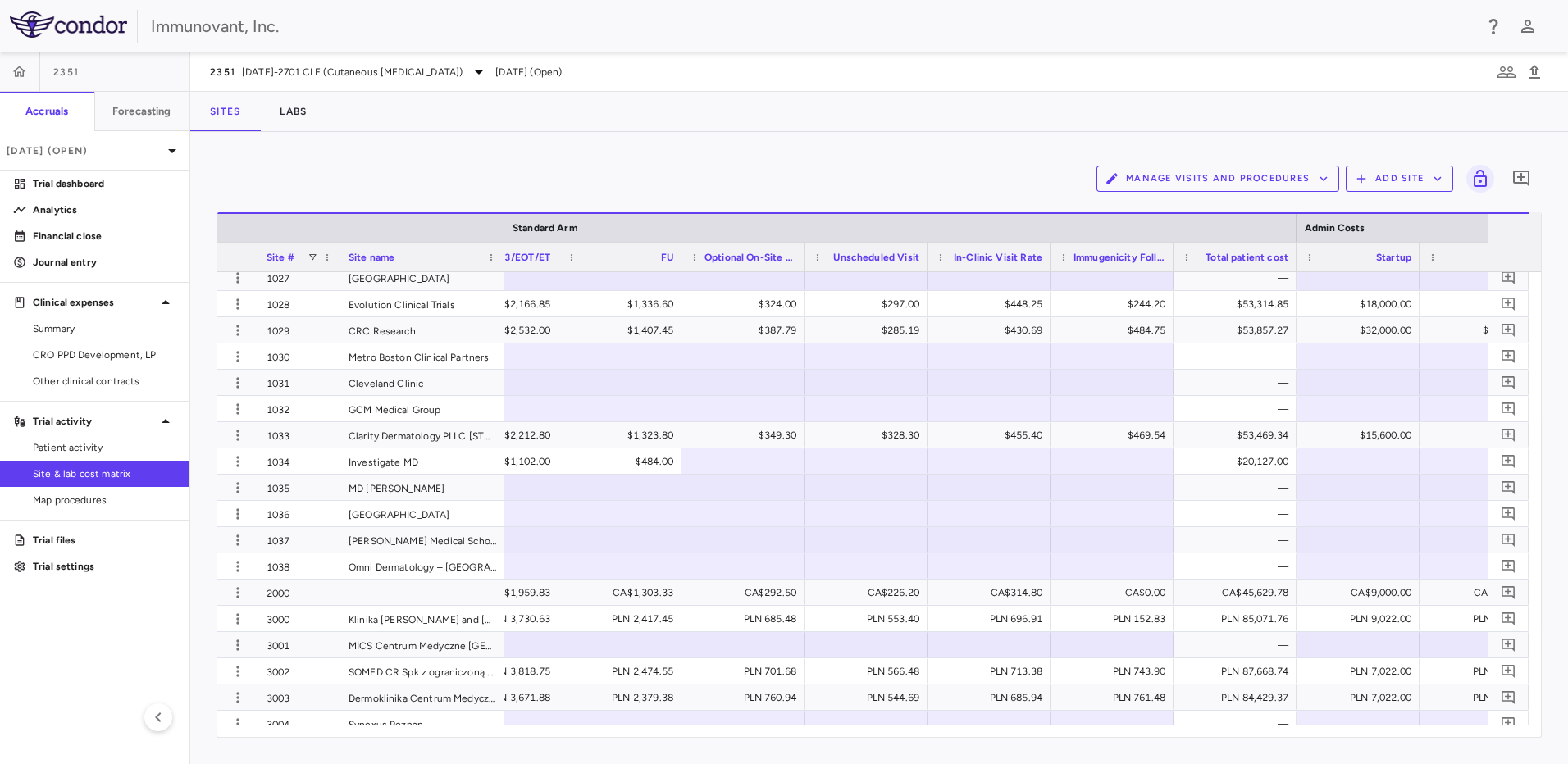
click at [751, 255] on span "Optional On-Site Pre-Screening" at bounding box center [750, 257] width 92 height 12
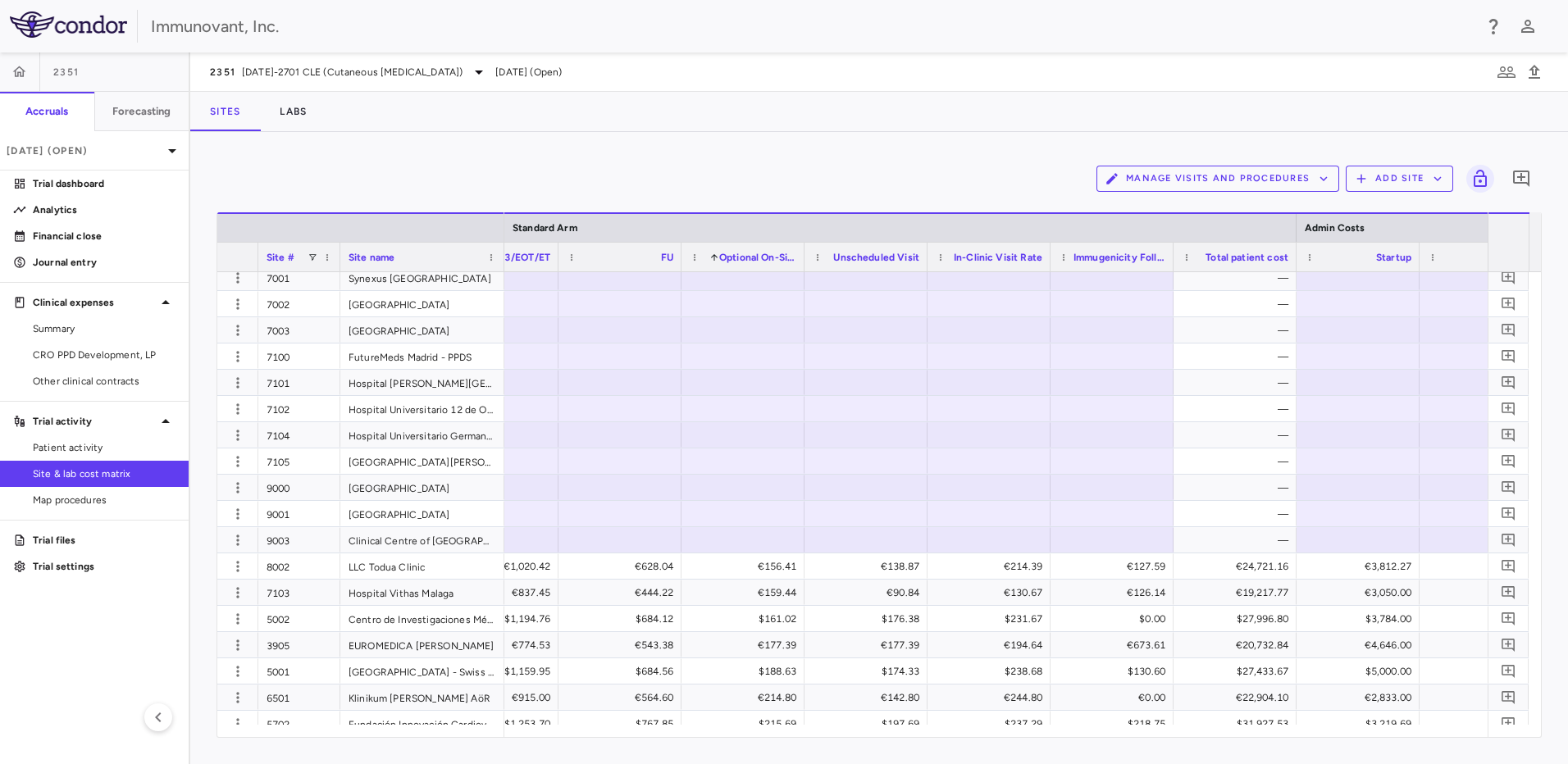
click at [290, 260] on span "Site #" at bounding box center [280, 257] width 28 height 12
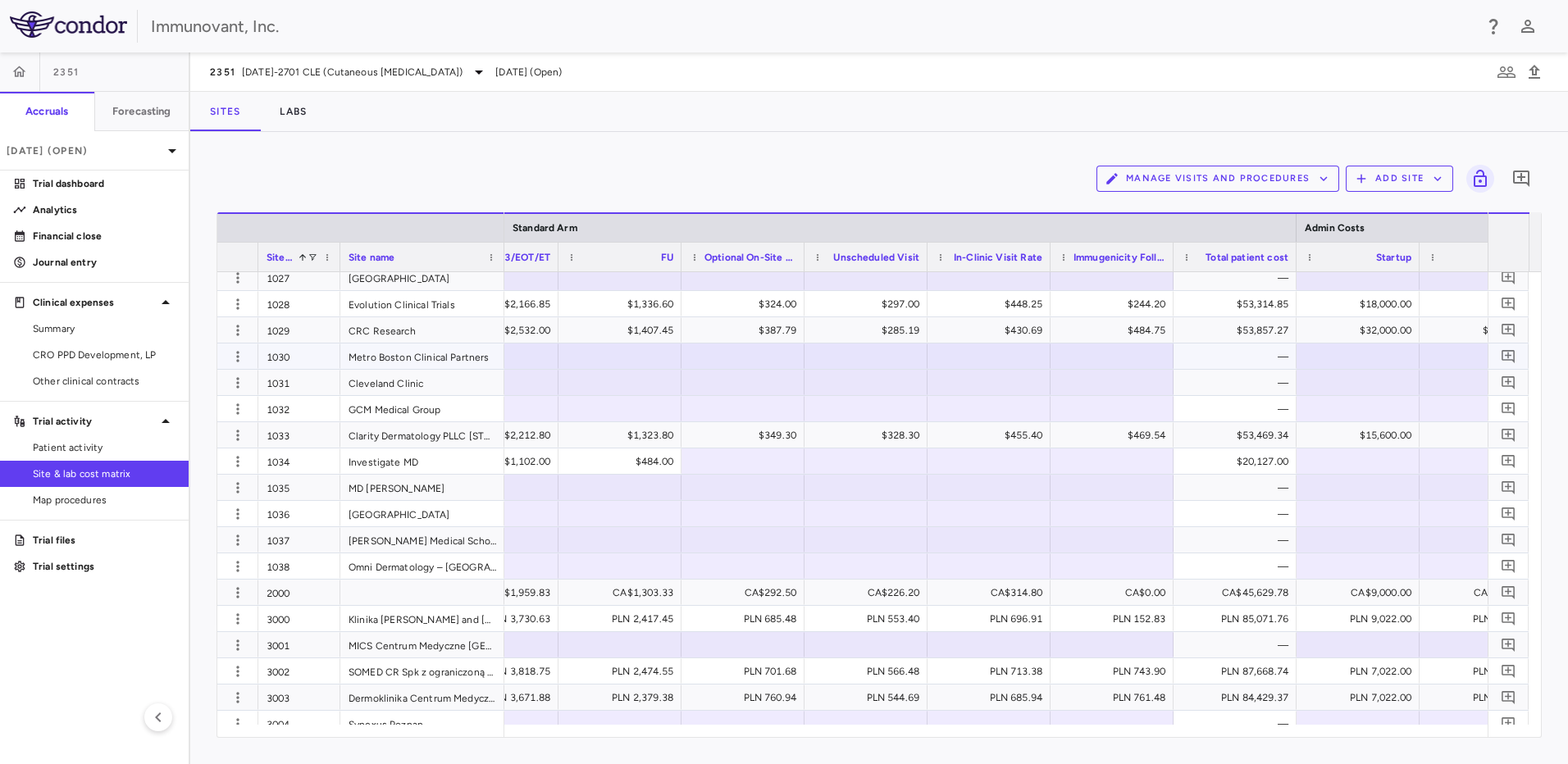
scroll to position [721, 0]
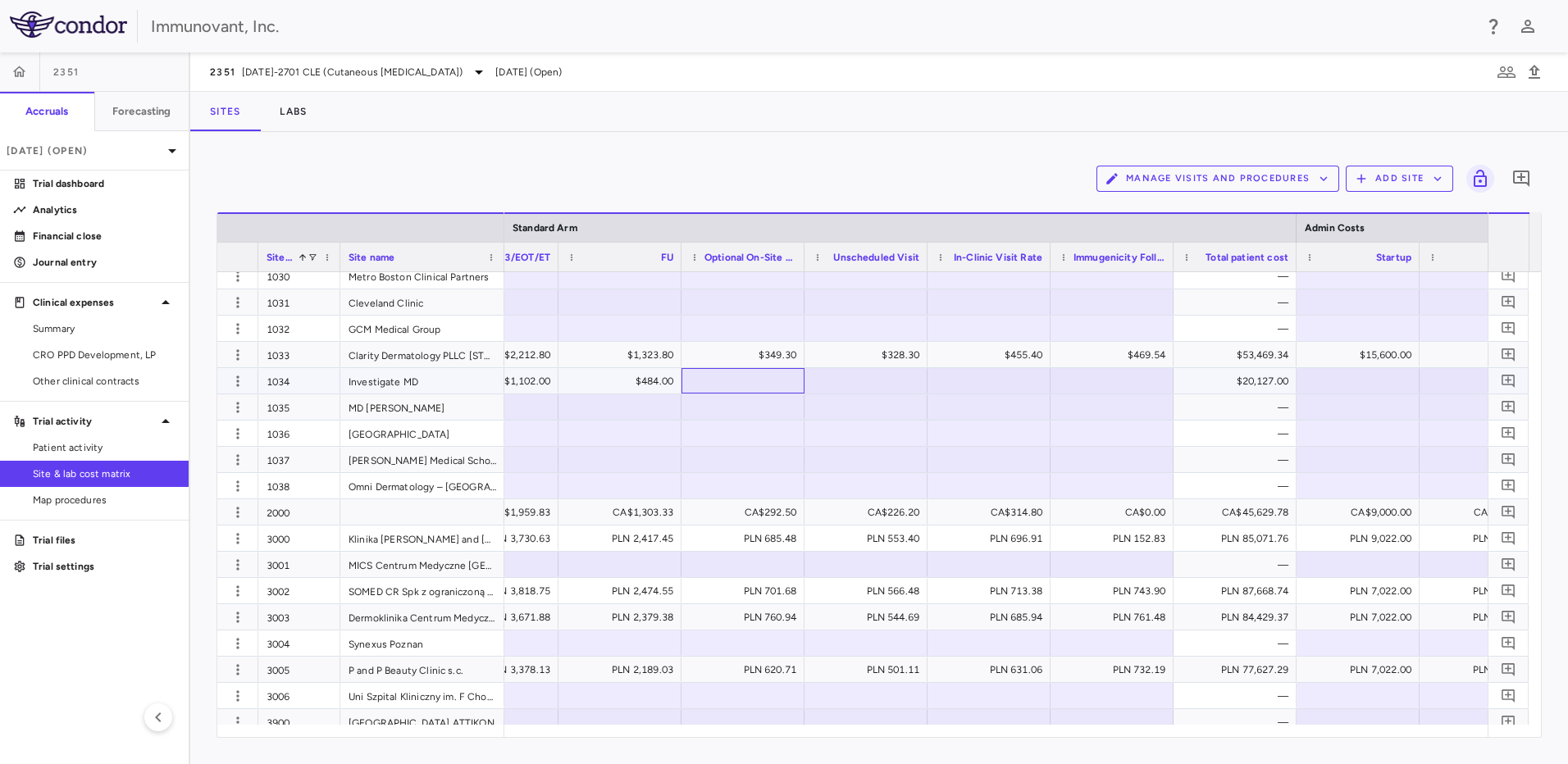
click at [744, 378] on div at bounding box center [743, 380] width 107 height 24
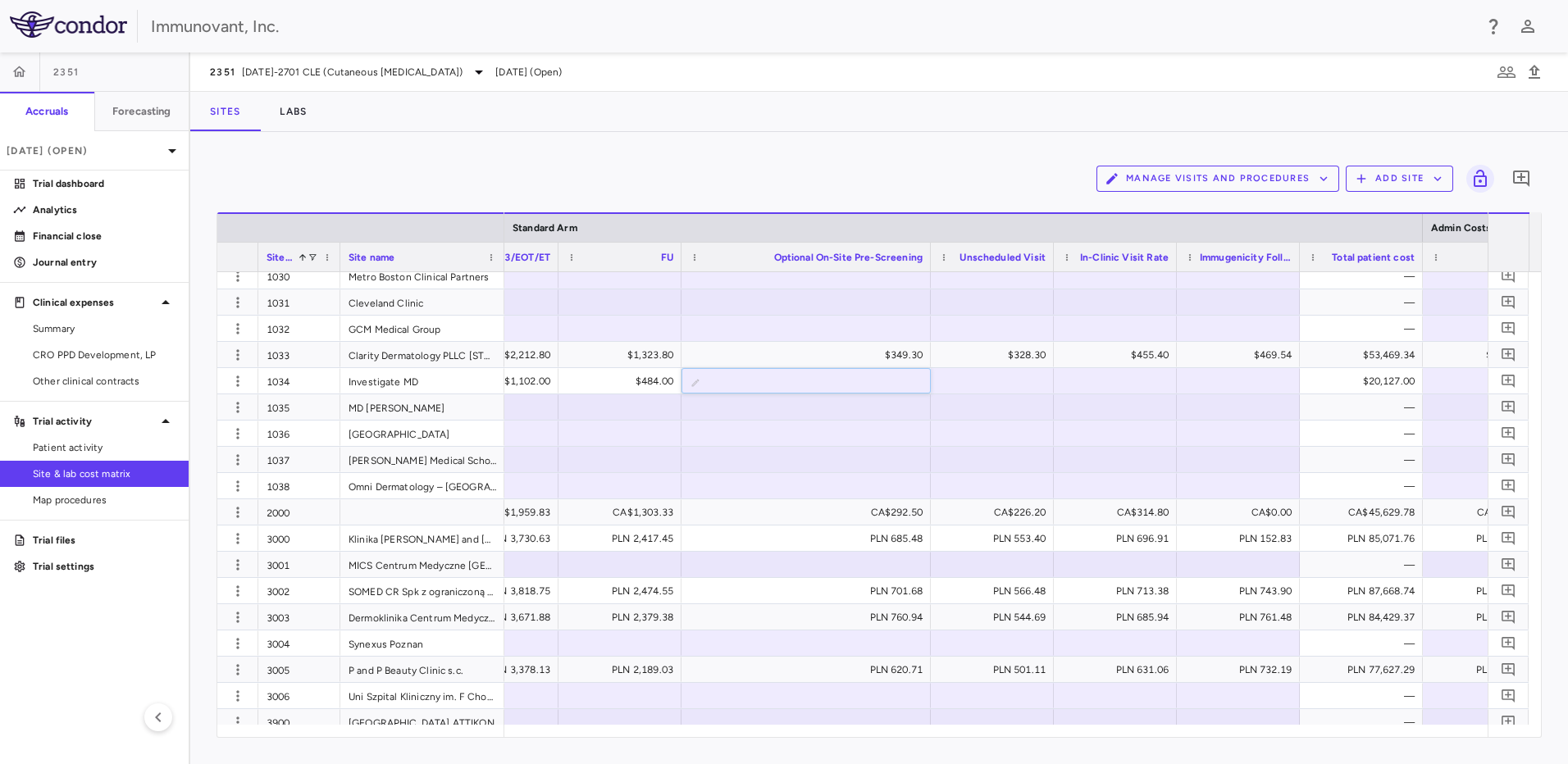
drag, startPoint x: 802, startPoint y: 255, endPoint x: 928, endPoint y: 248, distance: 126.2
click at [928, 248] on div at bounding box center [930, 257] width 6 height 28
click at [885, 384] on input "text" at bounding box center [818, 382] width 223 height 27
paste input "******"
type input "******"
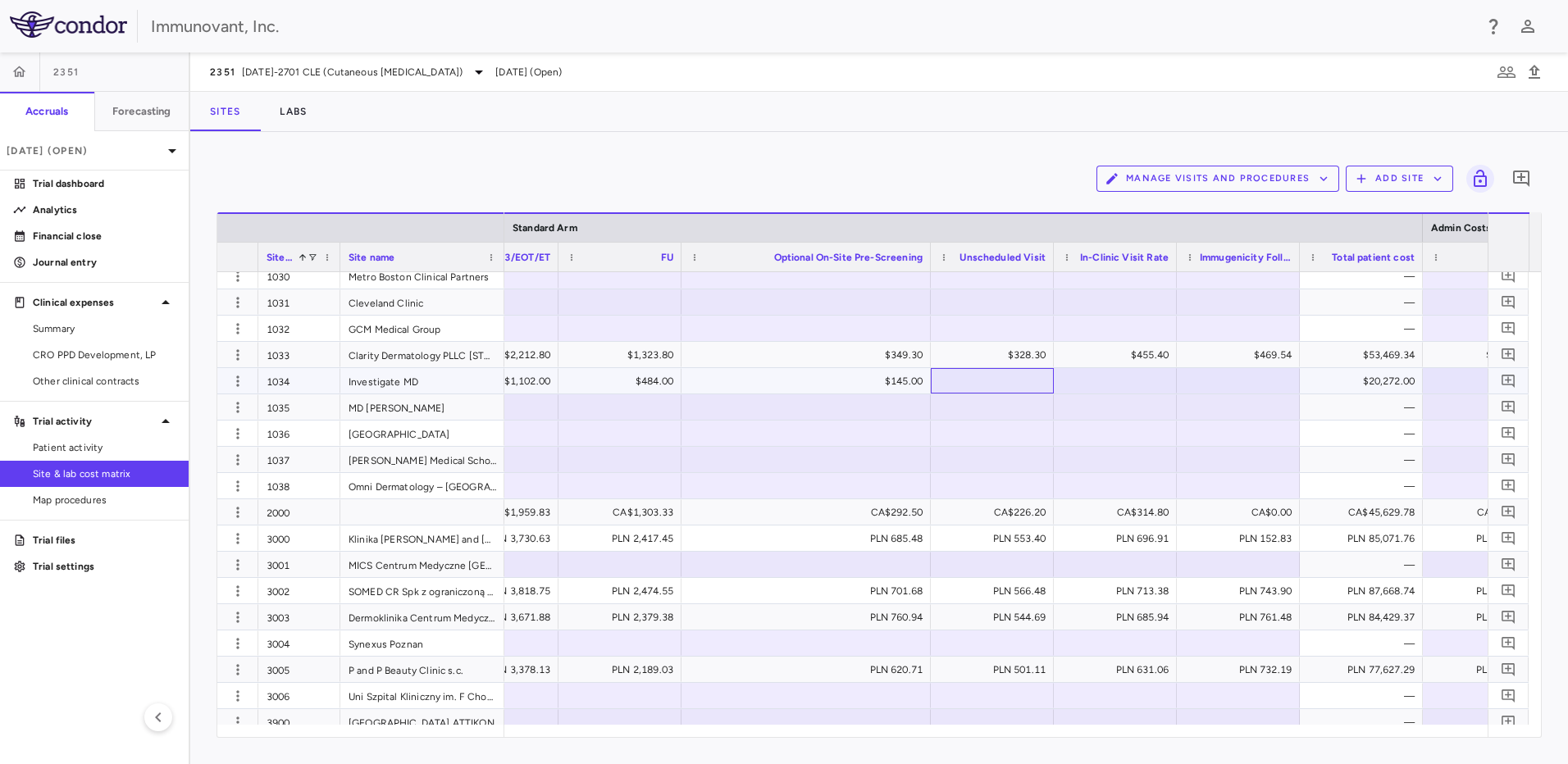
click at [1009, 378] on div at bounding box center [992, 380] width 107 height 24
type input "*****"
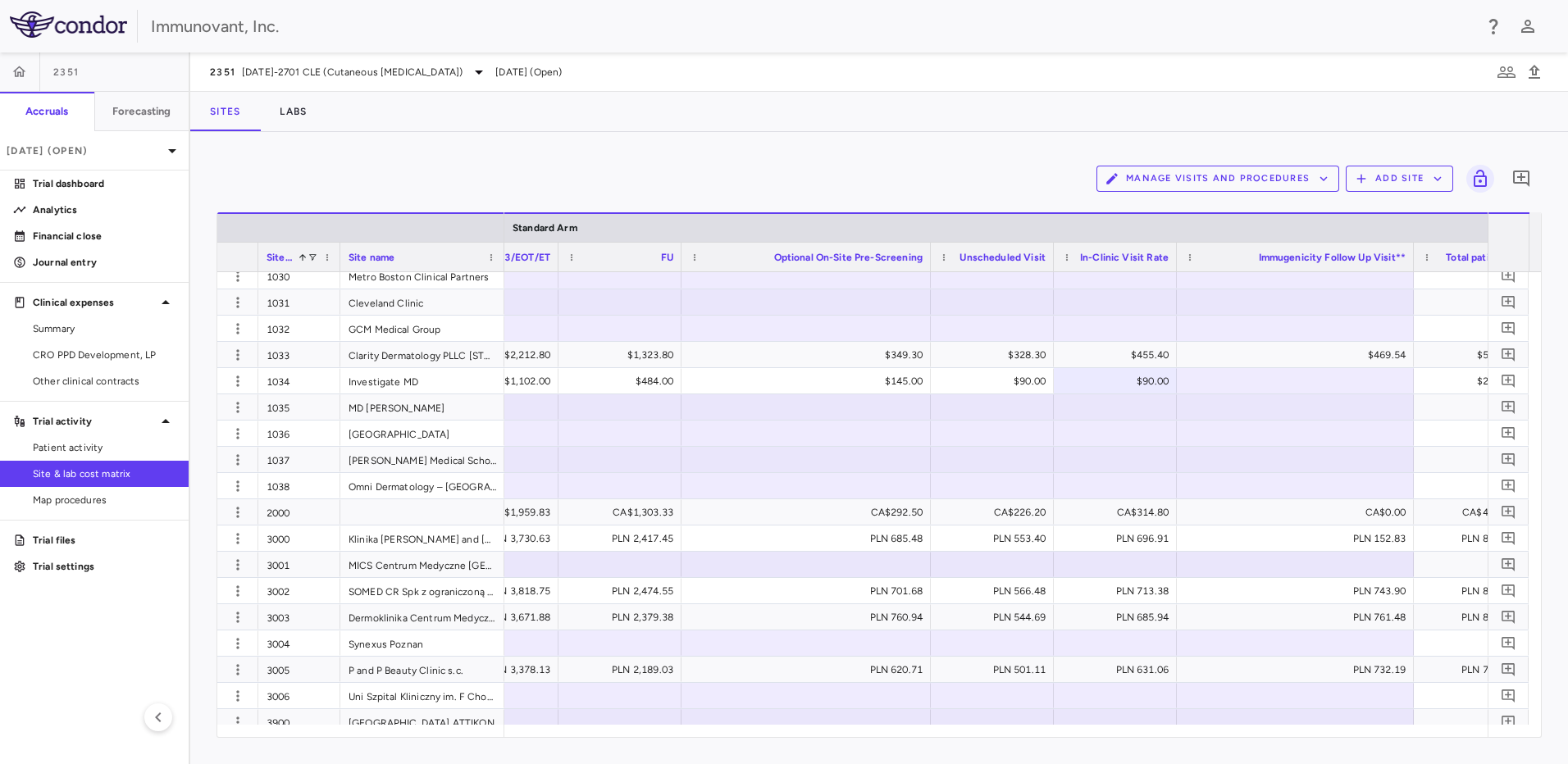
drag, startPoint x: 1296, startPoint y: 255, endPoint x: 1410, endPoint y: 254, distance: 114.0
click at [1410, 254] on div at bounding box center [1412, 257] width 6 height 28
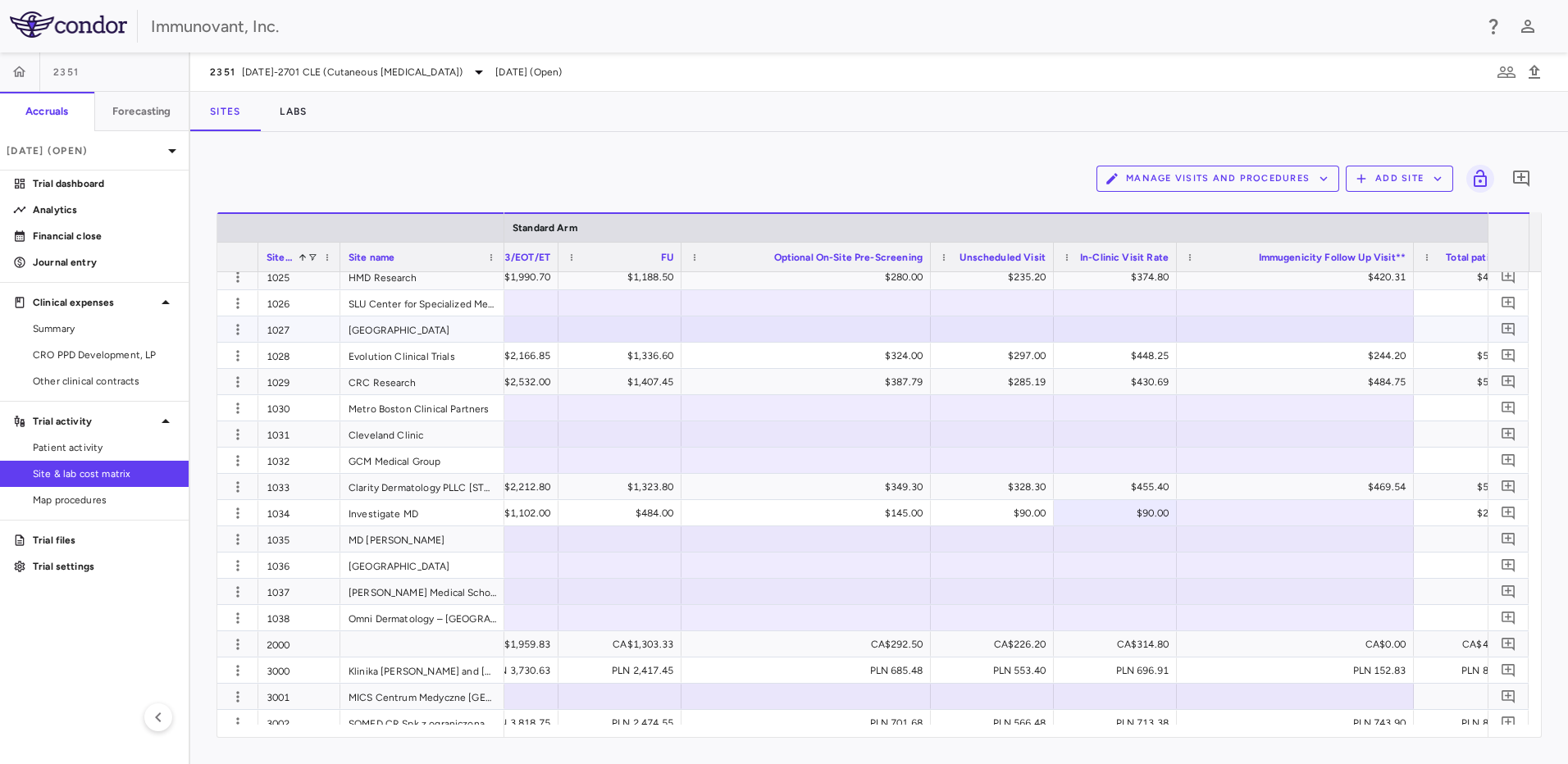
scroll to position [902, 0]
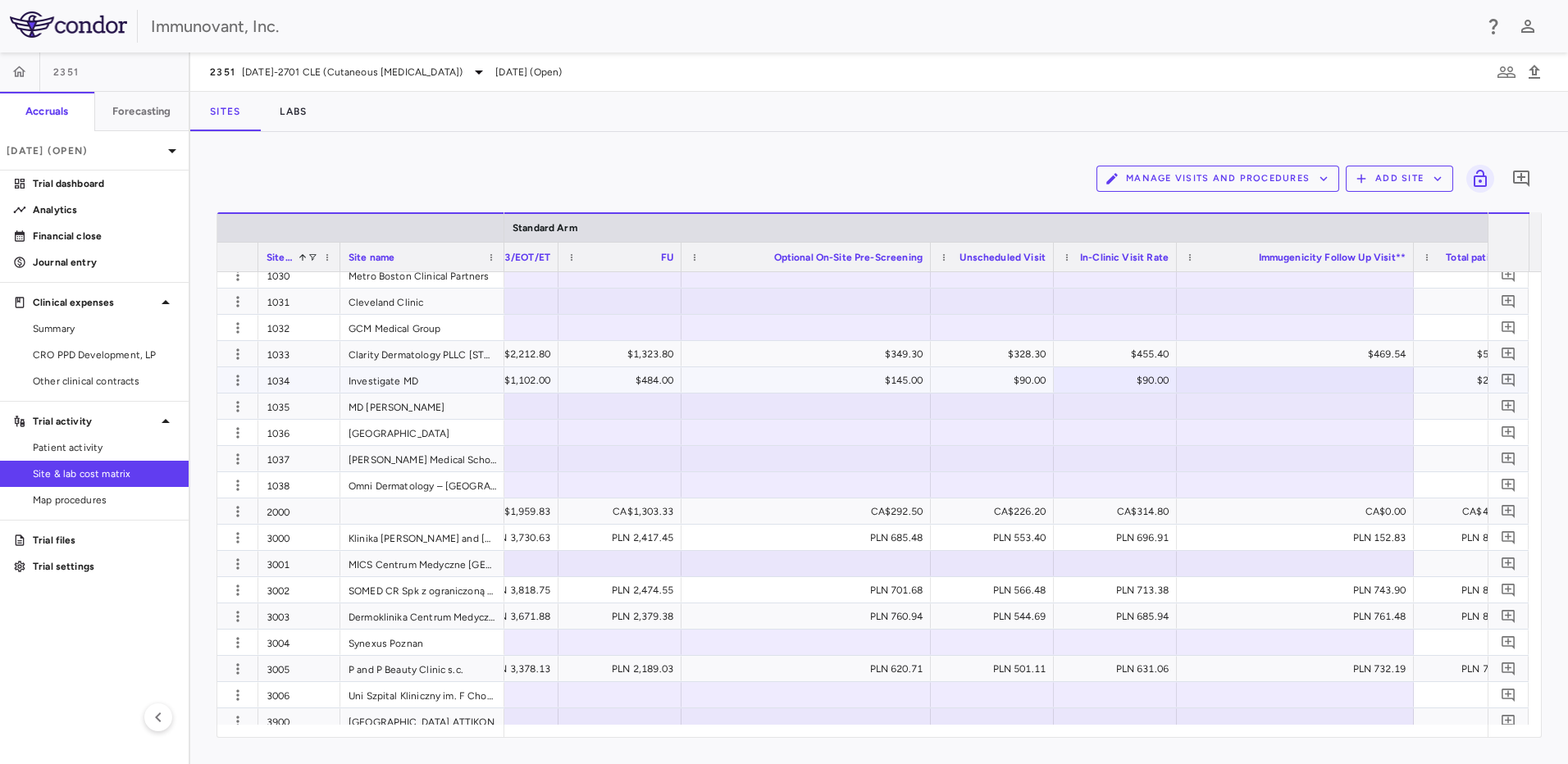
click at [1344, 378] on div at bounding box center [1296, 379] width 221 height 24
type input "*"
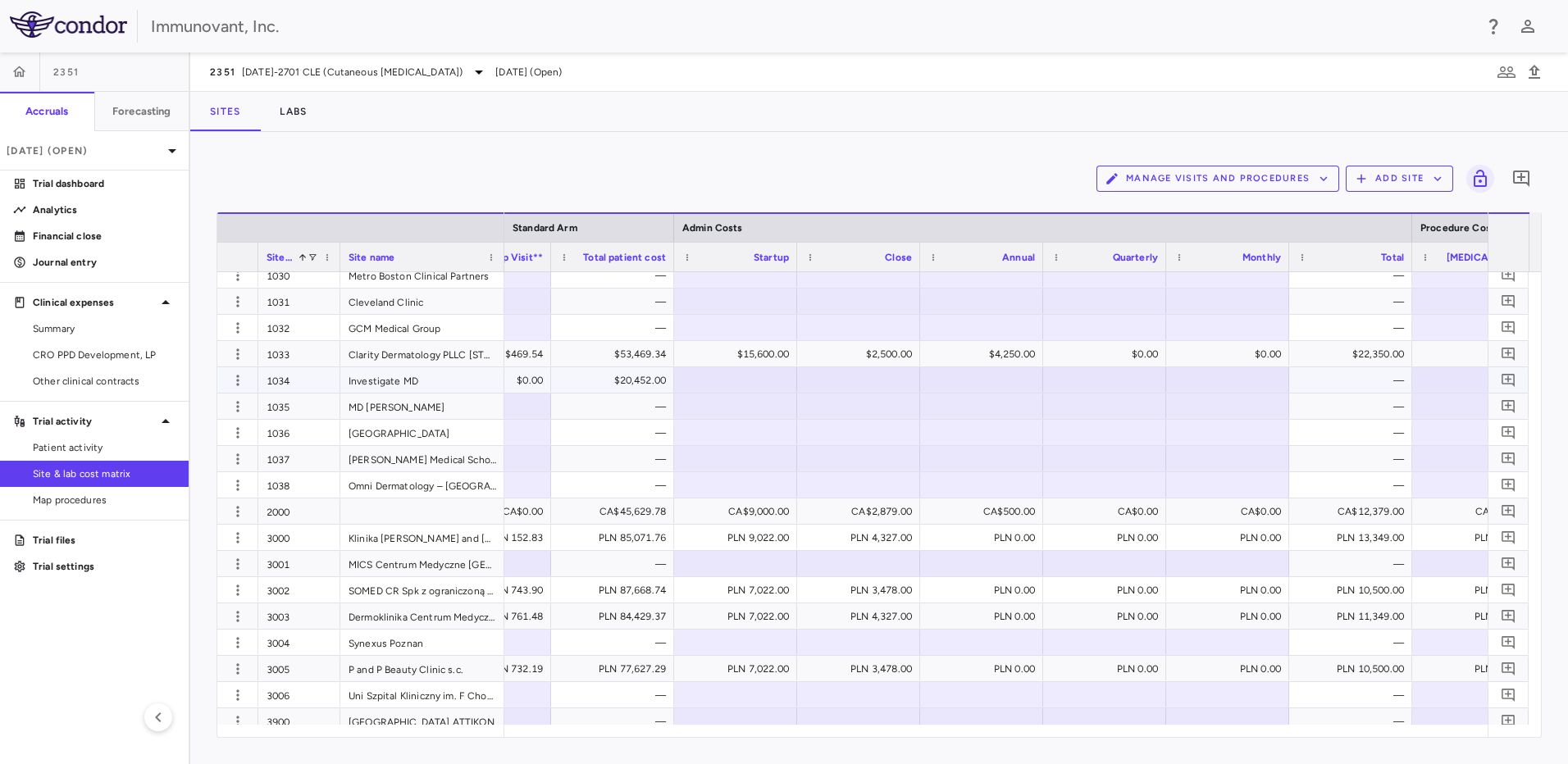
click at [700, 384] on div at bounding box center [735, 379] width 107 height 24
click at [720, 374] on input "number" at bounding box center [747, 381] width 97 height 27
type input "****"
click at [871, 374] on div at bounding box center [858, 379] width 107 height 24
type input "****"
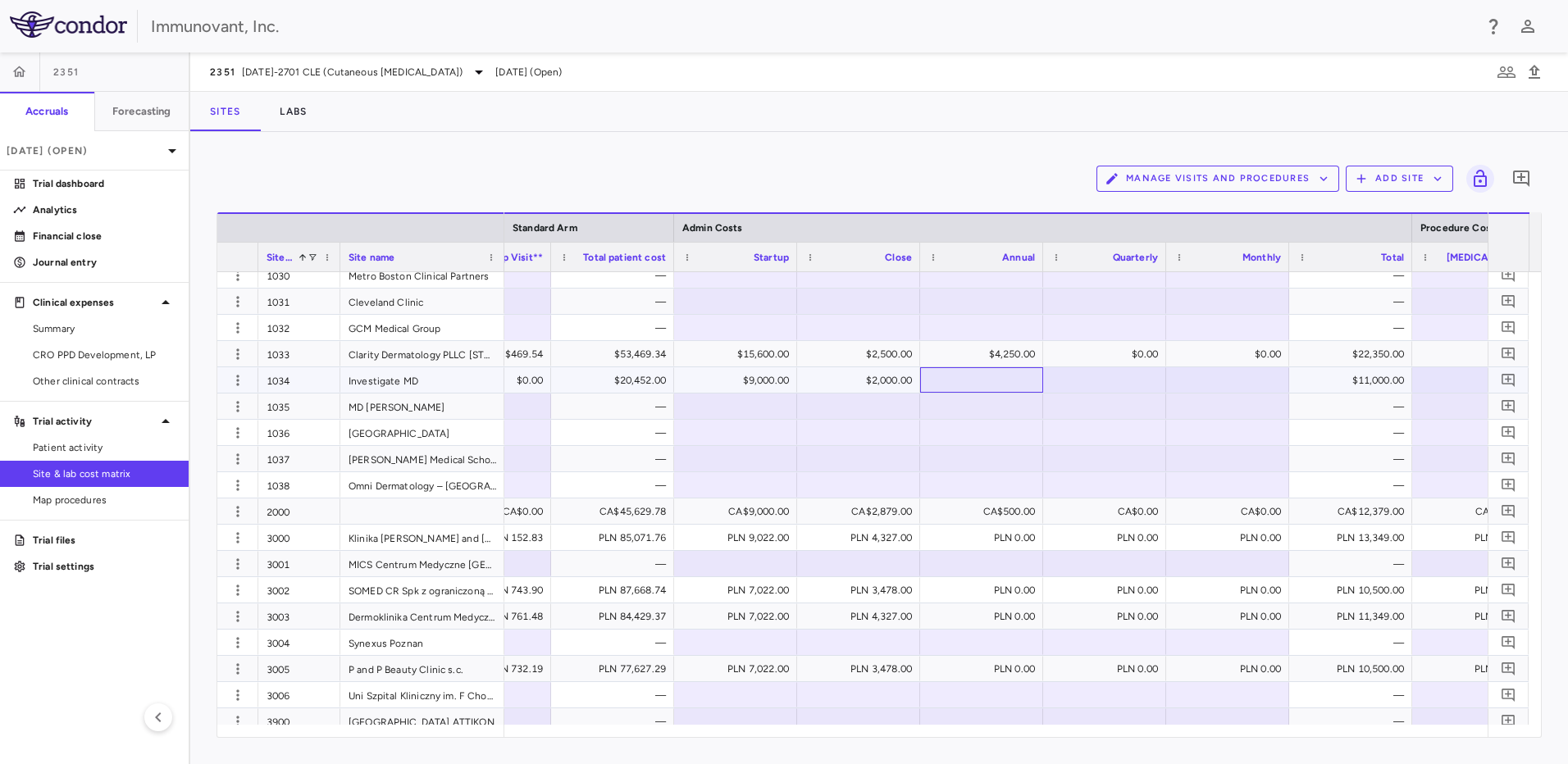
click at [966, 373] on div at bounding box center [981, 379] width 107 height 24
type input "*"
click at [1209, 380] on div at bounding box center [1228, 379] width 107 height 24
click at [1135, 375] on div at bounding box center [1105, 379] width 107 height 24
click at [1204, 384] on div at bounding box center [1228, 379] width 107 height 24
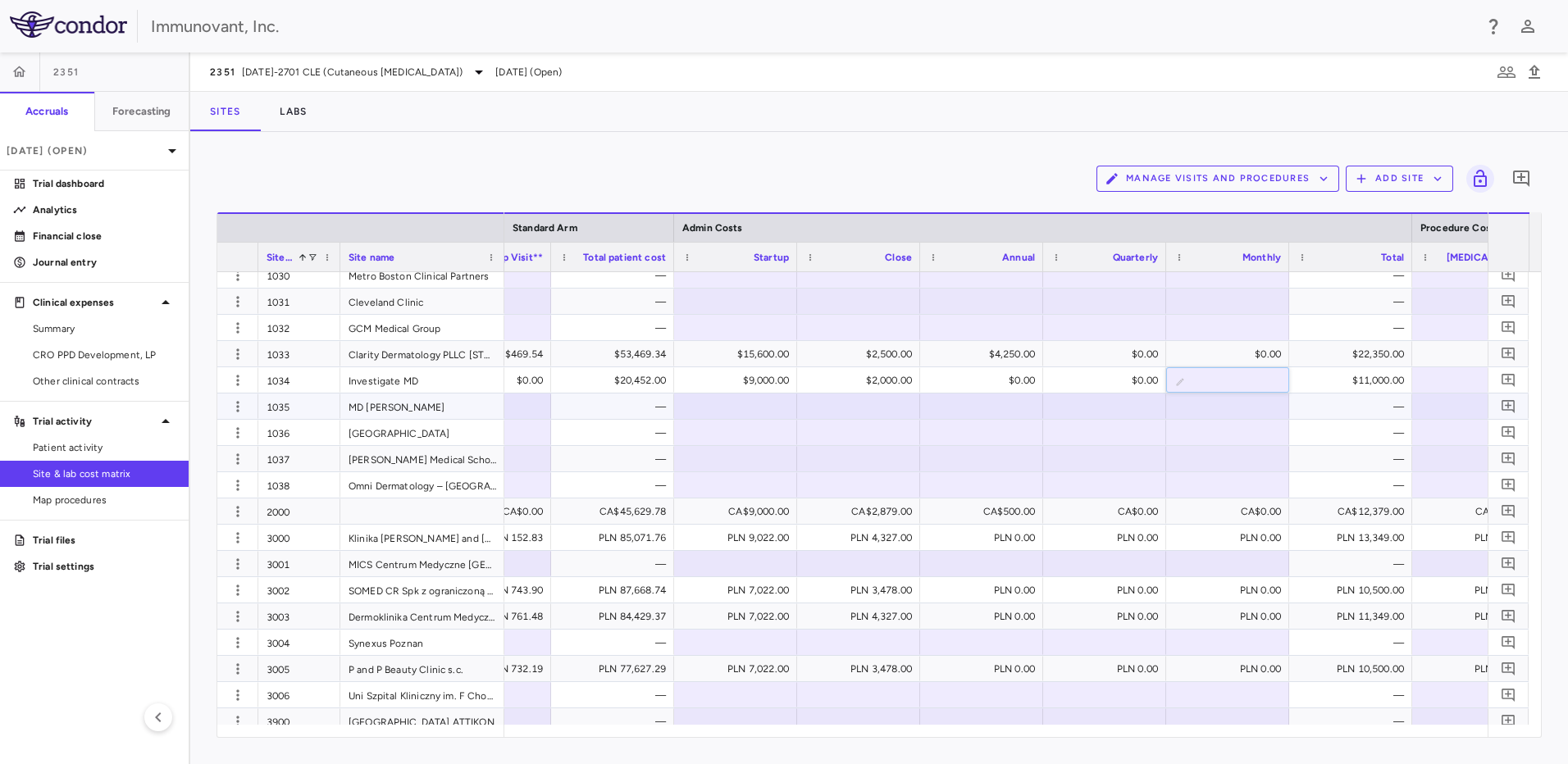
type input "*"
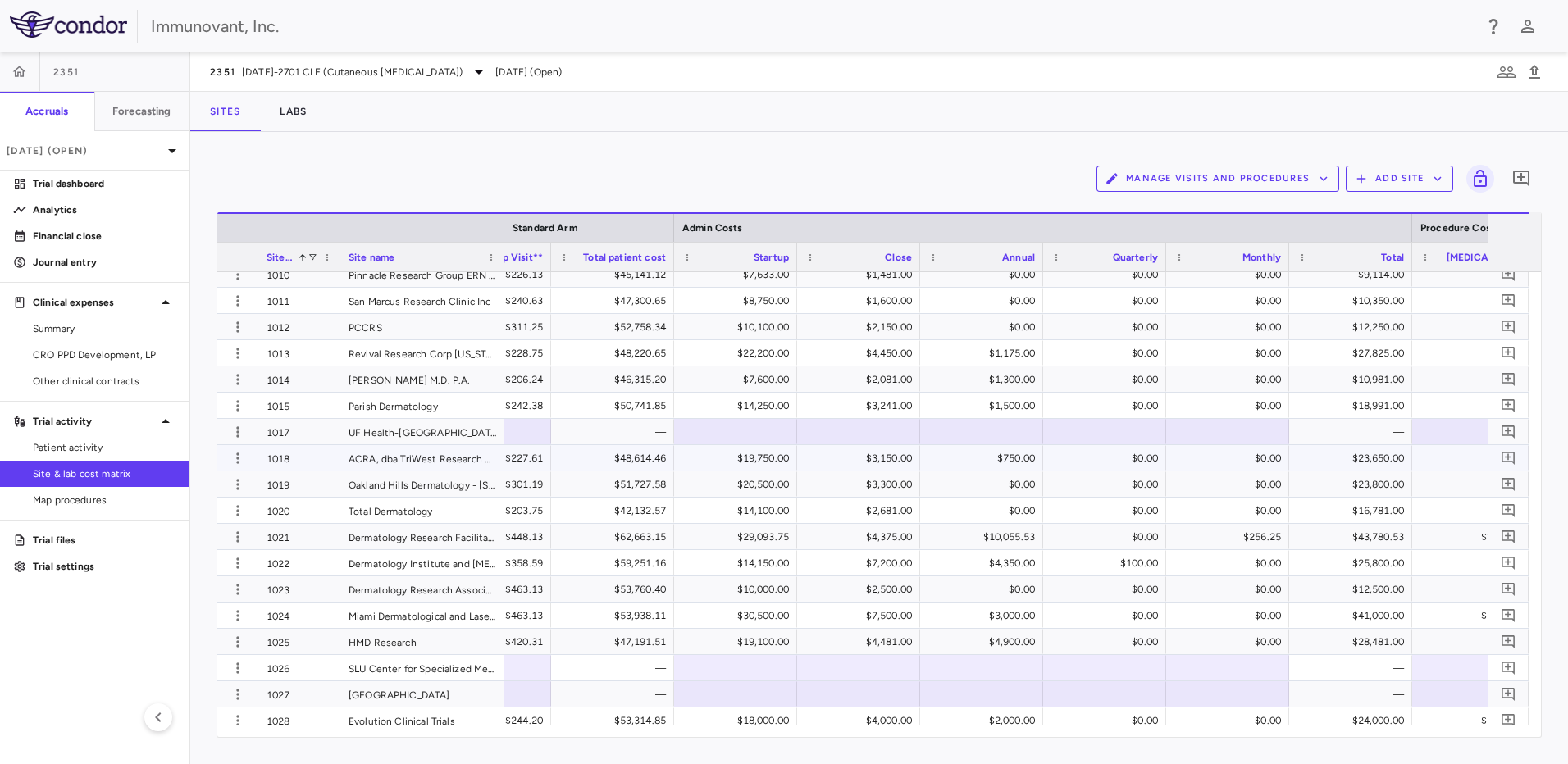
scroll to position [402, 0]
click at [81, 227] on link "Financial close" at bounding box center [94, 236] width 189 height 25
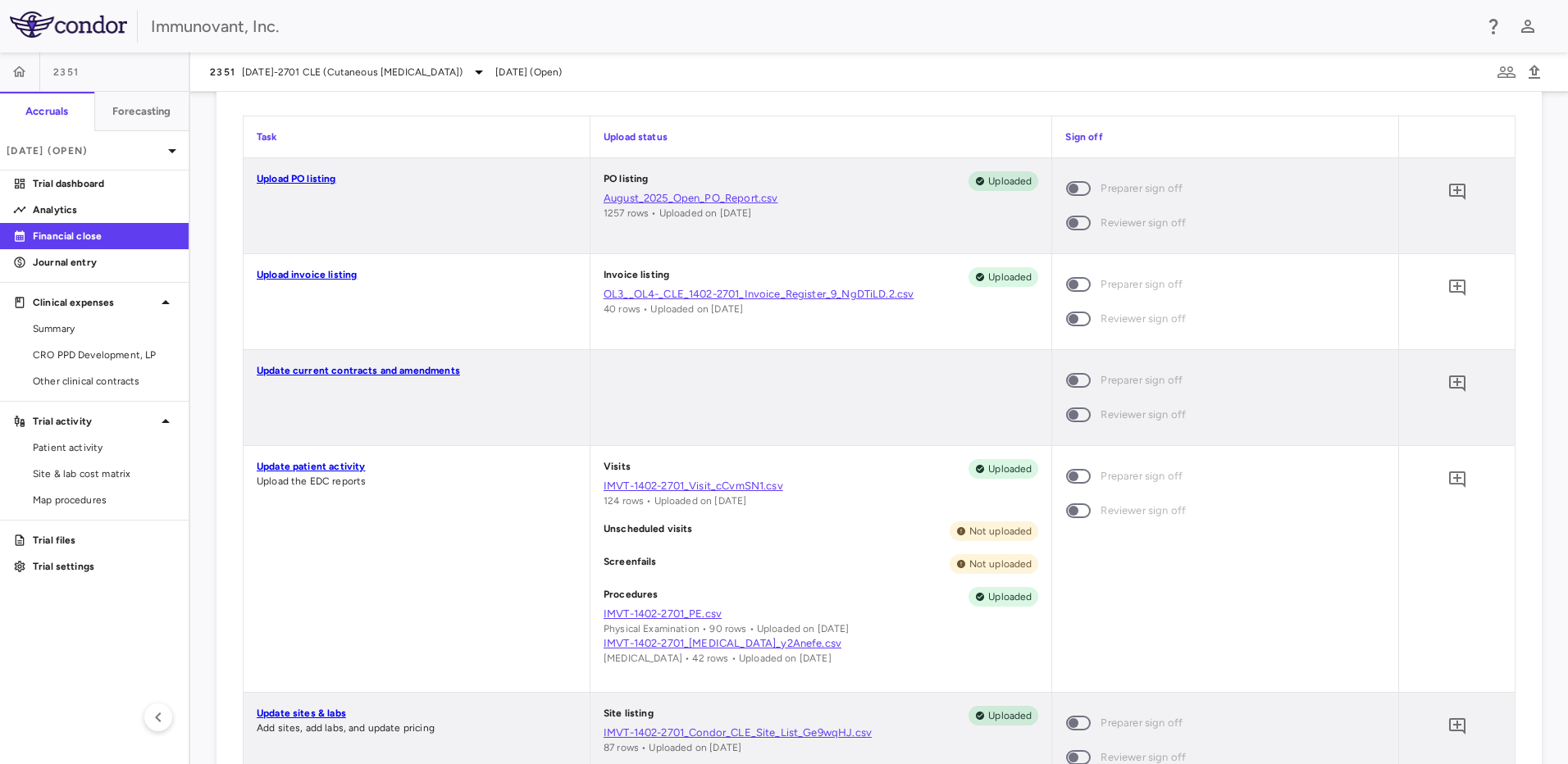
scroll to position [982, 0]
click at [112, 359] on span "CRO PPD Development, LP" at bounding box center [104, 354] width 142 height 15
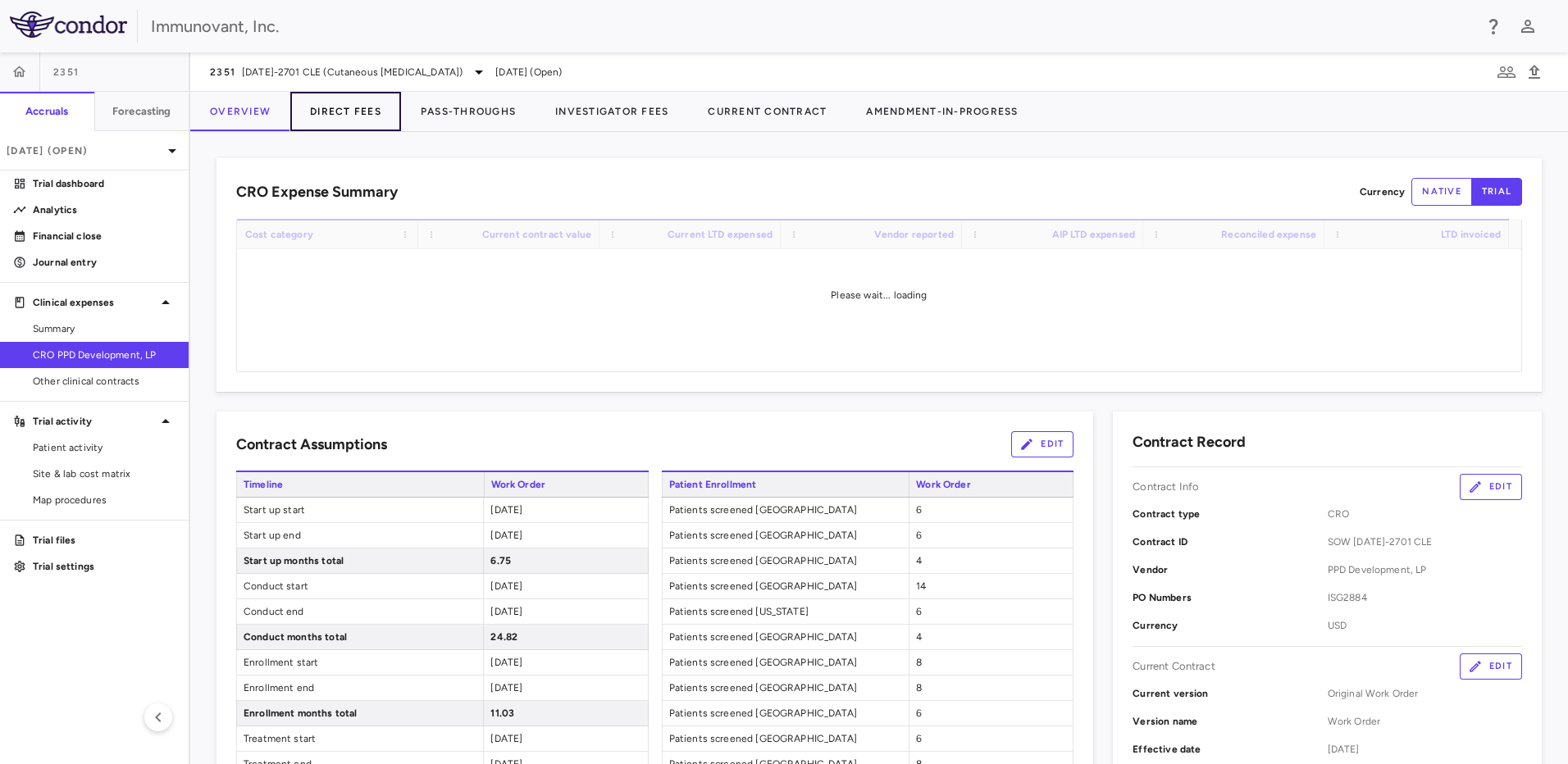
click at [322, 109] on button "Direct Fees" at bounding box center [345, 111] width 110 height 39
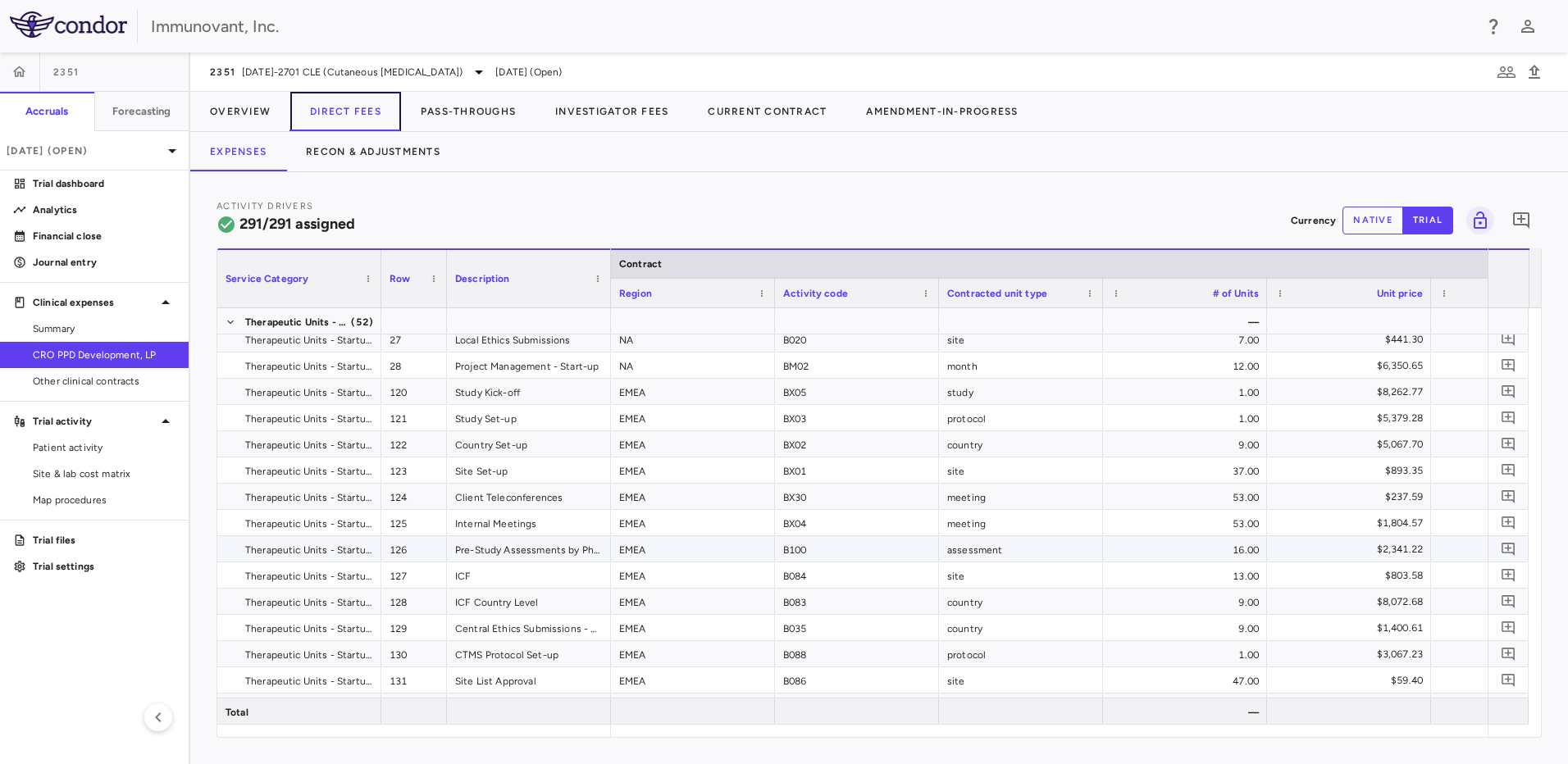
scroll to position [902, 0]
